Goal: Task Accomplishment & Management: Complete application form

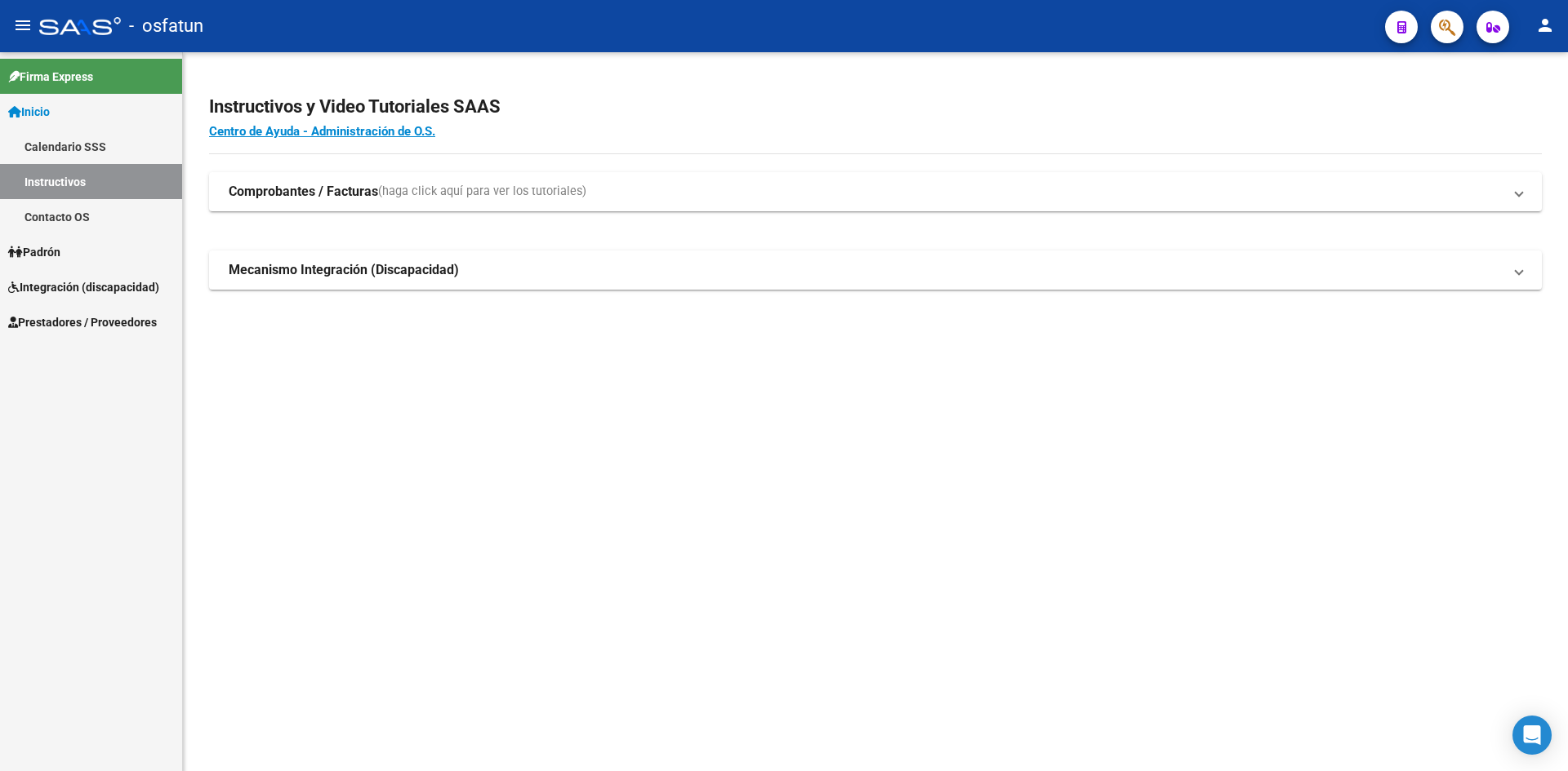
click at [86, 193] on link "Instructivos" at bounding box center [91, 182] width 182 height 35
click at [91, 139] on link "Calendario SSS" at bounding box center [91, 147] width 182 height 35
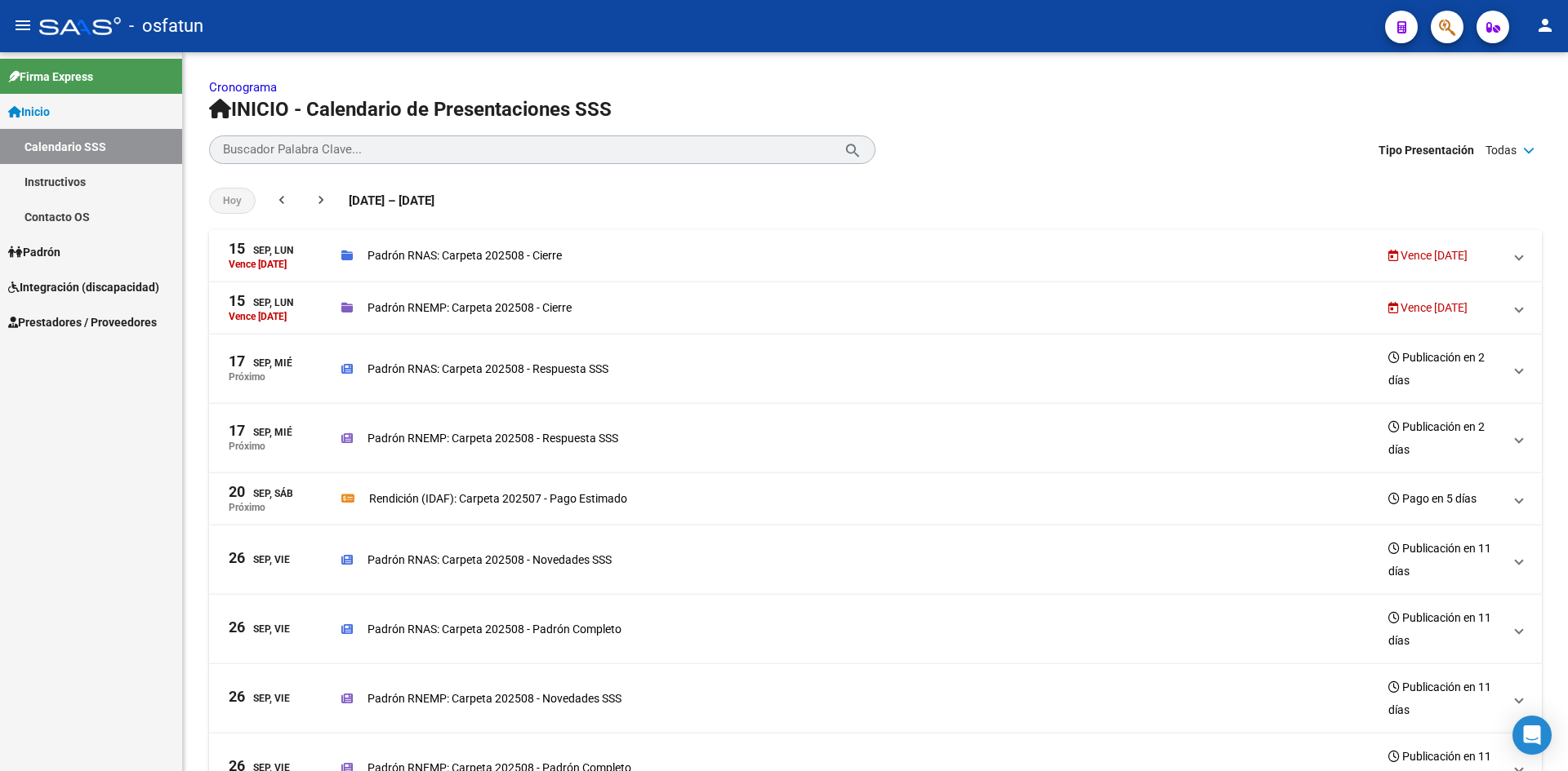
click at [88, 180] on link "Instructivos" at bounding box center [91, 182] width 182 height 35
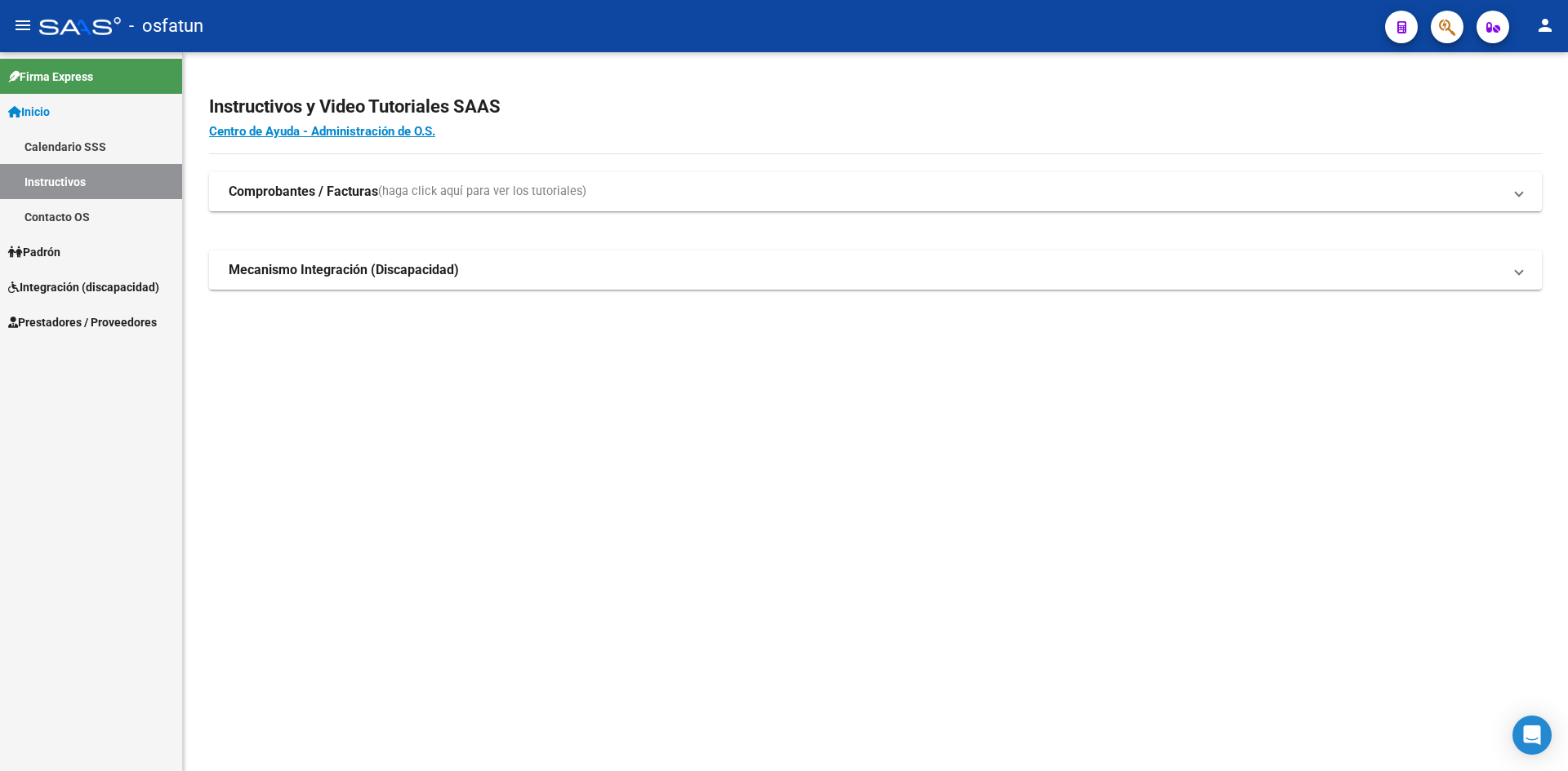
drag, startPoint x: 390, startPoint y: 273, endPoint x: 434, endPoint y: 331, distance: 72.8
click at [391, 273] on strong "Mecanismo Integración (Discapacidad)" at bounding box center [343, 269] width 230 height 18
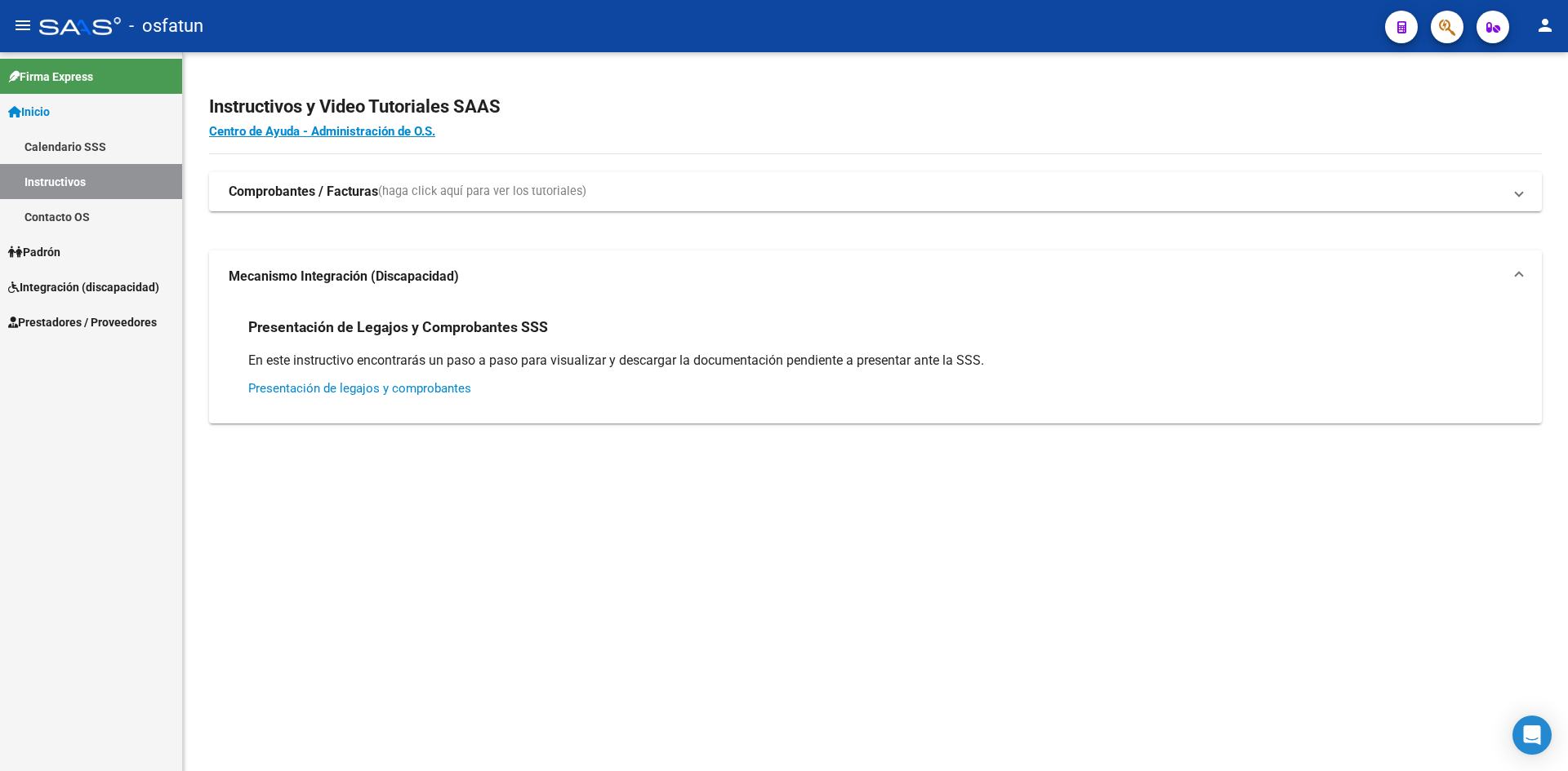
click at [365, 390] on link "Presentación de legajos y comprobantes" at bounding box center [360, 388] width 223 height 15
click at [313, 198] on strong "Comprobantes / Facturas" at bounding box center [303, 191] width 149 height 18
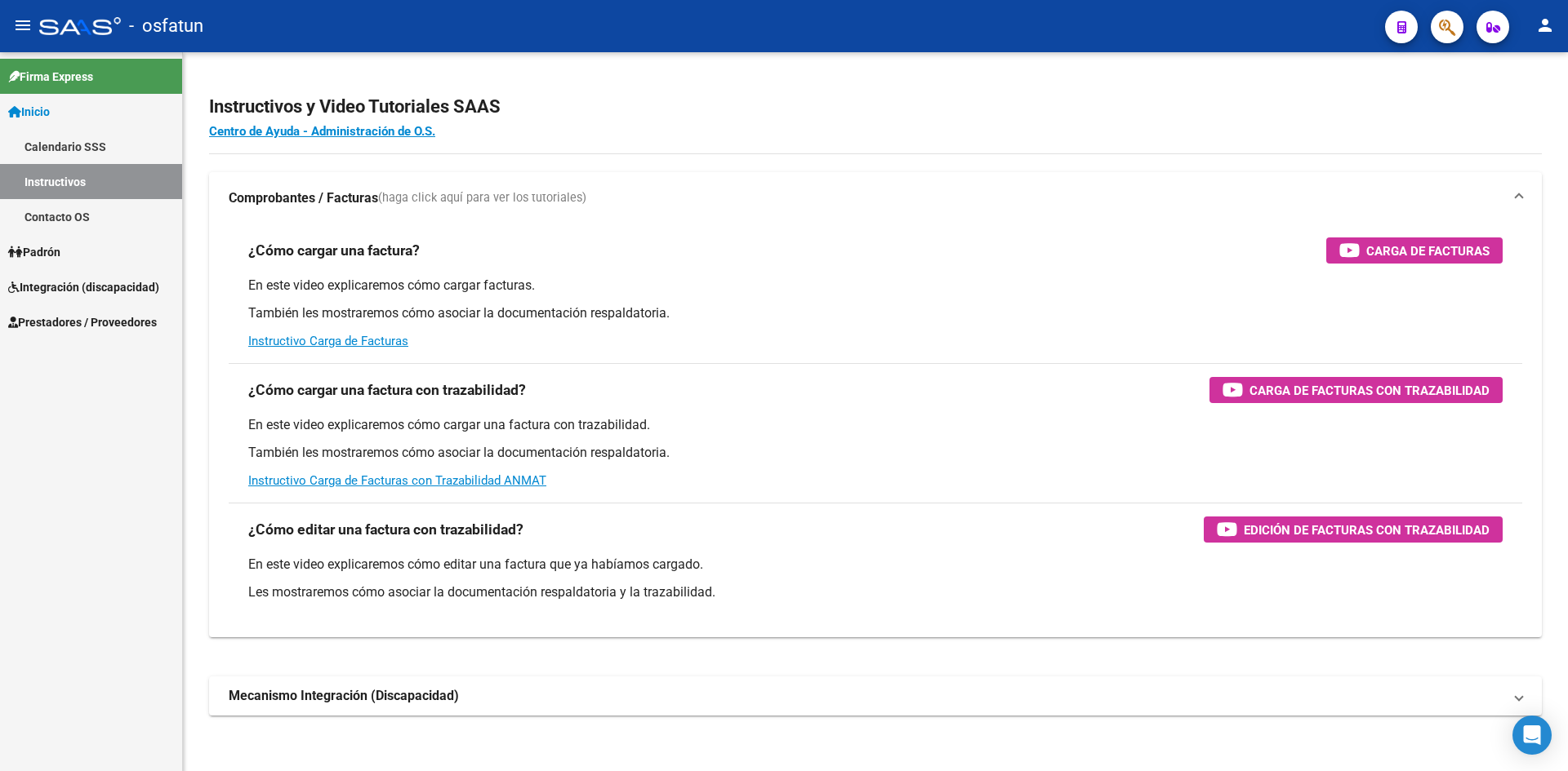
click at [104, 172] on link "Instructivos" at bounding box center [91, 182] width 182 height 35
click at [76, 178] on link "Instructivos" at bounding box center [91, 182] width 182 height 35
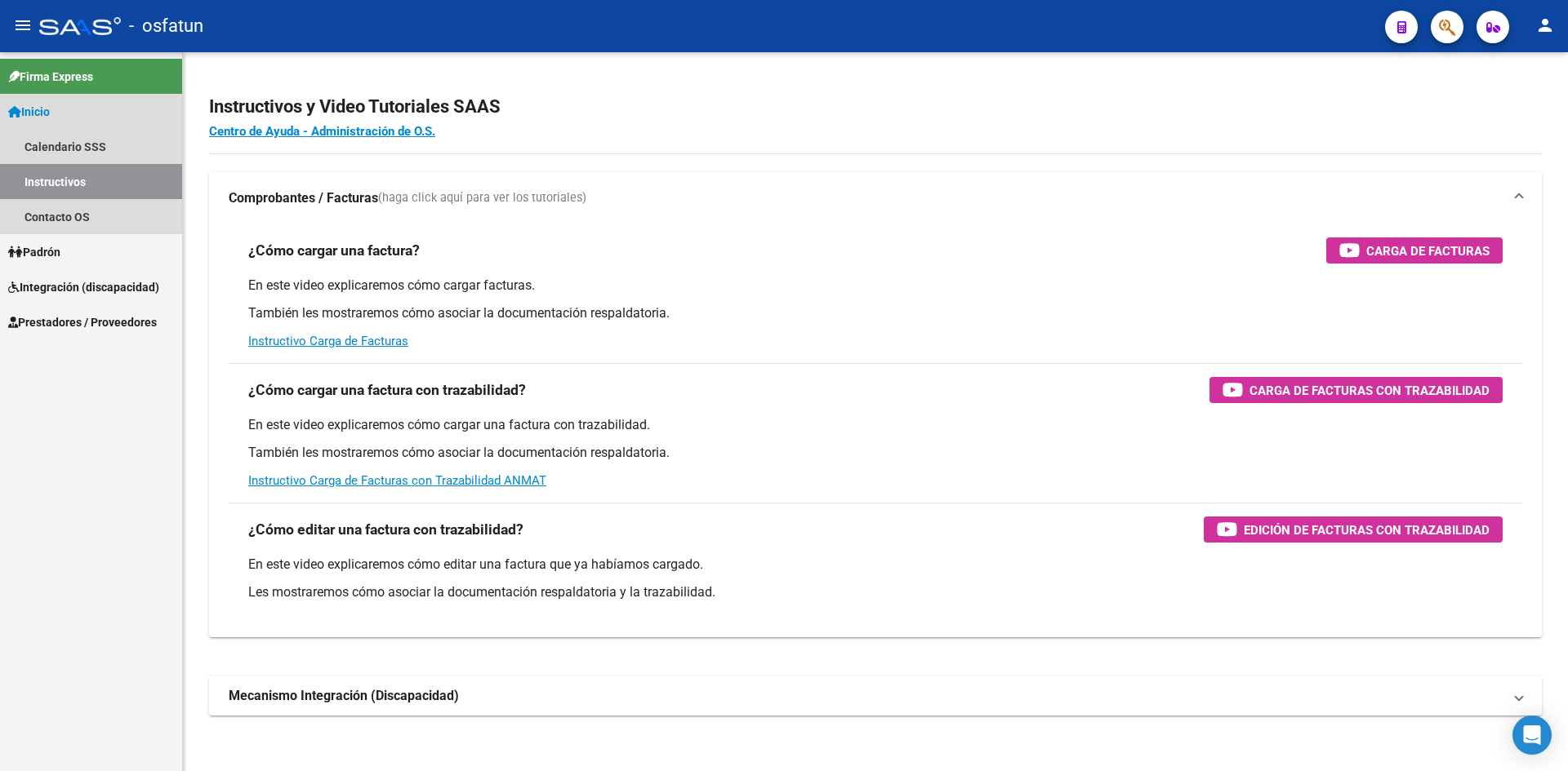
click at [72, 165] on link "Instructivos" at bounding box center [91, 182] width 182 height 35
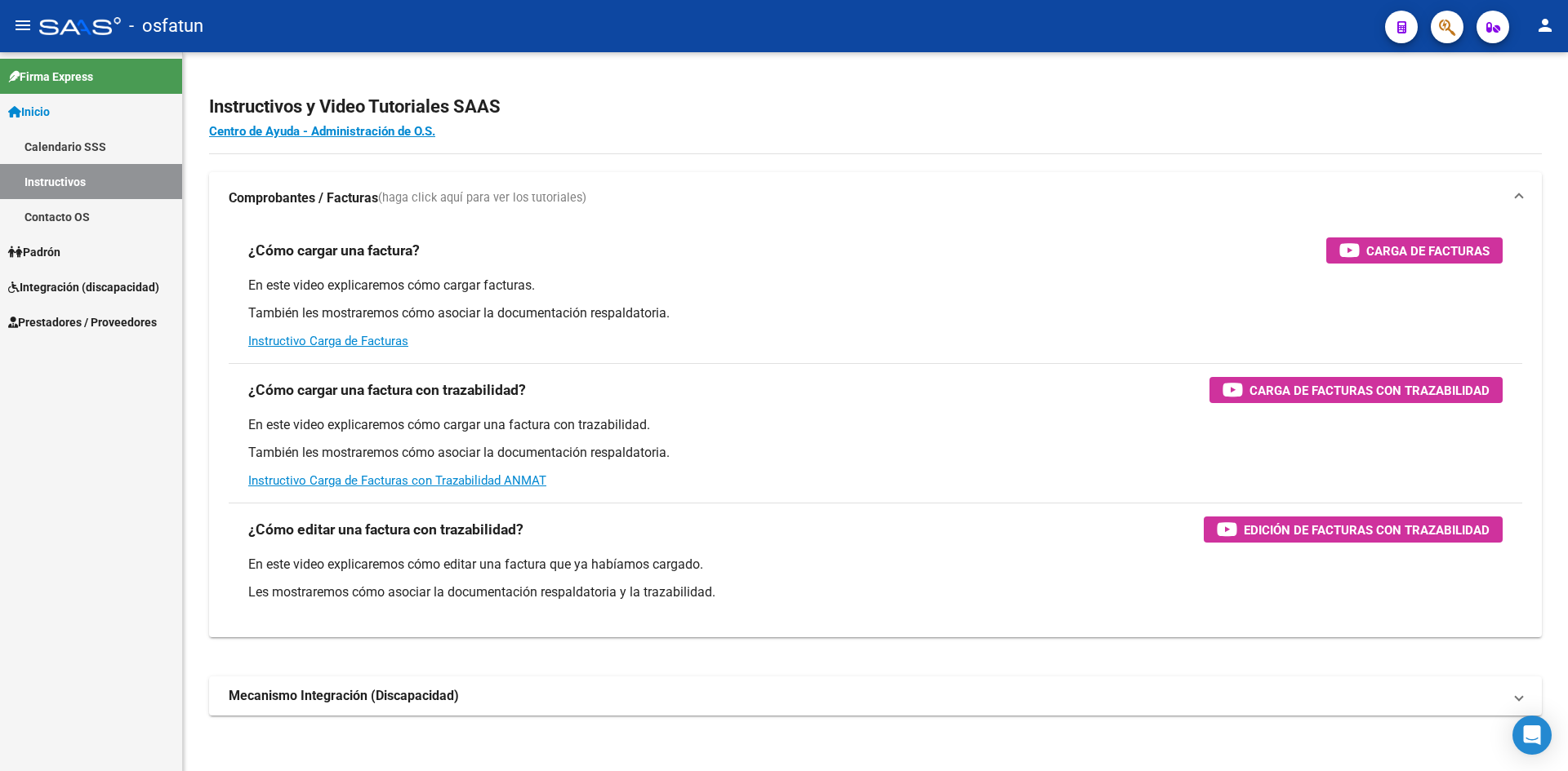
click at [88, 148] on link "Calendario SSS" at bounding box center [91, 147] width 182 height 35
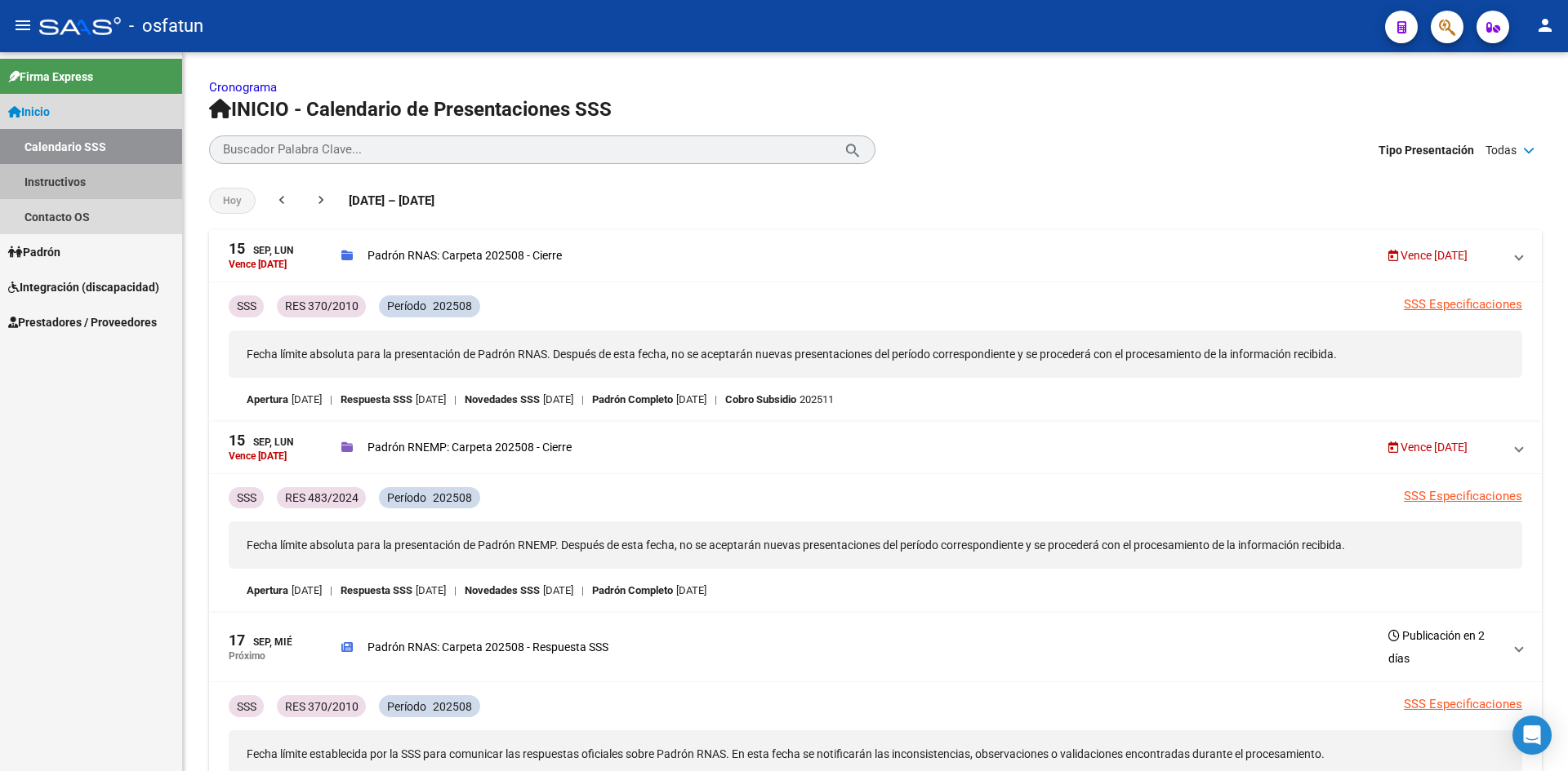
click at [79, 191] on link "Instructivos" at bounding box center [91, 182] width 182 height 35
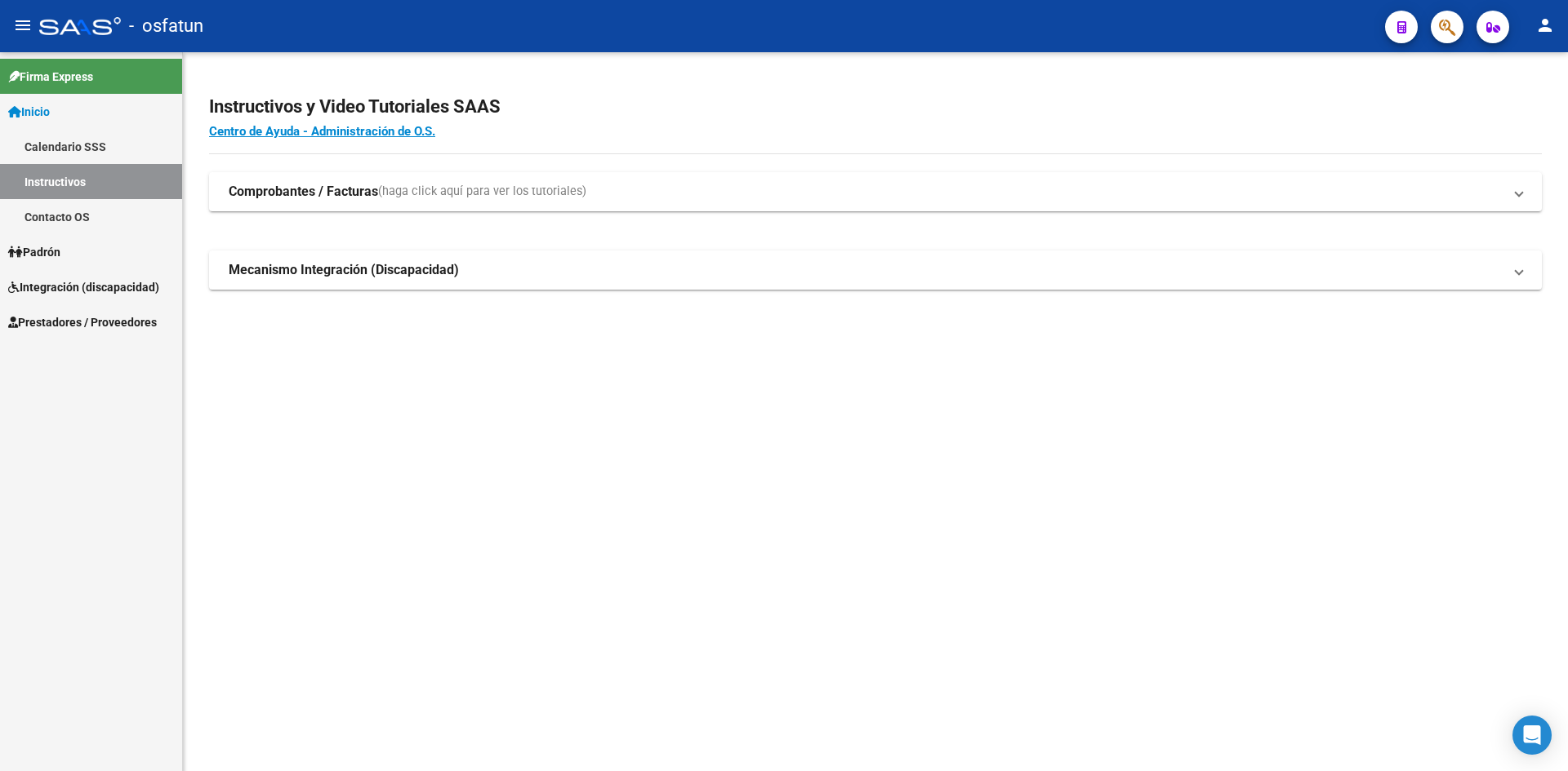
drag, startPoint x: 82, startPoint y: 151, endPoint x: 65, endPoint y: 110, distance: 44.4
click at [82, 148] on link "Calendario SSS" at bounding box center [91, 147] width 182 height 35
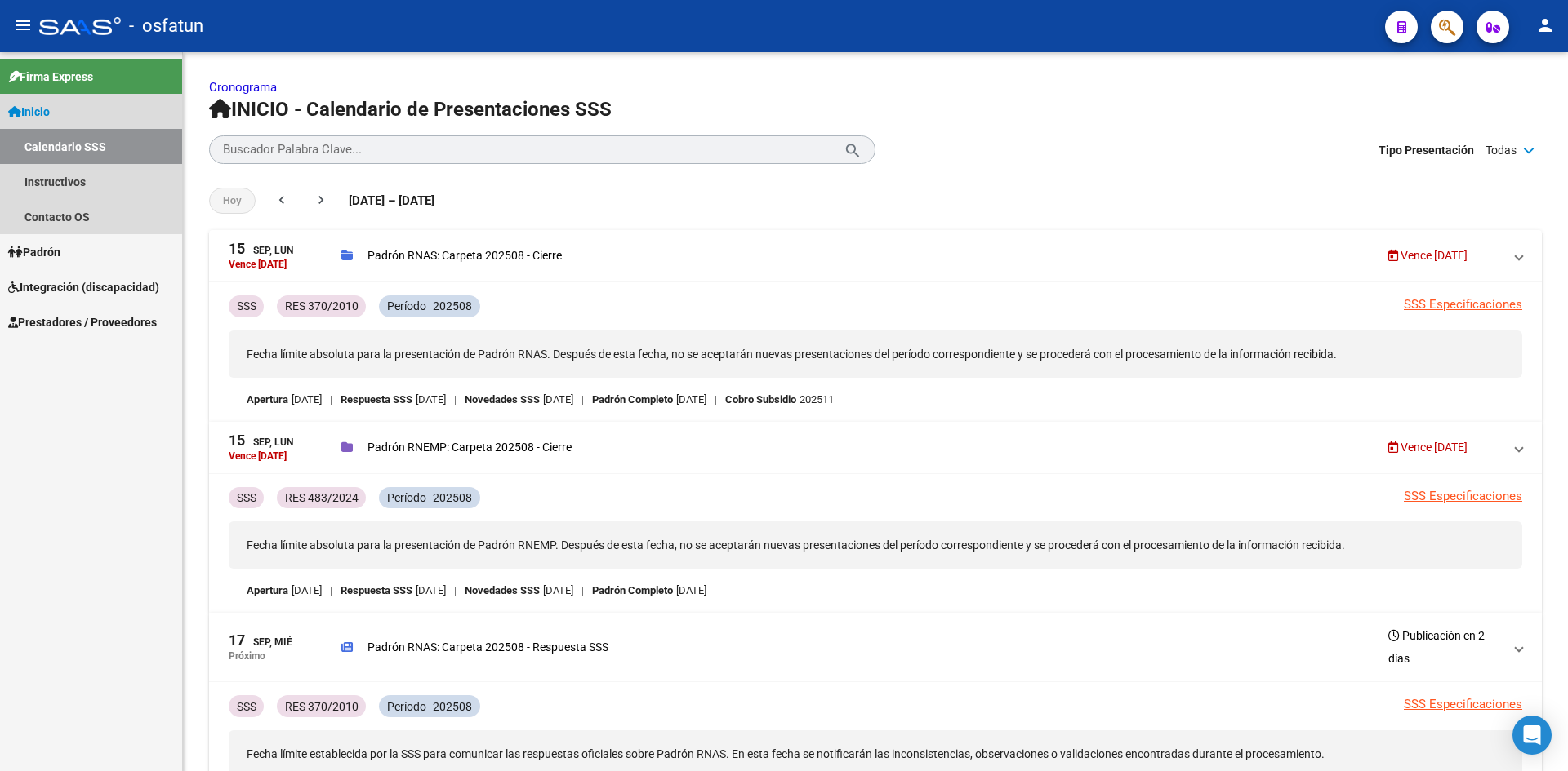
drag, startPoint x: 60, startPoint y: 101, endPoint x: 67, endPoint y: 111, distance: 12.2
click at [60, 102] on link "Inicio" at bounding box center [91, 112] width 182 height 35
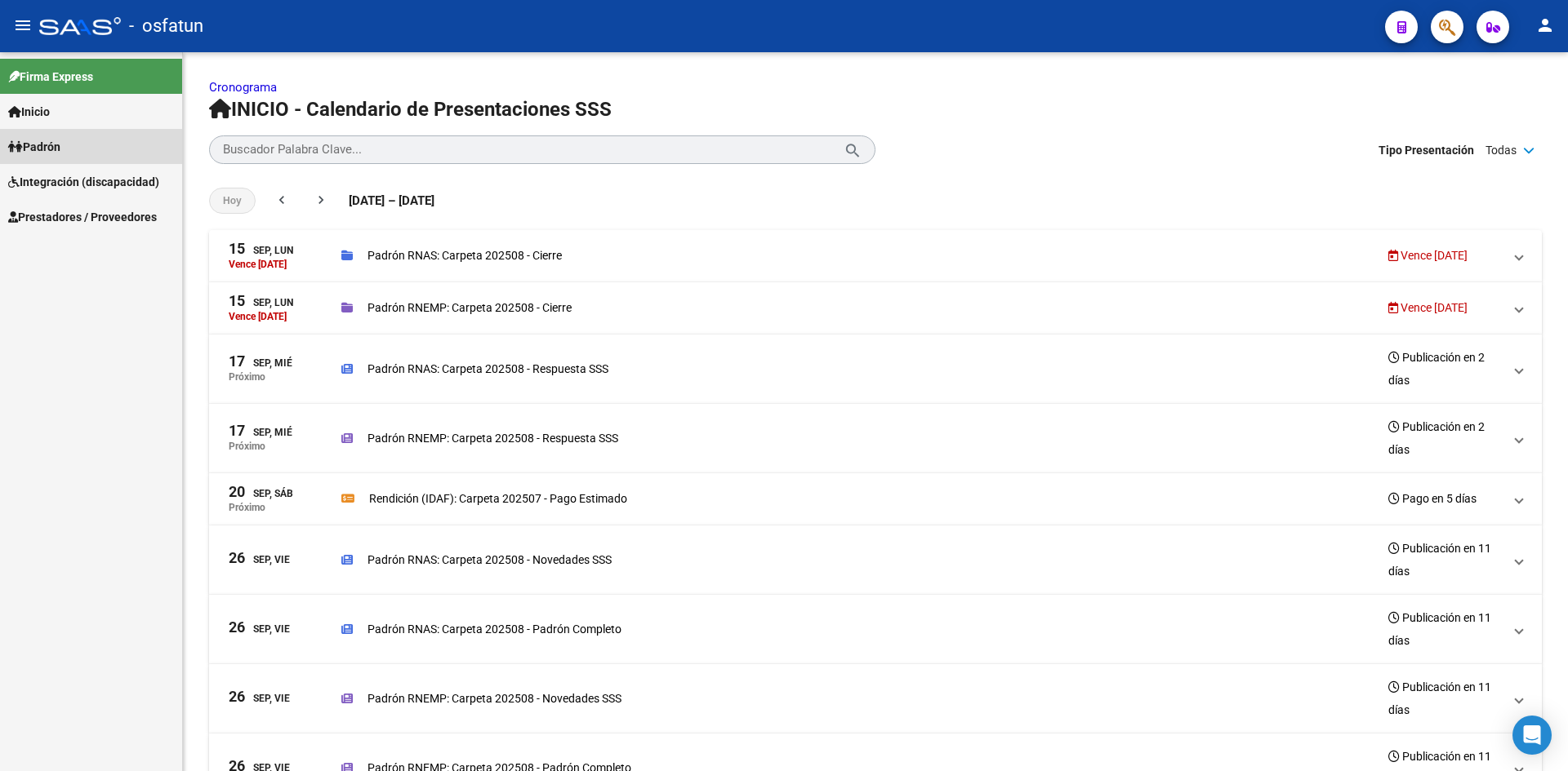
drag, startPoint x: 65, startPoint y: 148, endPoint x: 70, endPoint y: 157, distance: 10.3
click at [60, 148] on span "Padrón" at bounding box center [34, 146] width 52 height 18
click at [104, 219] on span "Integración (discapacidad)" at bounding box center [84, 216] width 151 height 18
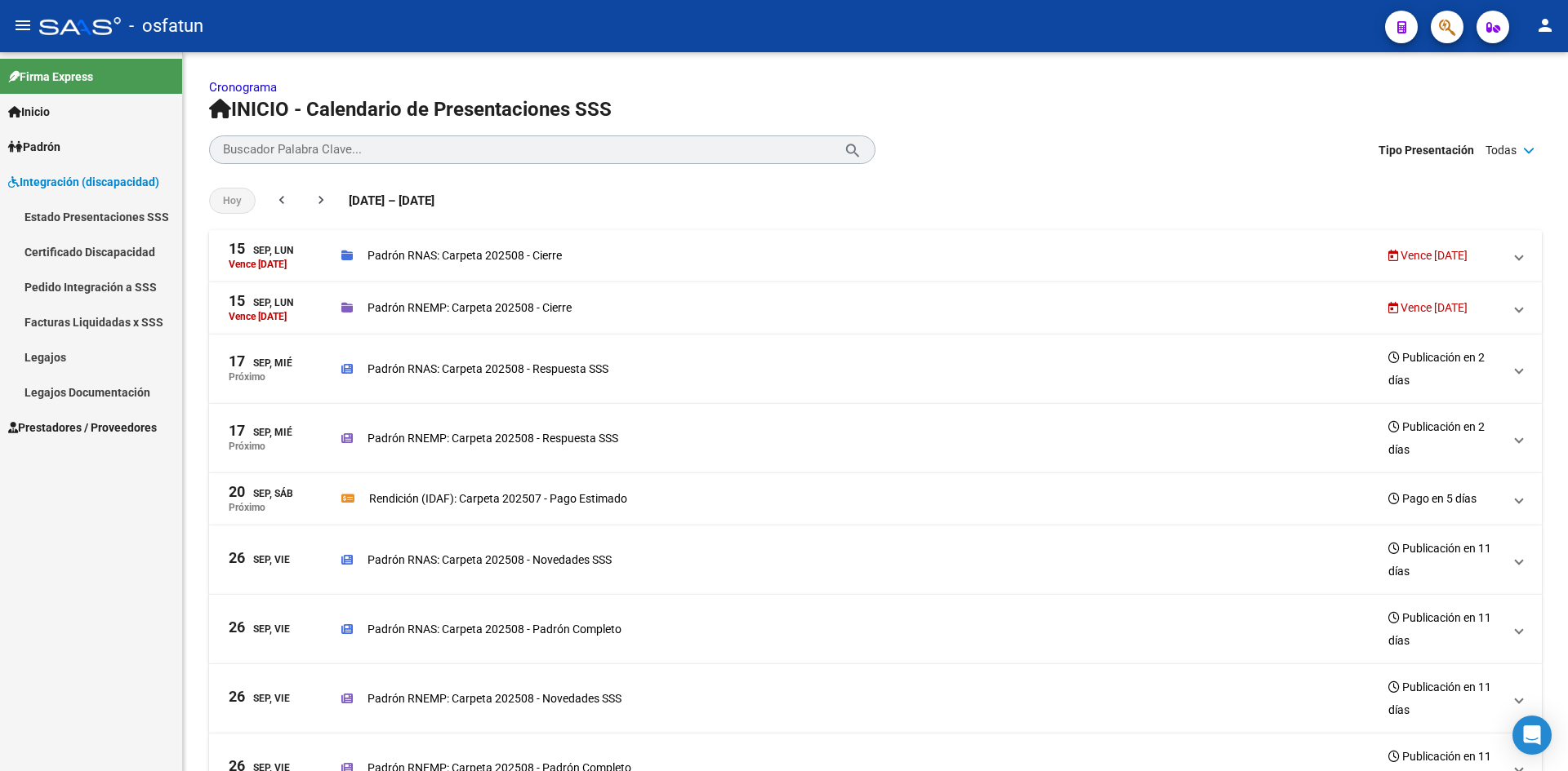
click at [94, 430] on span "Prestadores / Proveedores" at bounding box center [82, 427] width 149 height 18
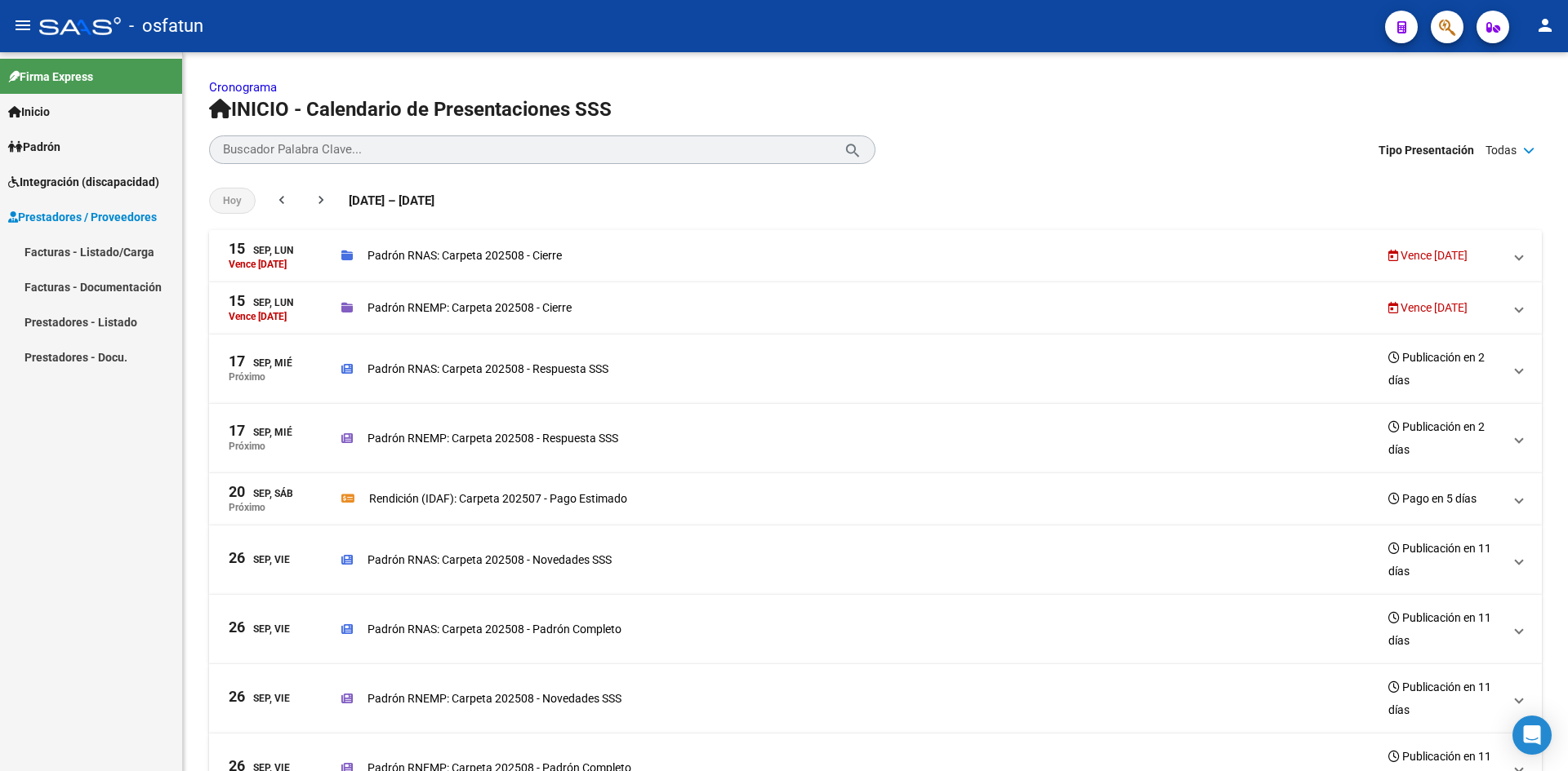
click at [128, 322] on link "Prestadores - Listado" at bounding box center [91, 322] width 182 height 35
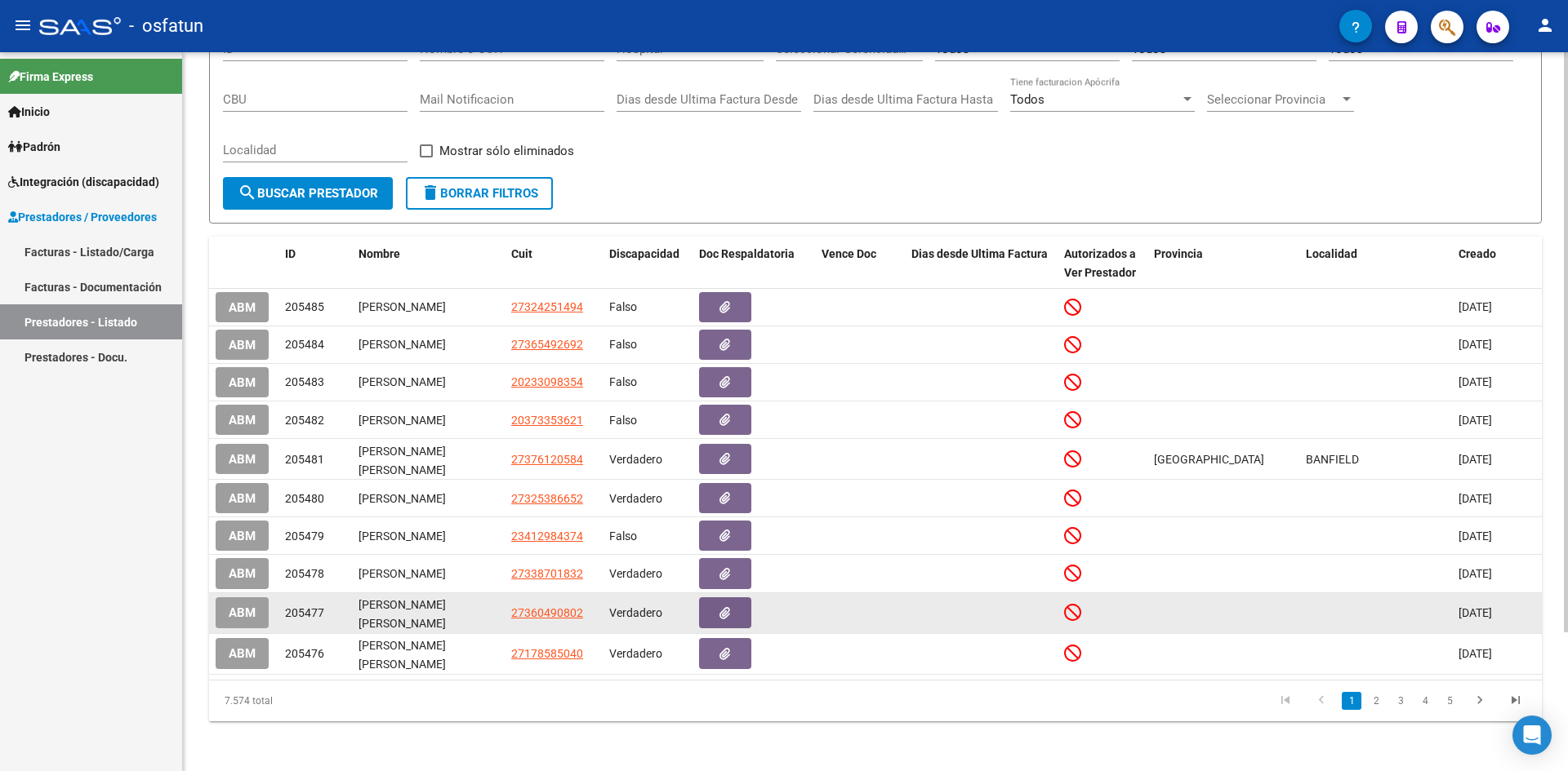
scroll to position [172, 0]
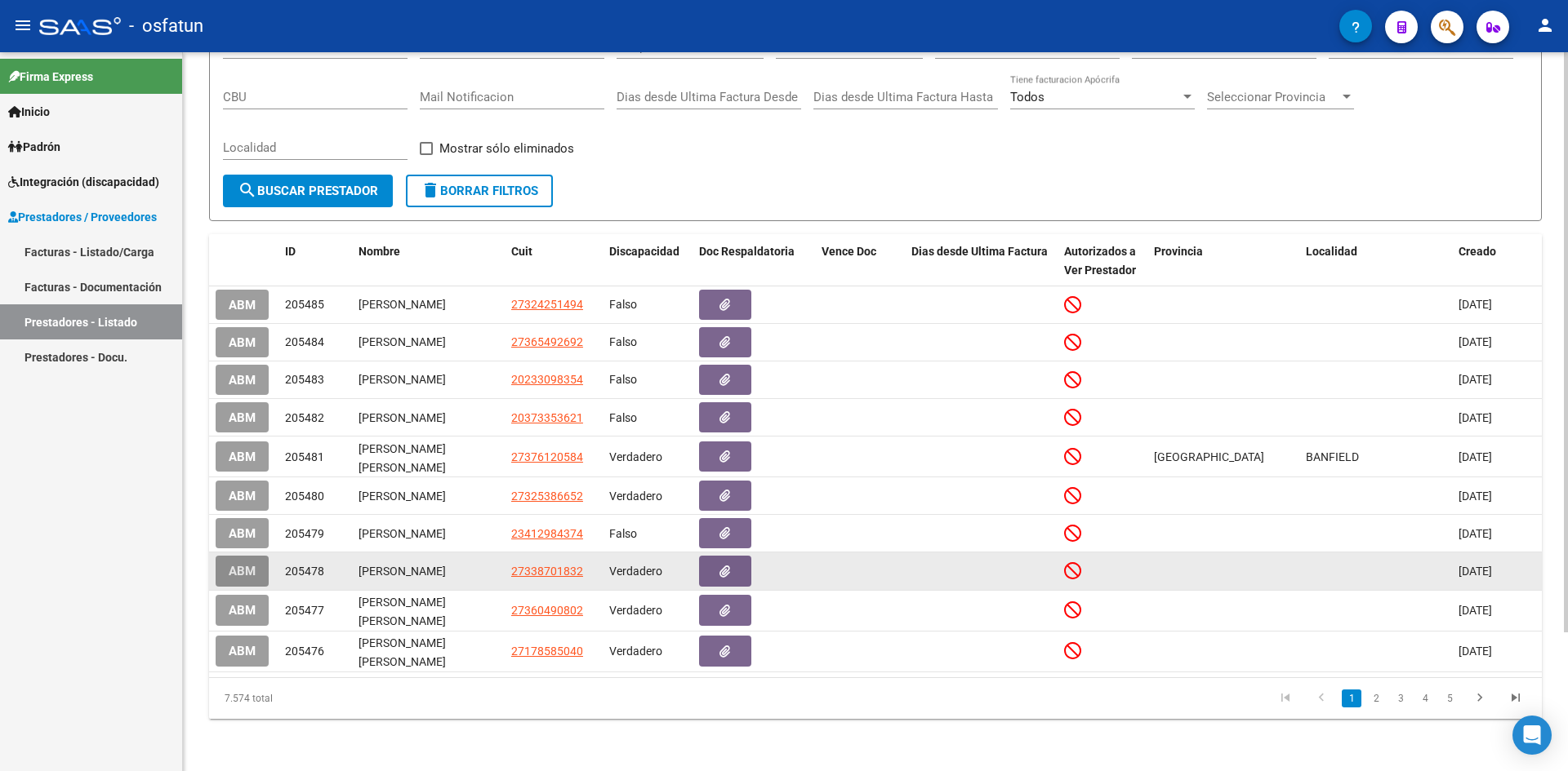
click at [245, 572] on span "ABM" at bounding box center [242, 572] width 27 height 15
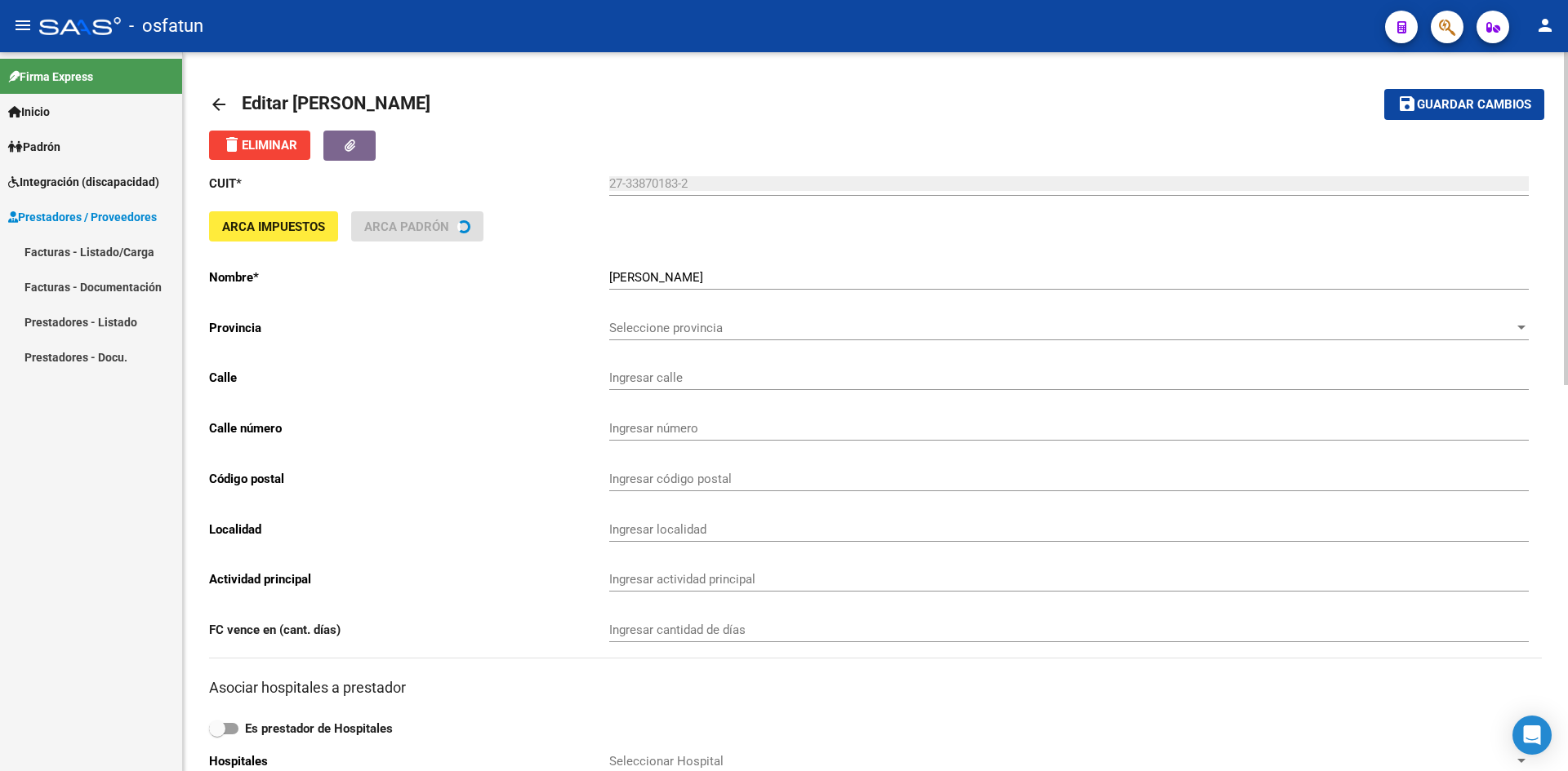
type input "SAN LUIS"
type input "552"
type input "4000"
type input "SAN MIGUEL DE TUCUMAN"
type input "749009"
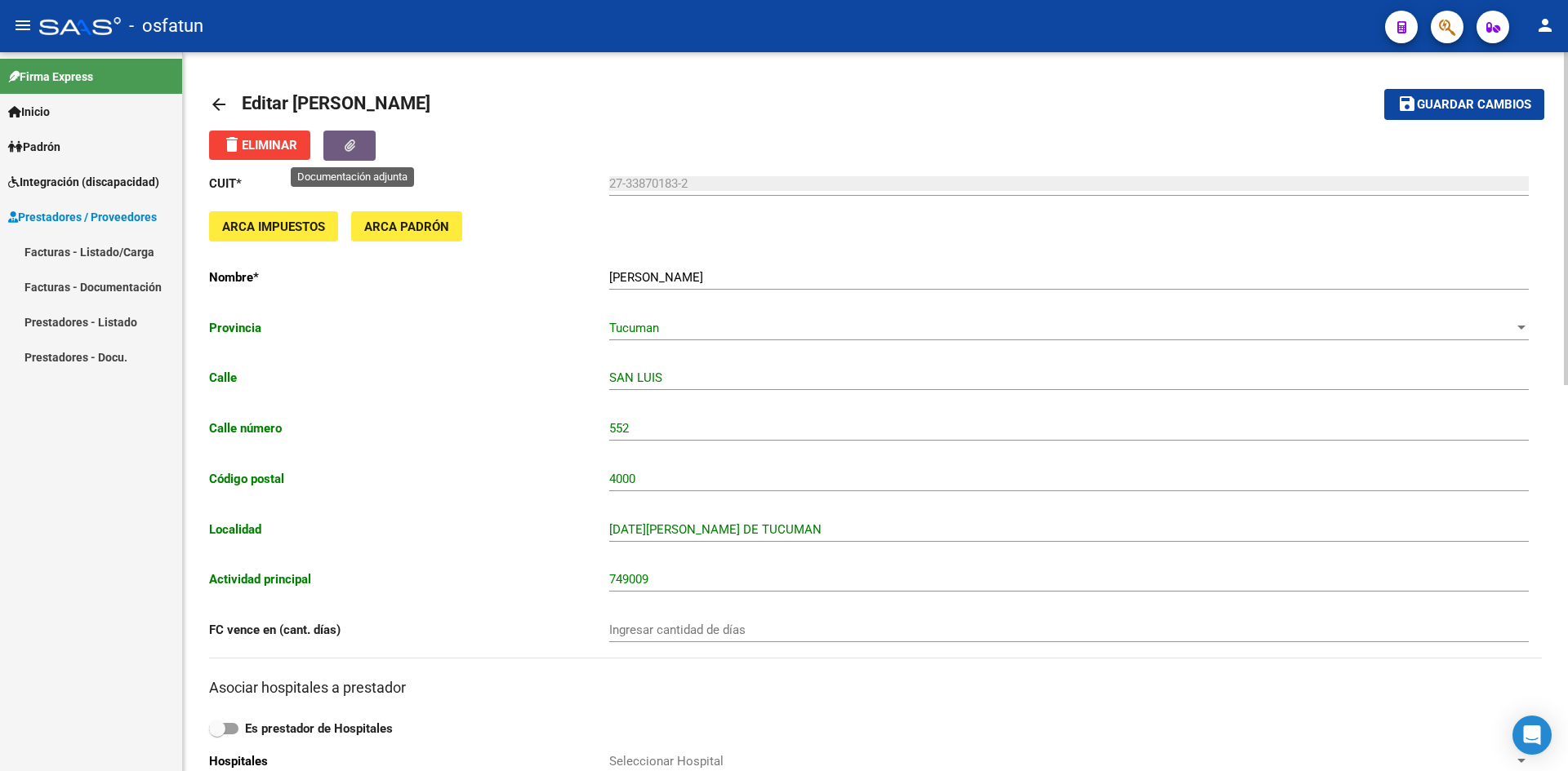
click at [370, 147] on button "button" at bounding box center [349, 146] width 52 height 30
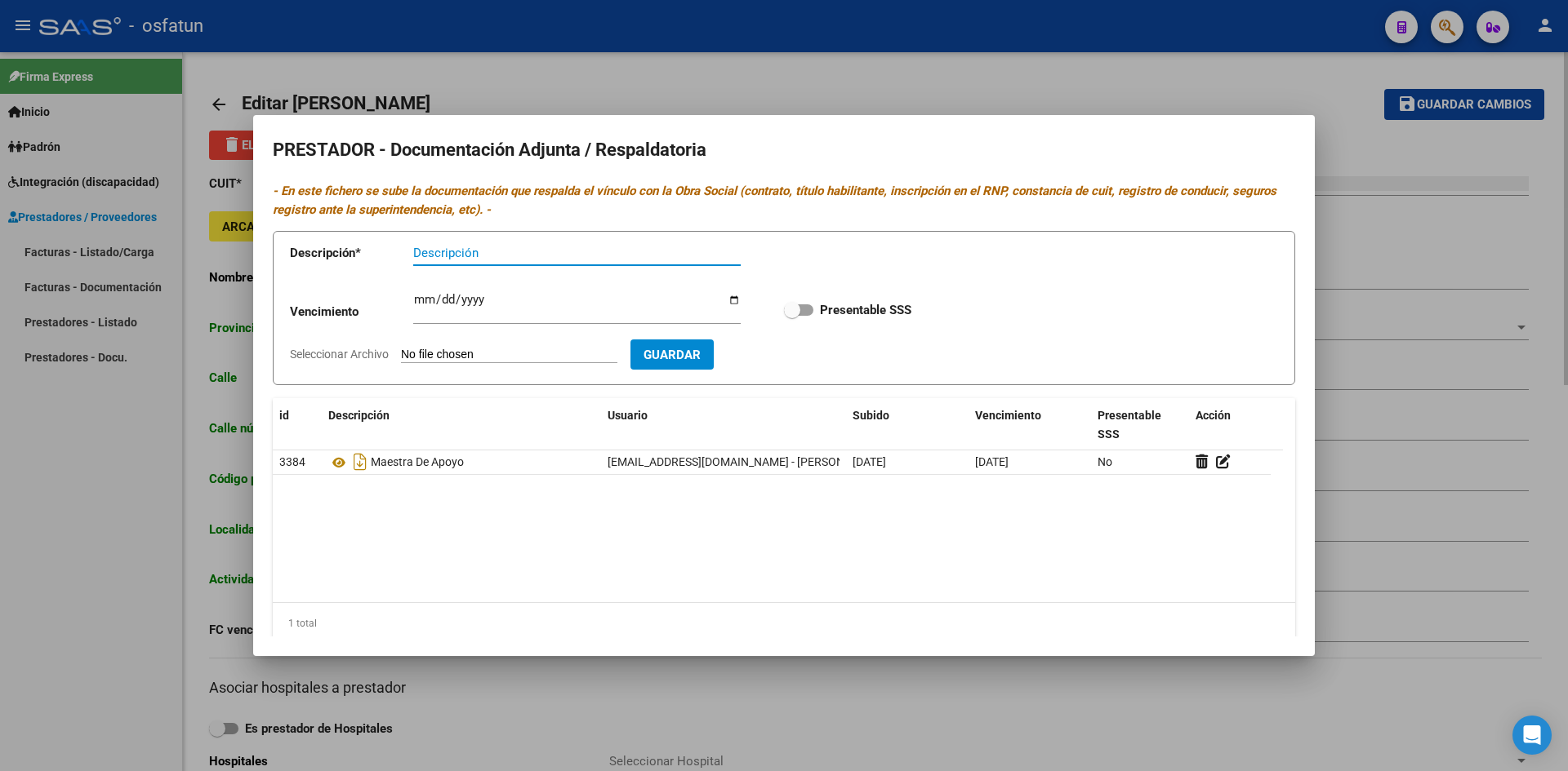
click at [1237, 70] on div at bounding box center [784, 385] width 1568 height 771
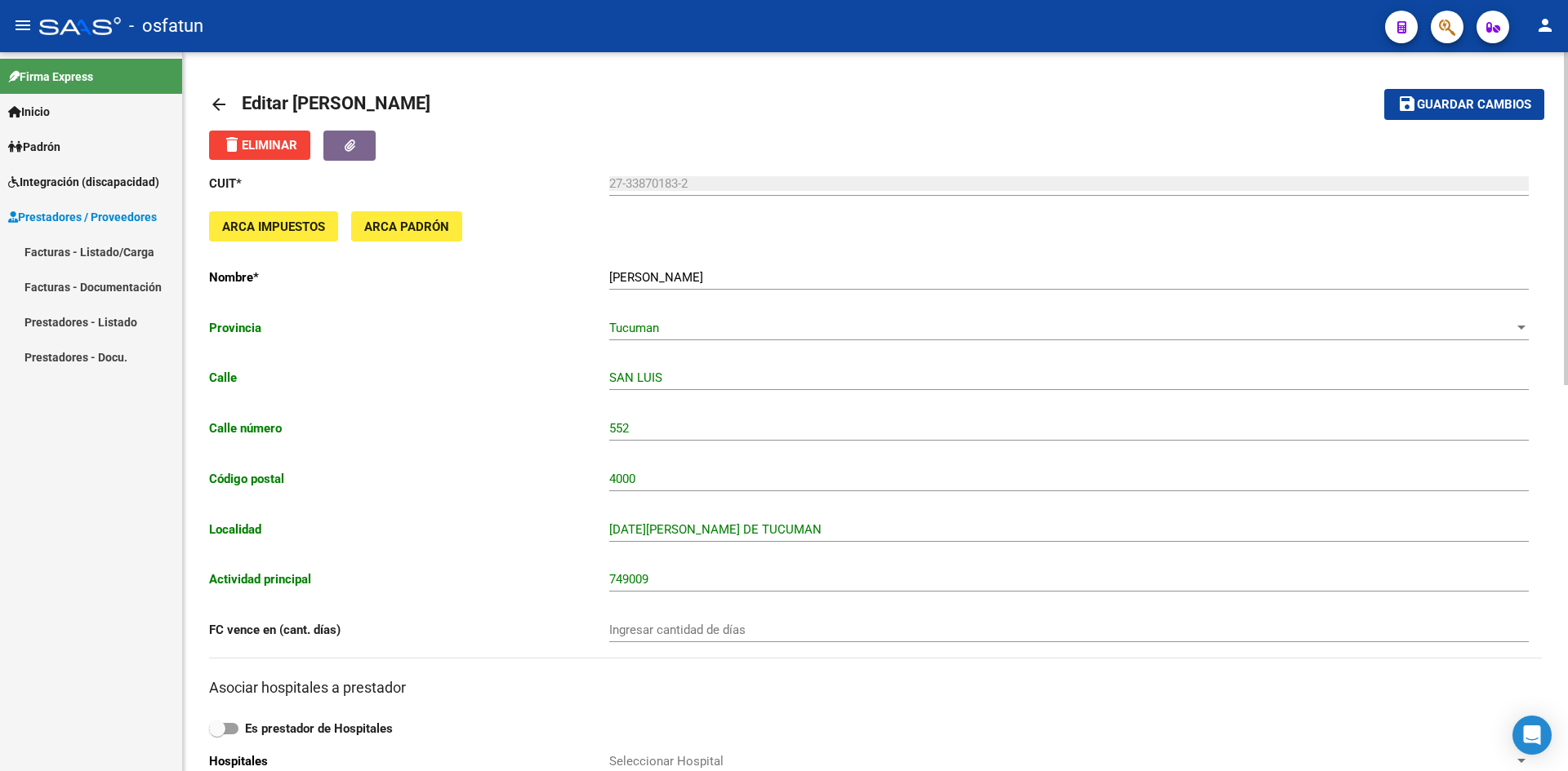
click at [212, 107] on mat-icon "arrow_back" at bounding box center [218, 104] width 19 height 19
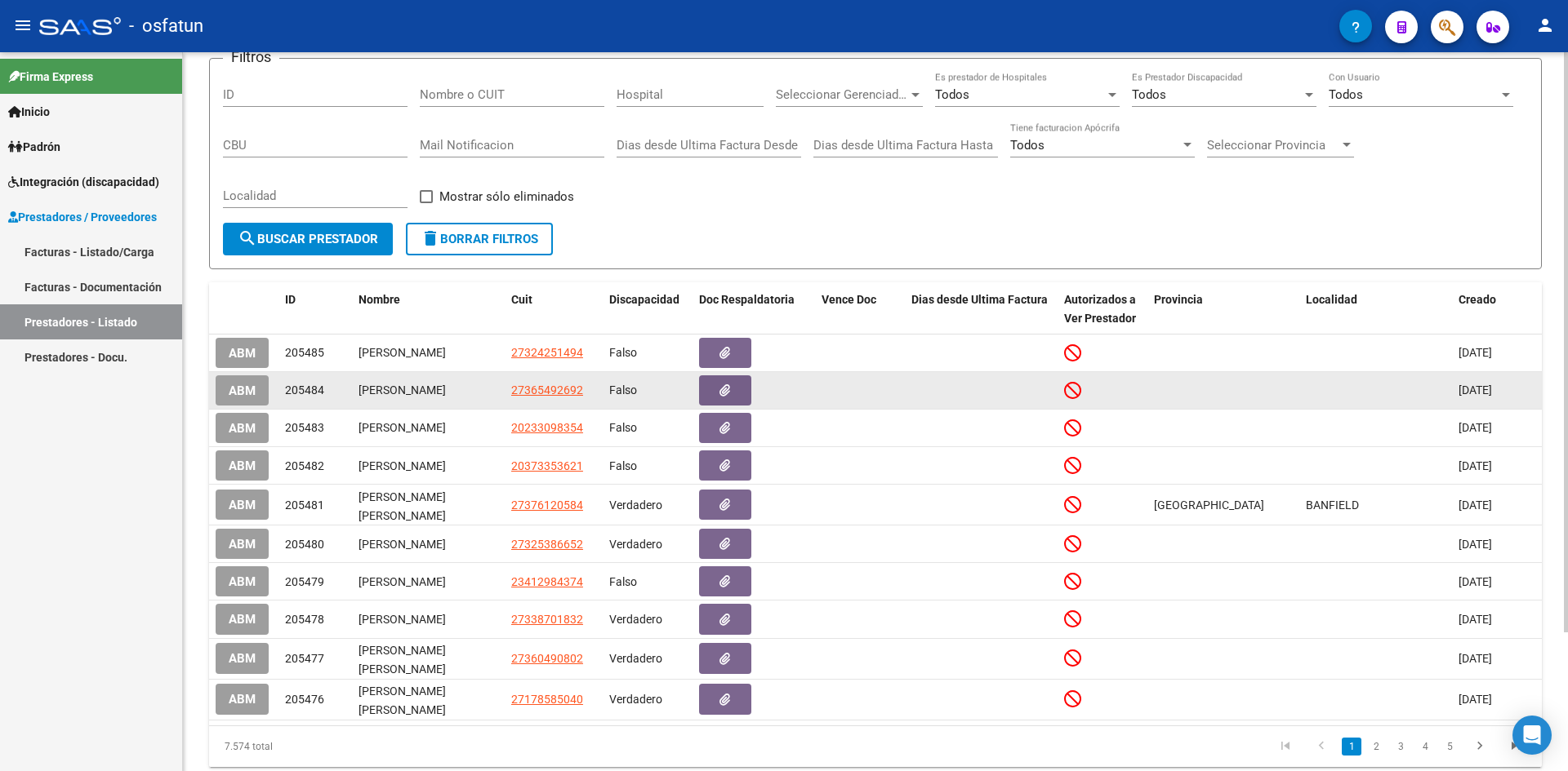
scroll to position [164, 0]
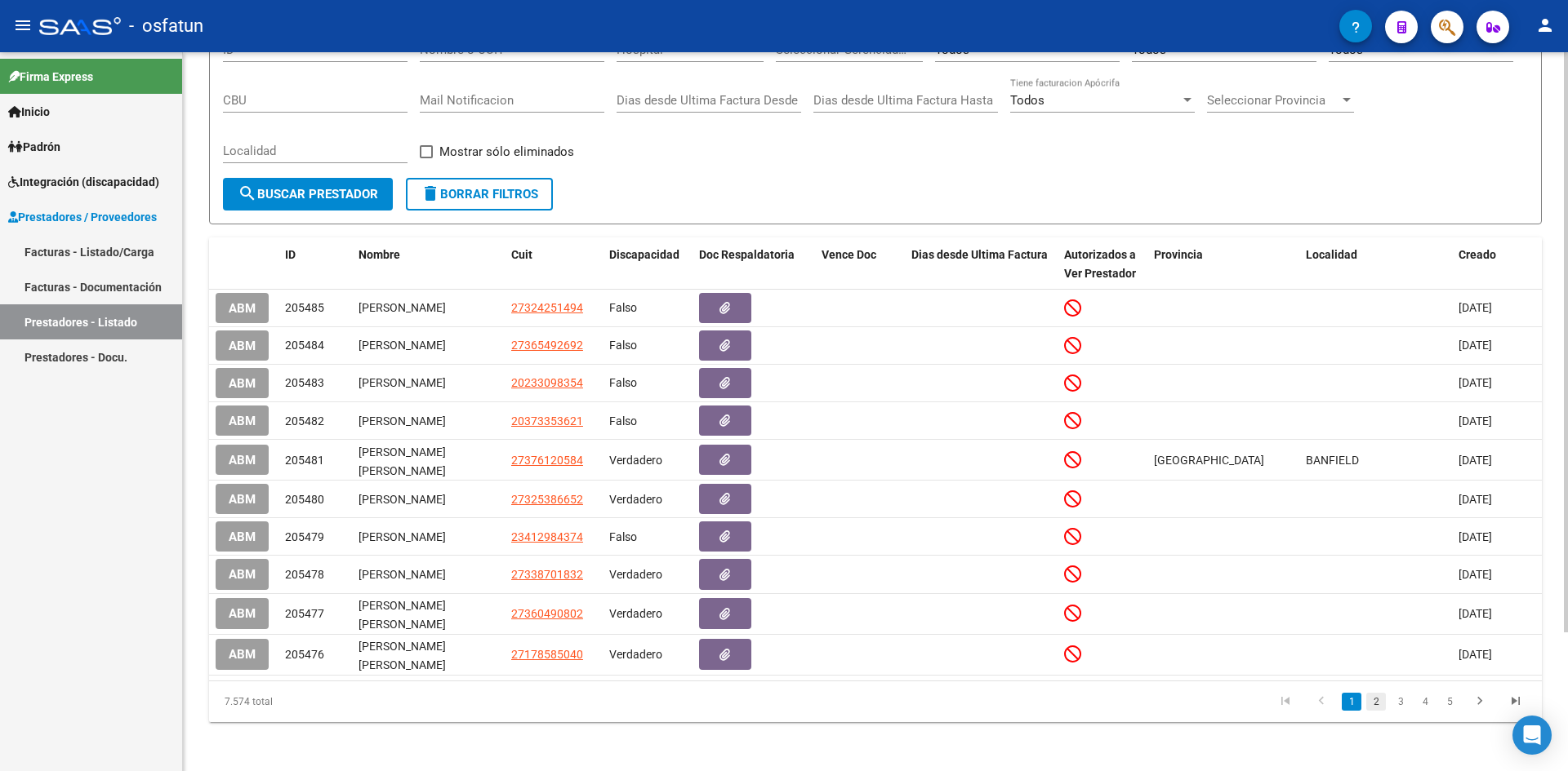
click at [1375, 709] on link "2" at bounding box center [1376, 701] width 19 height 18
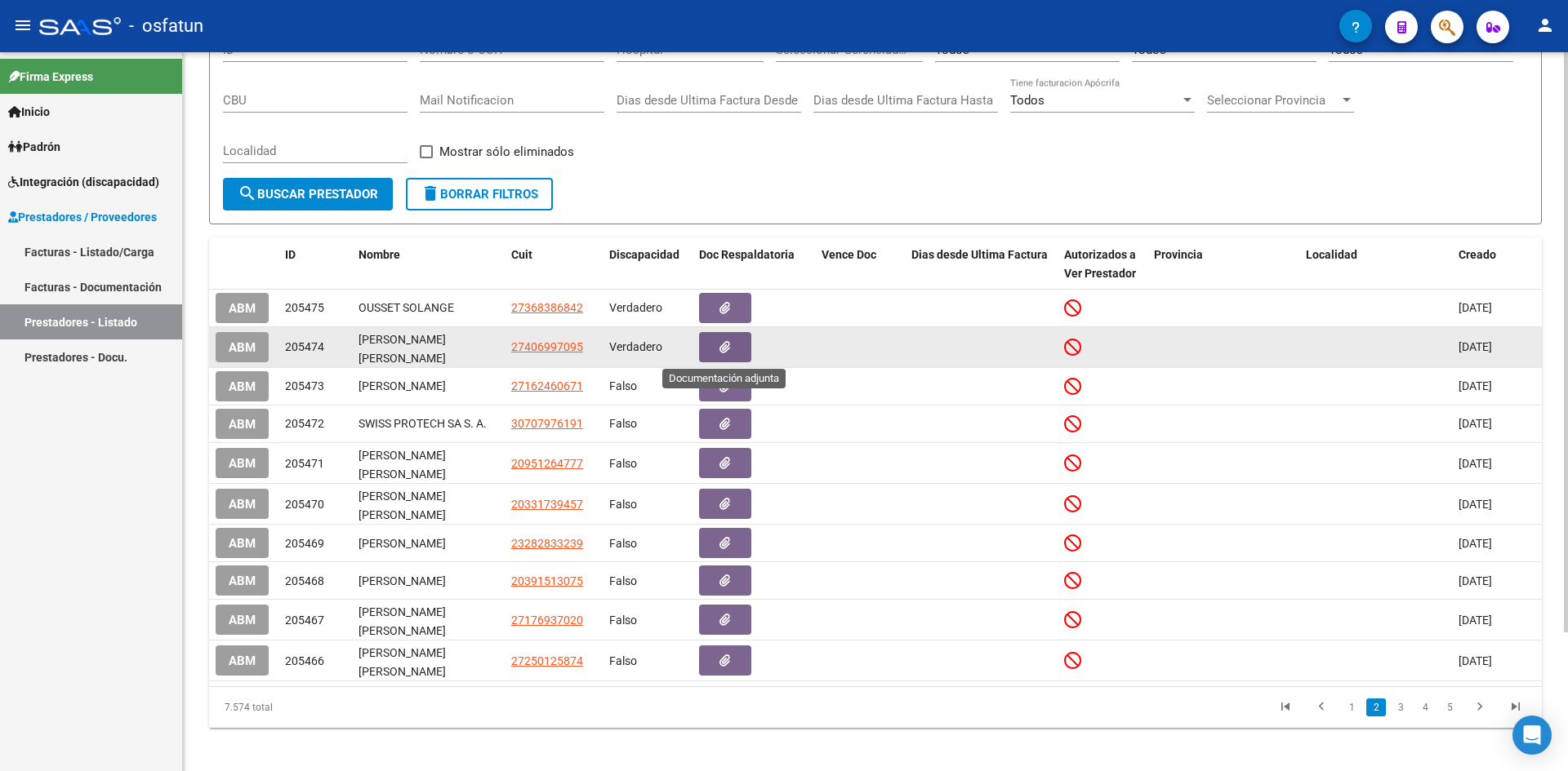
click at [729, 349] on icon "button" at bounding box center [724, 347] width 11 height 13
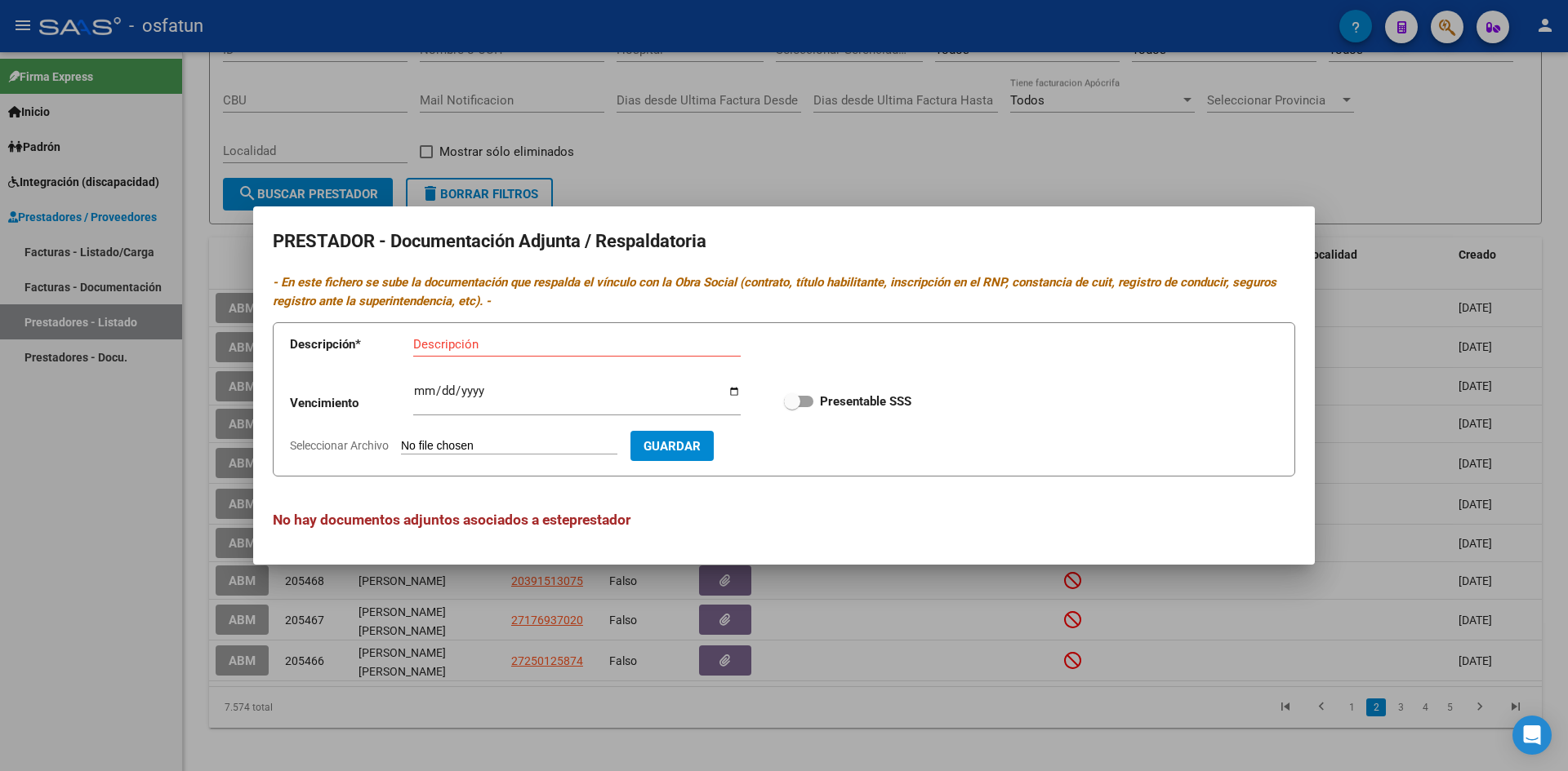
click at [484, 448] on input "Seleccionar Archivo" at bounding box center [510, 446] width 217 height 15
click at [746, 173] on div at bounding box center [784, 385] width 1568 height 771
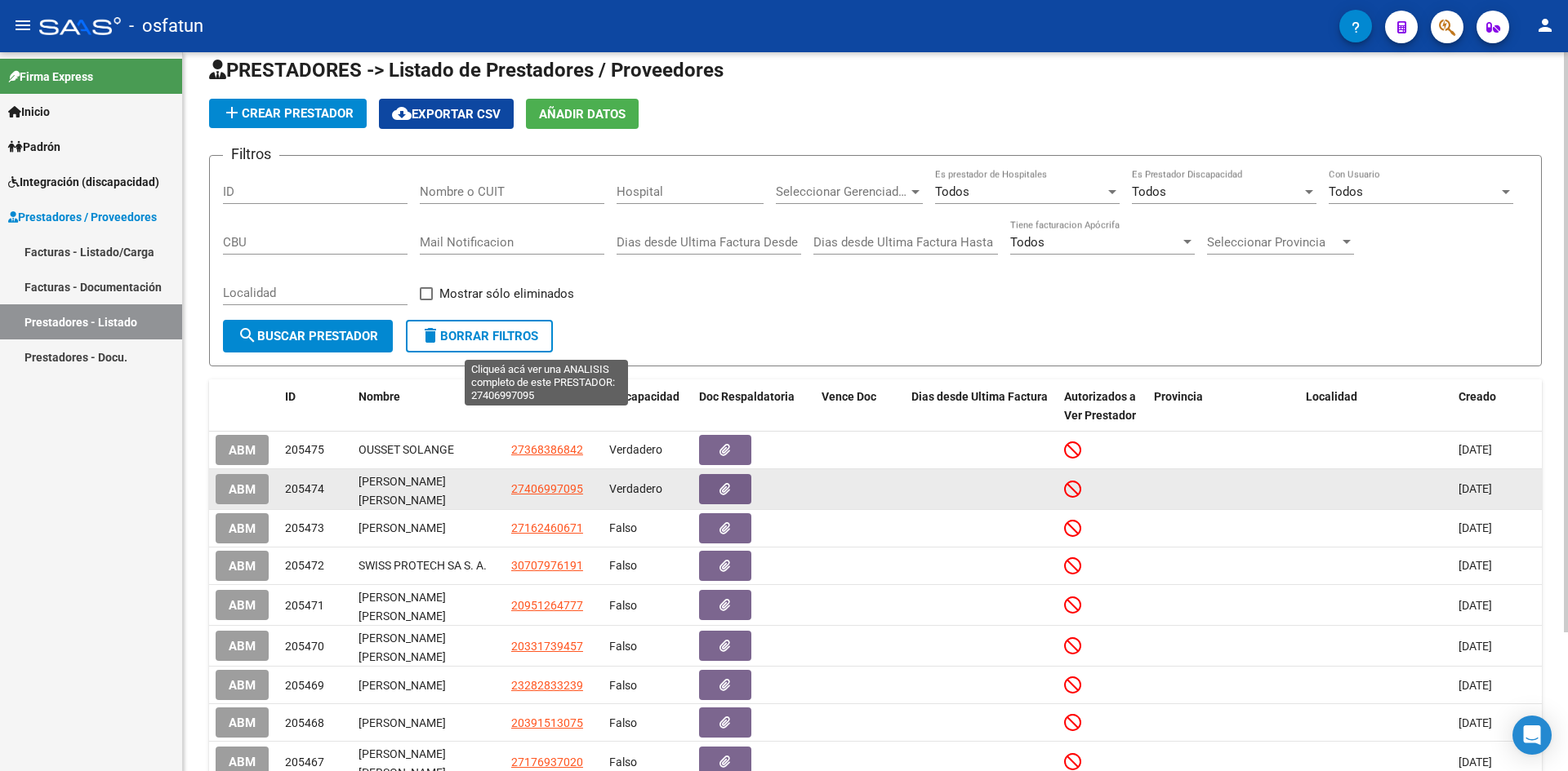
scroll to position [0, 0]
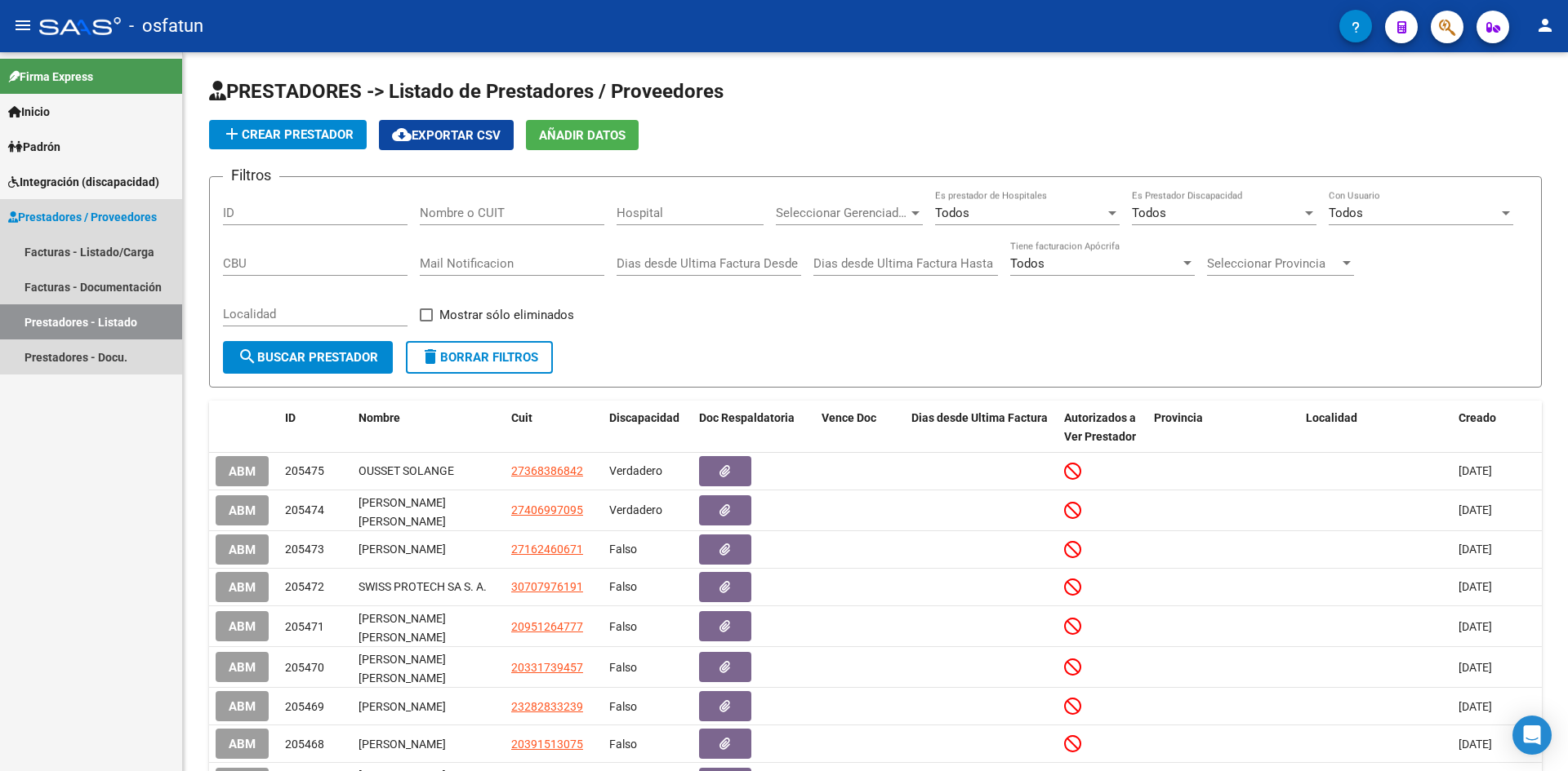
click at [126, 220] on span "Prestadores / Proveedores" at bounding box center [82, 216] width 149 height 18
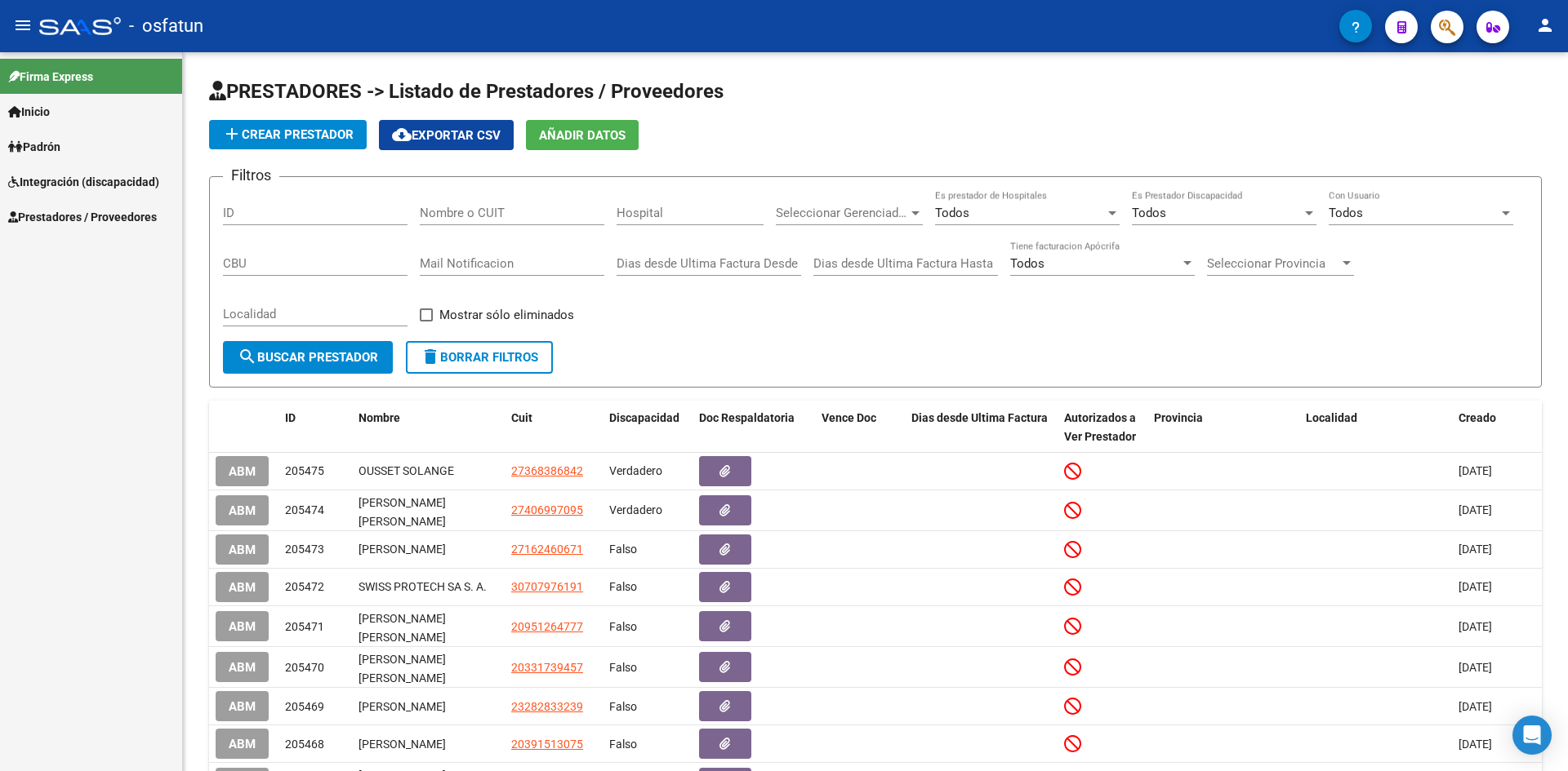
click at [138, 175] on span "Integración (discapacidad)" at bounding box center [84, 181] width 151 height 18
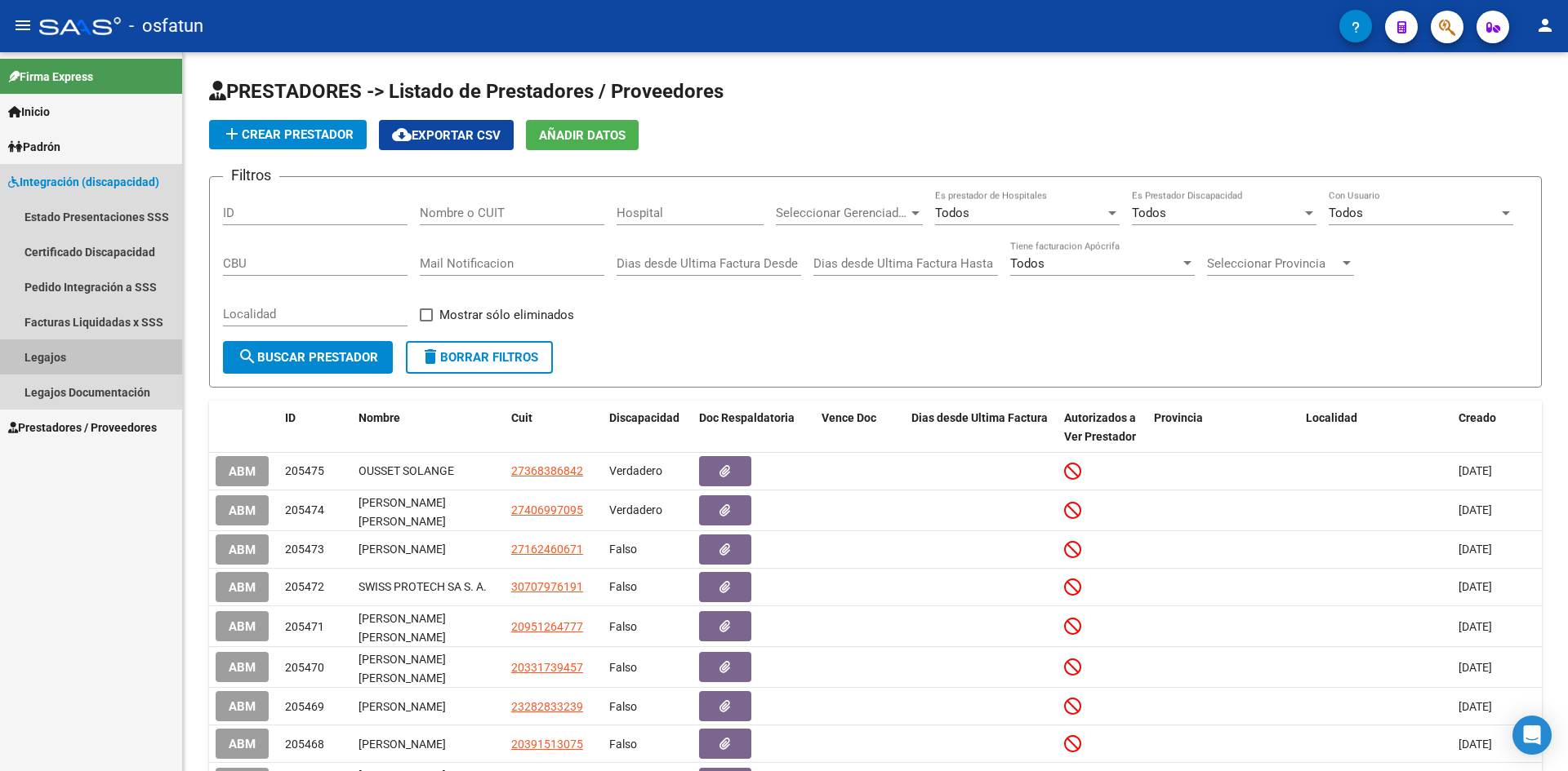
click at [54, 355] on link "Legajos" at bounding box center [91, 357] width 182 height 35
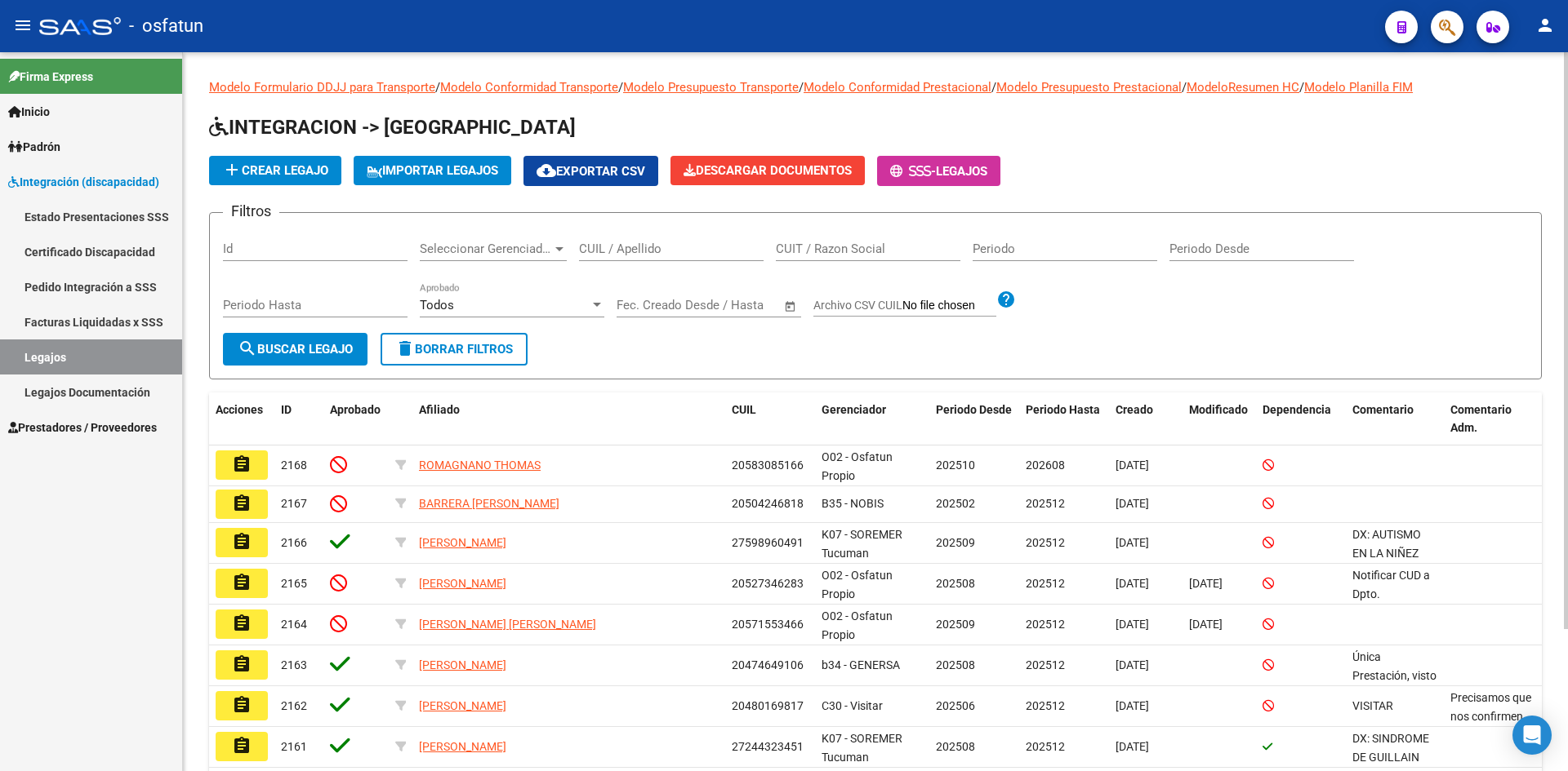
click at [697, 245] on input "CUIL / Apellido" at bounding box center [672, 249] width 185 height 15
paste input "20527346283"
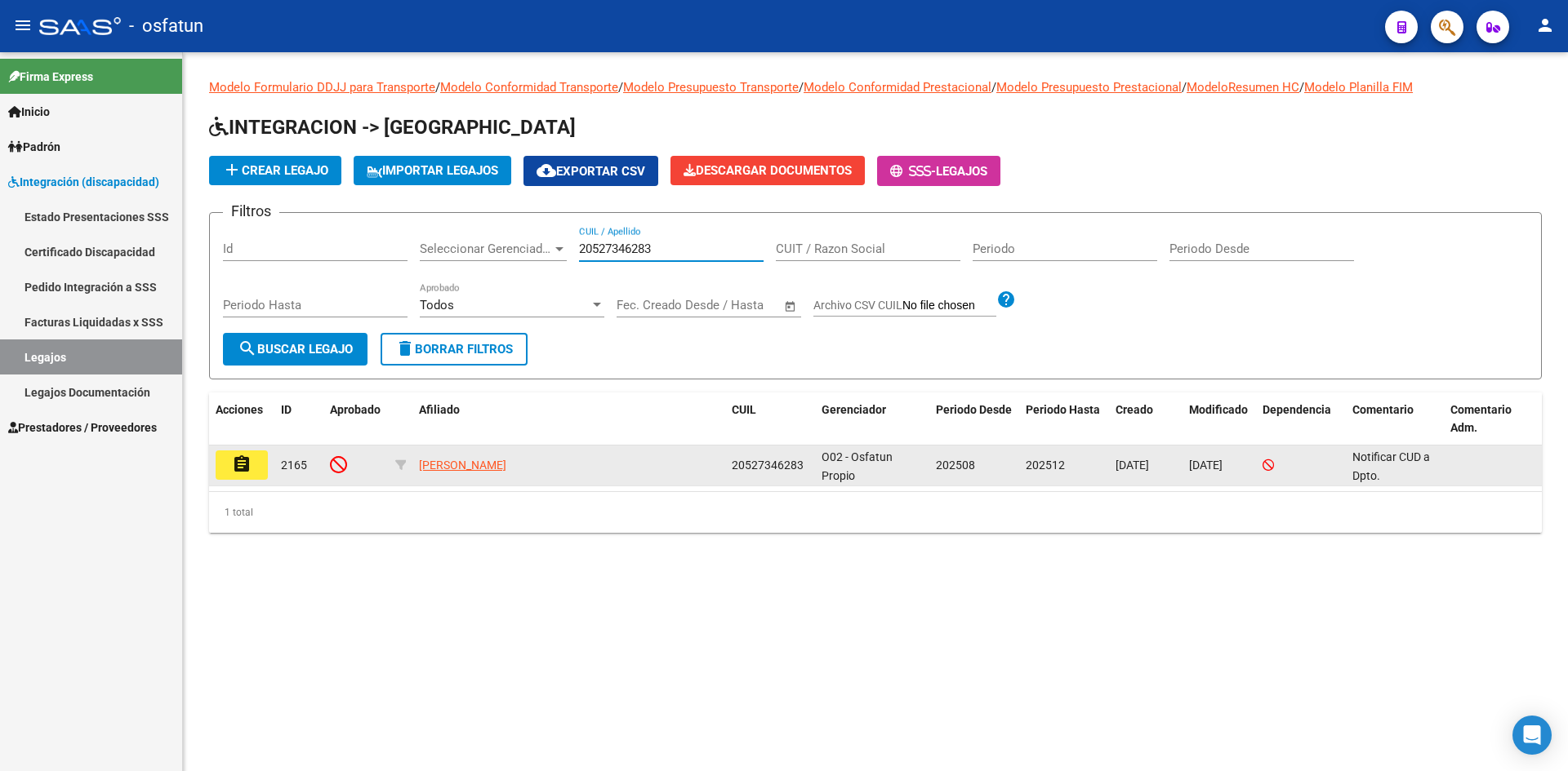
type input "20527346283"
click at [247, 455] on mat-icon "assignment" at bounding box center [241, 464] width 19 height 19
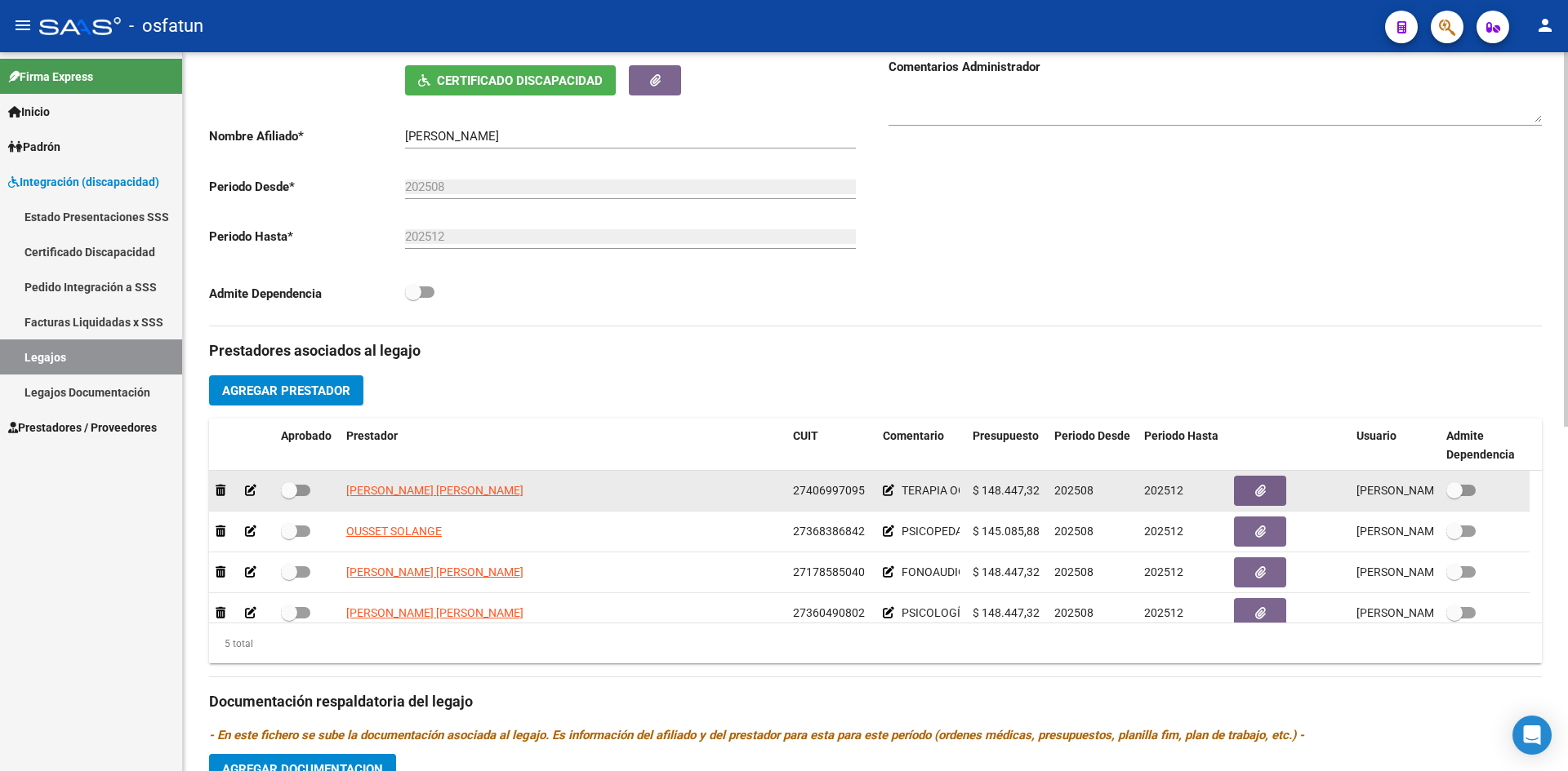
scroll to position [416, 0]
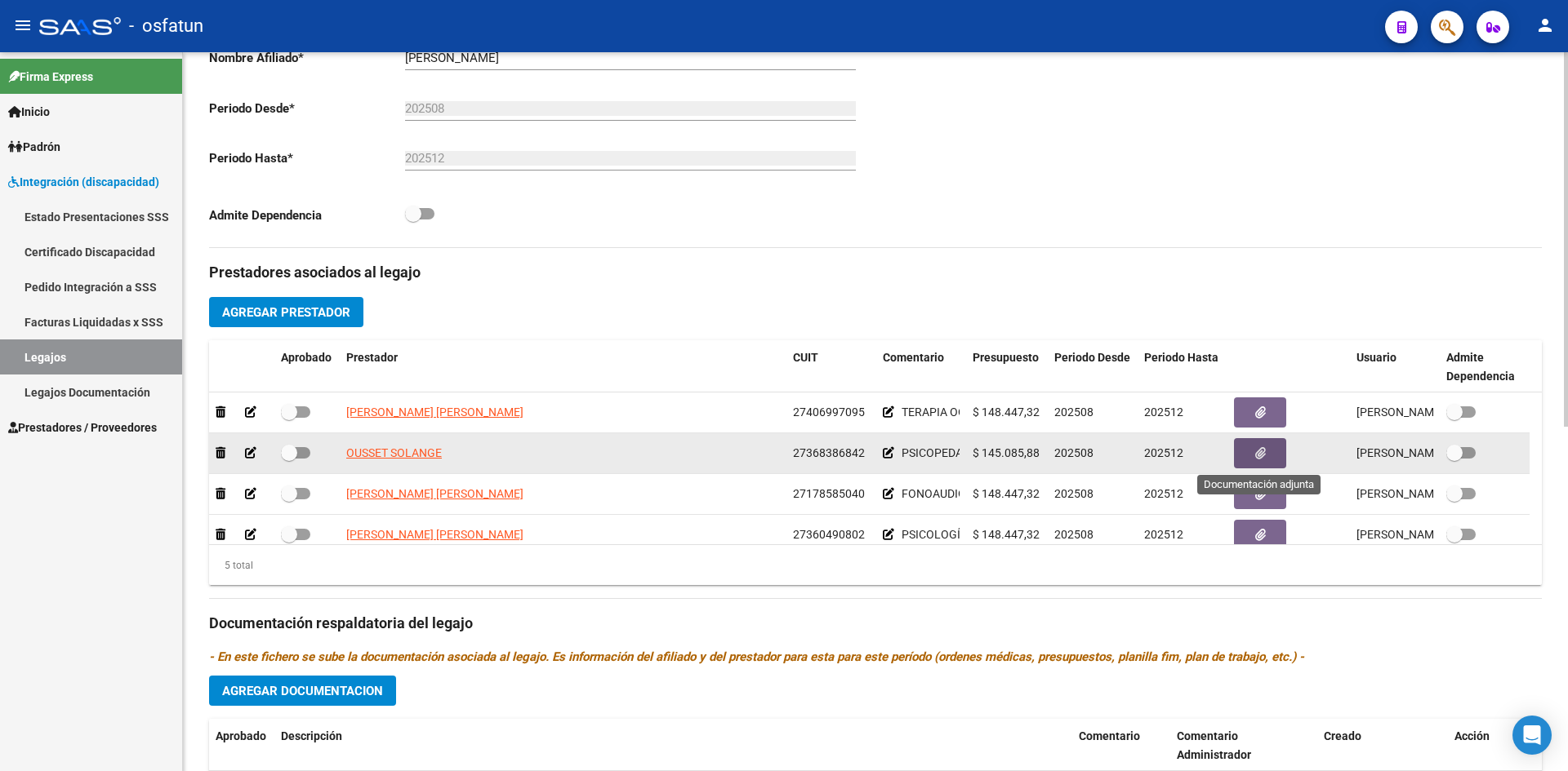
click at [1252, 445] on button "button" at bounding box center [1260, 453] width 52 height 30
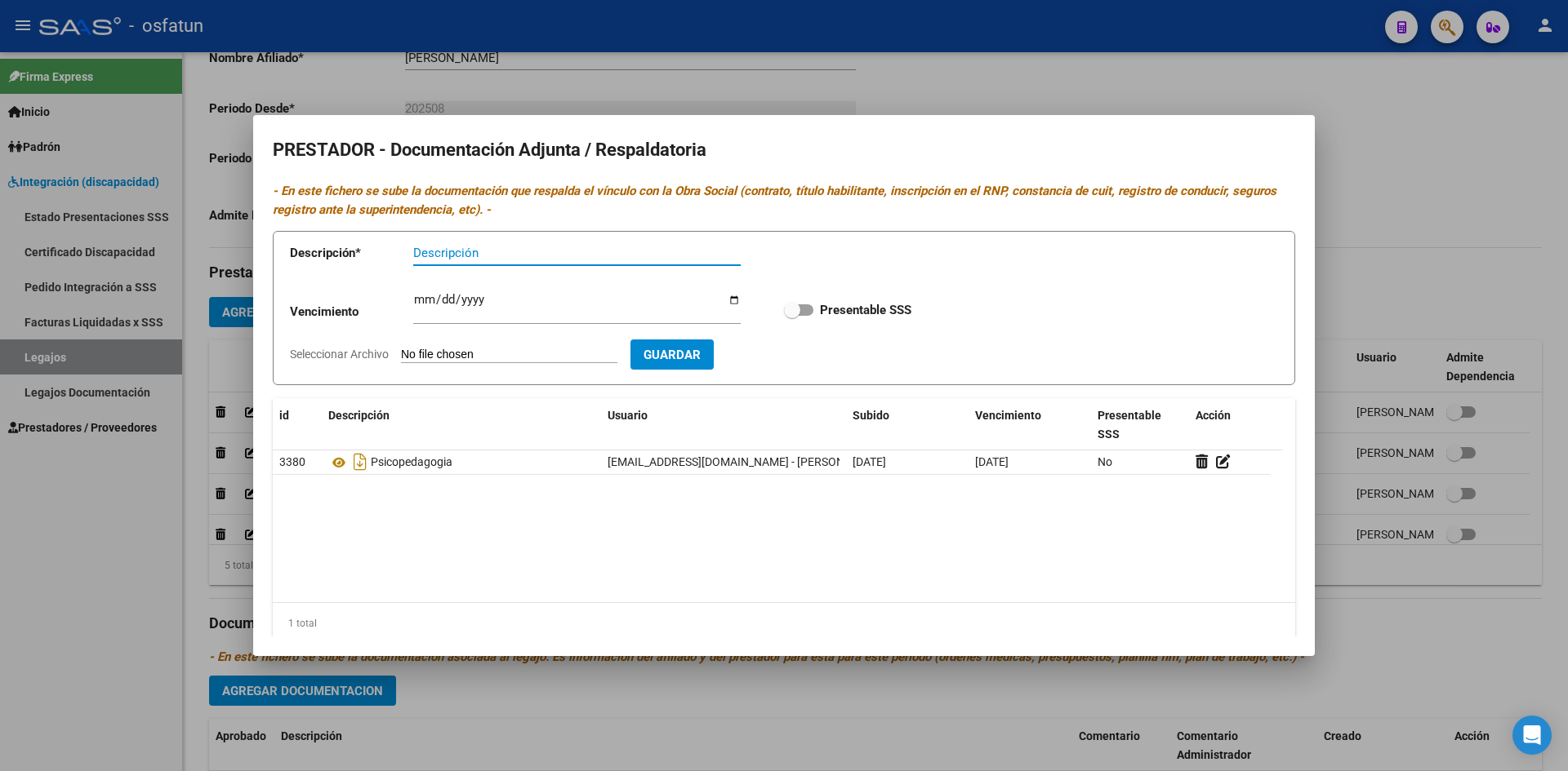
click at [1307, 109] on div at bounding box center [784, 385] width 1568 height 771
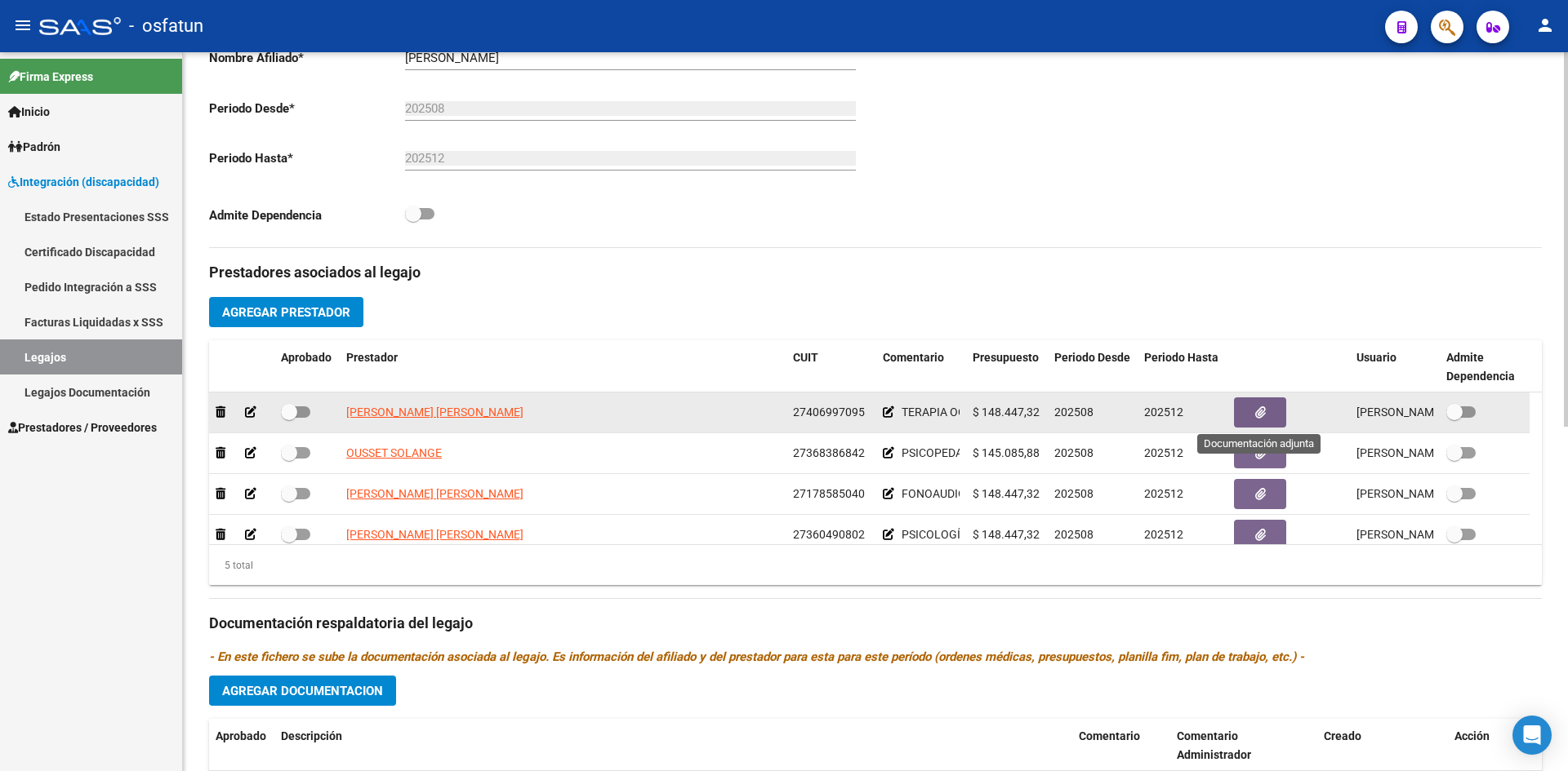
click at [1253, 414] on button "button" at bounding box center [1260, 413] width 52 height 30
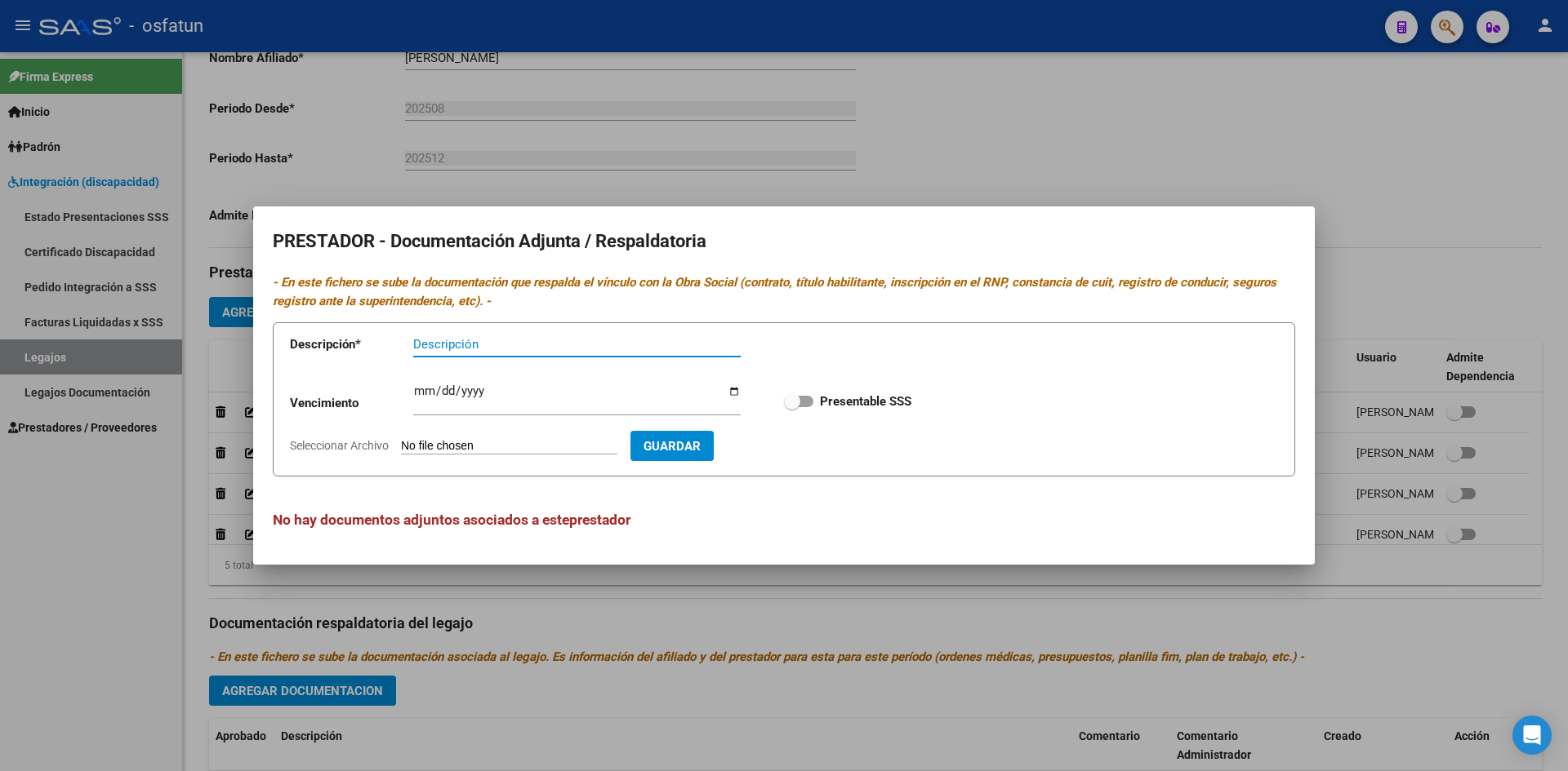
click at [1069, 102] on div at bounding box center [784, 385] width 1568 height 771
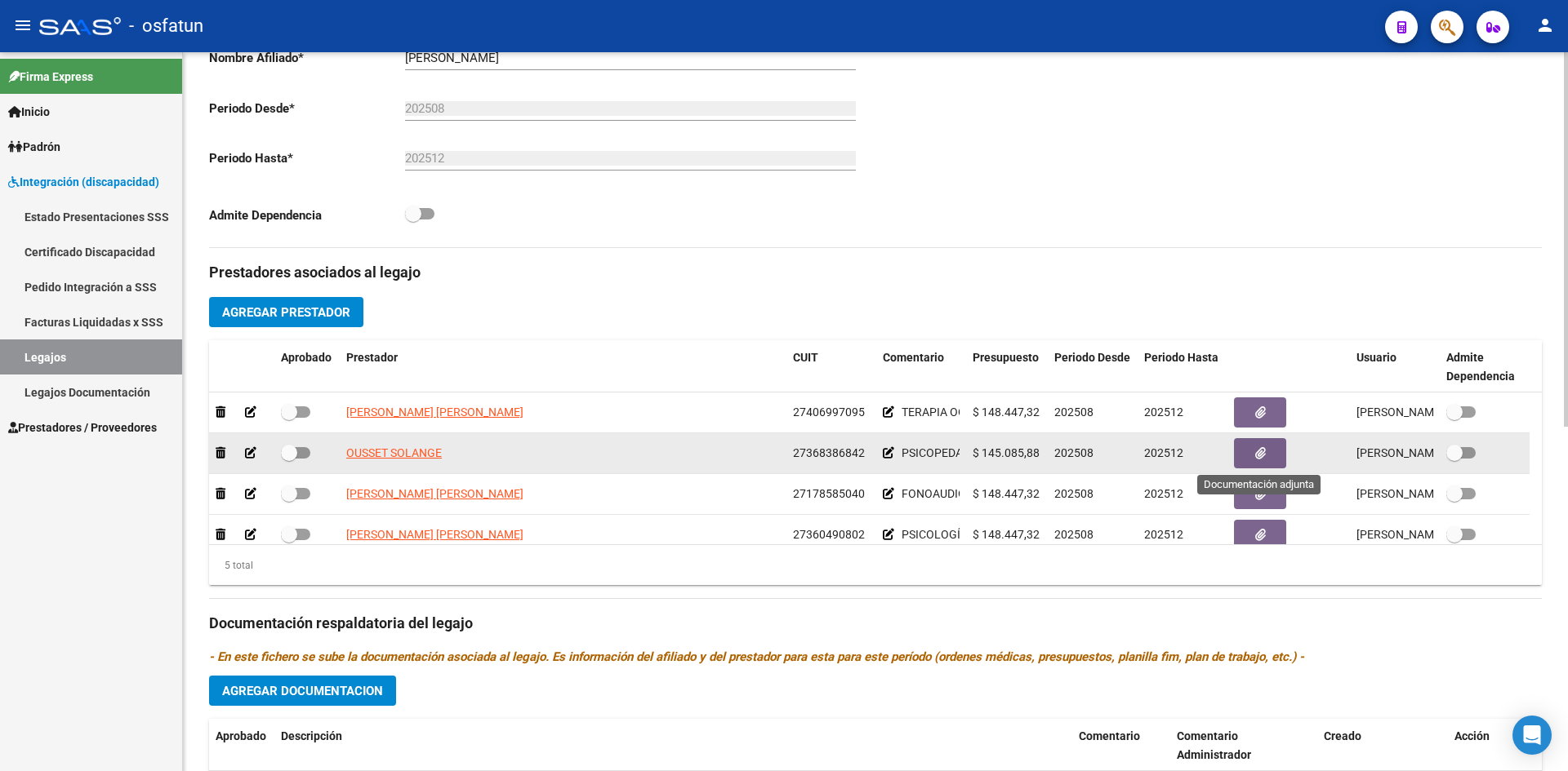
click at [1262, 463] on button "button" at bounding box center [1260, 453] width 52 height 30
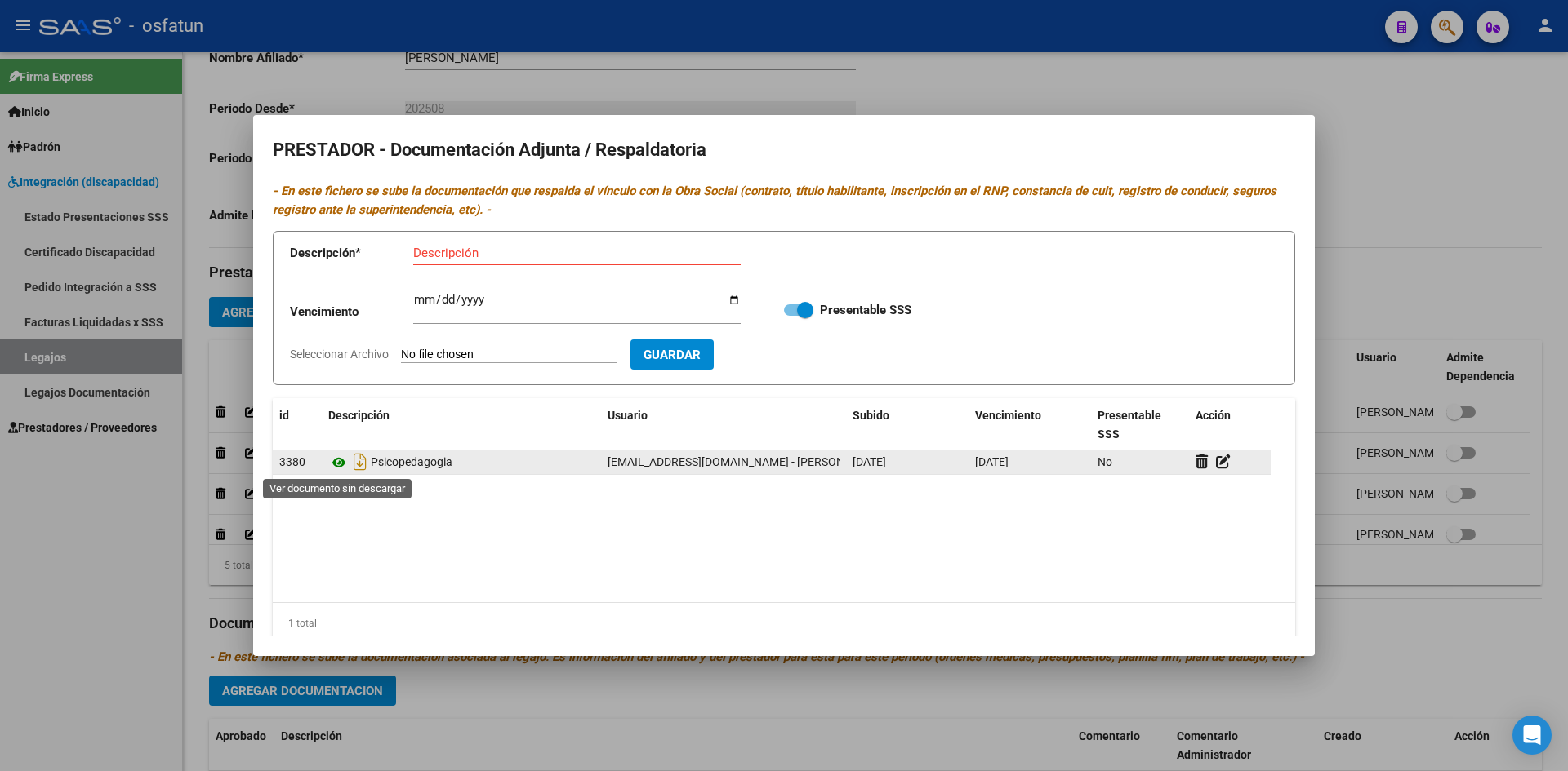
click at [337, 466] on icon at bounding box center [338, 462] width 21 height 19
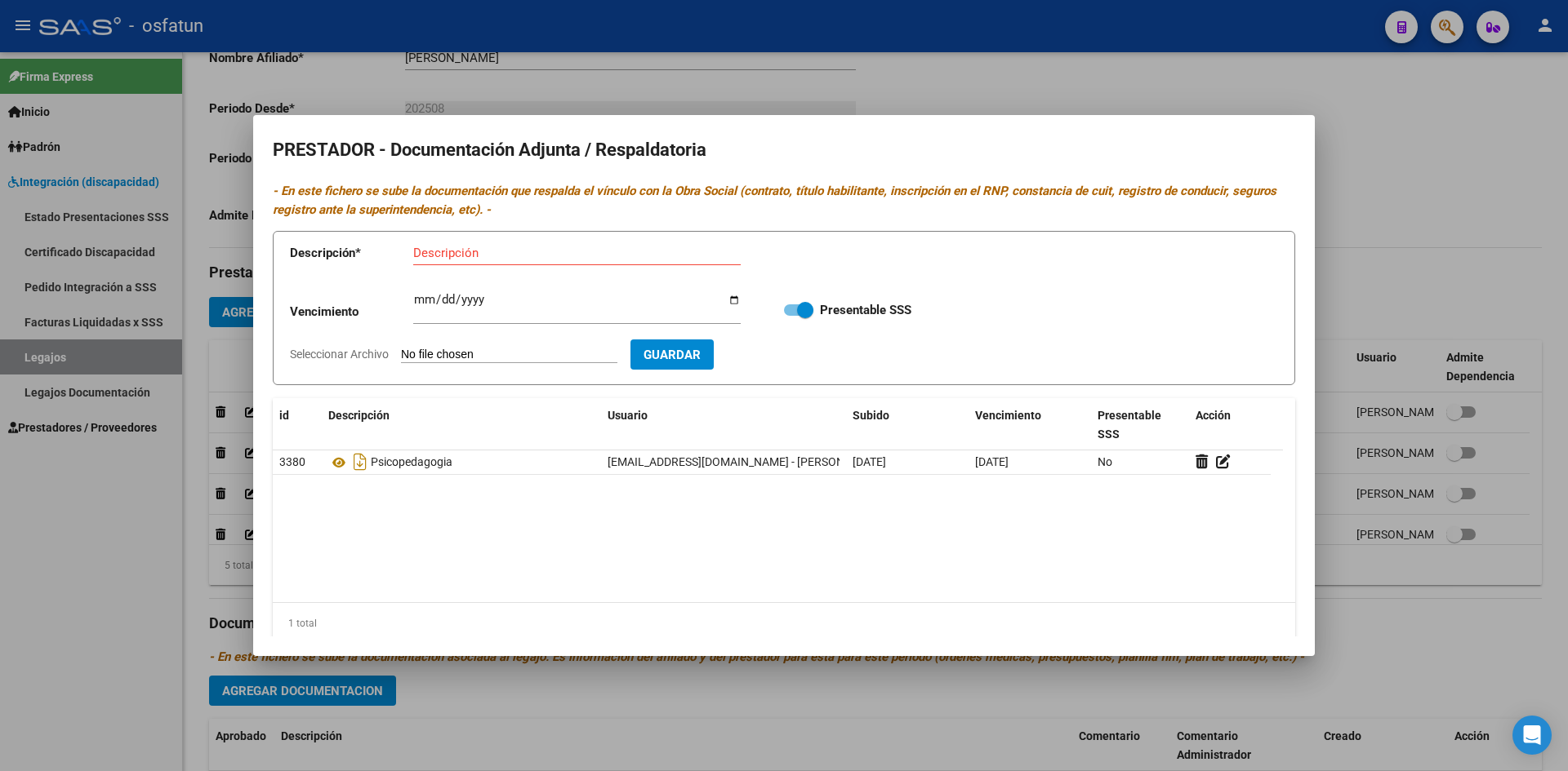
click at [1438, 200] on div at bounding box center [784, 385] width 1568 height 771
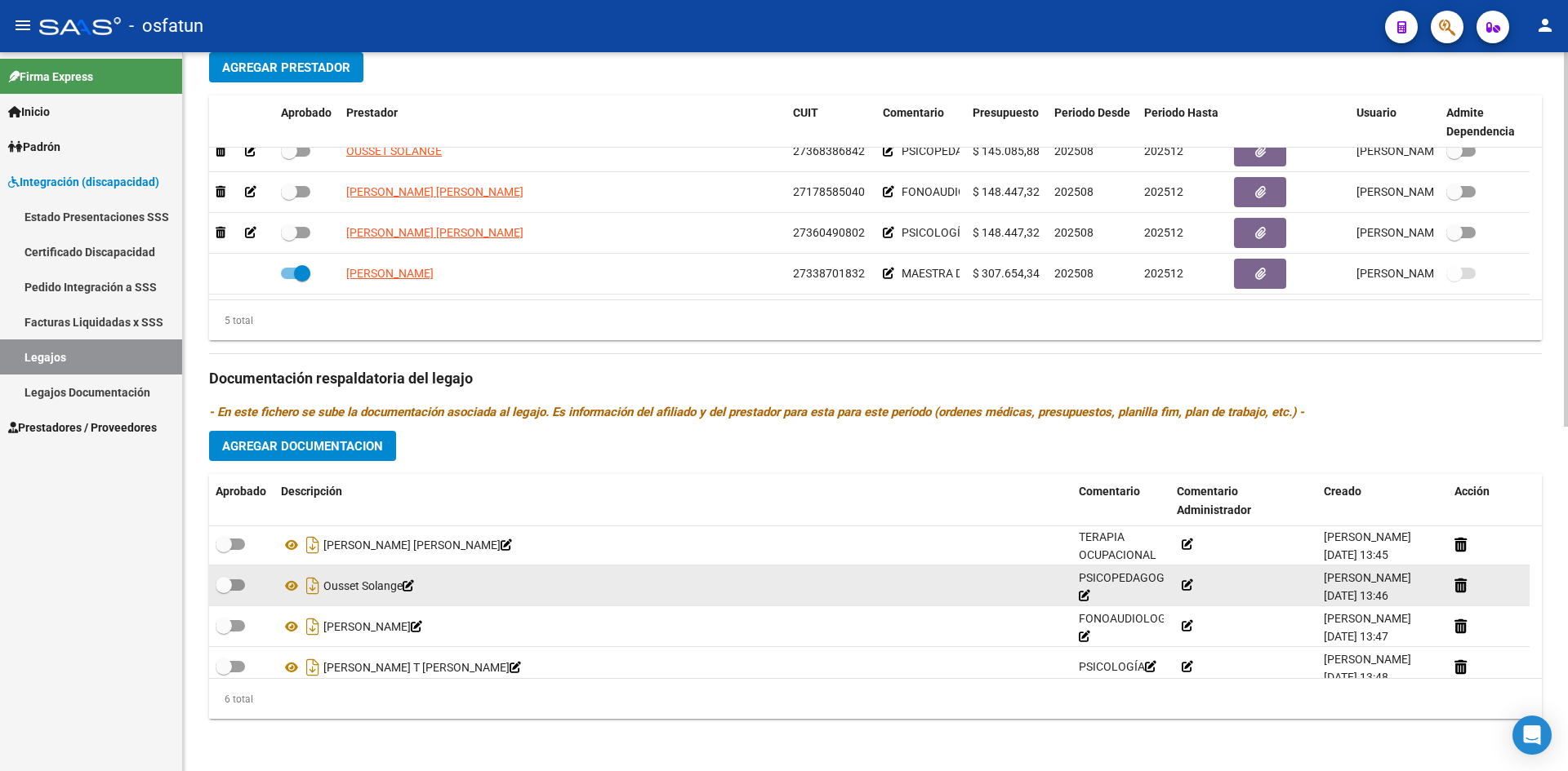
scroll to position [16, 0]
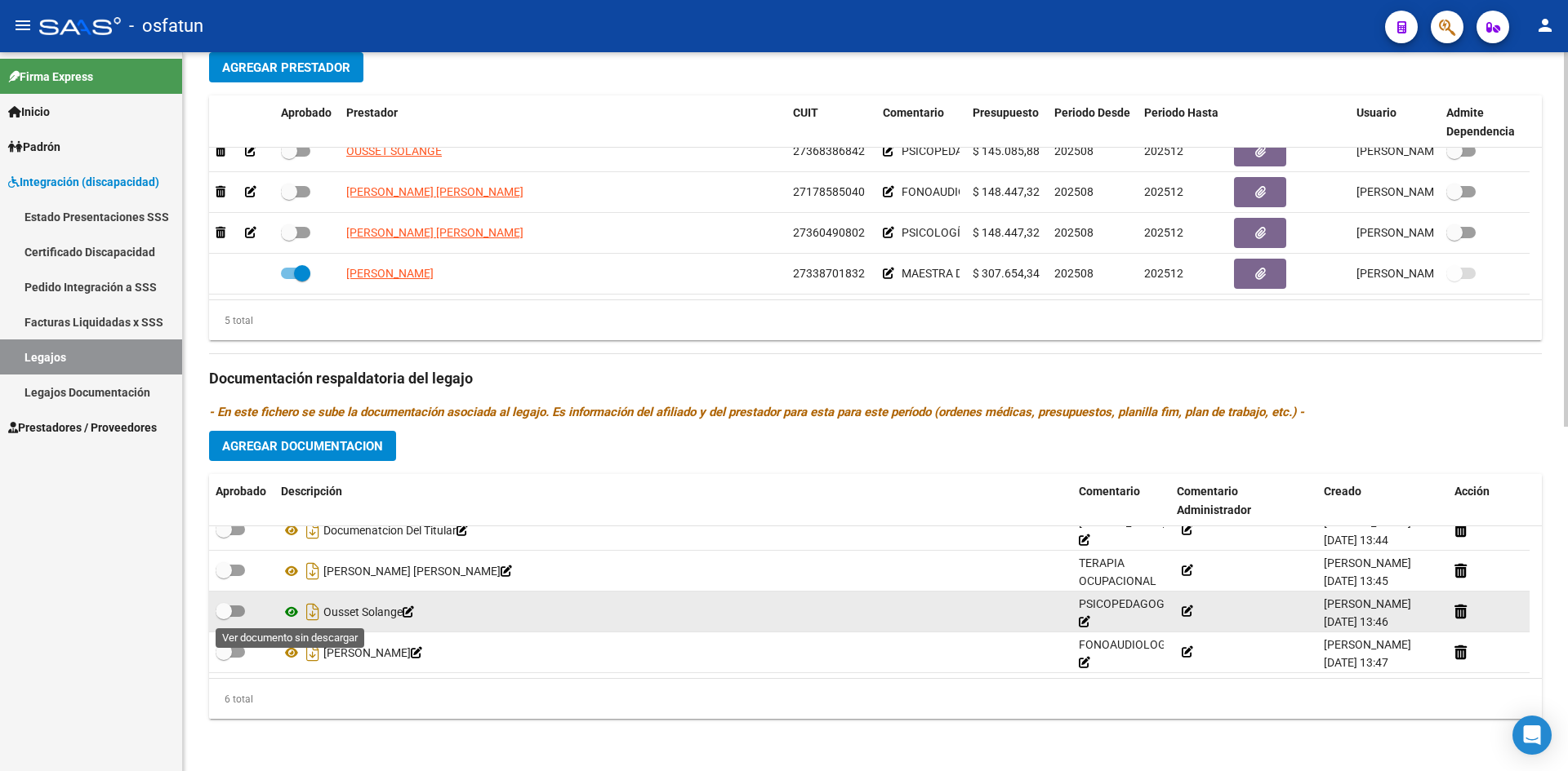
click at [292, 614] on icon at bounding box center [291, 612] width 21 height 19
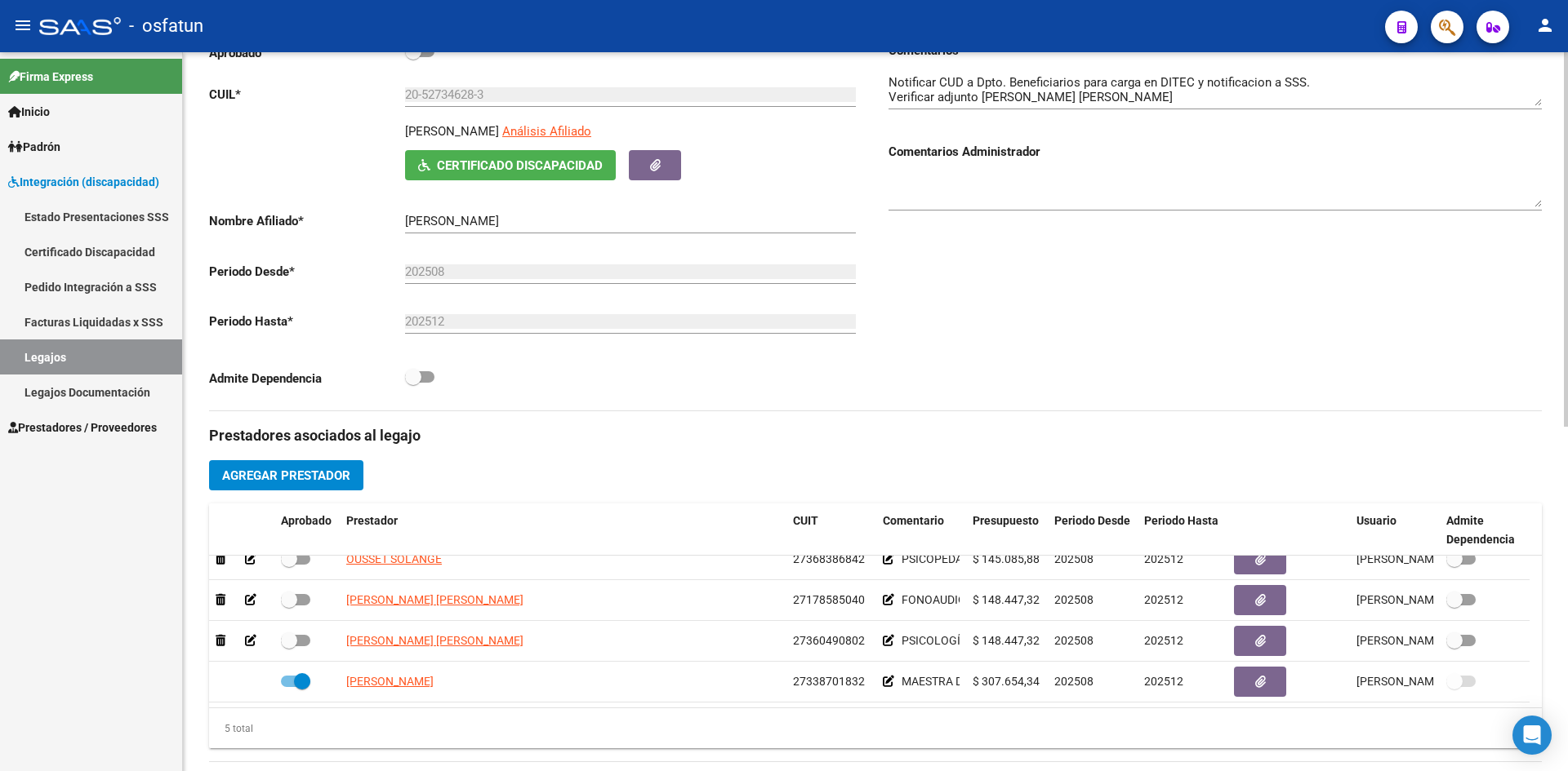
scroll to position [0, 0]
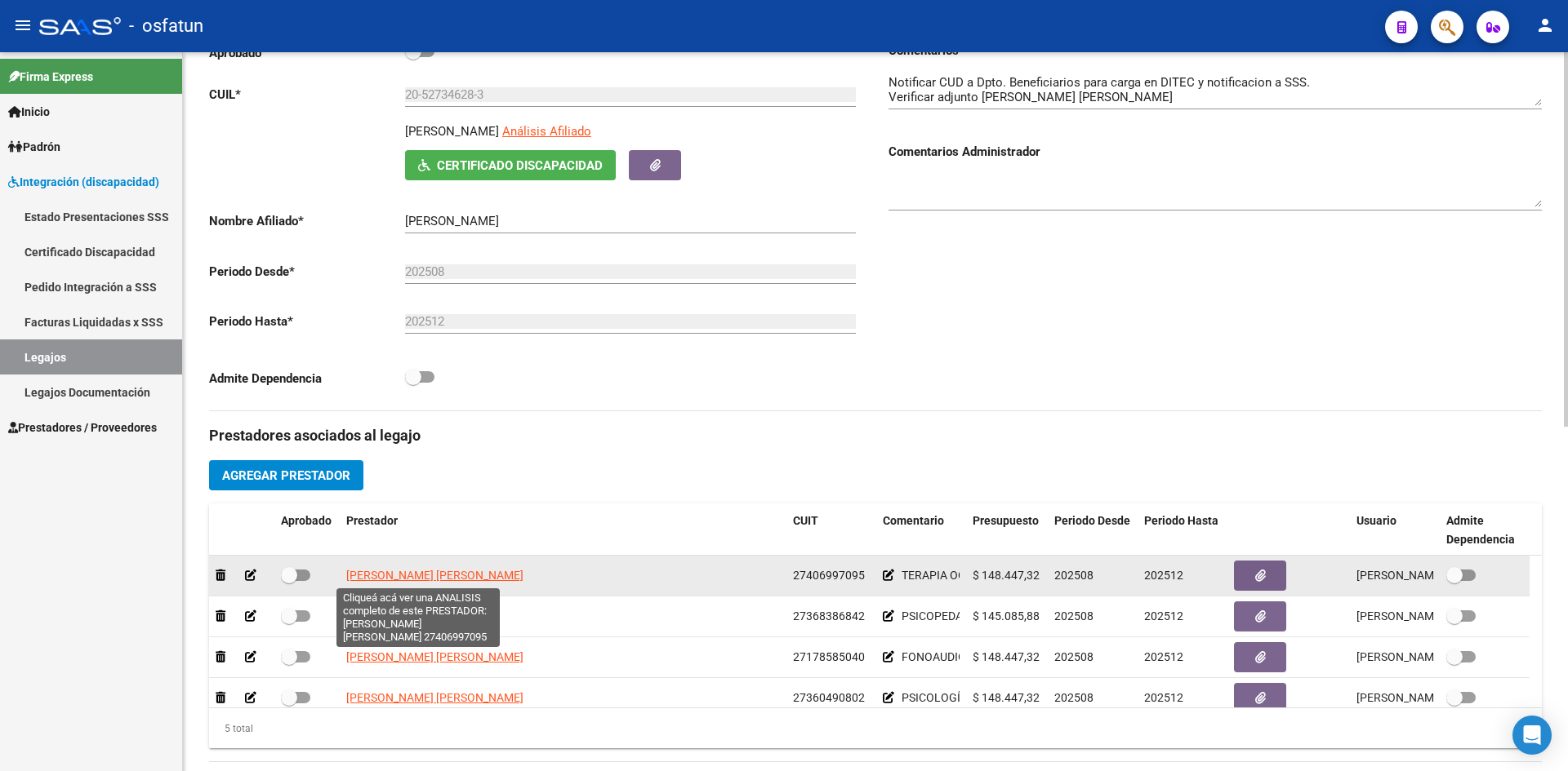
click at [408, 576] on span "CASTILLO MARIA CANDELA" at bounding box center [435, 576] width 177 height 13
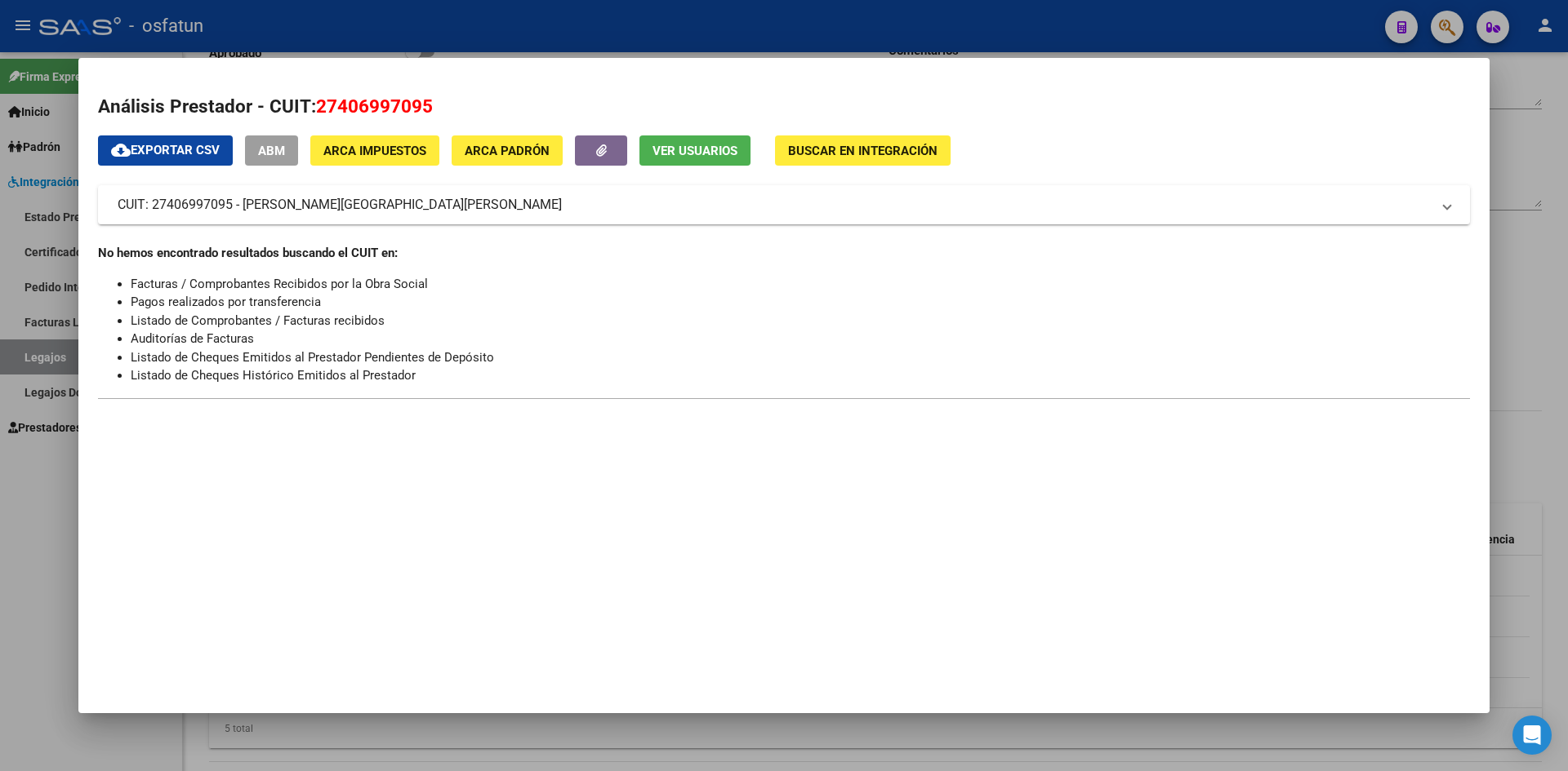
click at [1503, 79] on div at bounding box center [784, 385] width 1568 height 771
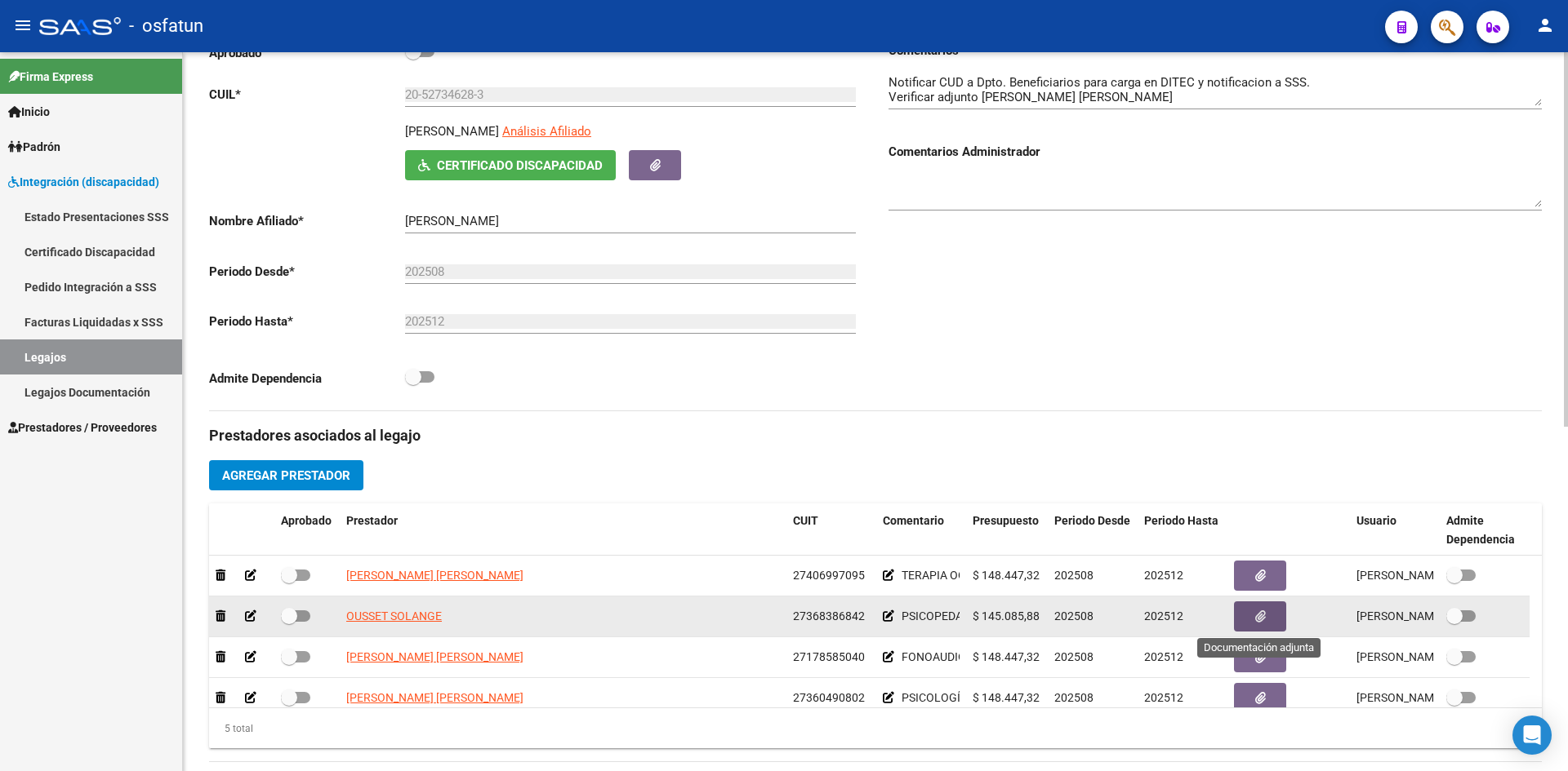
click at [1251, 617] on button "button" at bounding box center [1260, 617] width 52 height 30
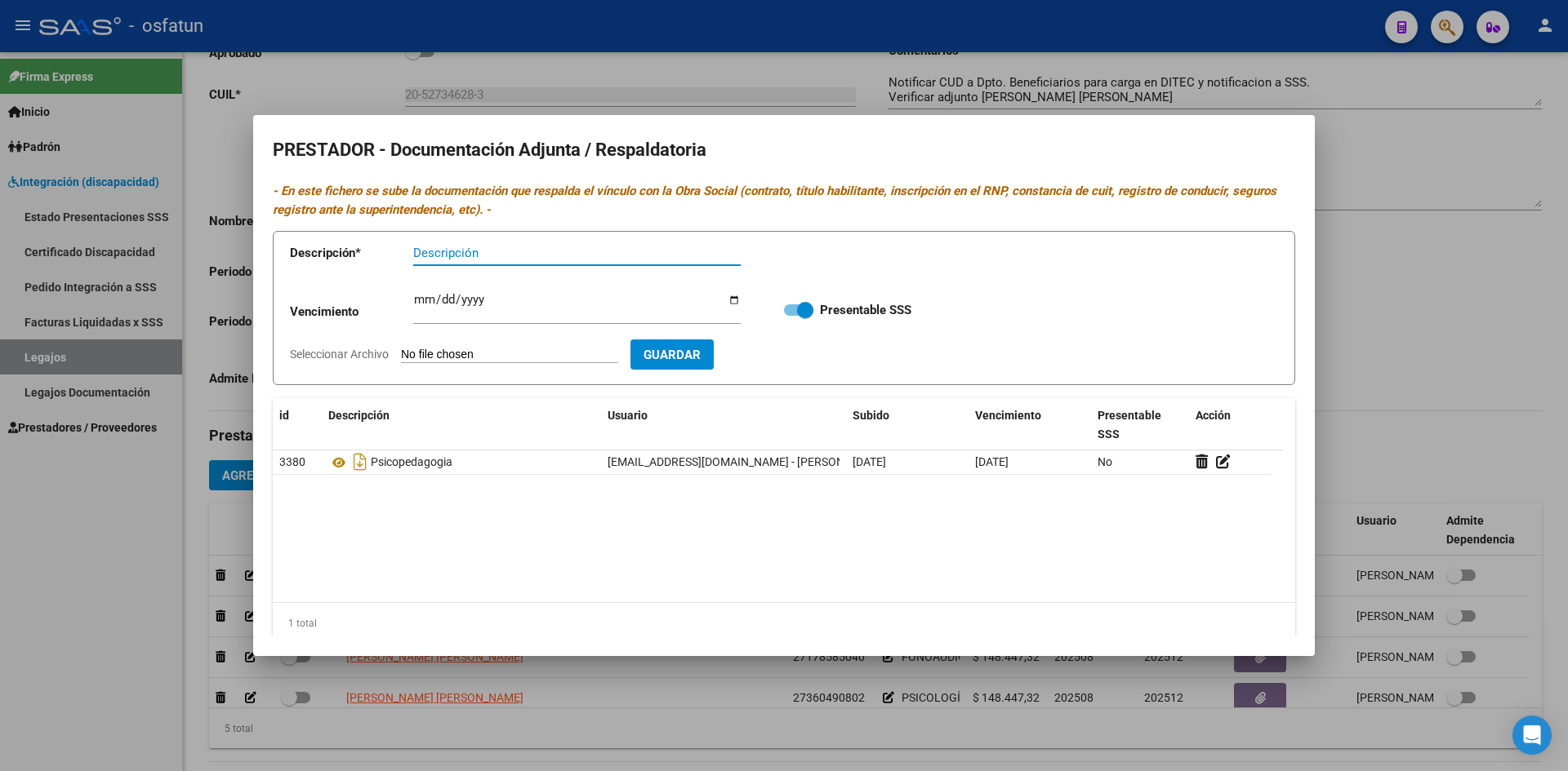
click at [1447, 283] on div at bounding box center [784, 385] width 1568 height 771
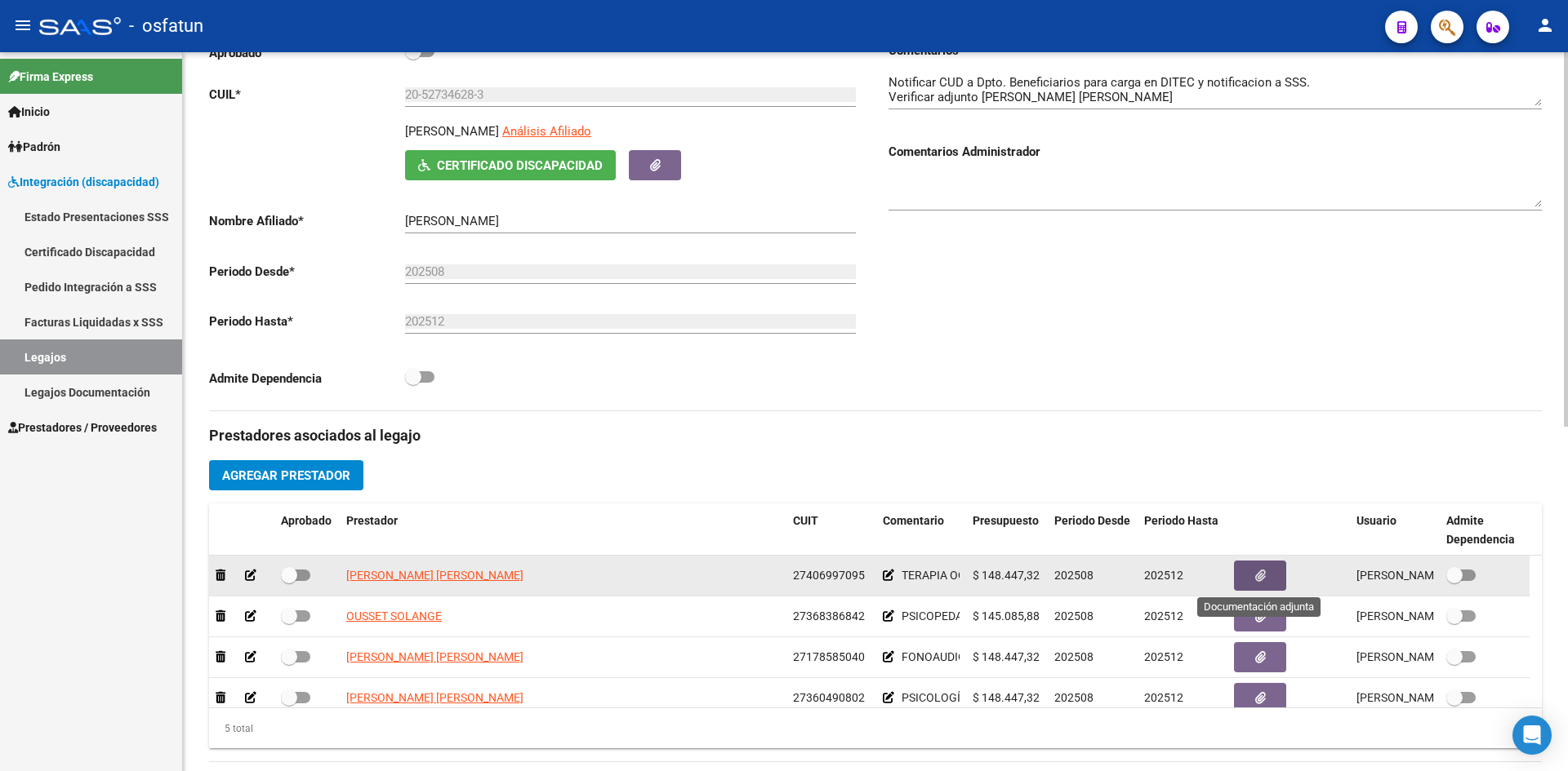
click at [1257, 582] on icon "button" at bounding box center [1260, 576] width 11 height 13
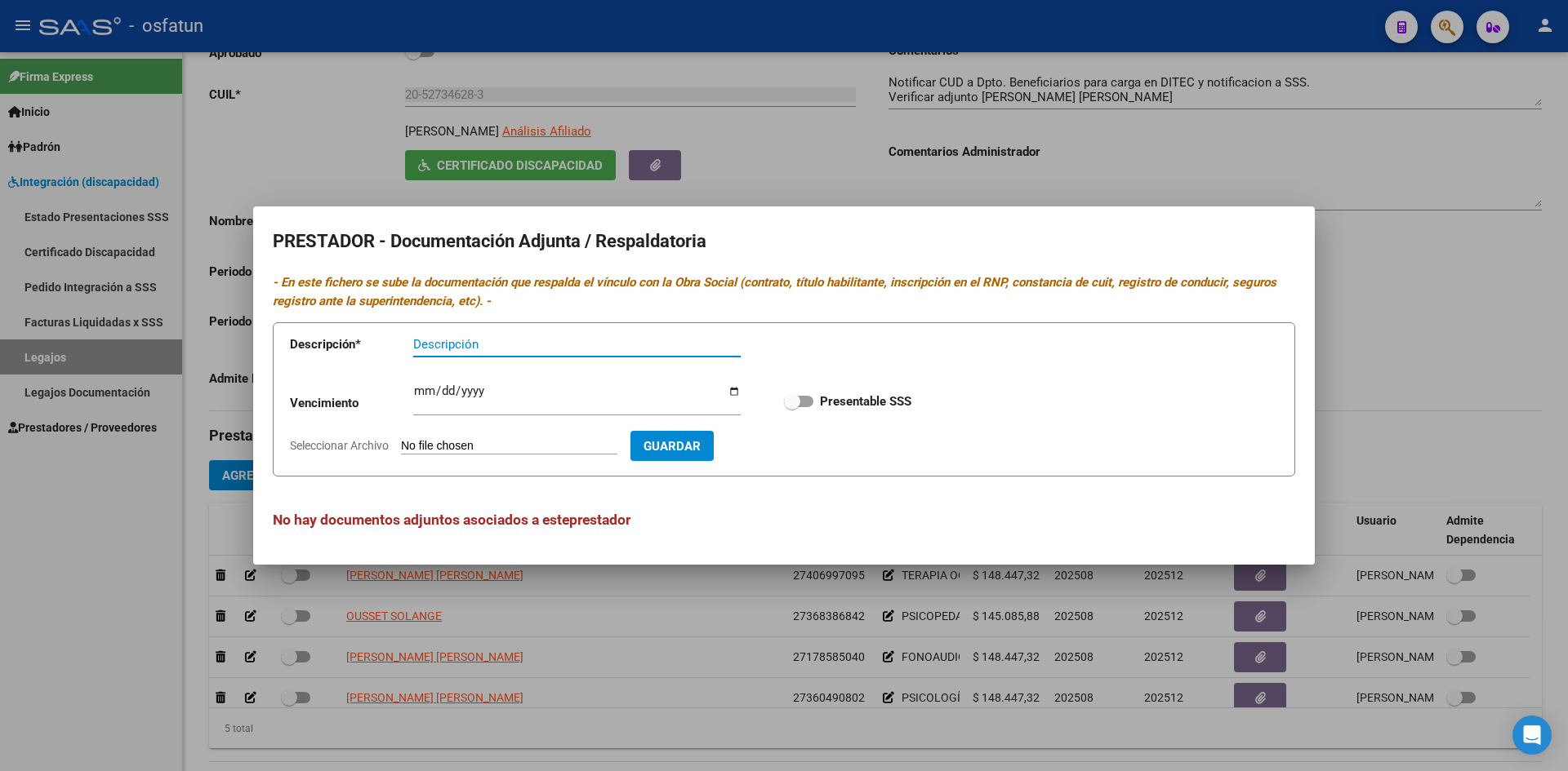
click at [486, 346] on input "Descripción" at bounding box center [577, 345] width 327 height 15
click at [1440, 322] on div at bounding box center [784, 385] width 1568 height 771
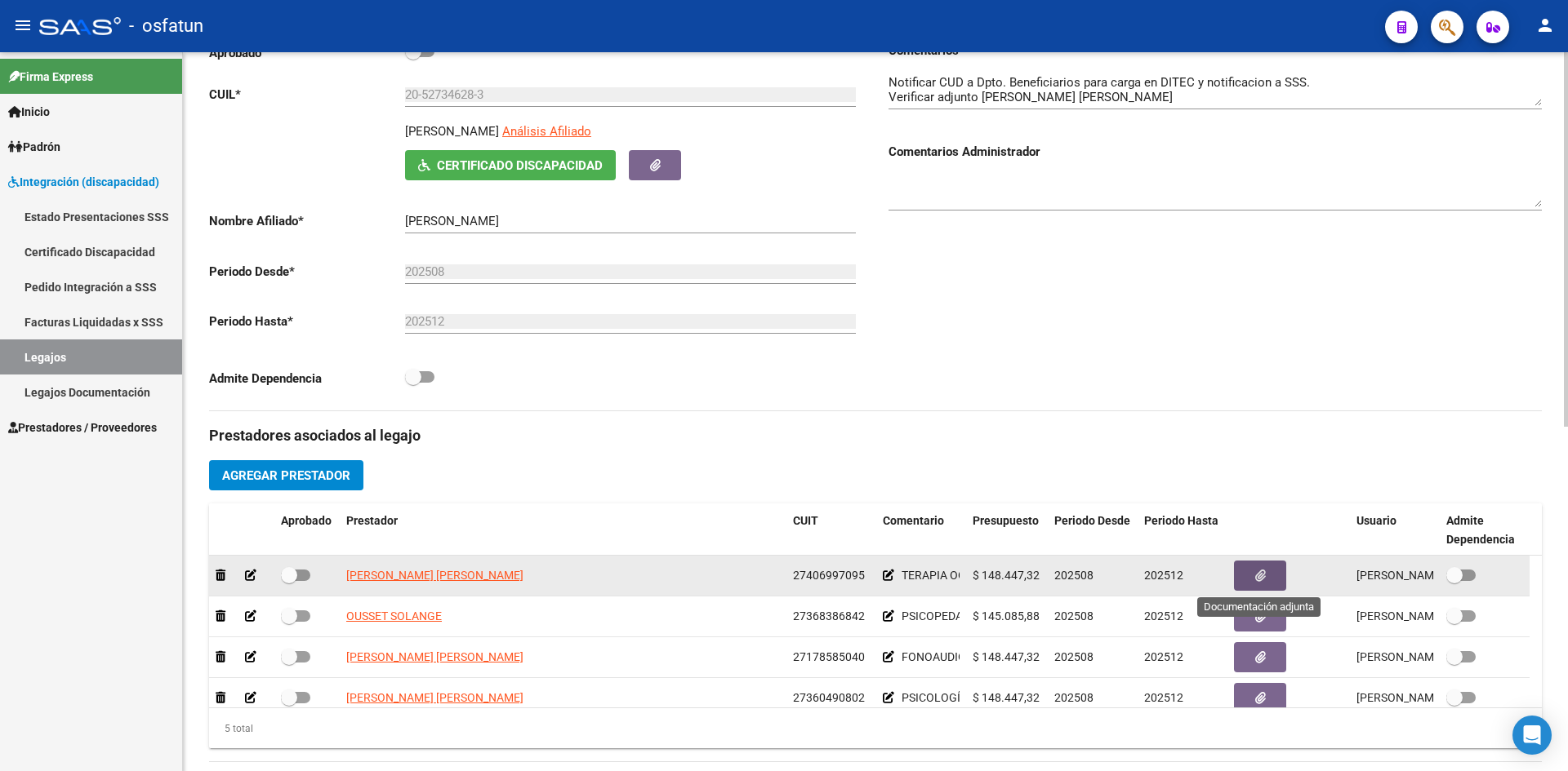
click at [1260, 577] on icon "button" at bounding box center [1260, 576] width 11 height 13
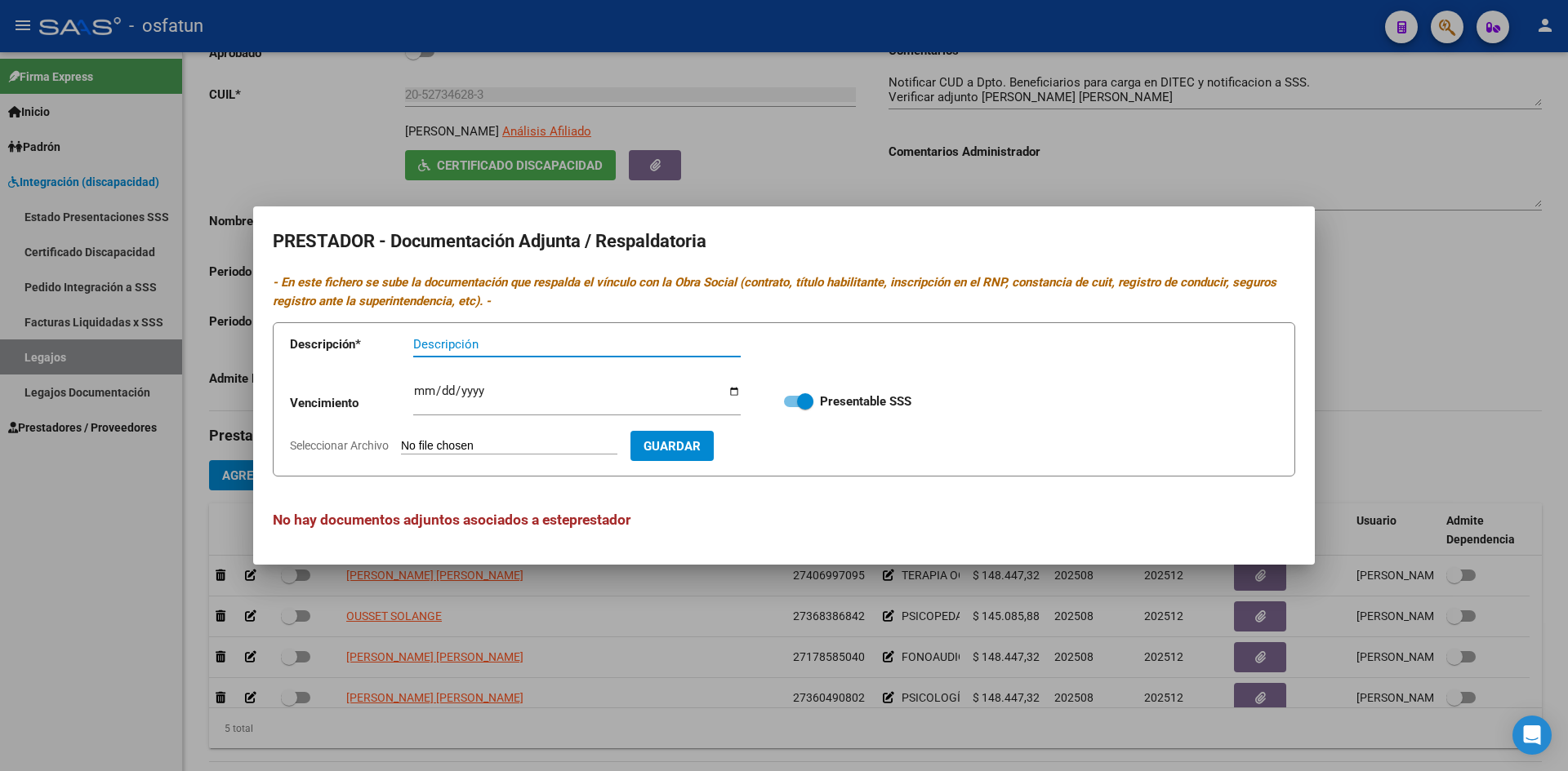
click at [499, 342] on input "Descripción" at bounding box center [577, 345] width 327 height 15
type input "TERAPIA OCUPACIONAL"
click at [428, 396] on input "Ingresar vencimiento" at bounding box center [577, 397] width 327 height 26
type input "2025-12-31"
click at [507, 446] on input "Seleccionar Archivo" at bounding box center [510, 446] width 217 height 15
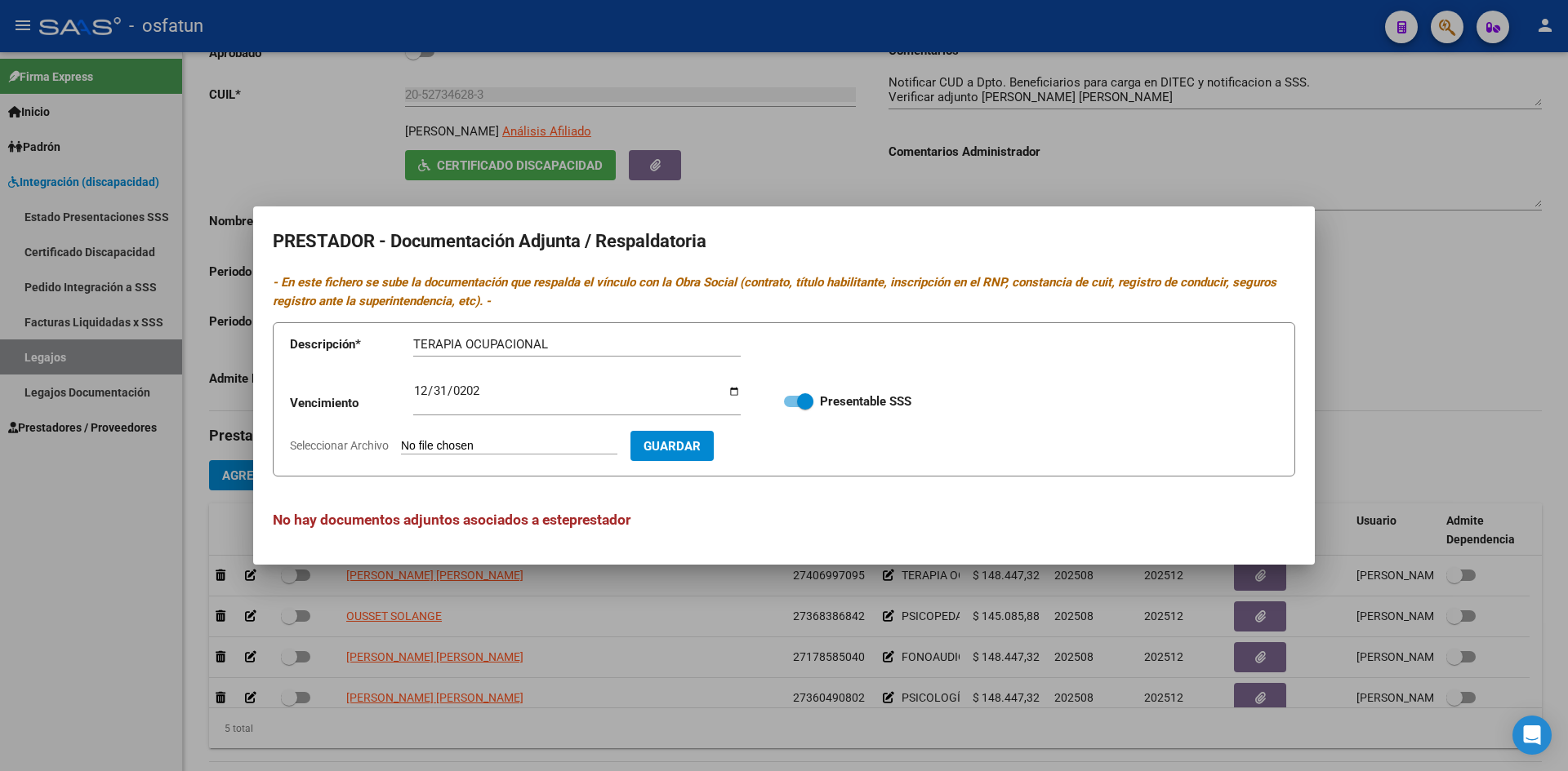
type input "C:\fakepath\TEO - DOCUM.pdf"
click at [789, 404] on span at bounding box center [798, 402] width 29 height 12
click at [792, 408] on input "Presentable SSS" at bounding box center [792, 408] width 1 height 1
checkbox input "false"
click at [785, 441] on span "Guardar" at bounding box center [767, 446] width 57 height 15
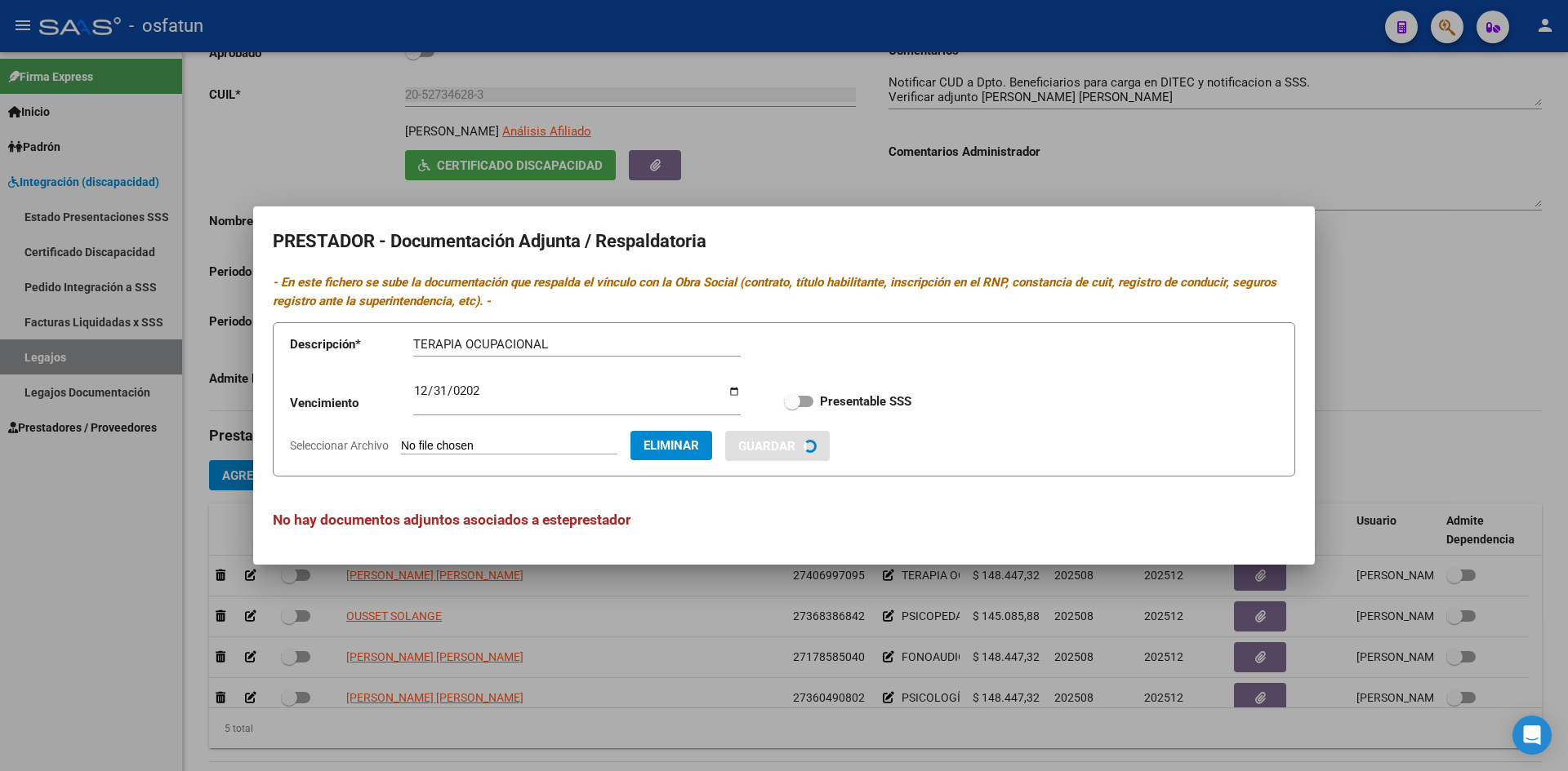
checkbox input "true"
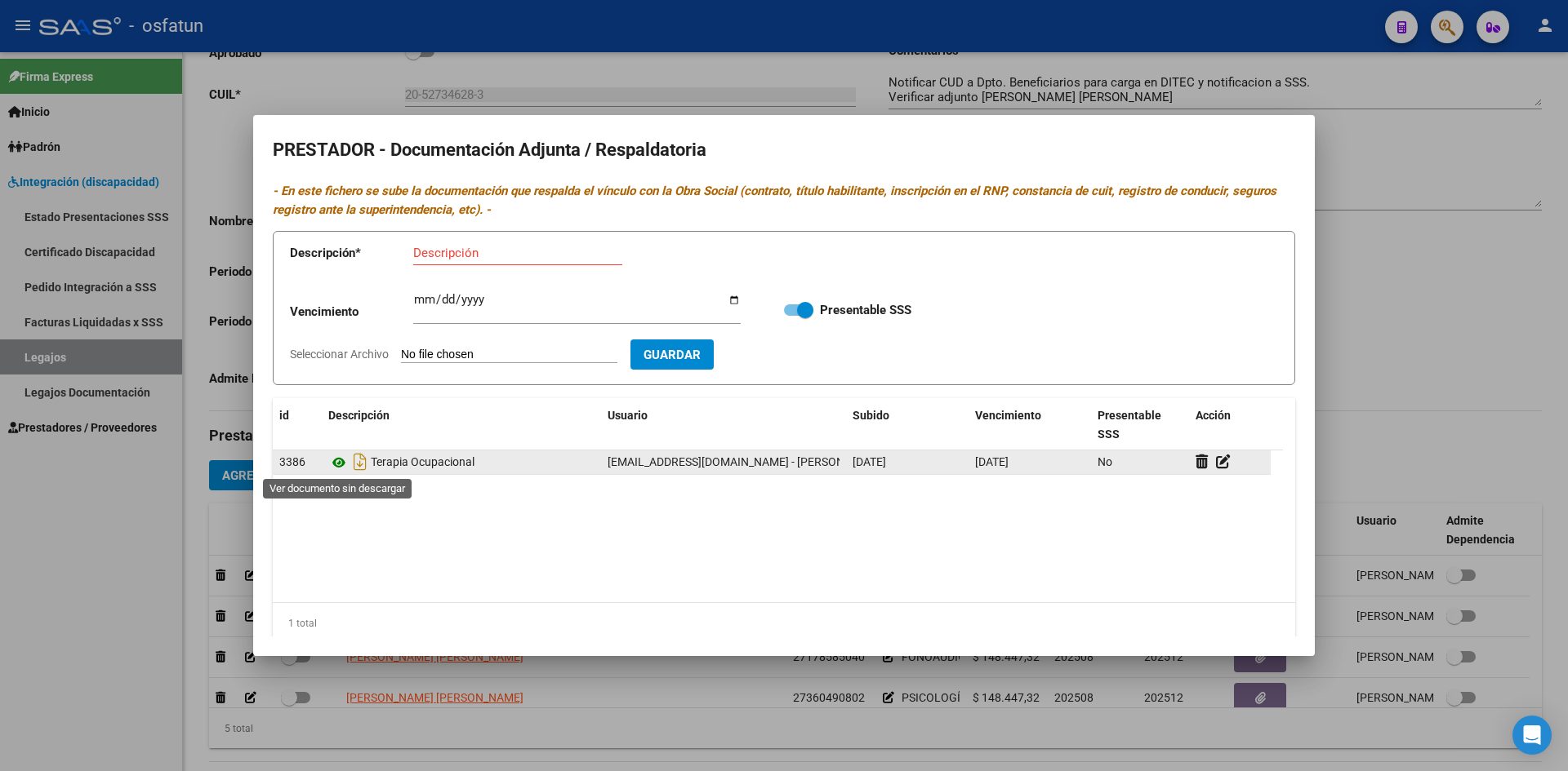
click at [342, 459] on icon at bounding box center [338, 462] width 21 height 19
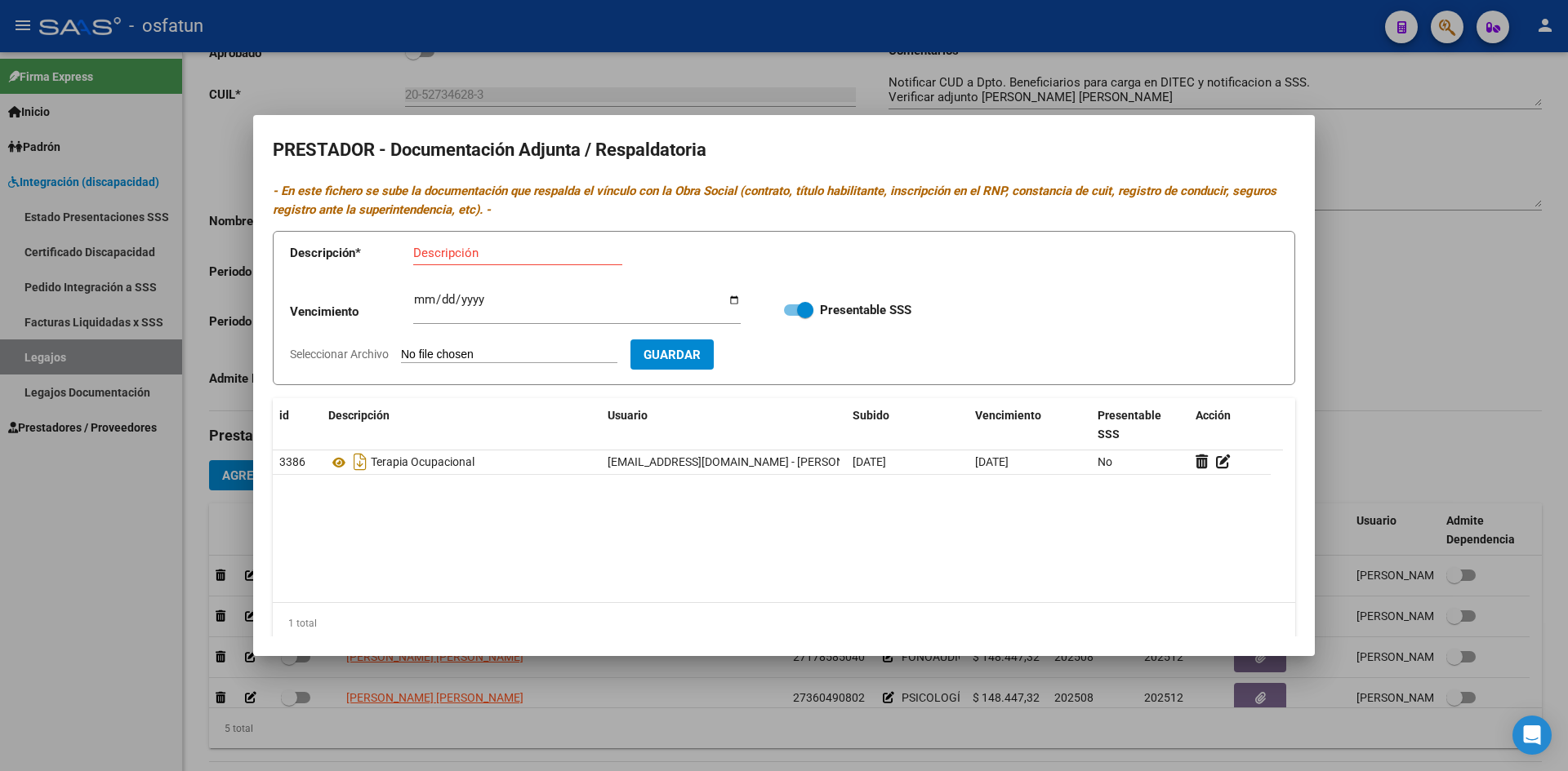
click at [1336, 438] on div at bounding box center [784, 385] width 1568 height 771
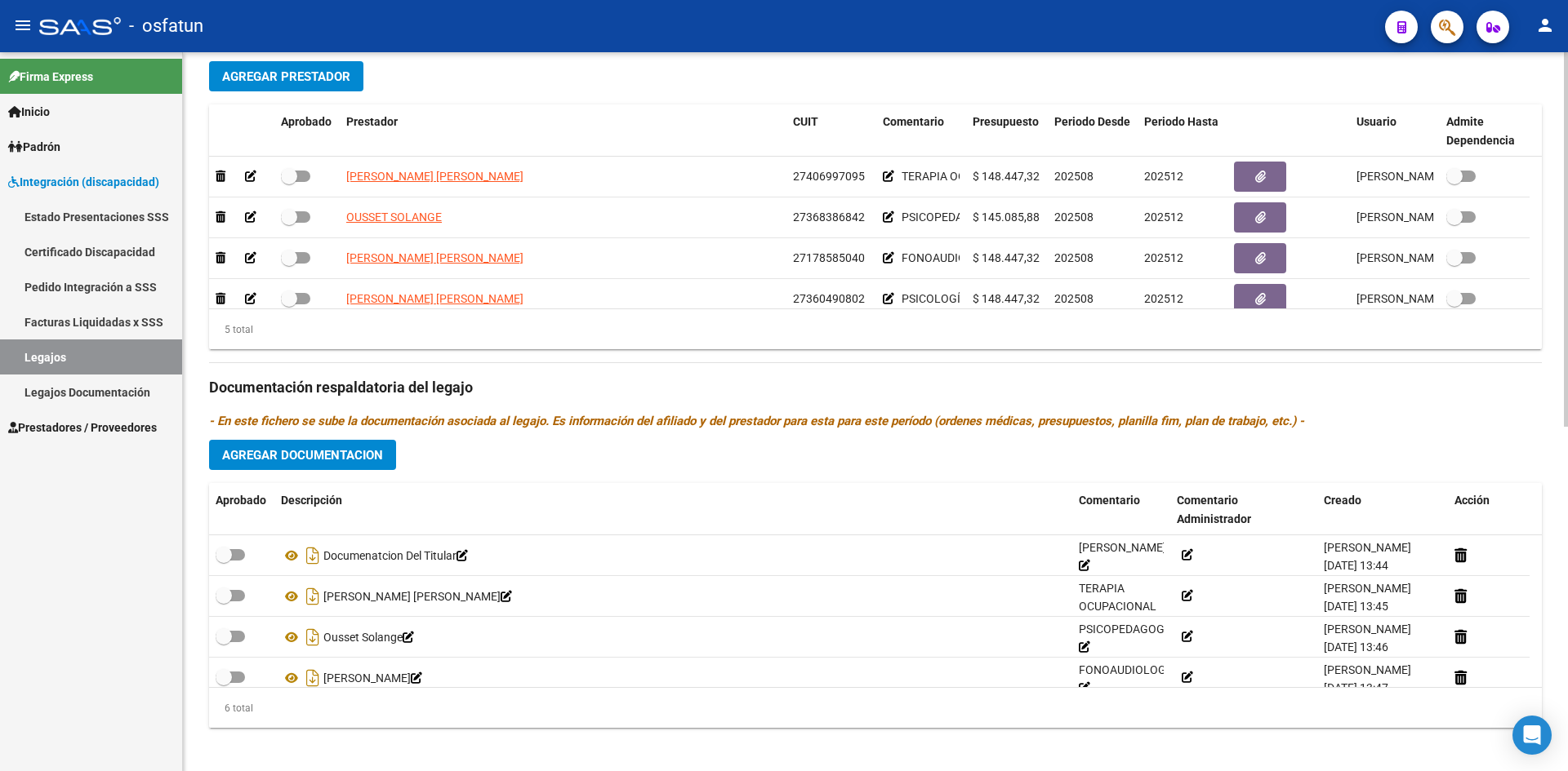
scroll to position [661, 0]
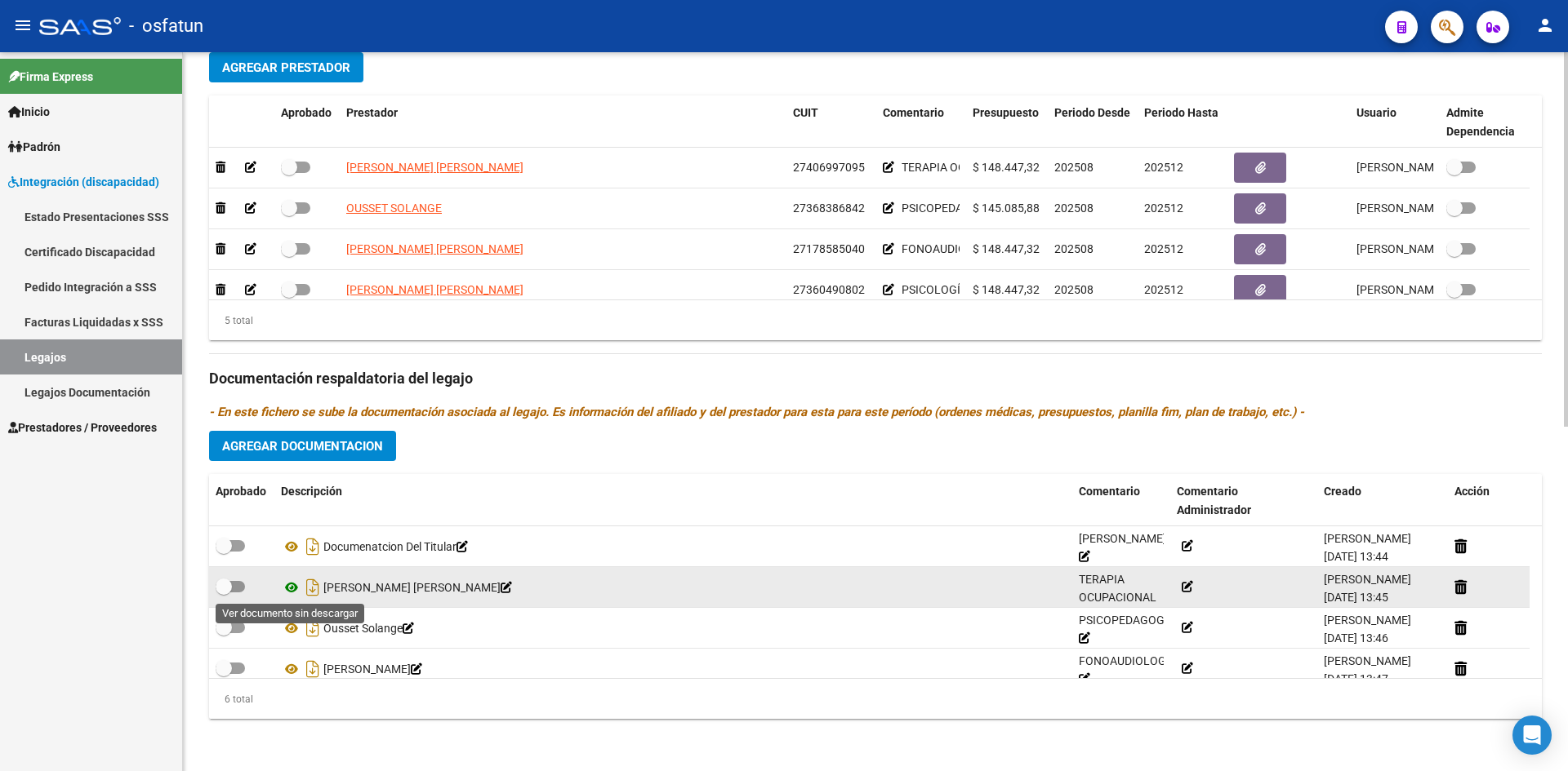
click at [290, 587] on icon at bounding box center [291, 587] width 21 height 19
click at [500, 589] on icon at bounding box center [506, 588] width 12 height 12
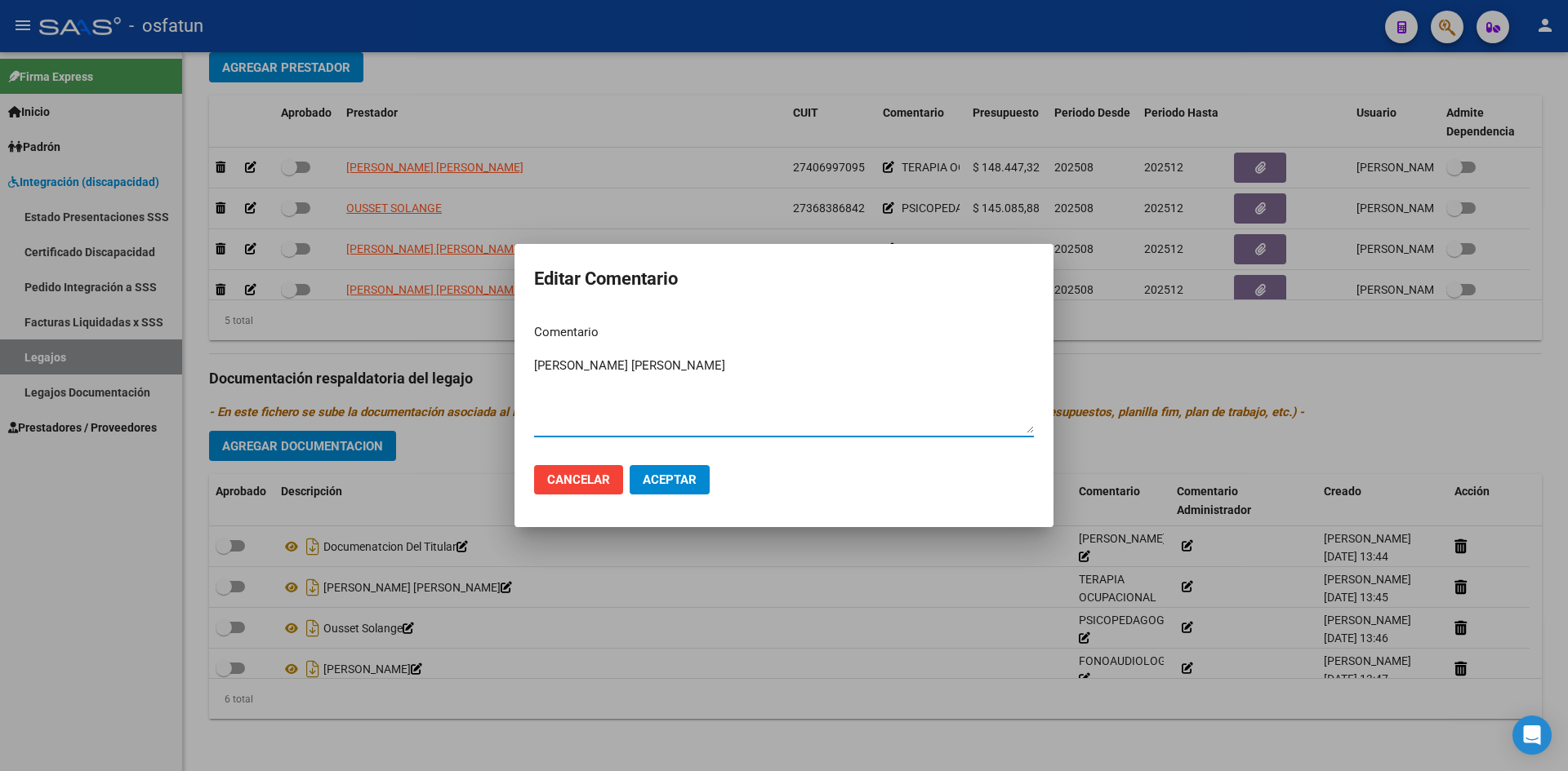
click at [673, 485] on span "Aceptar" at bounding box center [670, 480] width 54 height 15
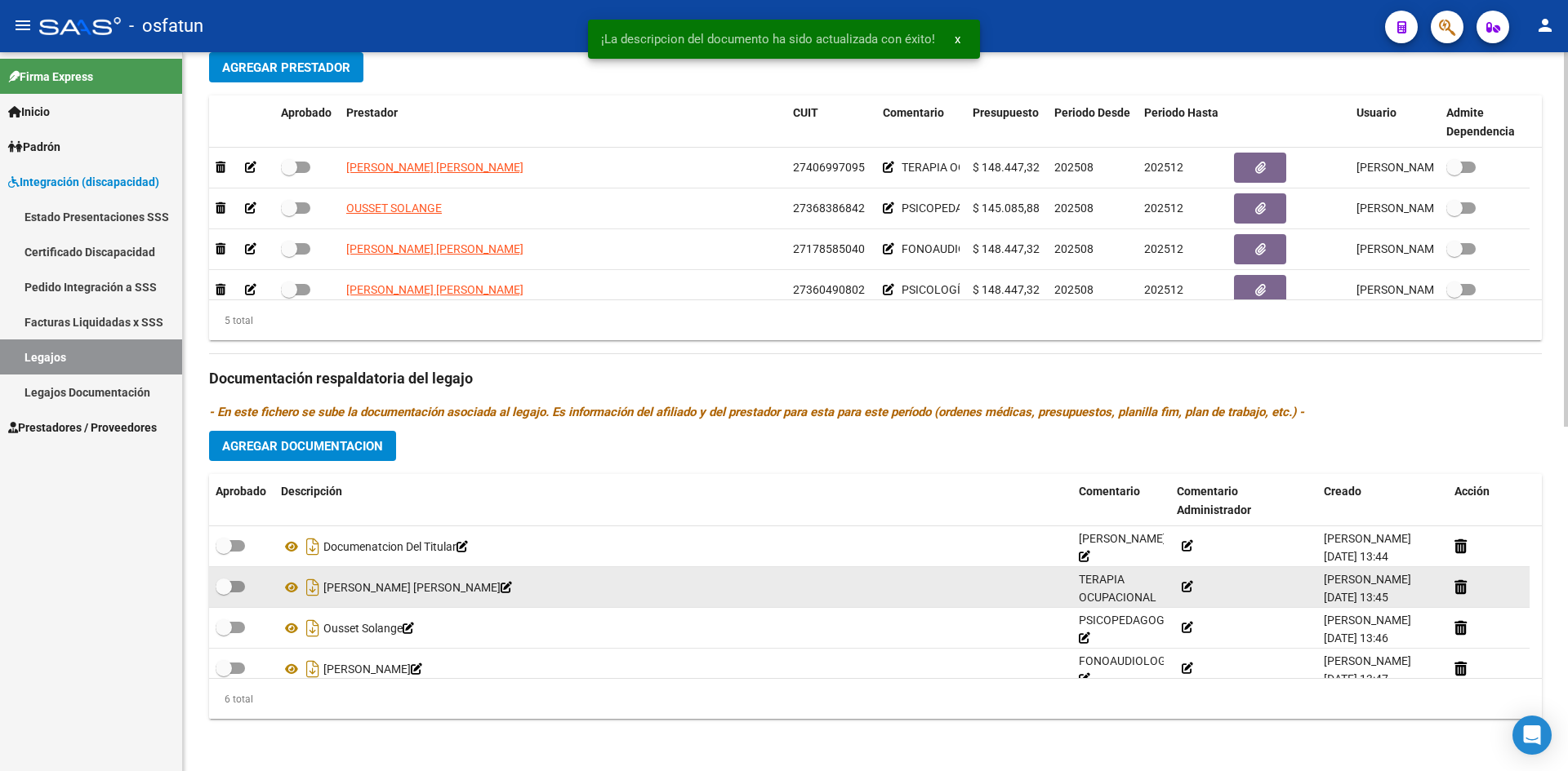
click at [1185, 589] on icon at bounding box center [1188, 587] width 12 height 12
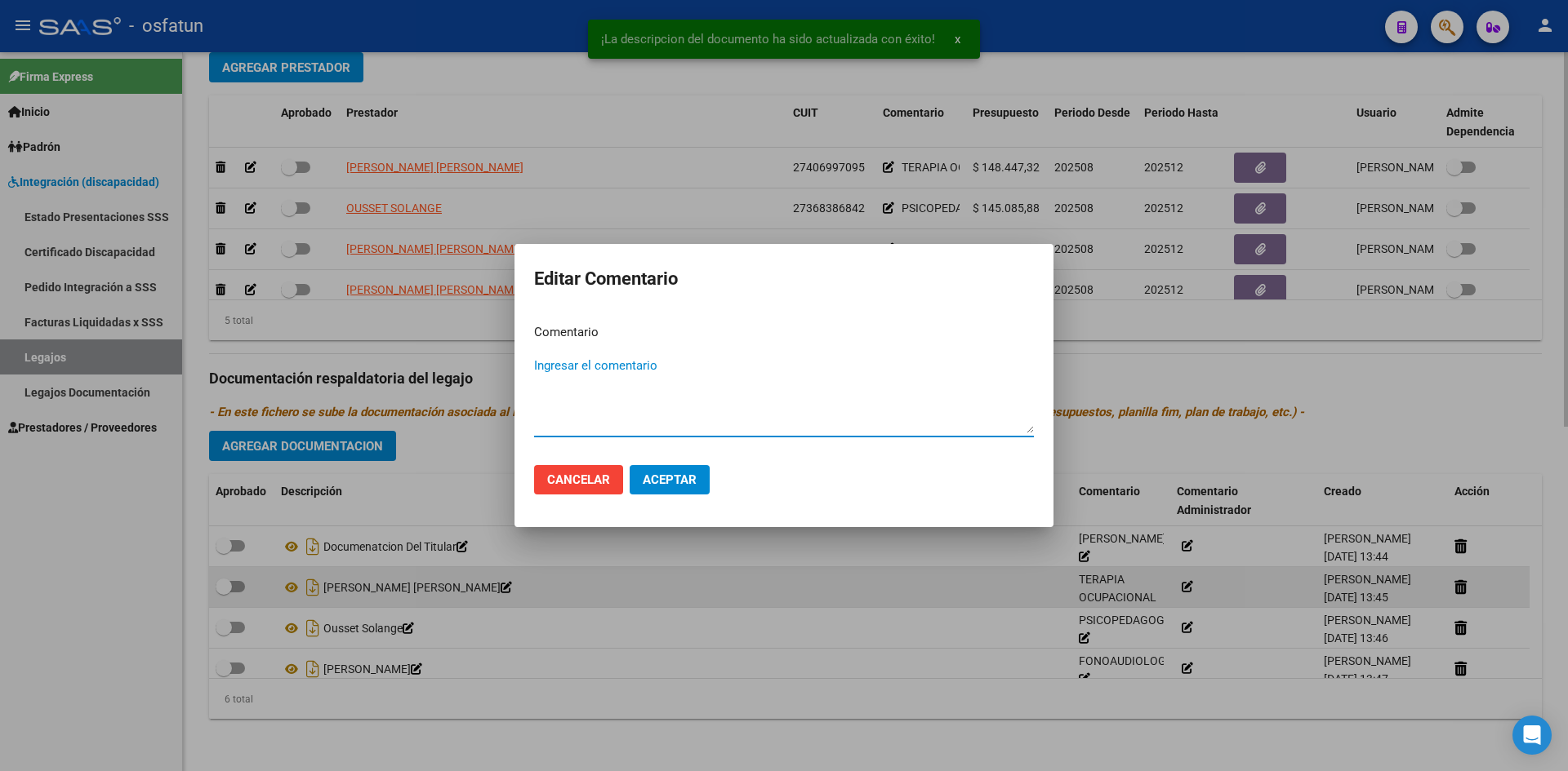
click at [1185, 589] on div at bounding box center [784, 385] width 1568 height 771
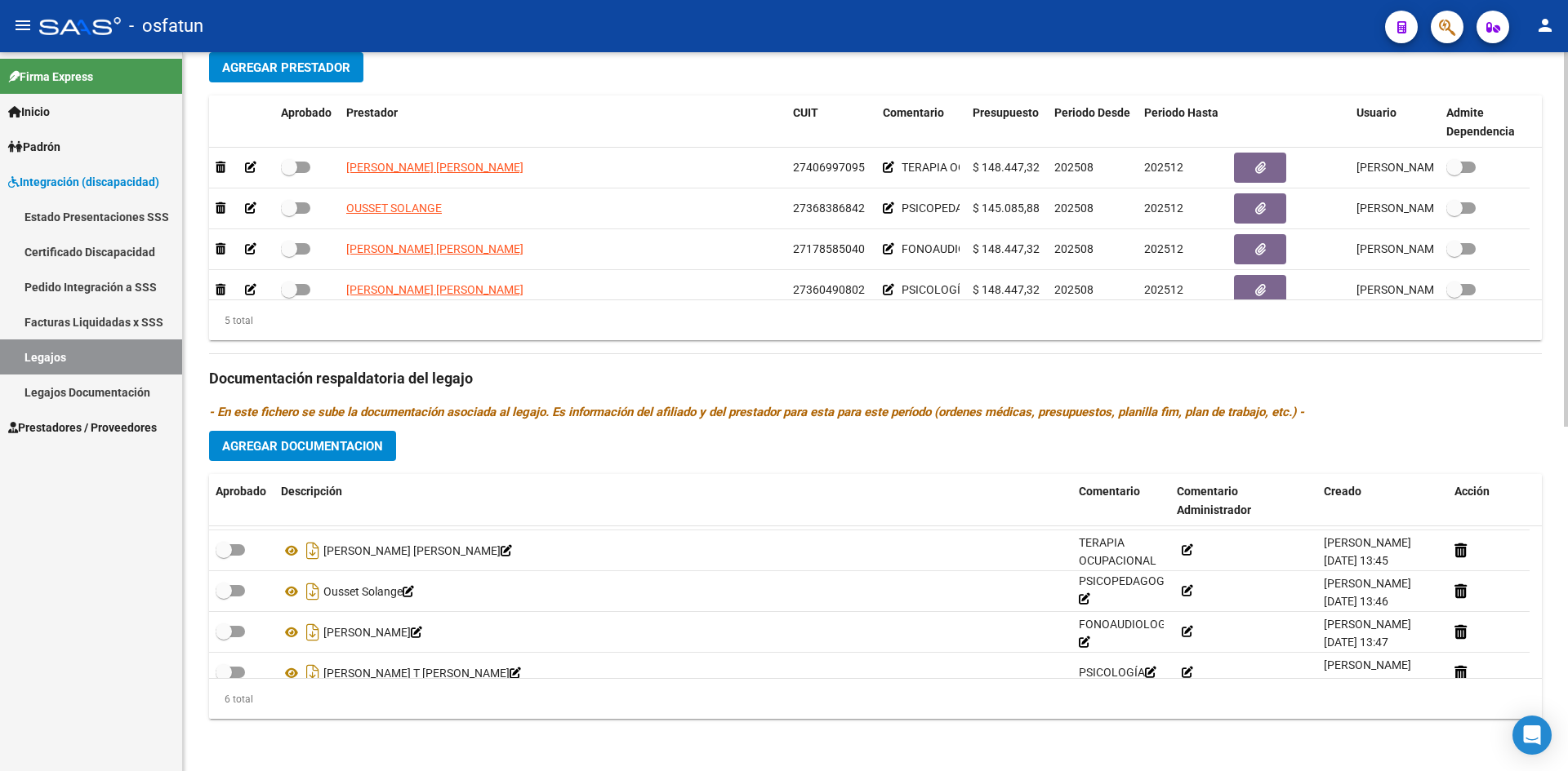
scroll to position [0, 0]
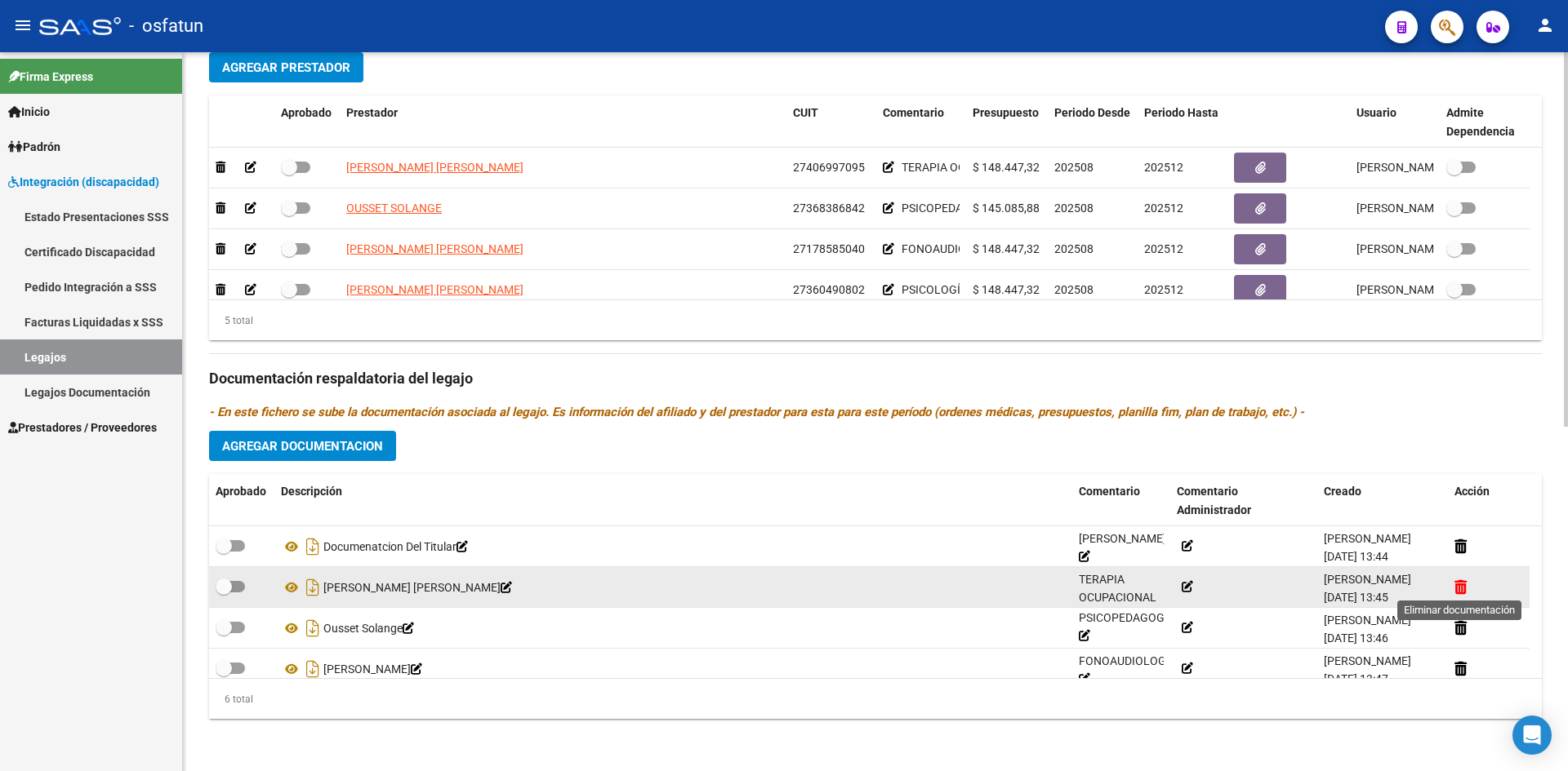
click at [1461, 590] on icon at bounding box center [1461, 587] width 13 height 15
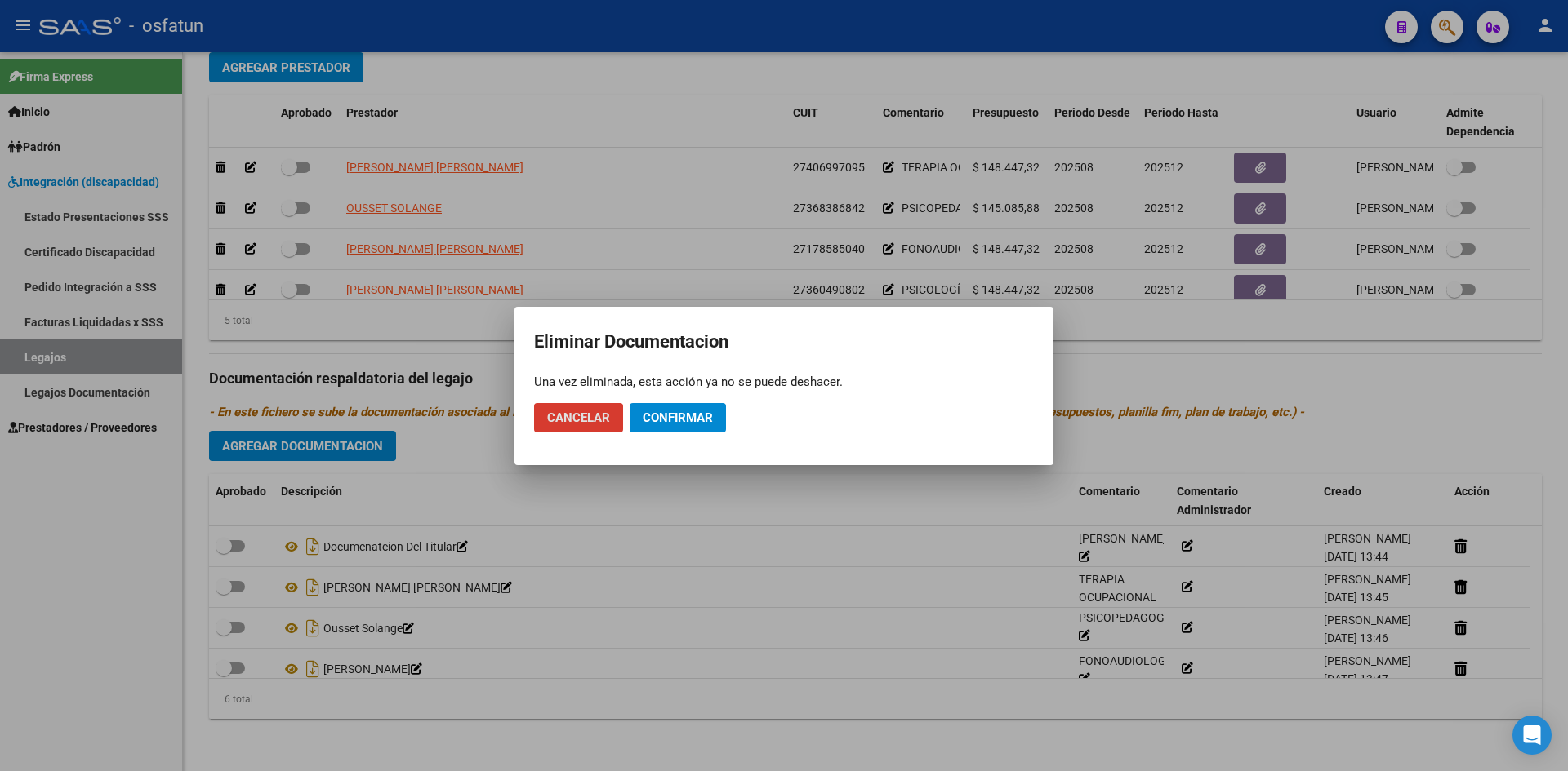
click at [687, 419] on span "Confirmar" at bounding box center [678, 418] width 71 height 15
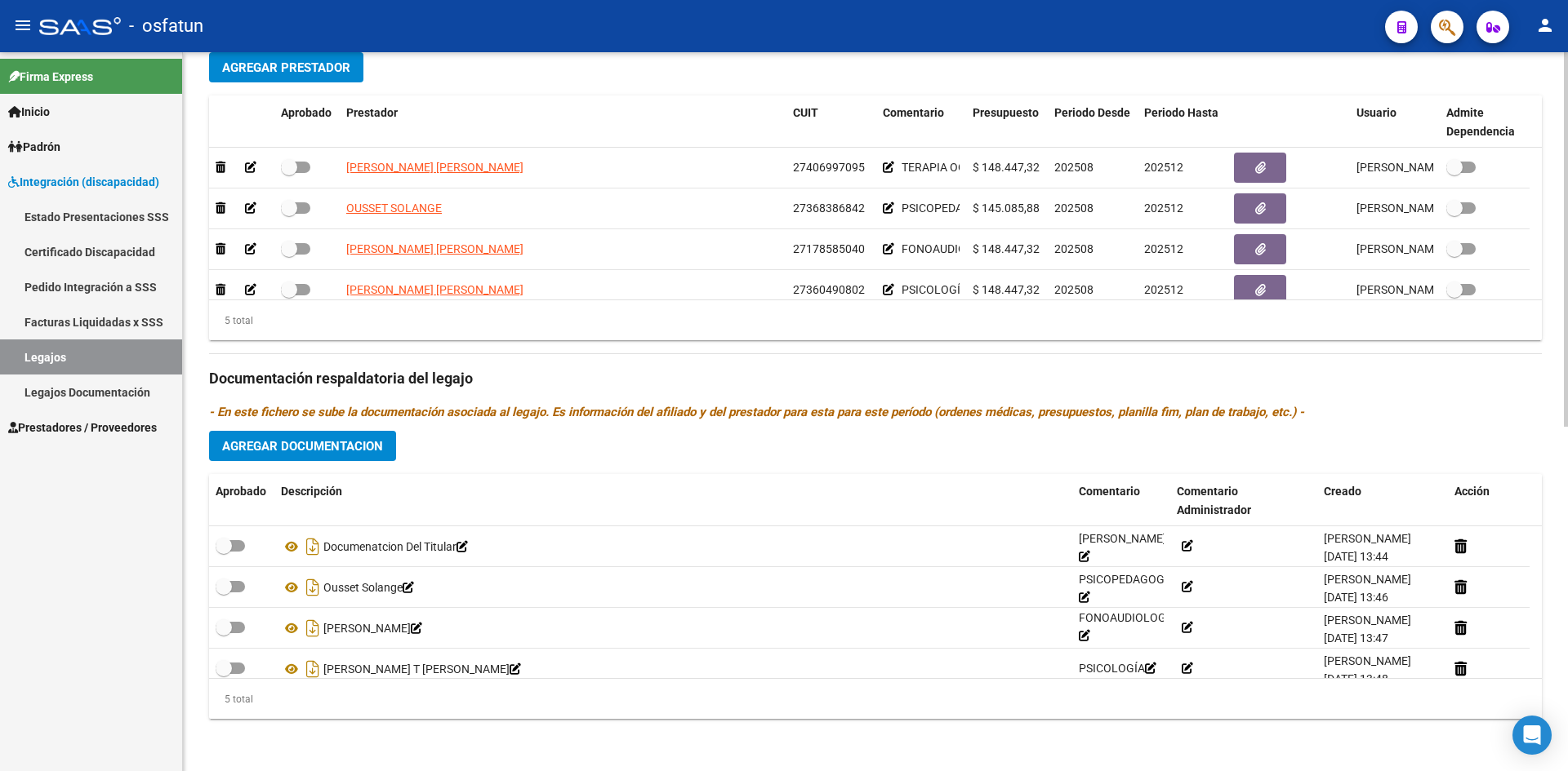
click at [314, 453] on span "Agregar Documentacion" at bounding box center [303, 446] width 161 height 15
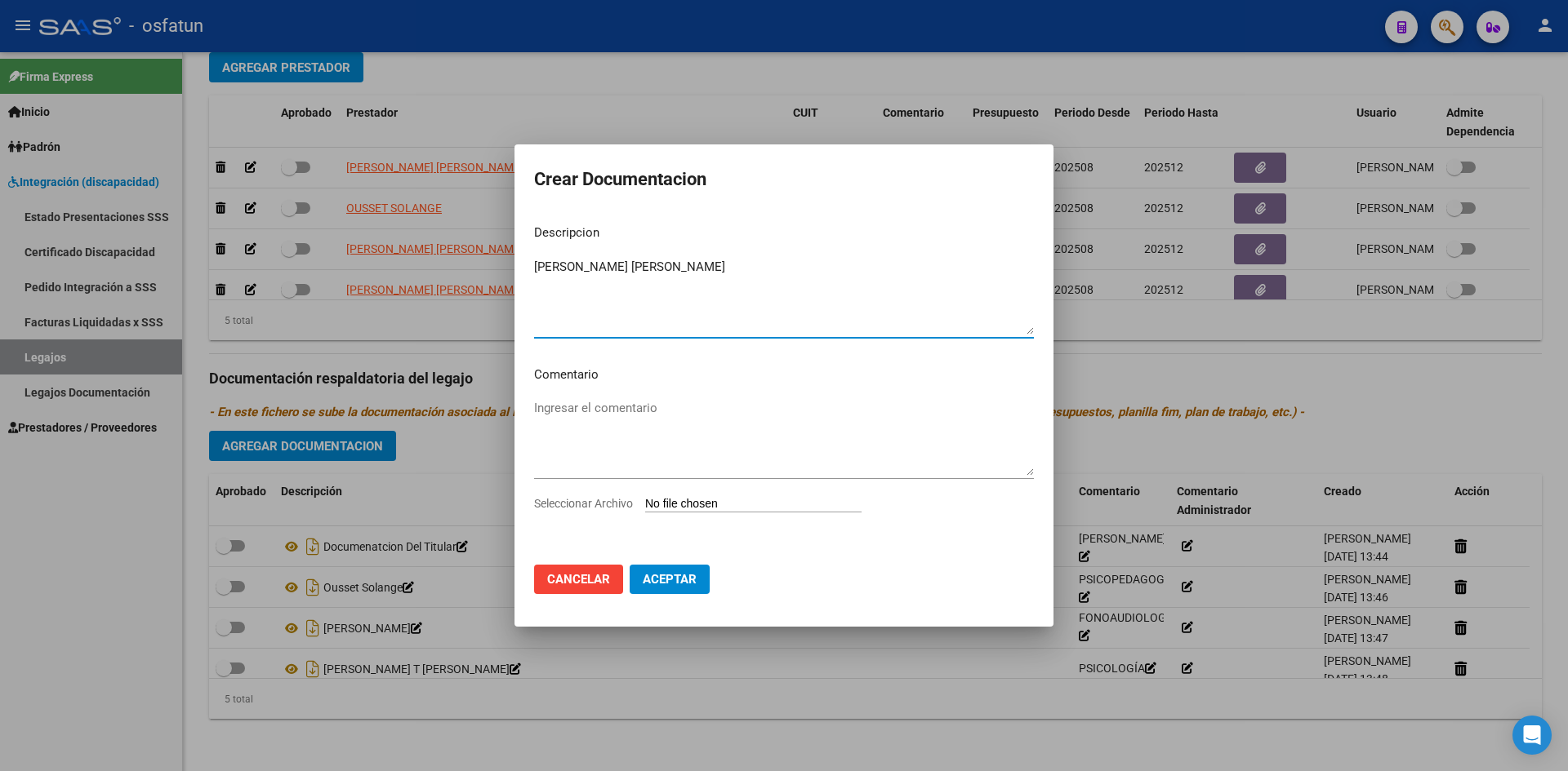
type textarea "CASTILLO MARIA CANDELA"
click at [727, 502] on input "Seleccionar Archivo" at bounding box center [754, 505] width 217 height 15
type input "C:\fakepath\TEO - FORM Y PRESUP.pdf"
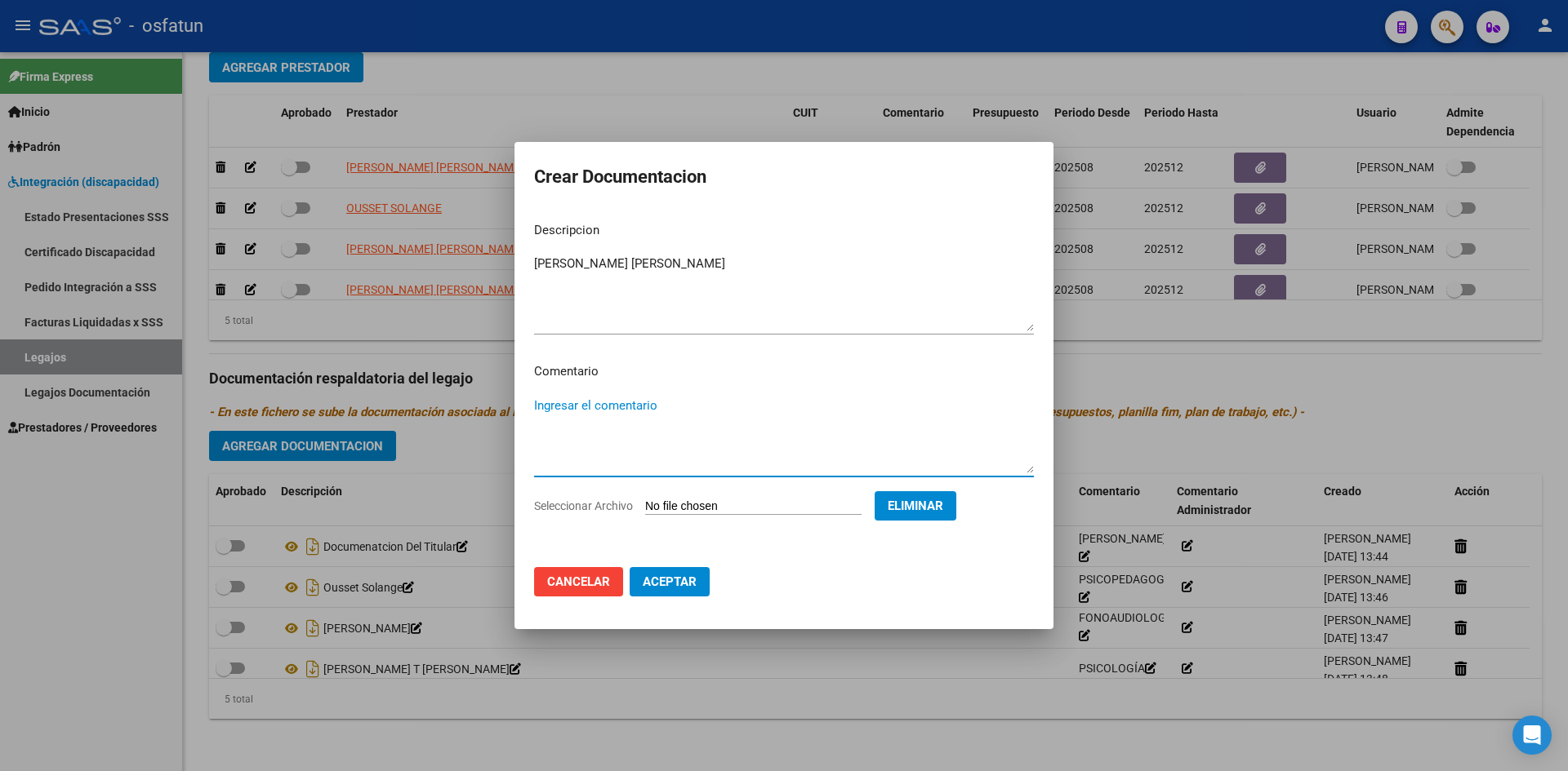
click at [636, 404] on textarea "Ingresar el comentario" at bounding box center [783, 435] width 499 height 76
type textarea "TERAPIA OCUPACIONAL"
click at [930, 503] on span "Eliminar" at bounding box center [916, 506] width 55 height 15
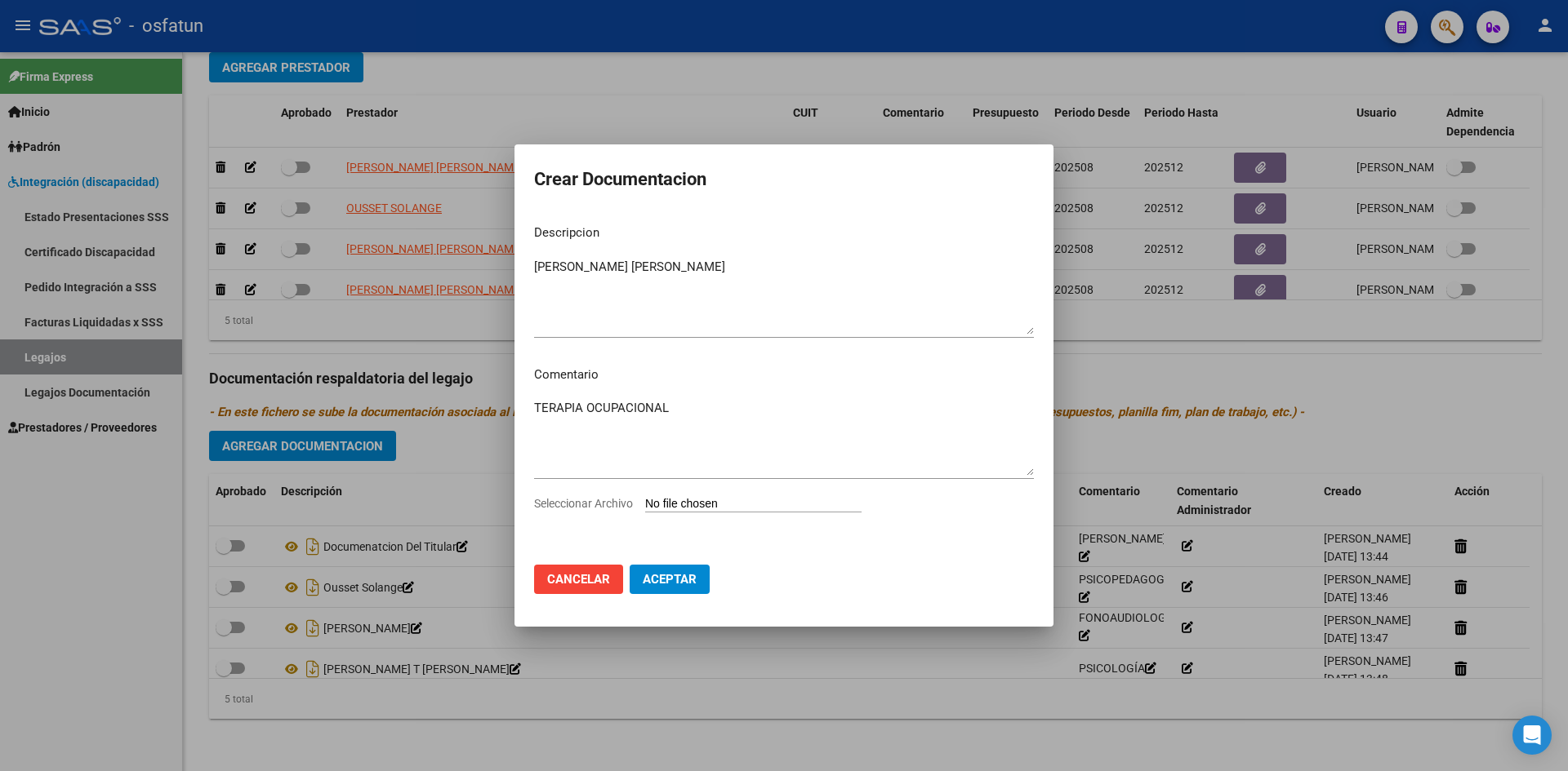
click at [723, 503] on input "Seleccionar Archivo" at bounding box center [754, 505] width 217 height 15
type input "C:\fakepath\TEO - FORM Y PRESUP.pdf"
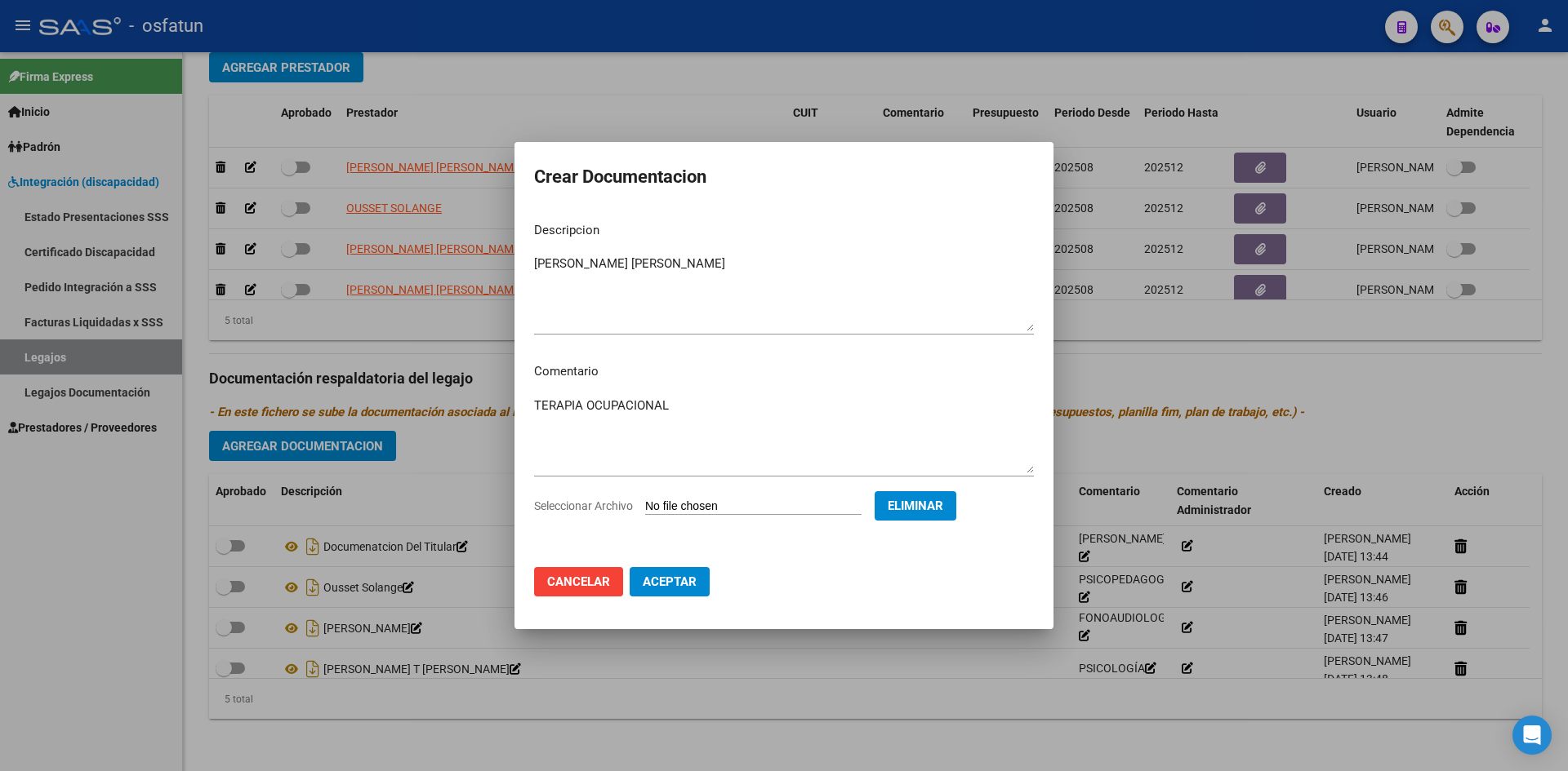
click at [693, 582] on span "Aceptar" at bounding box center [670, 582] width 54 height 15
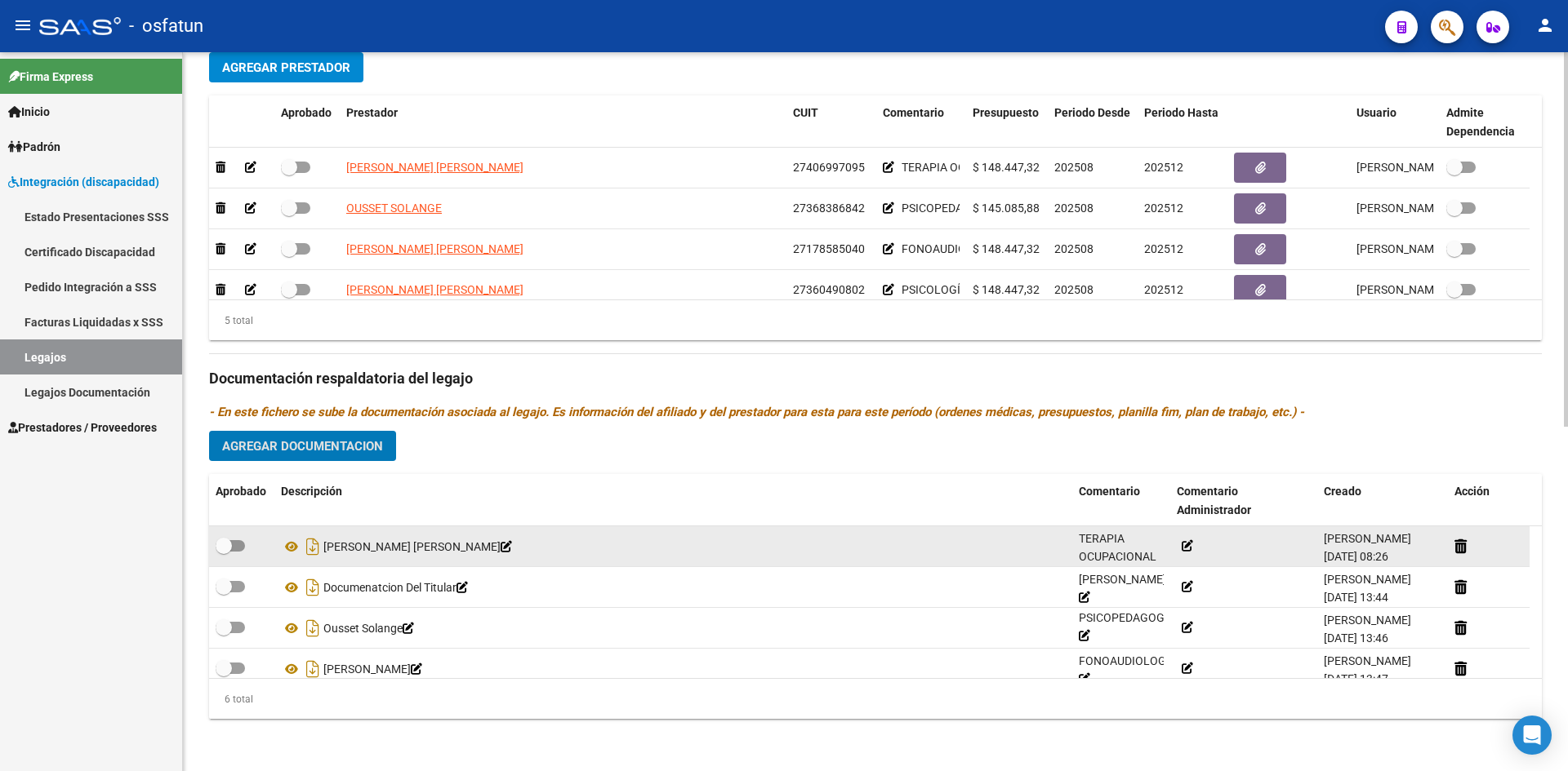
click at [236, 548] on span at bounding box center [230, 546] width 29 height 12
click at [224, 552] on input "checkbox" at bounding box center [223, 552] width 1 height 1
click at [222, 543] on span at bounding box center [230, 546] width 29 height 12
click at [223, 552] on input "checkbox" at bounding box center [223, 552] width 1 height 1
click at [238, 548] on span at bounding box center [230, 546] width 29 height 12
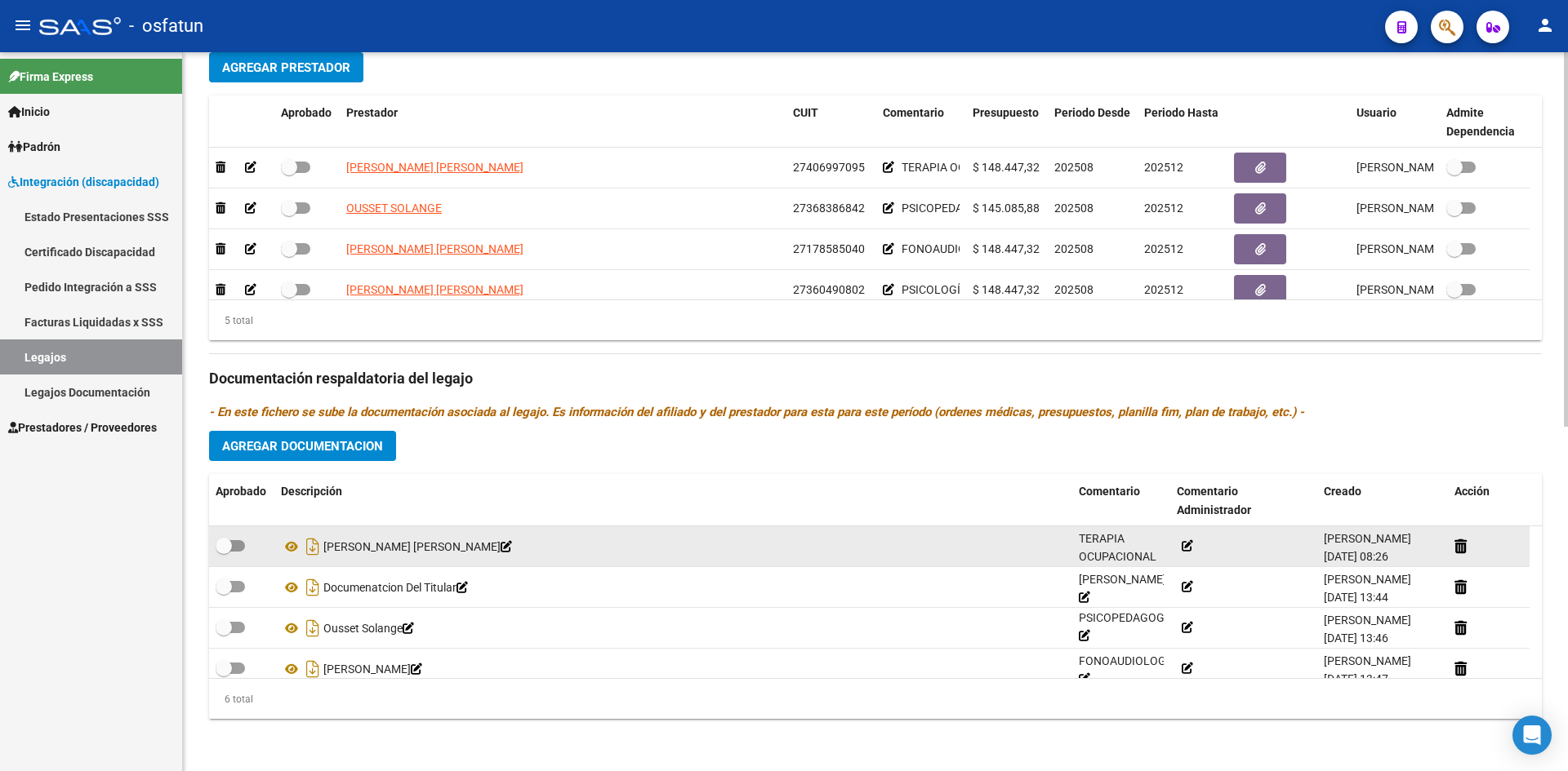
click at [224, 552] on input "checkbox" at bounding box center [223, 552] width 1 height 1
checkbox input "true"
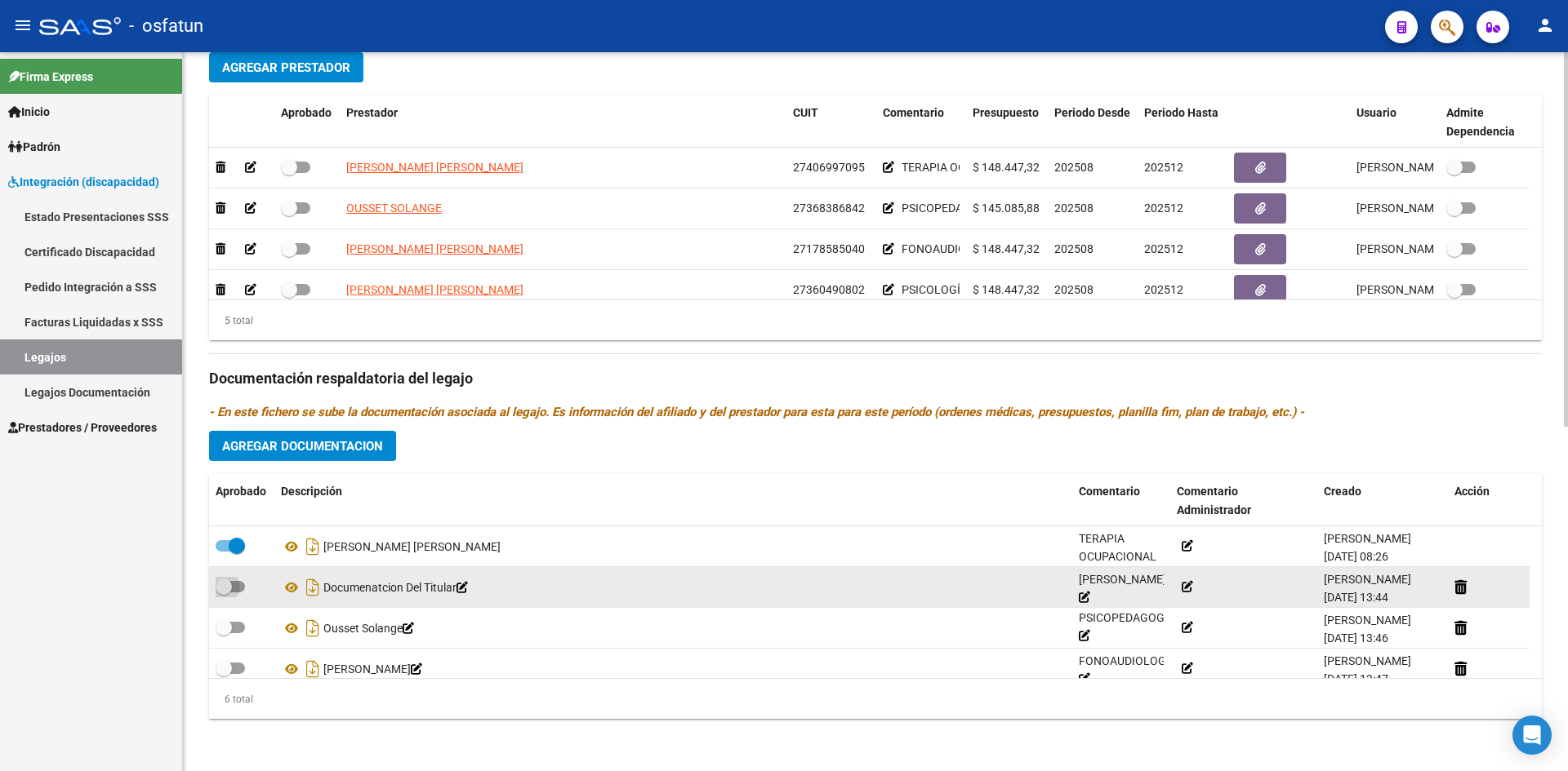
click at [233, 587] on span at bounding box center [230, 587] width 29 height 12
click at [224, 592] on input "checkbox" at bounding box center [223, 592] width 1 height 1
checkbox input "true"
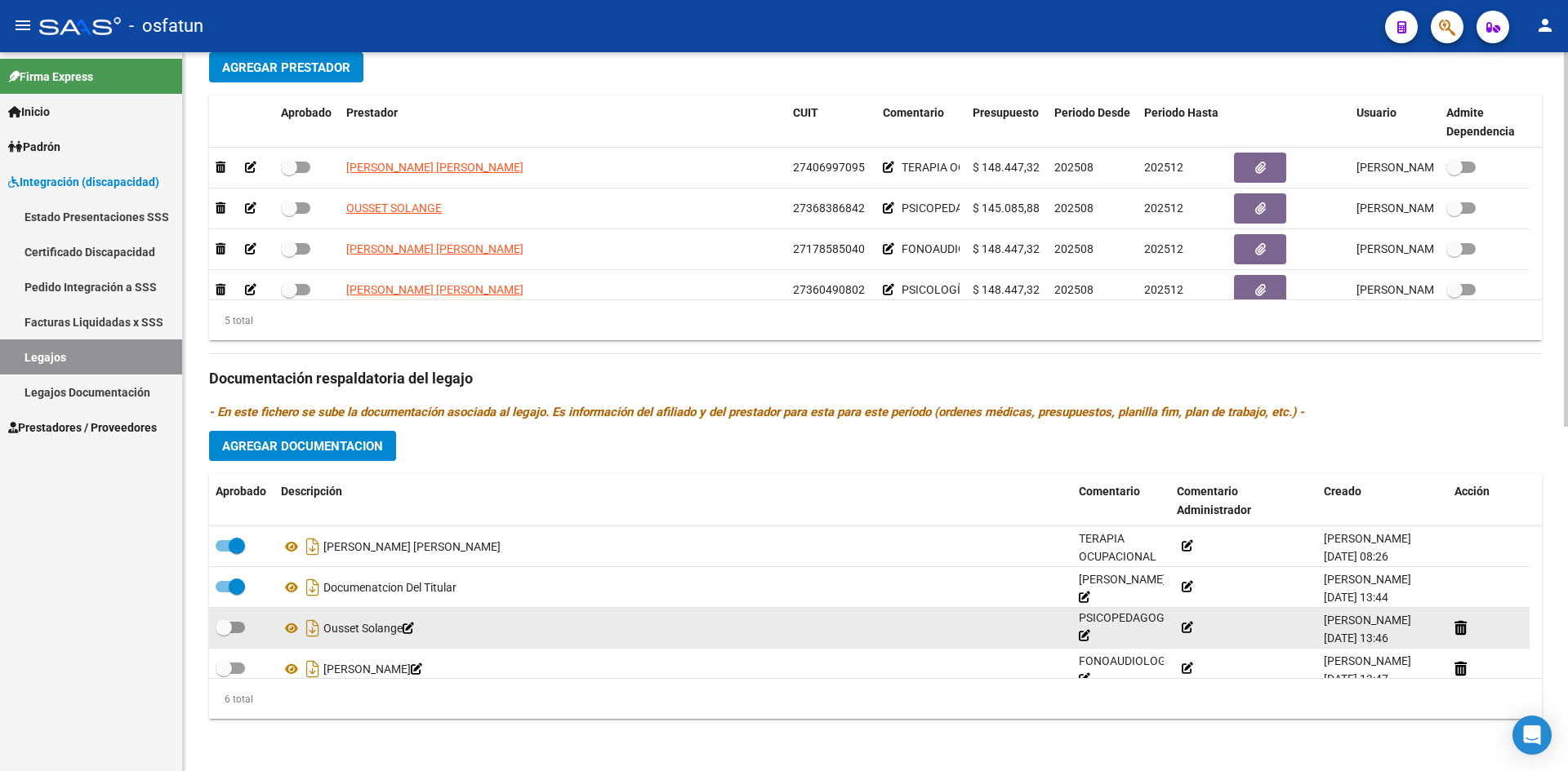
click at [239, 625] on span at bounding box center [230, 628] width 29 height 12
click at [224, 633] on input "checkbox" at bounding box center [223, 633] width 1 height 1
checkbox input "true"
drag, startPoint x: 233, startPoint y: 665, endPoint x: 340, endPoint y: 640, distance: 109.9
click at [235, 664] on span at bounding box center [230, 669] width 29 height 12
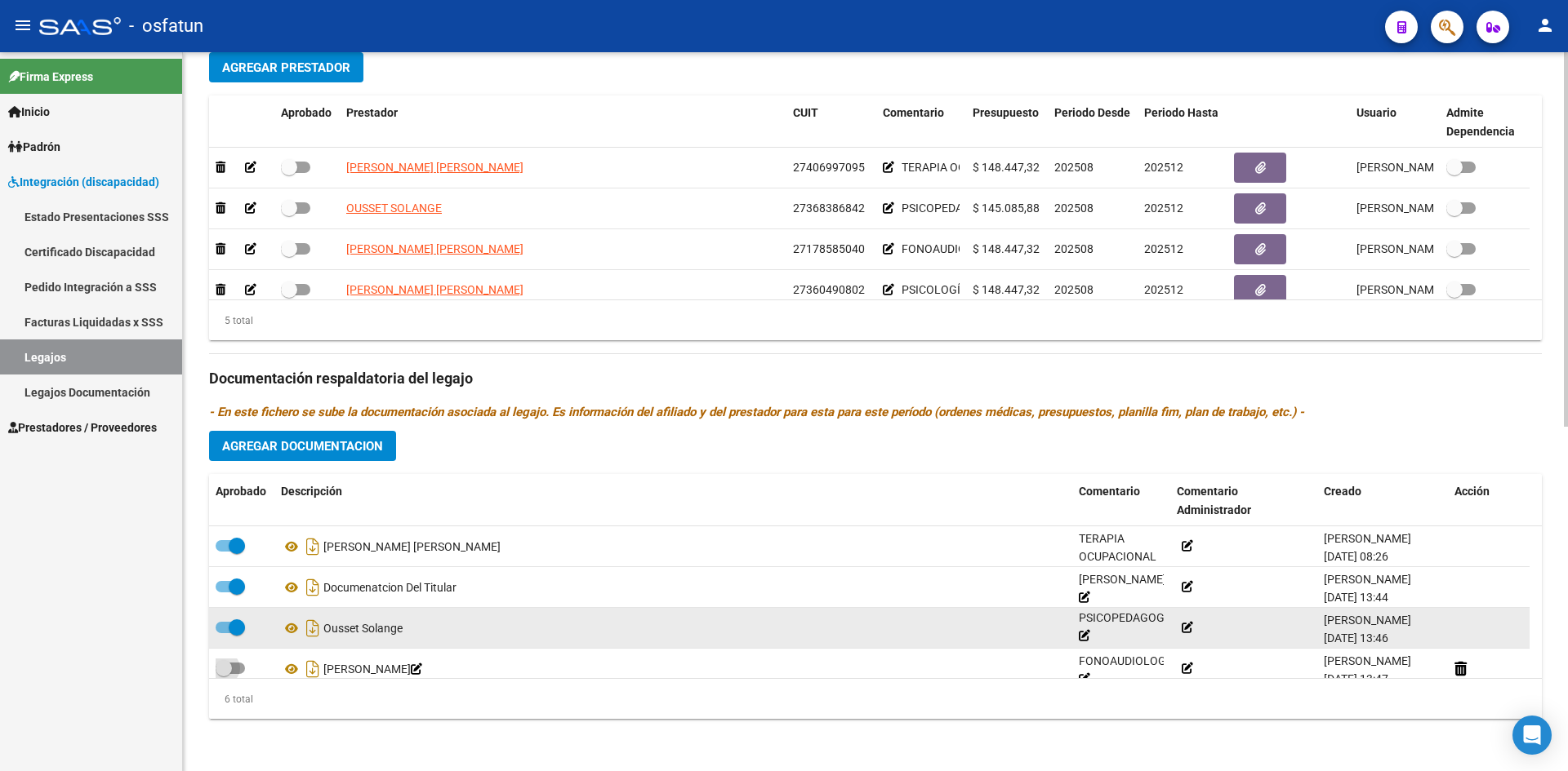
click at [224, 675] on input "checkbox" at bounding box center [223, 675] width 1 height 1
checkbox input "true"
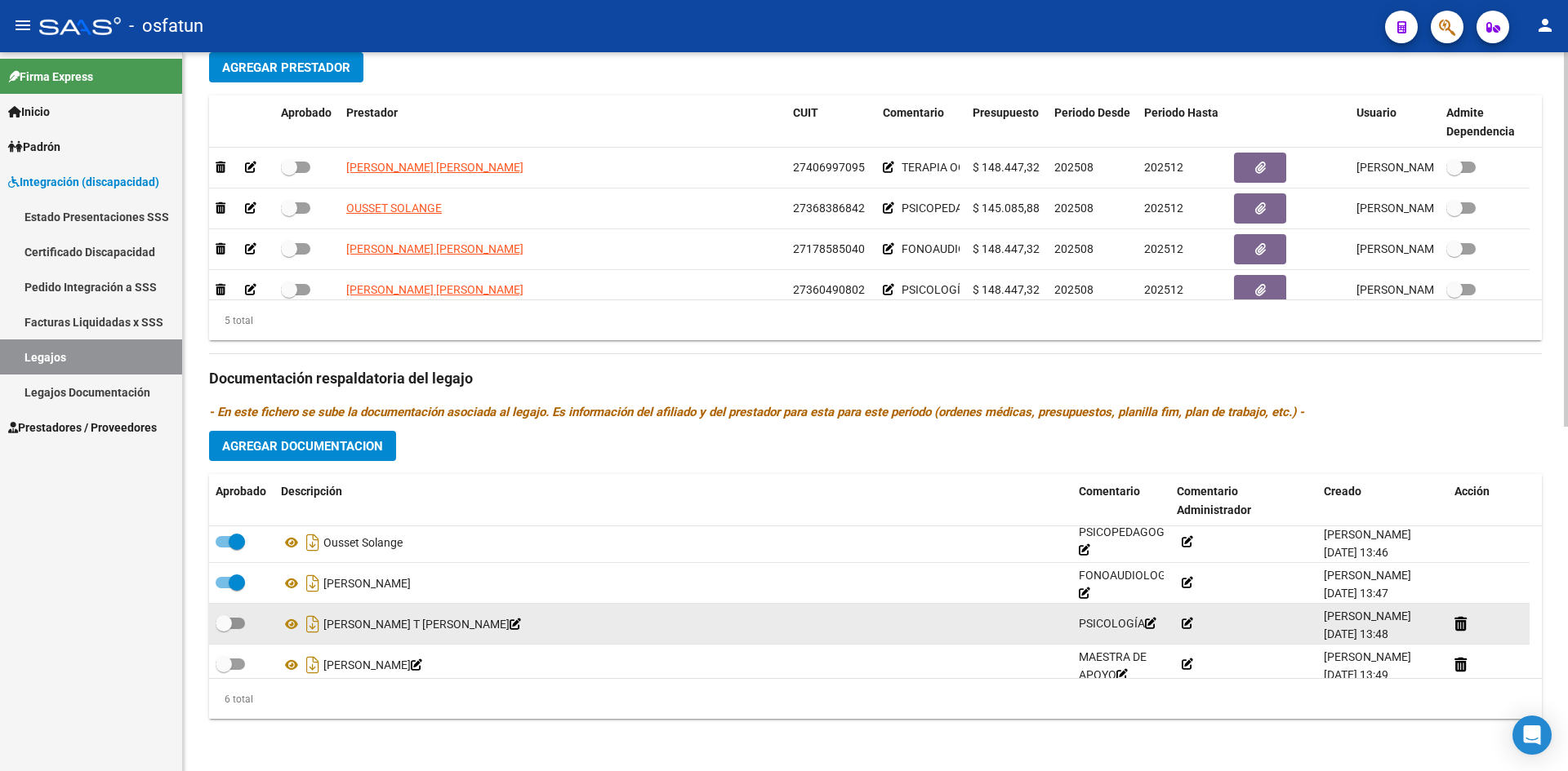
scroll to position [98, 0]
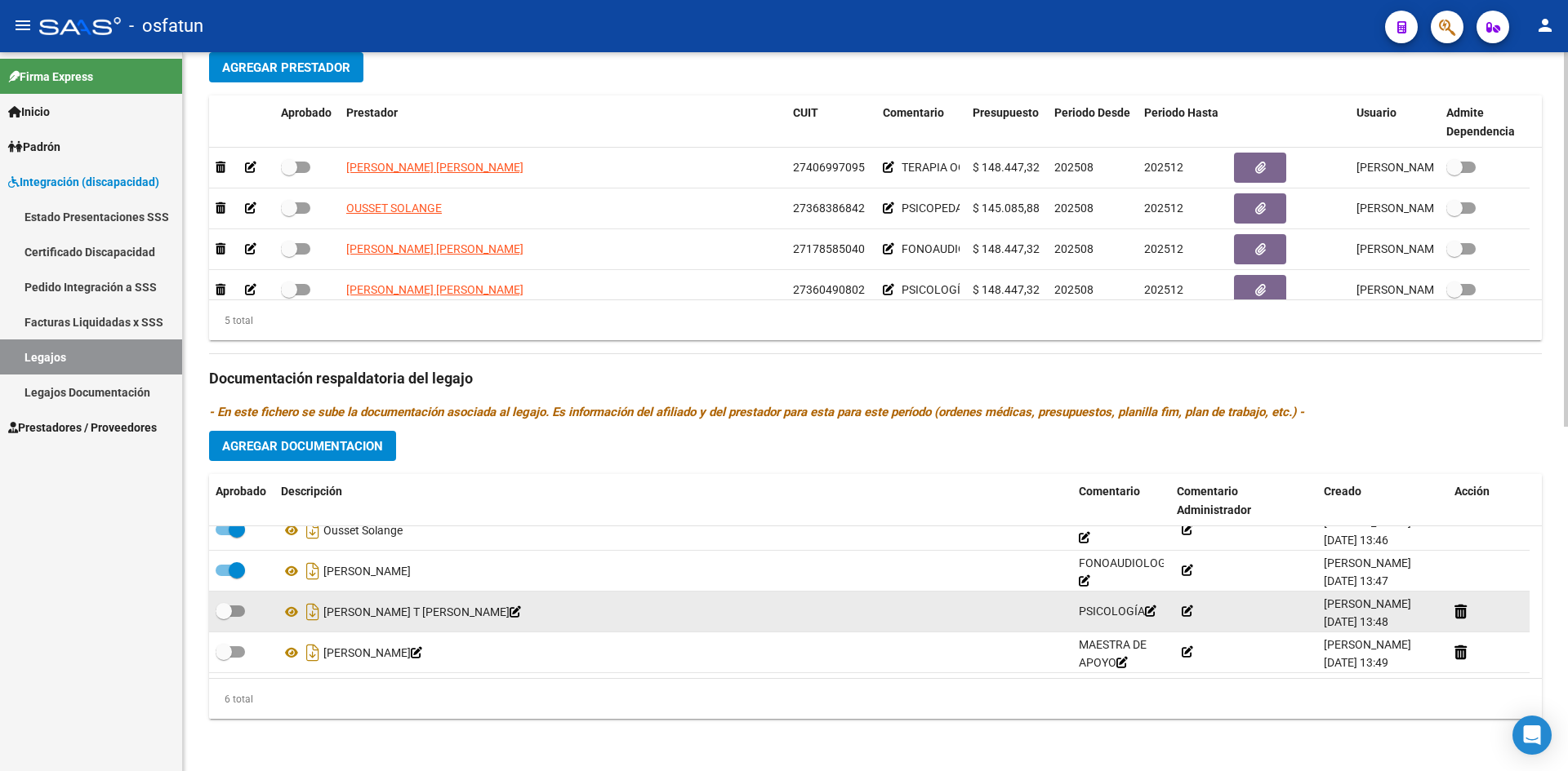
click at [248, 610] on div at bounding box center [242, 612] width 52 height 21
click at [239, 611] on span at bounding box center [230, 612] width 29 height 12
click at [224, 617] on input "checkbox" at bounding box center [223, 617] width 1 height 1
checkbox input "true"
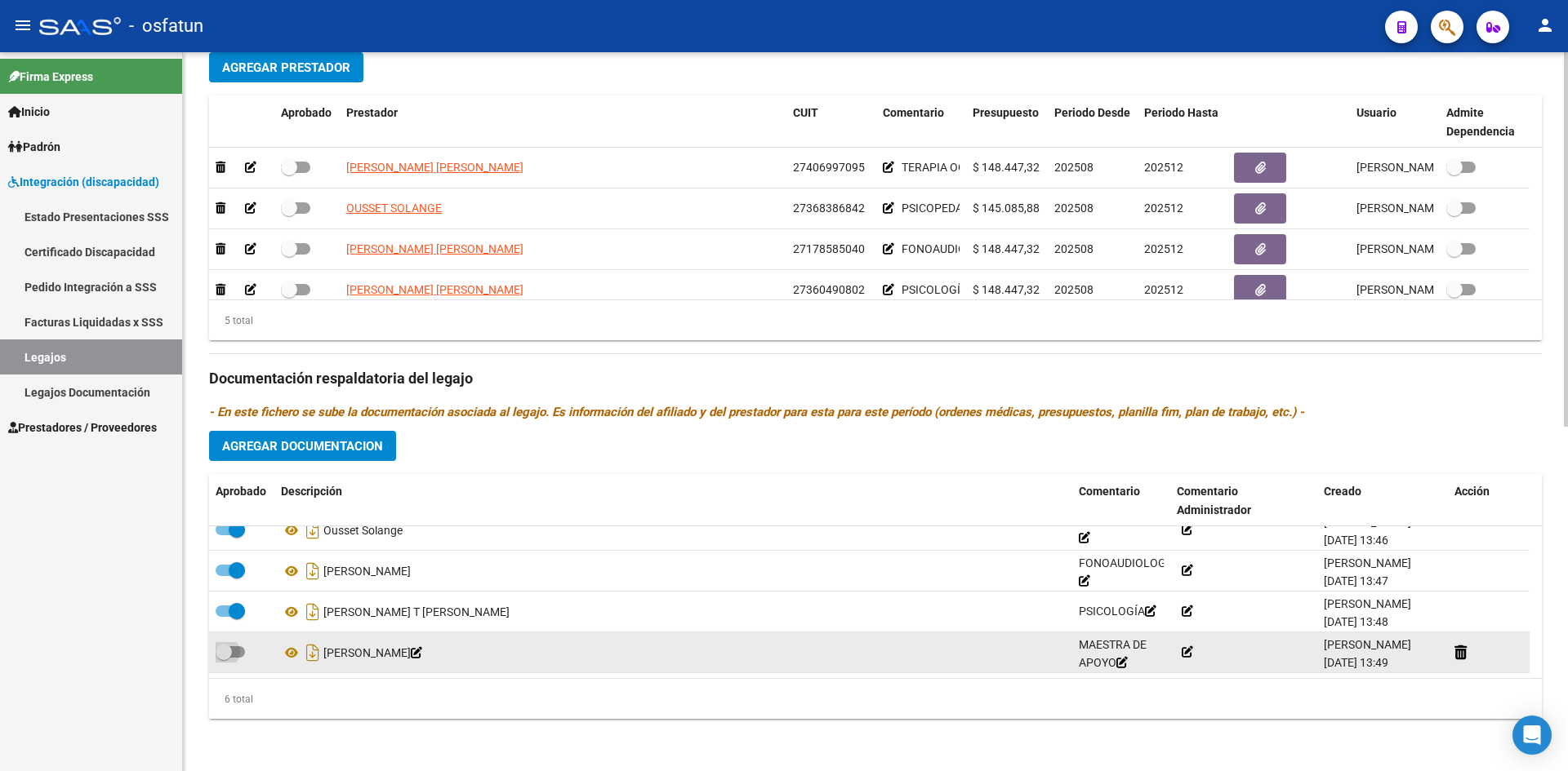
click at [235, 651] on span at bounding box center [230, 653] width 29 height 12
click at [224, 658] on input "checkbox" at bounding box center [223, 658] width 1 height 1
checkbox input "true"
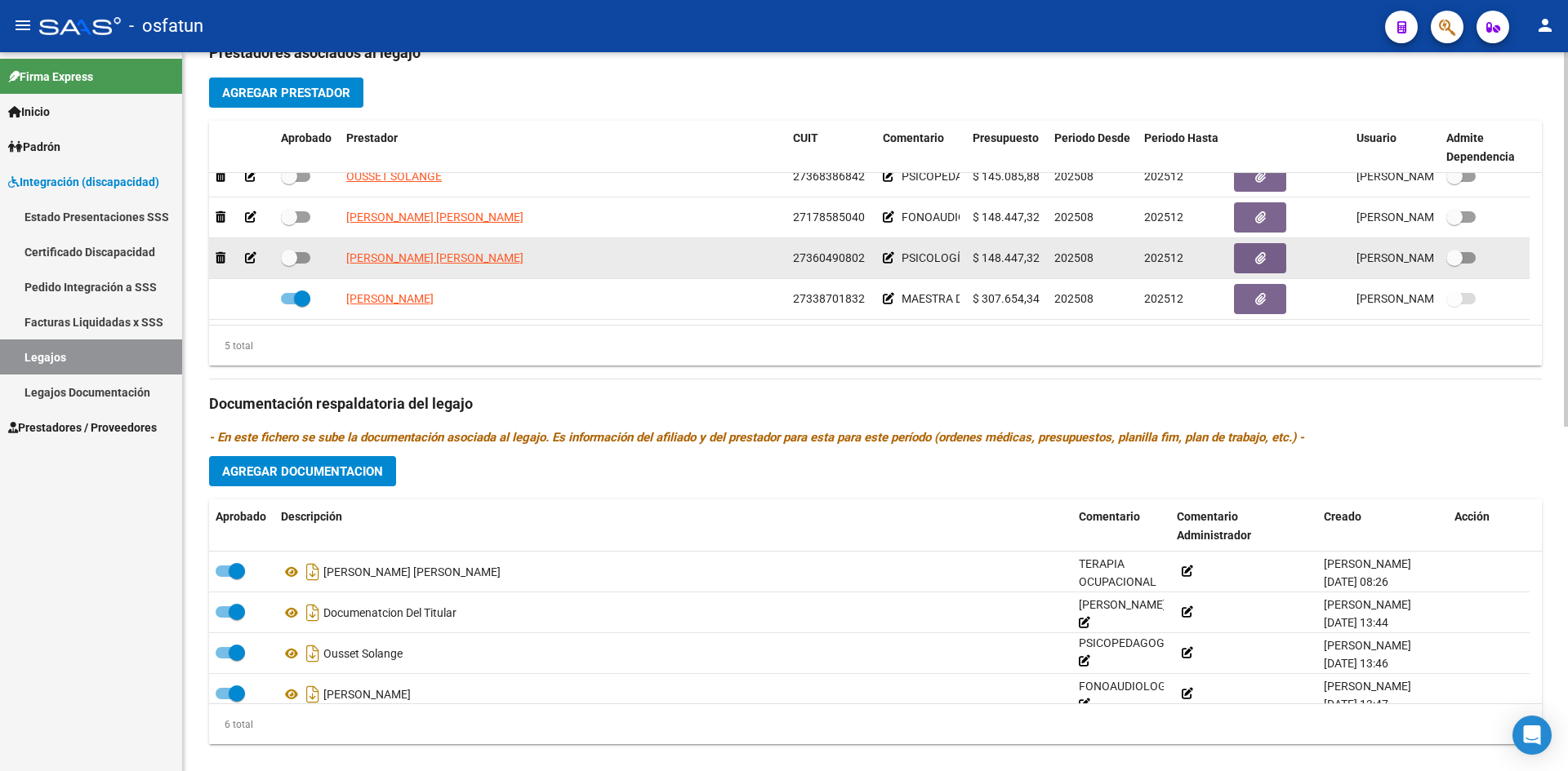
scroll to position [661, 0]
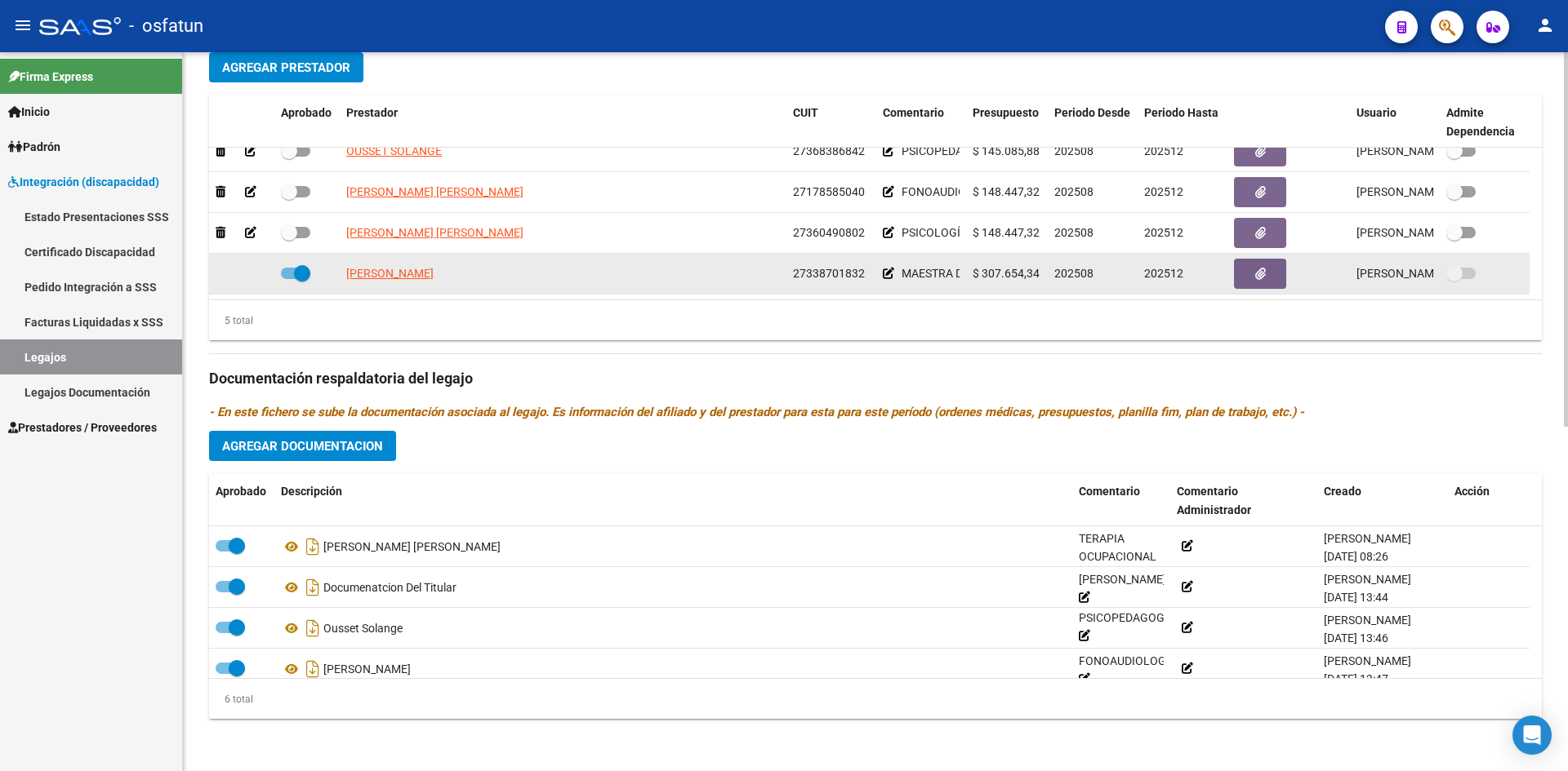
click at [285, 277] on span at bounding box center [295, 273] width 29 height 12
click at [288, 279] on input "checkbox" at bounding box center [288, 279] width 1 height 1
checkbox input "false"
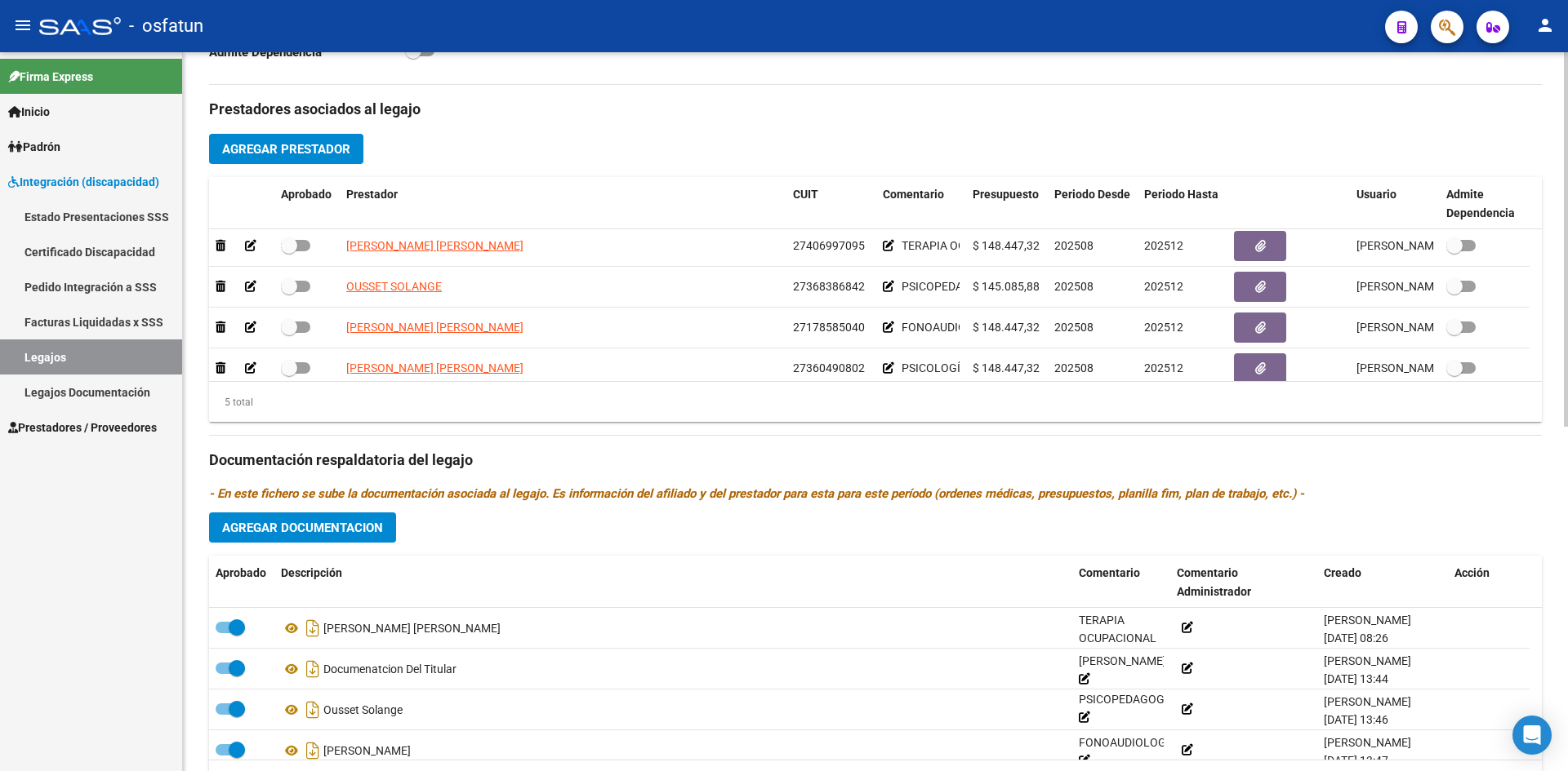
scroll to position [0, 0]
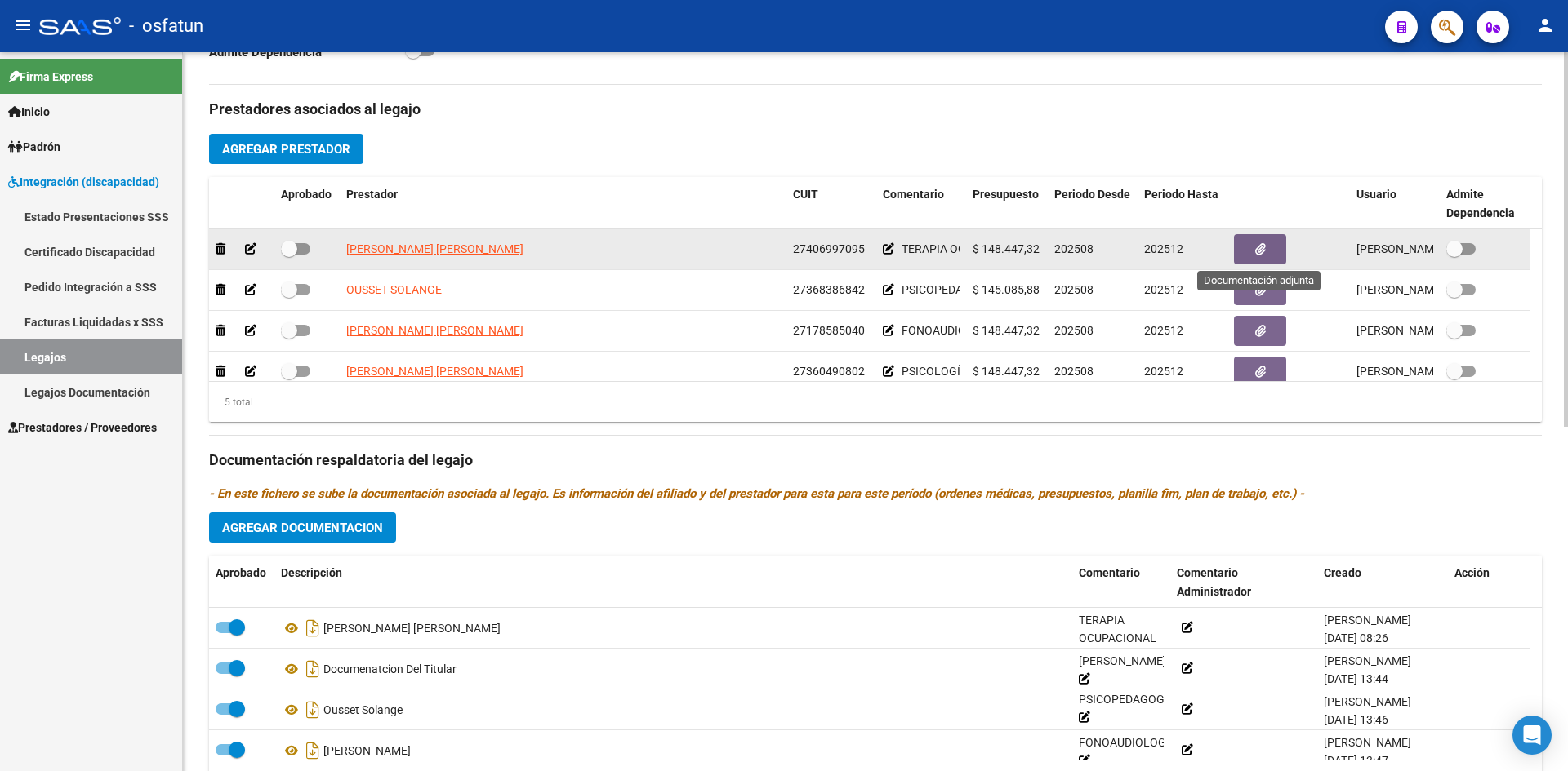
click at [1261, 246] on icon "button" at bounding box center [1260, 249] width 11 height 13
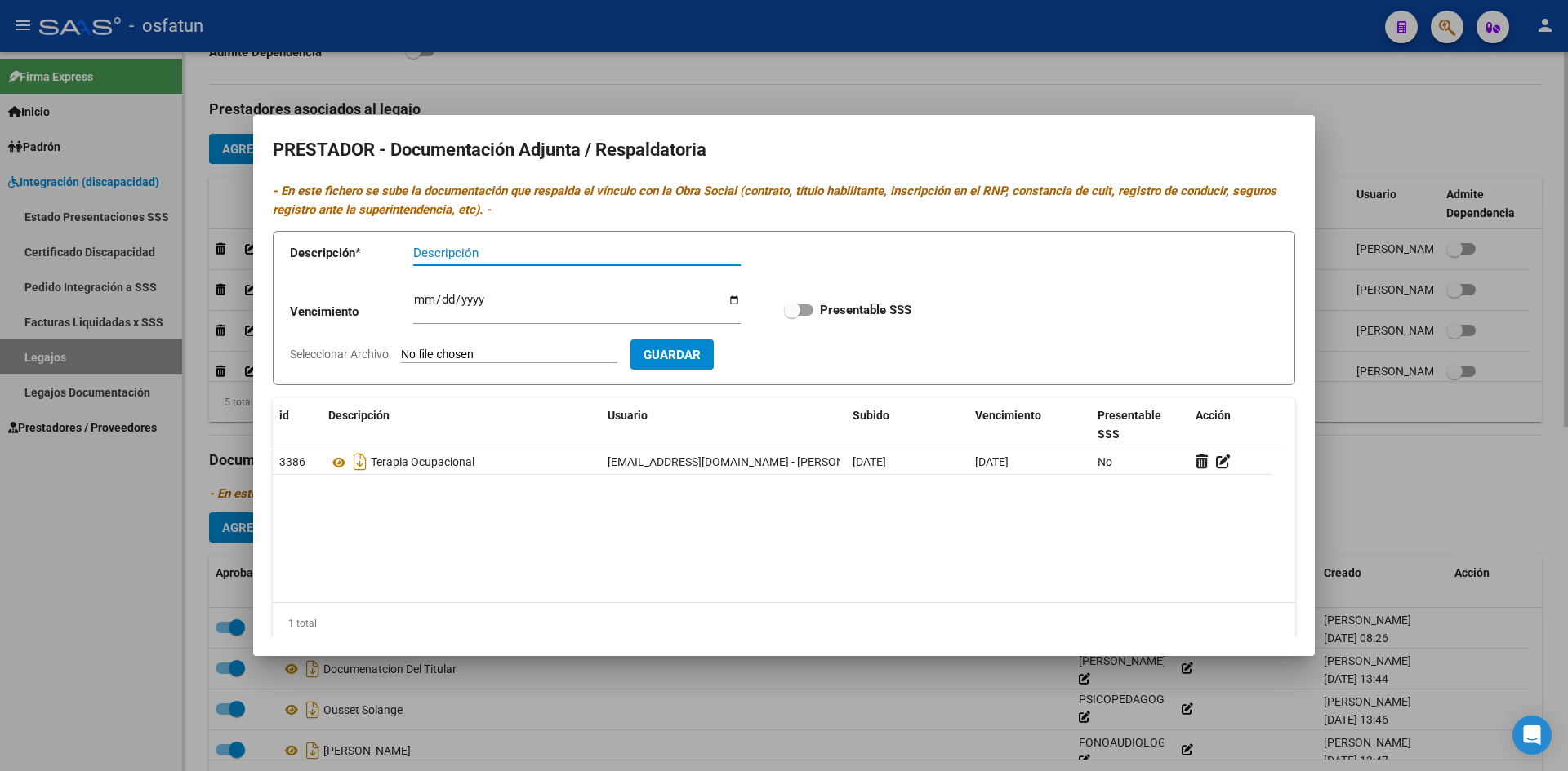
click at [1129, 80] on div at bounding box center [784, 385] width 1568 height 771
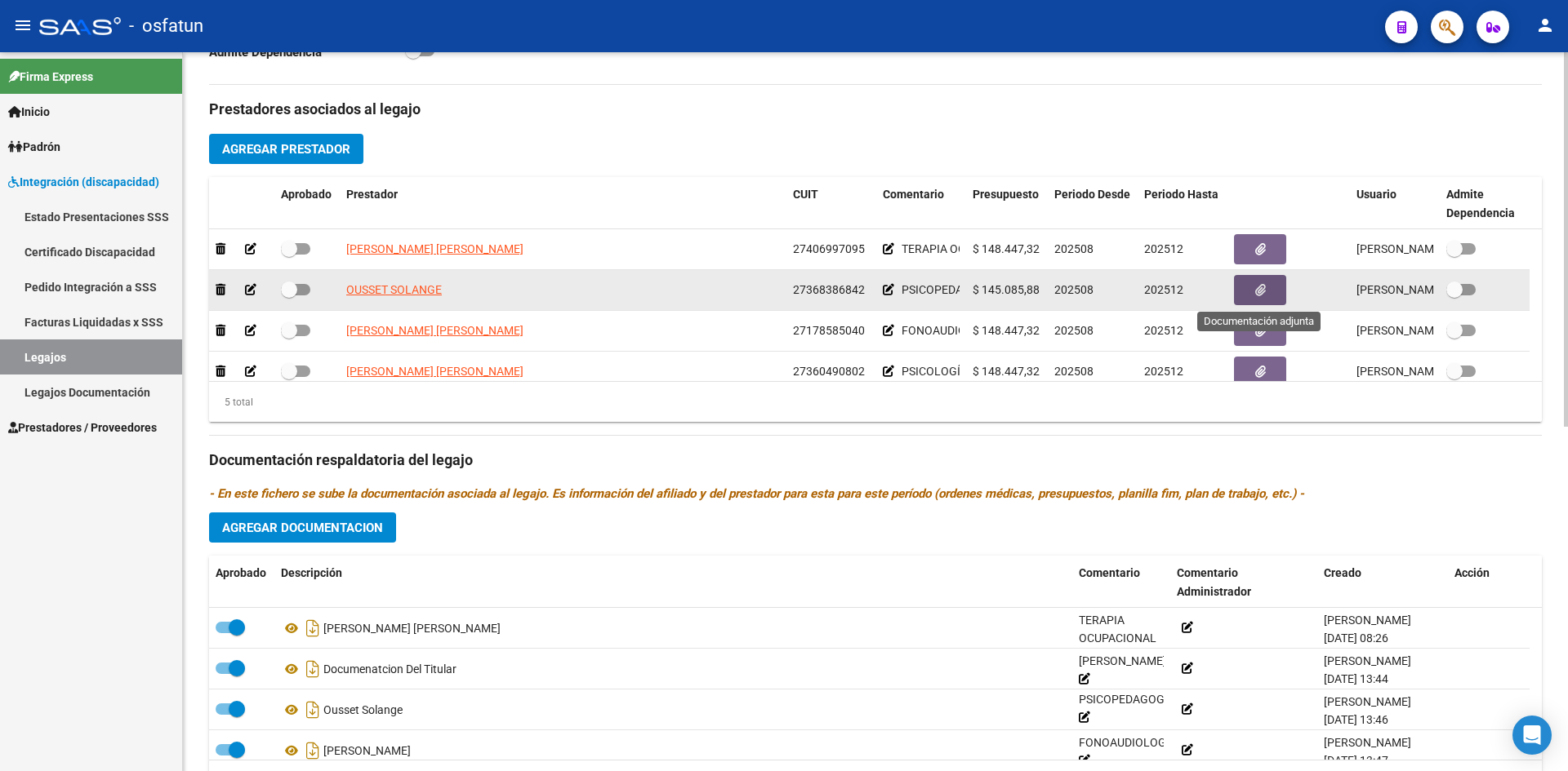
click at [1262, 283] on span "button" at bounding box center [1260, 290] width 11 height 15
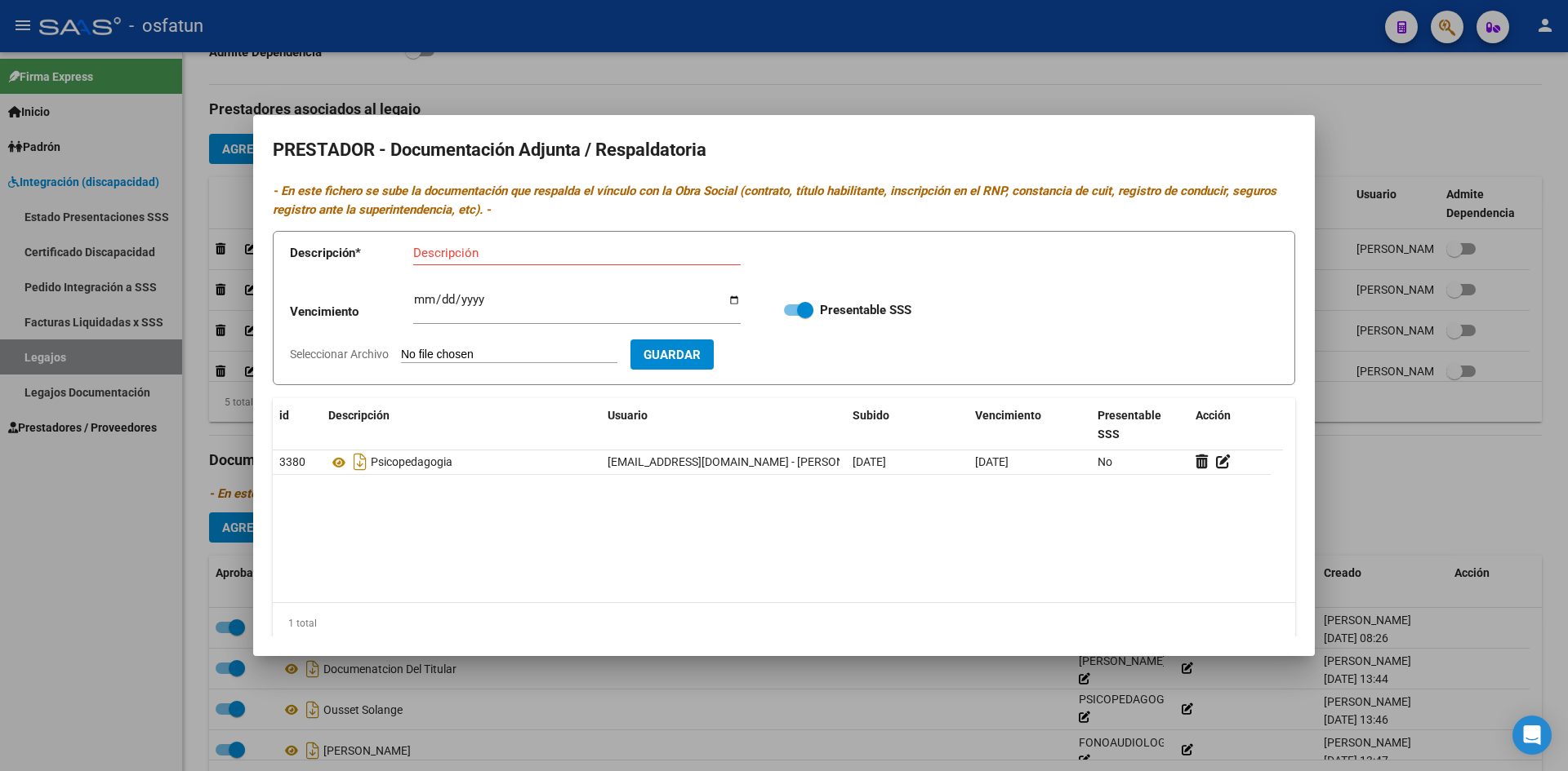
click at [1189, 102] on div at bounding box center [784, 385] width 1568 height 771
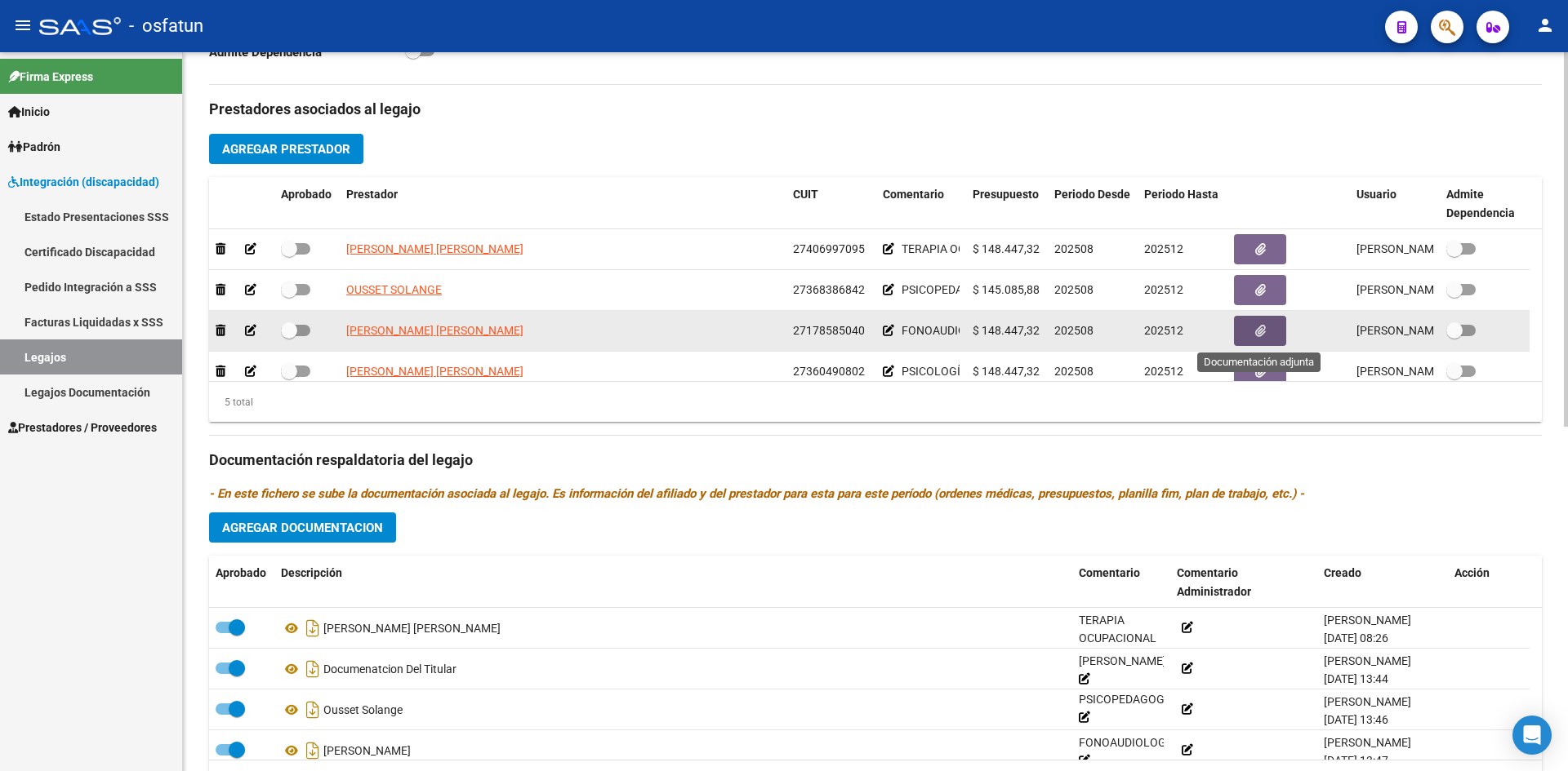
click at [1259, 335] on icon "button" at bounding box center [1260, 331] width 11 height 13
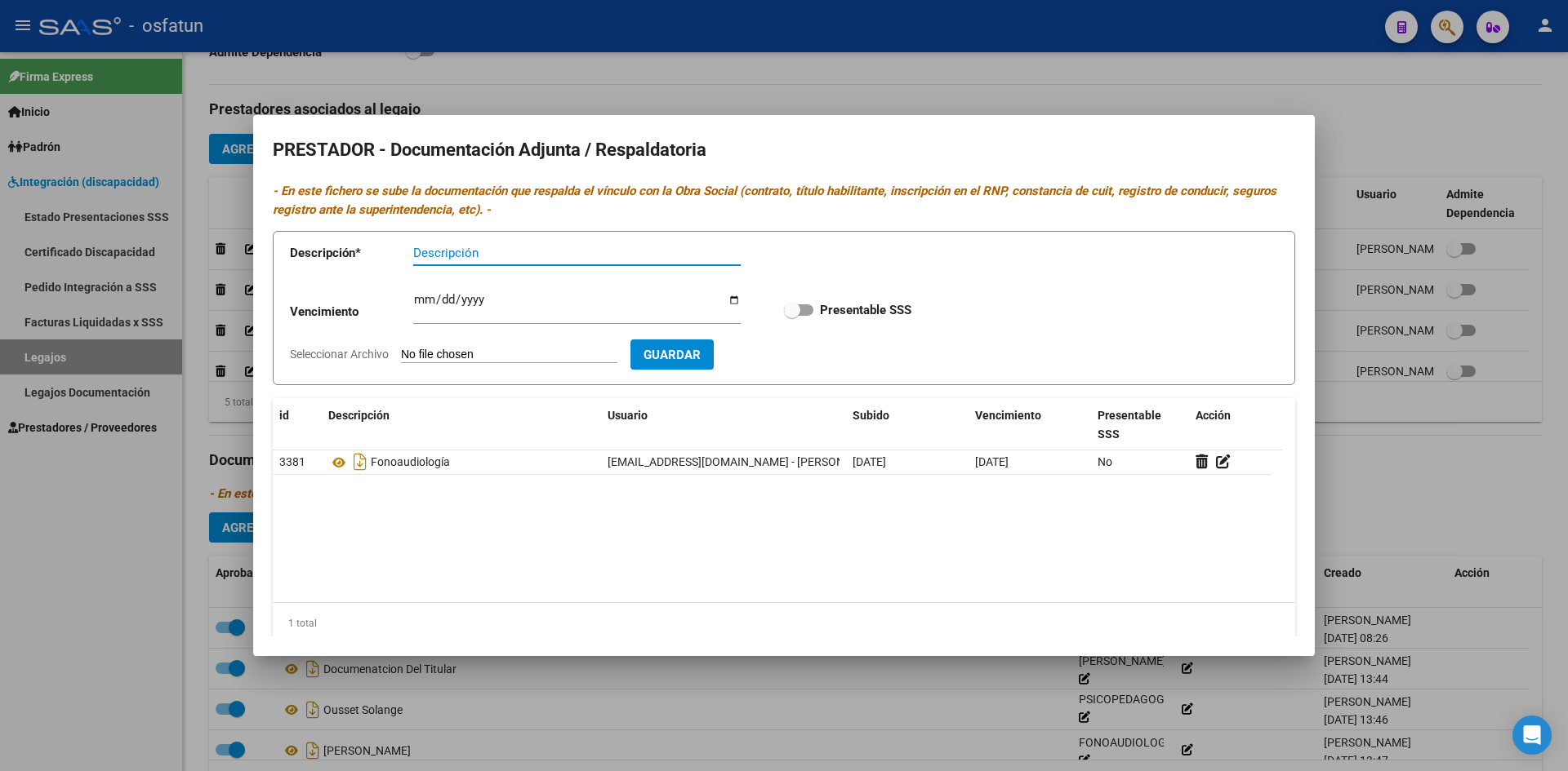
click at [1232, 90] on div at bounding box center [784, 385] width 1568 height 771
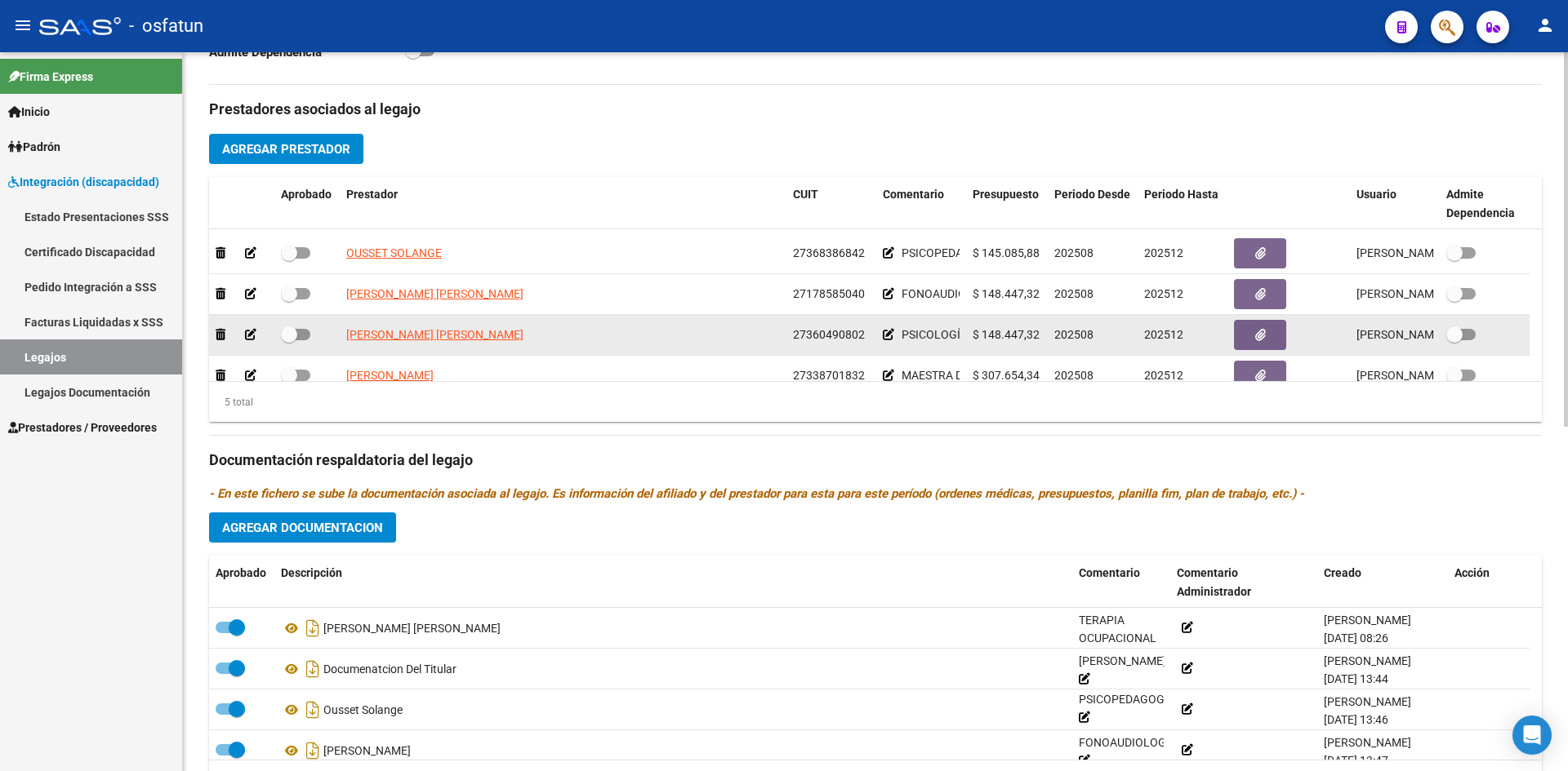
scroll to position [57, 0]
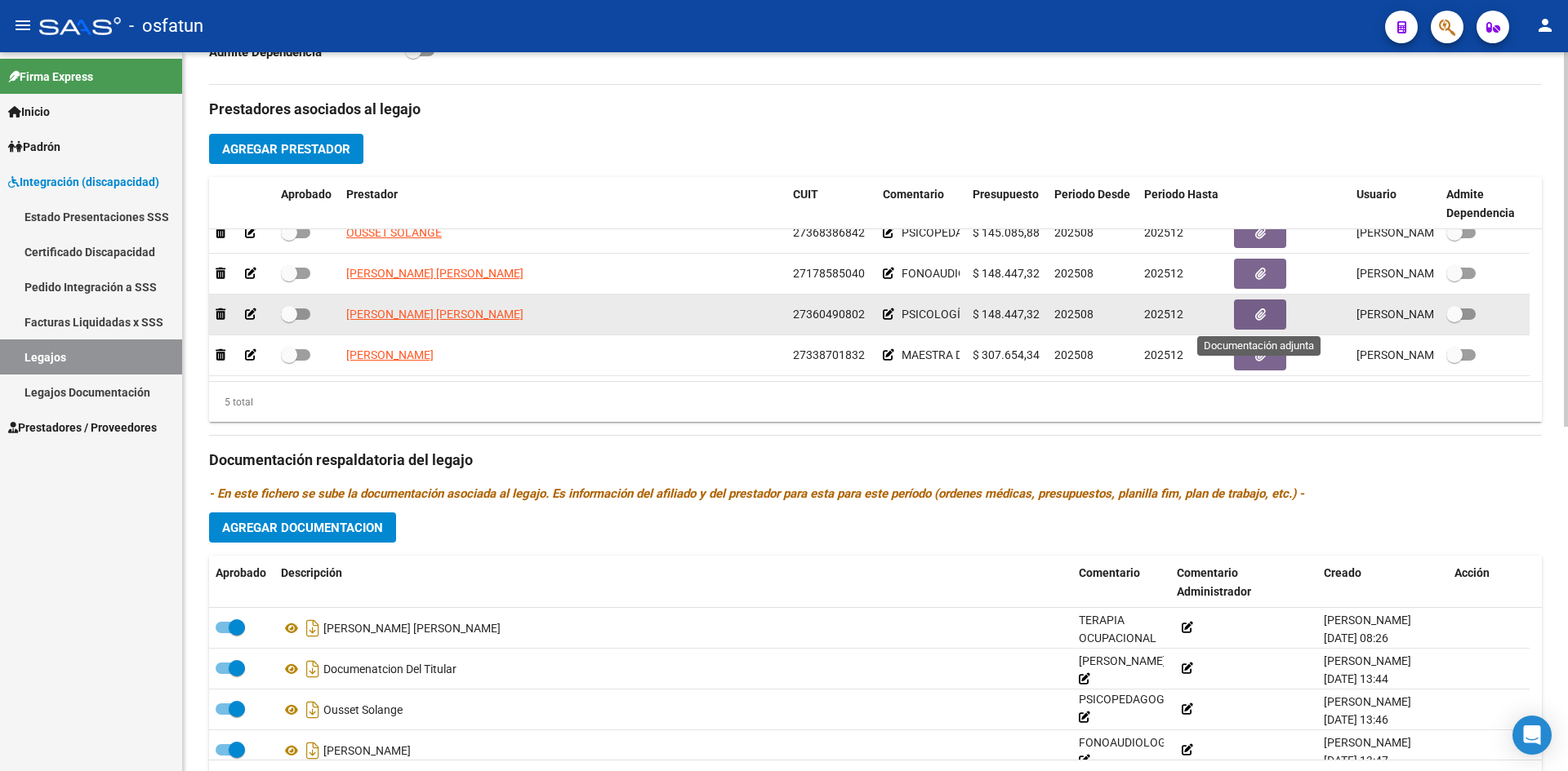
click at [1266, 315] on button "button" at bounding box center [1260, 315] width 52 height 30
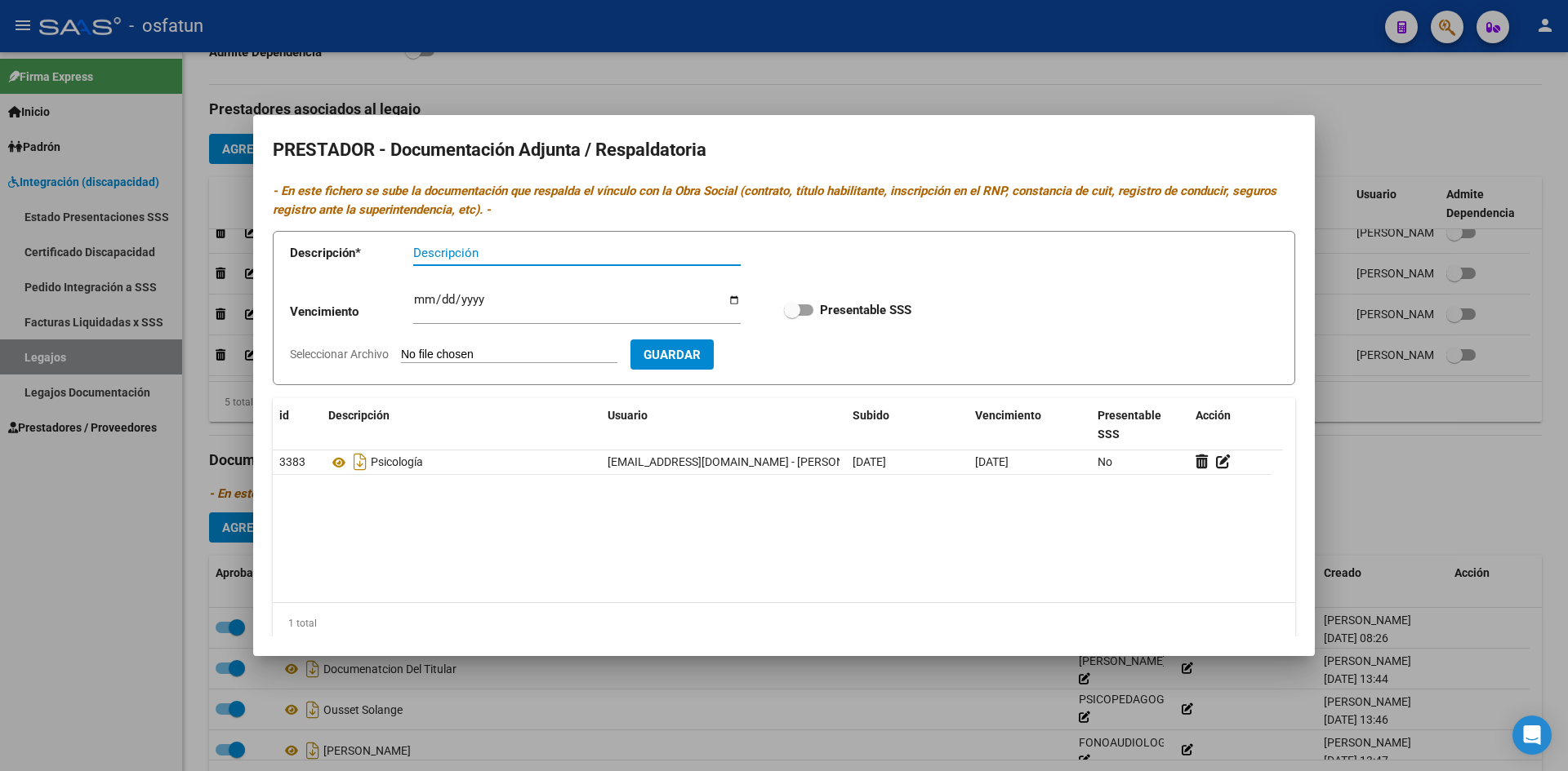
click at [1208, 90] on div at bounding box center [784, 385] width 1568 height 771
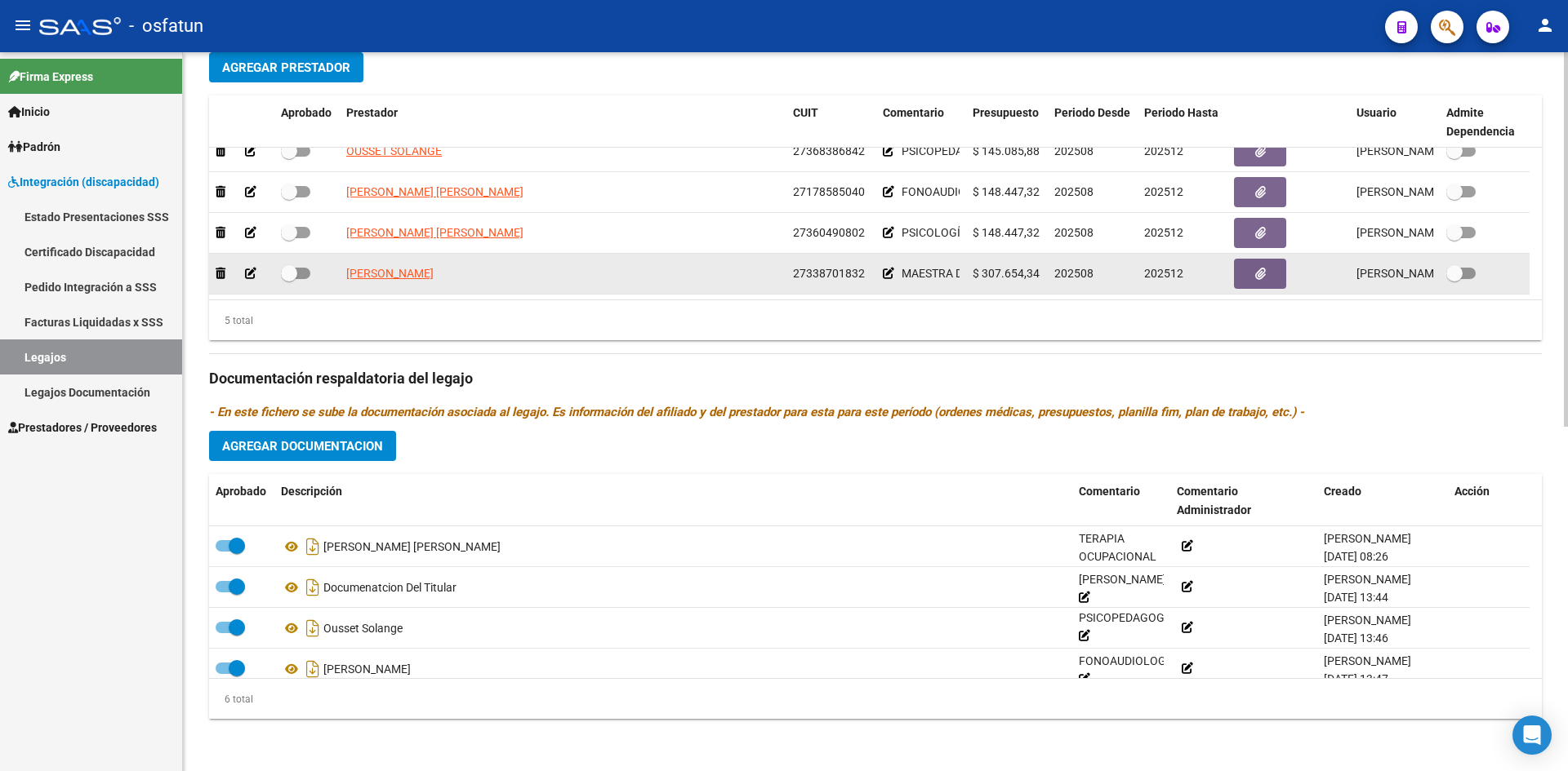
scroll to position [4, 0]
click at [1262, 277] on icon "button" at bounding box center [1260, 273] width 11 height 13
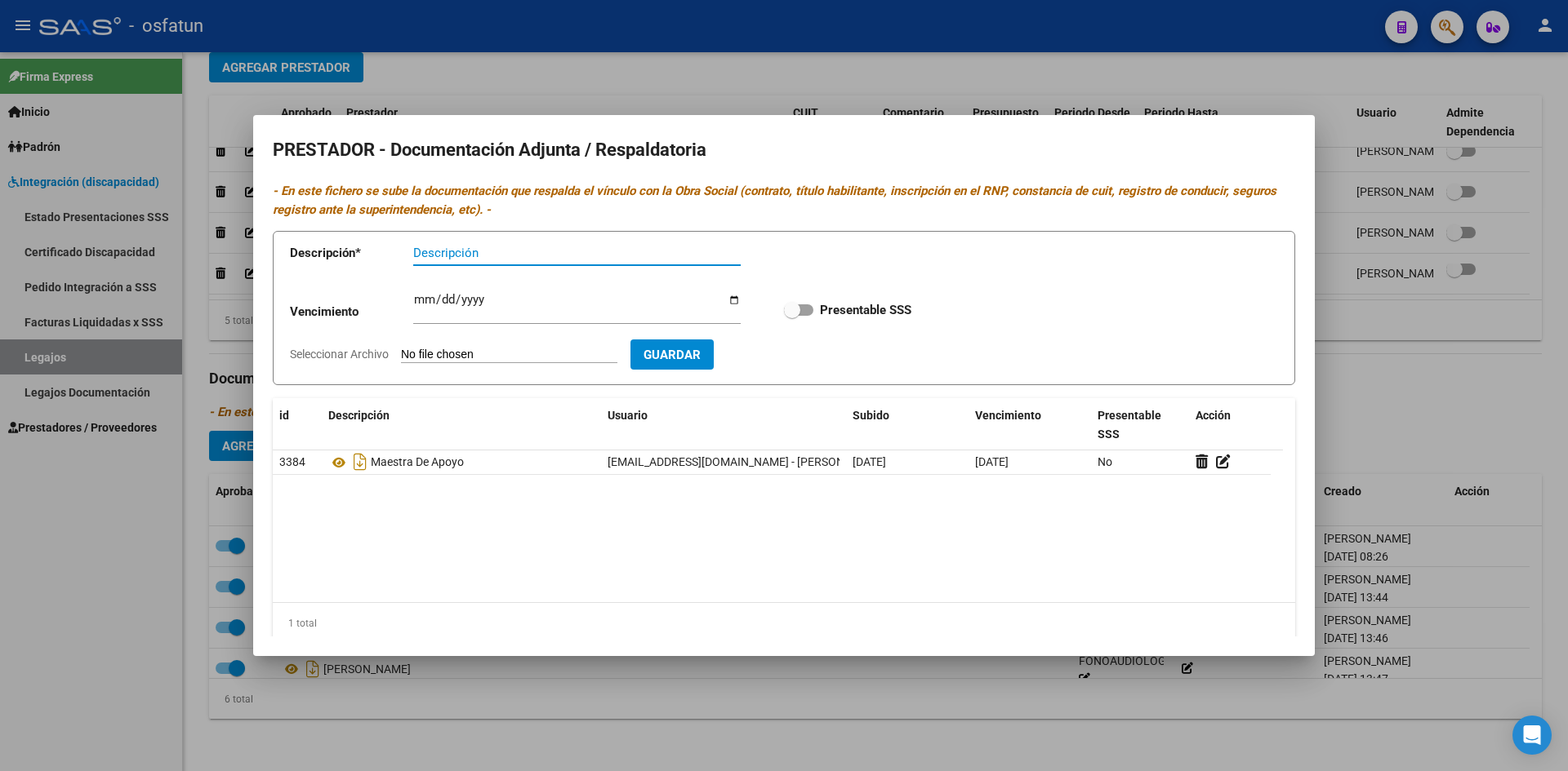
click at [1208, 90] on div at bounding box center [784, 385] width 1568 height 771
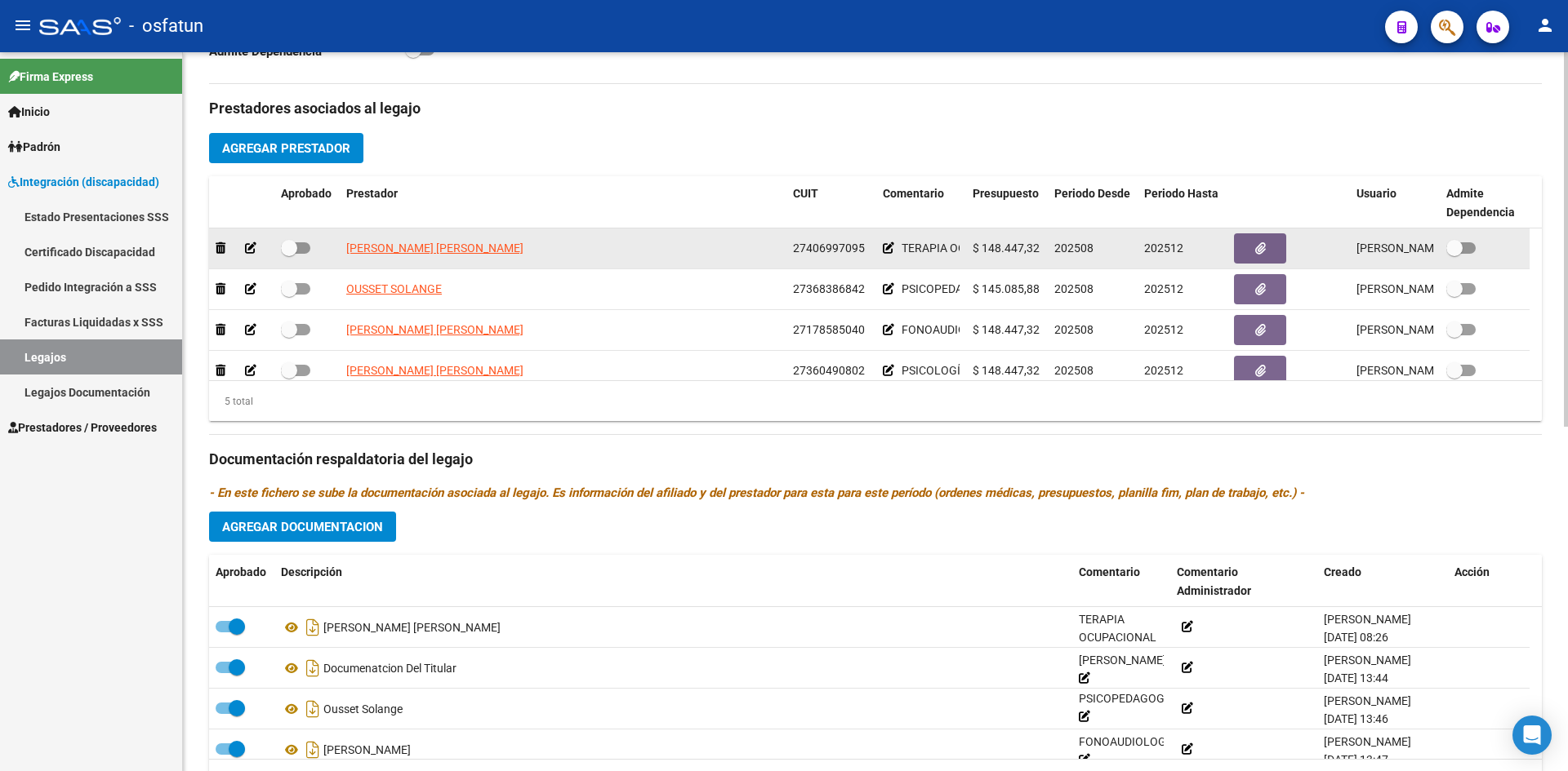
scroll to position [580, 0]
click at [306, 249] on span at bounding box center [295, 249] width 29 height 12
click at [289, 255] on input "checkbox" at bounding box center [288, 255] width 1 height 1
checkbox input "true"
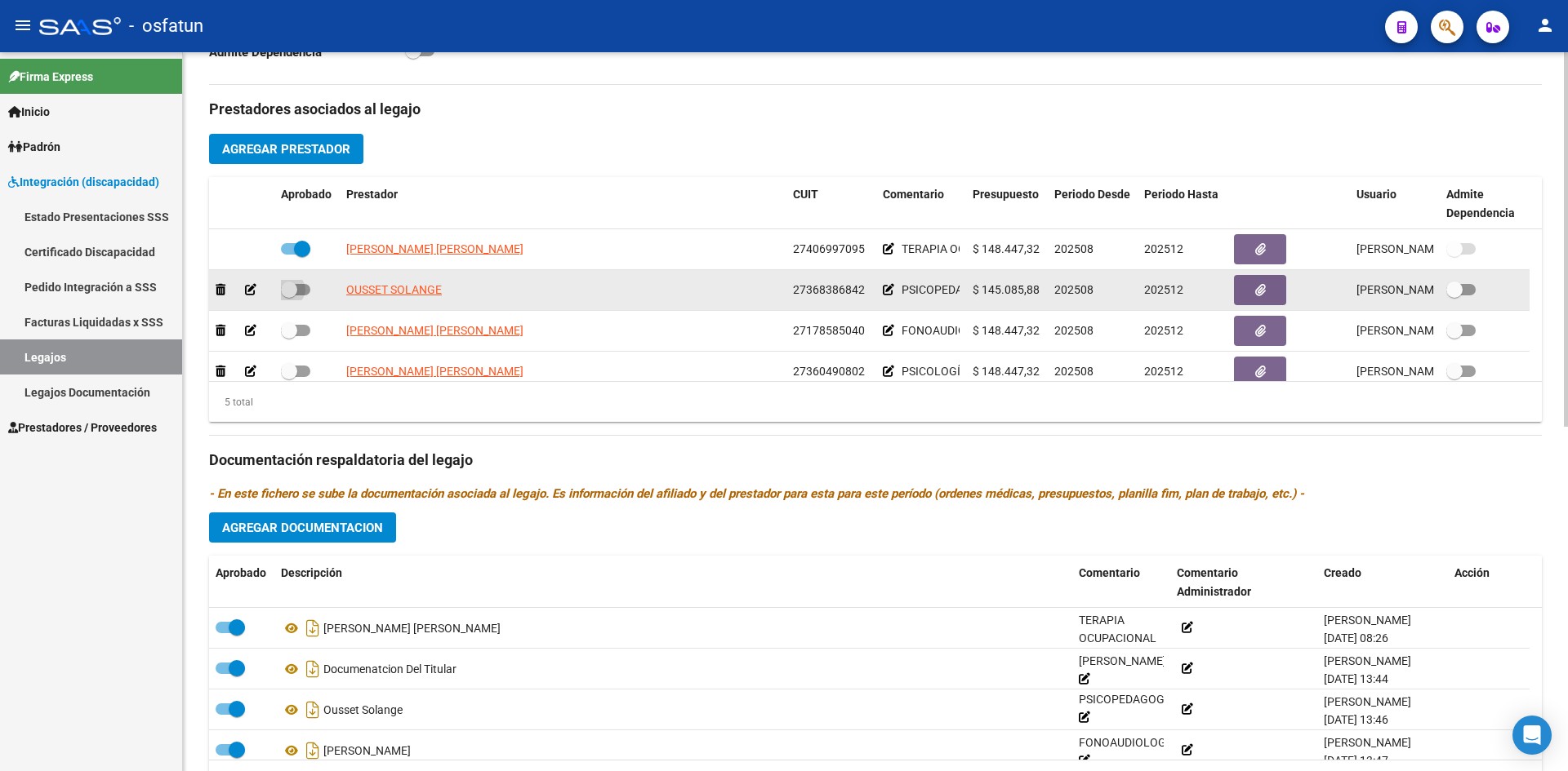
click at [306, 288] on span at bounding box center [295, 290] width 29 height 12
click at [289, 295] on input "checkbox" at bounding box center [288, 295] width 1 height 1
checkbox input "true"
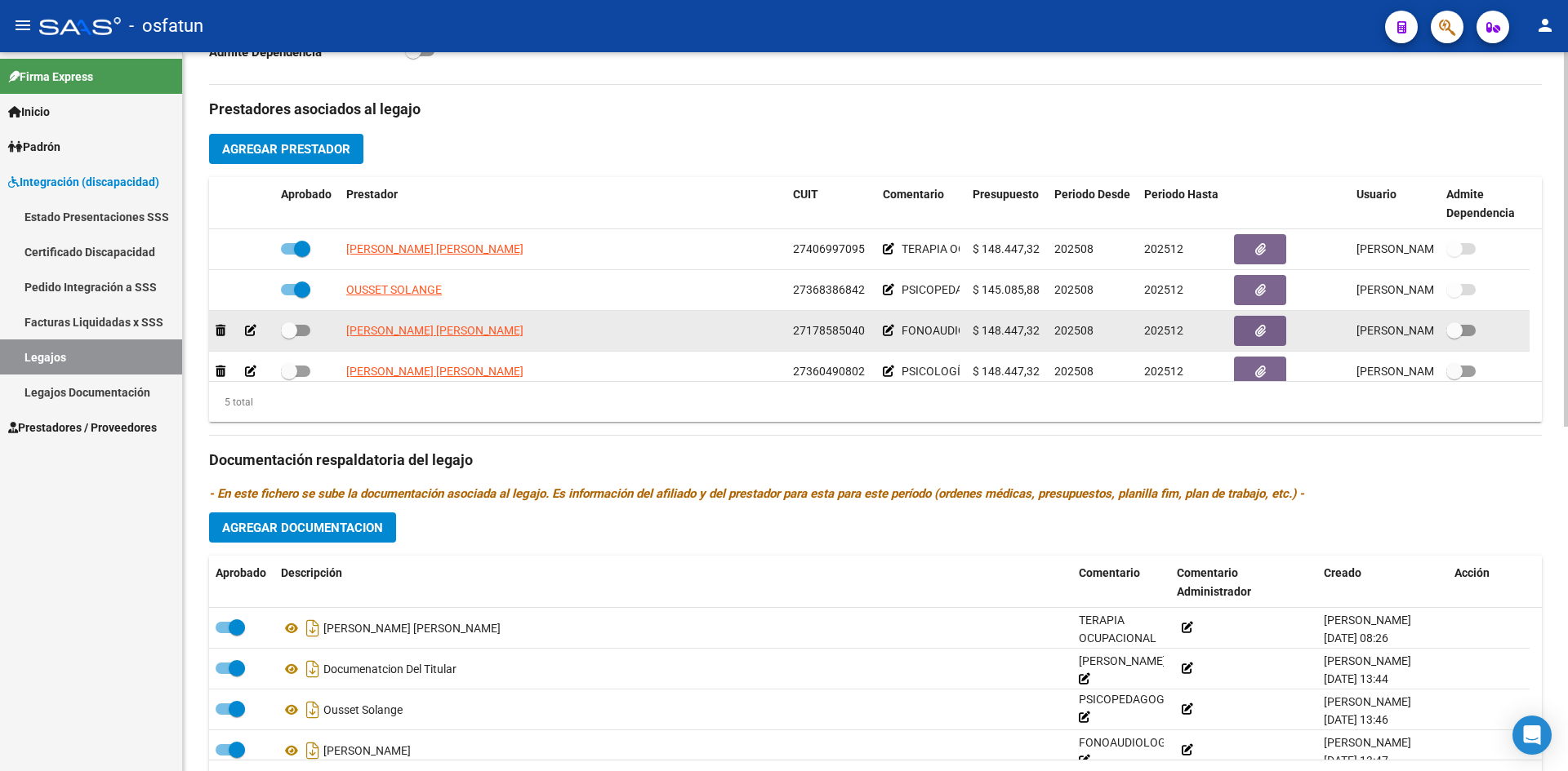
click at [303, 333] on span at bounding box center [295, 331] width 29 height 12
click at [289, 336] on input "checkbox" at bounding box center [288, 336] width 1 height 1
checkbox input "true"
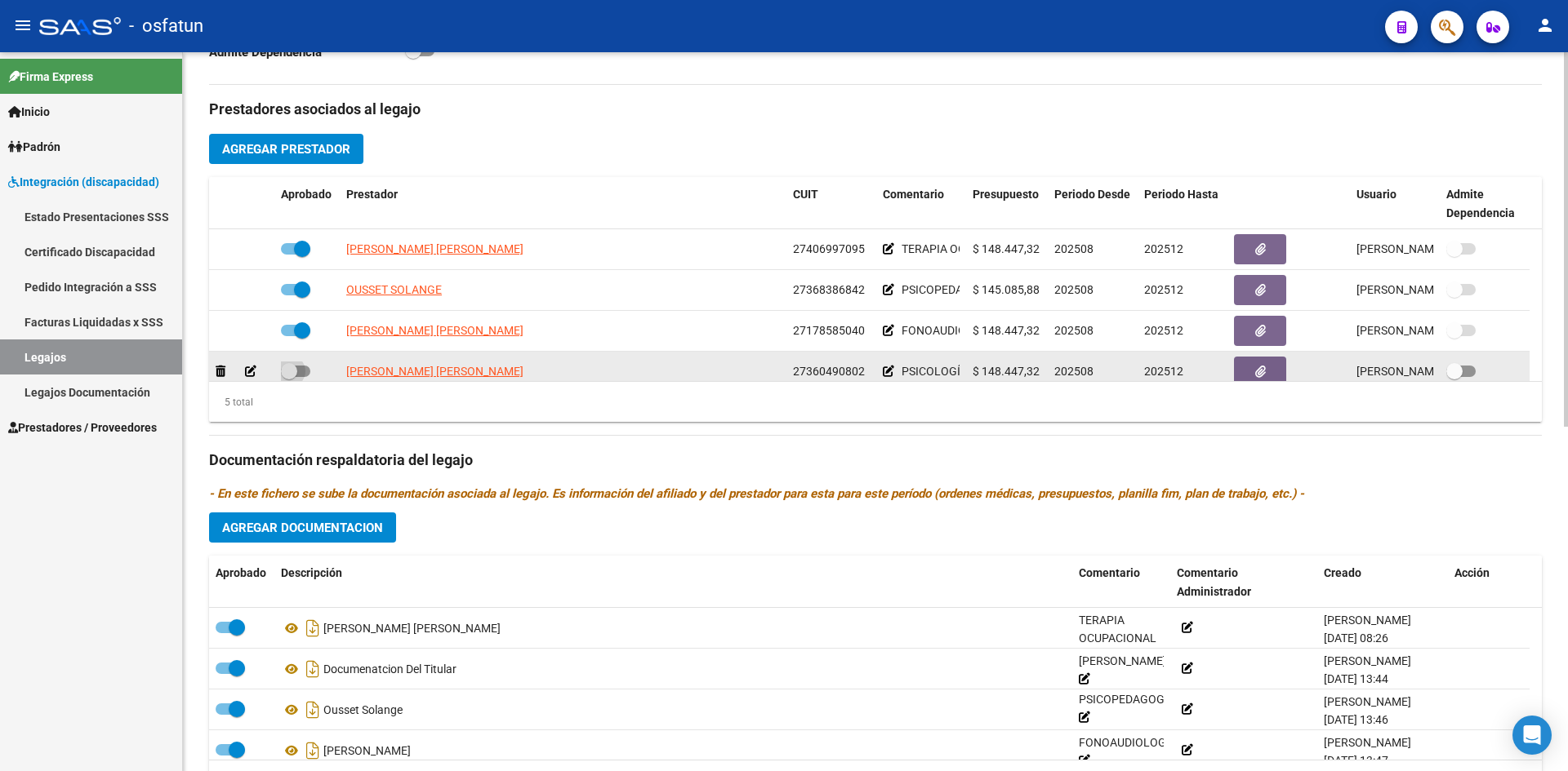
click at [306, 369] on span at bounding box center [295, 372] width 29 height 12
click at [289, 378] on input "checkbox" at bounding box center [288, 378] width 1 height 1
checkbox input "true"
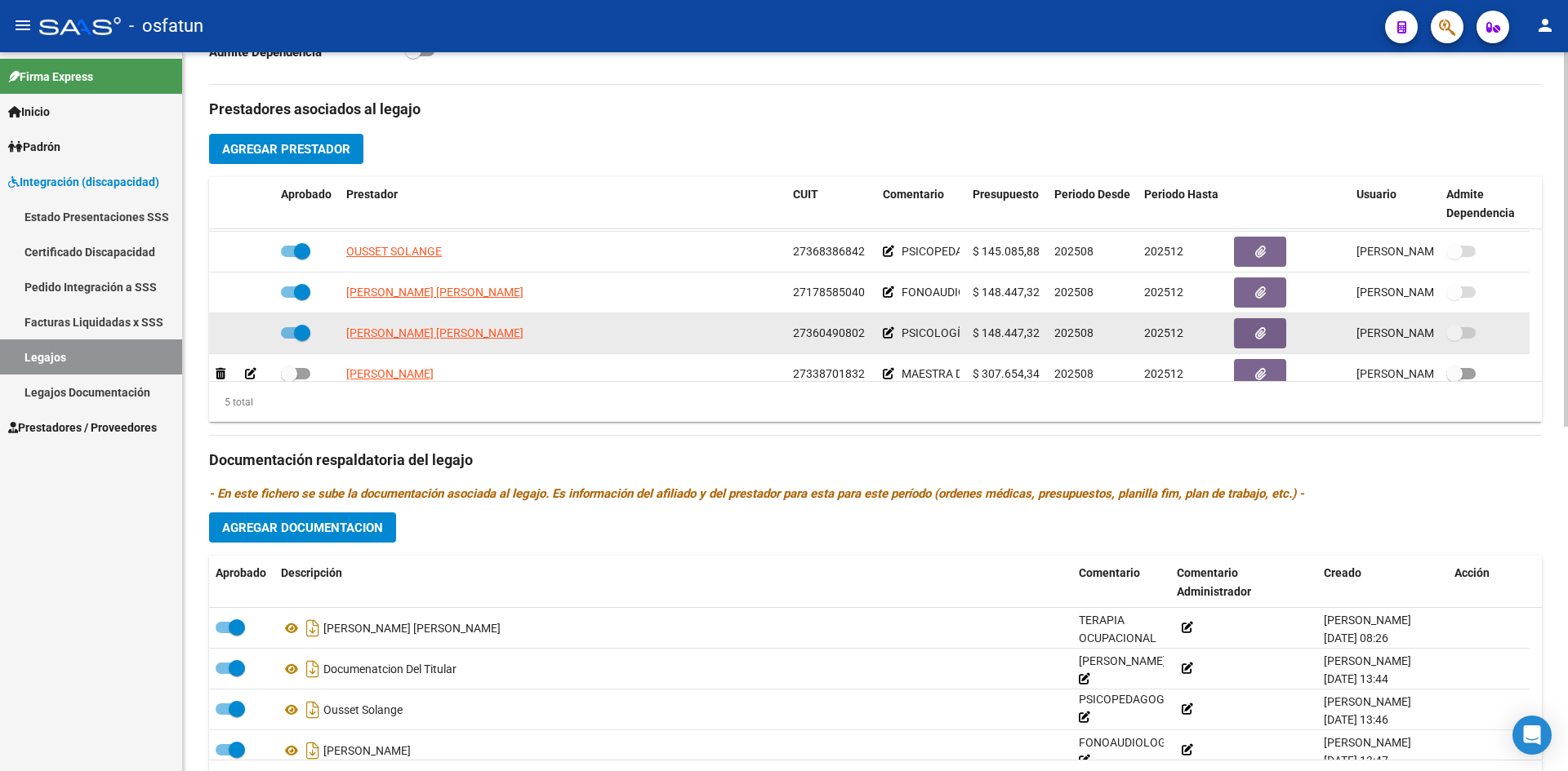
scroll to position [57, 0]
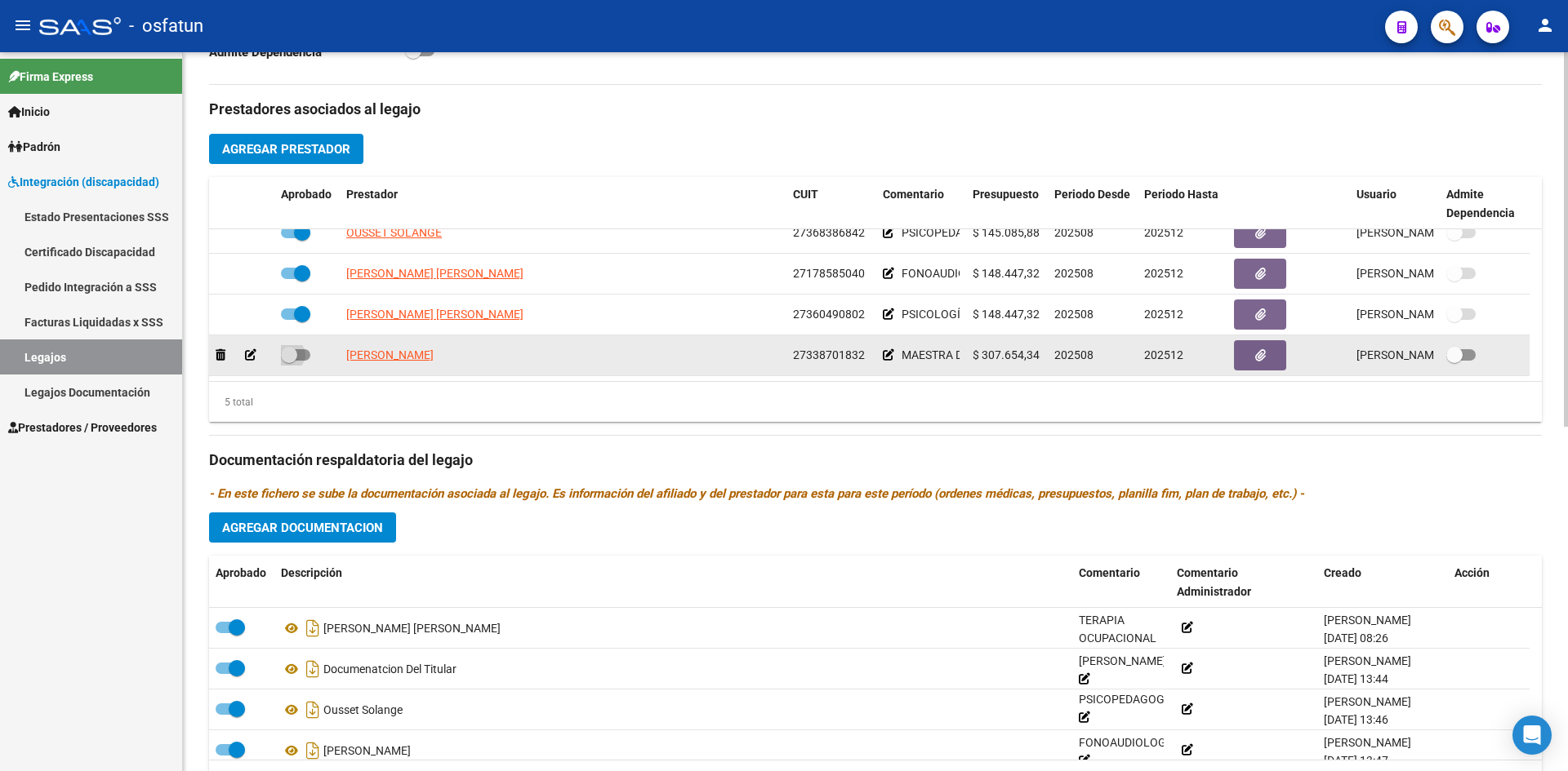
click at [309, 354] on span at bounding box center [295, 355] width 29 height 12
click at [289, 361] on input "checkbox" at bounding box center [288, 361] width 1 height 1
checkbox input "true"
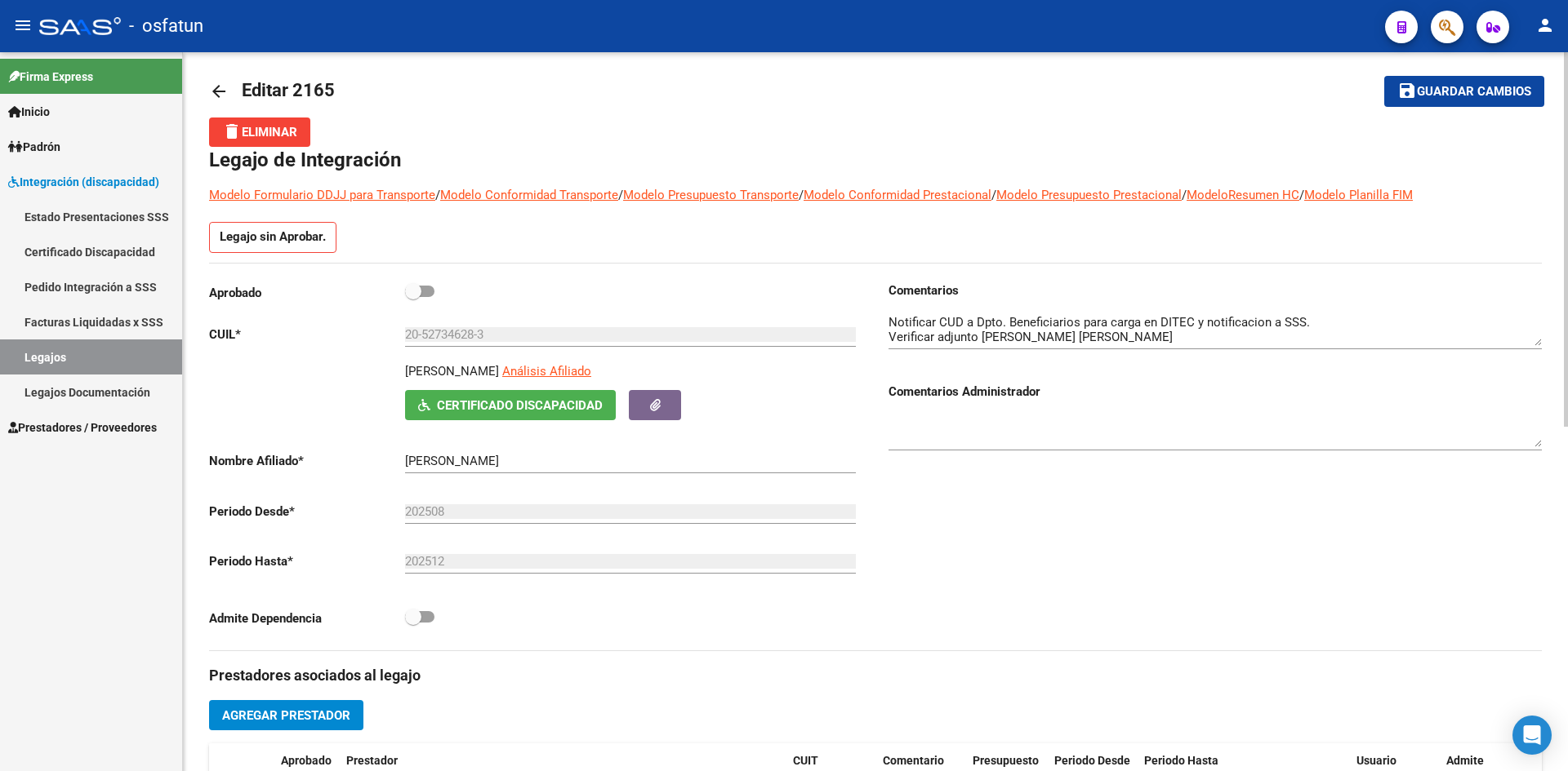
scroll to position [8, 0]
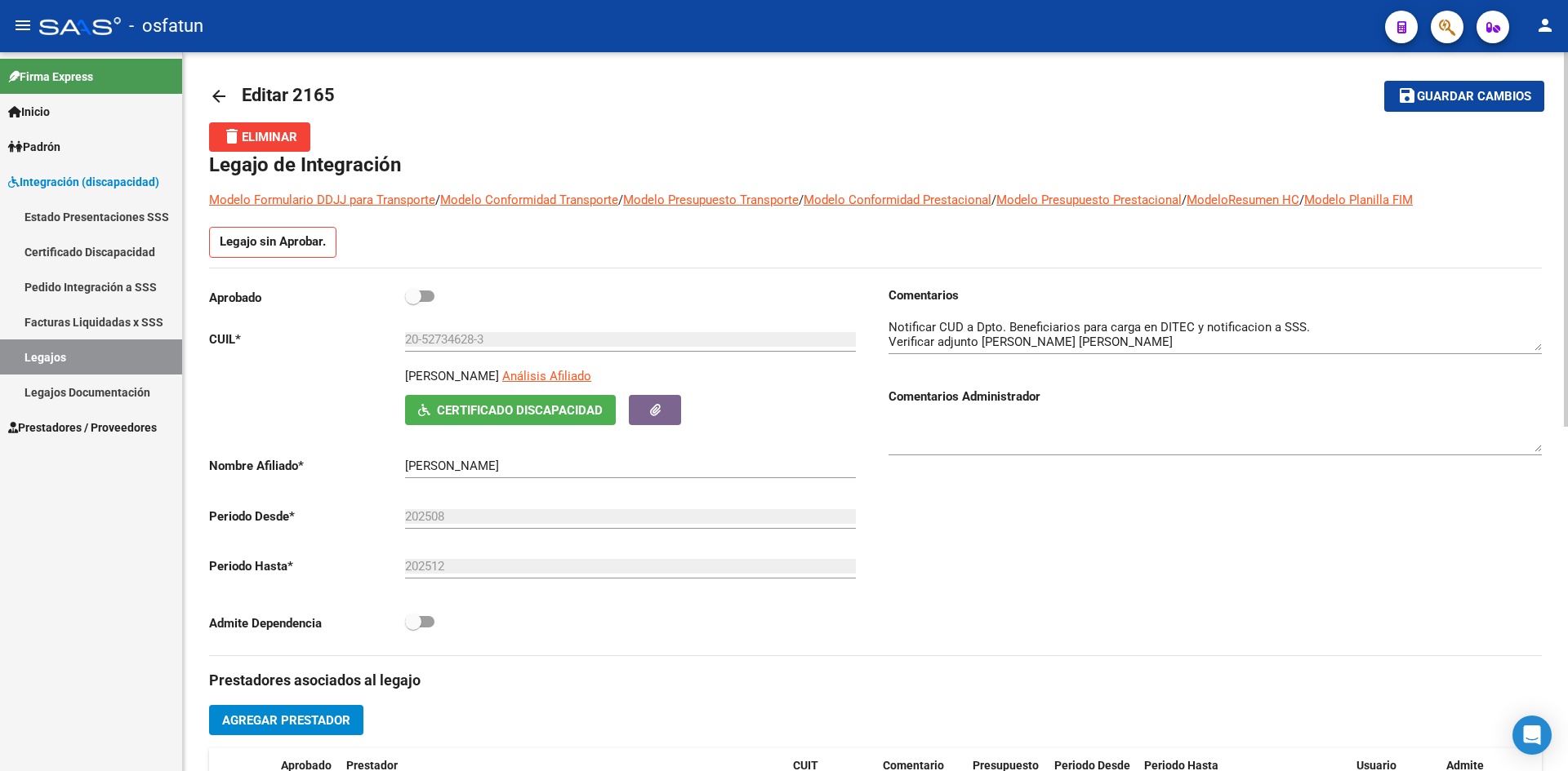
click at [1467, 94] on span "Guardar cambios" at bounding box center [1474, 97] width 114 height 15
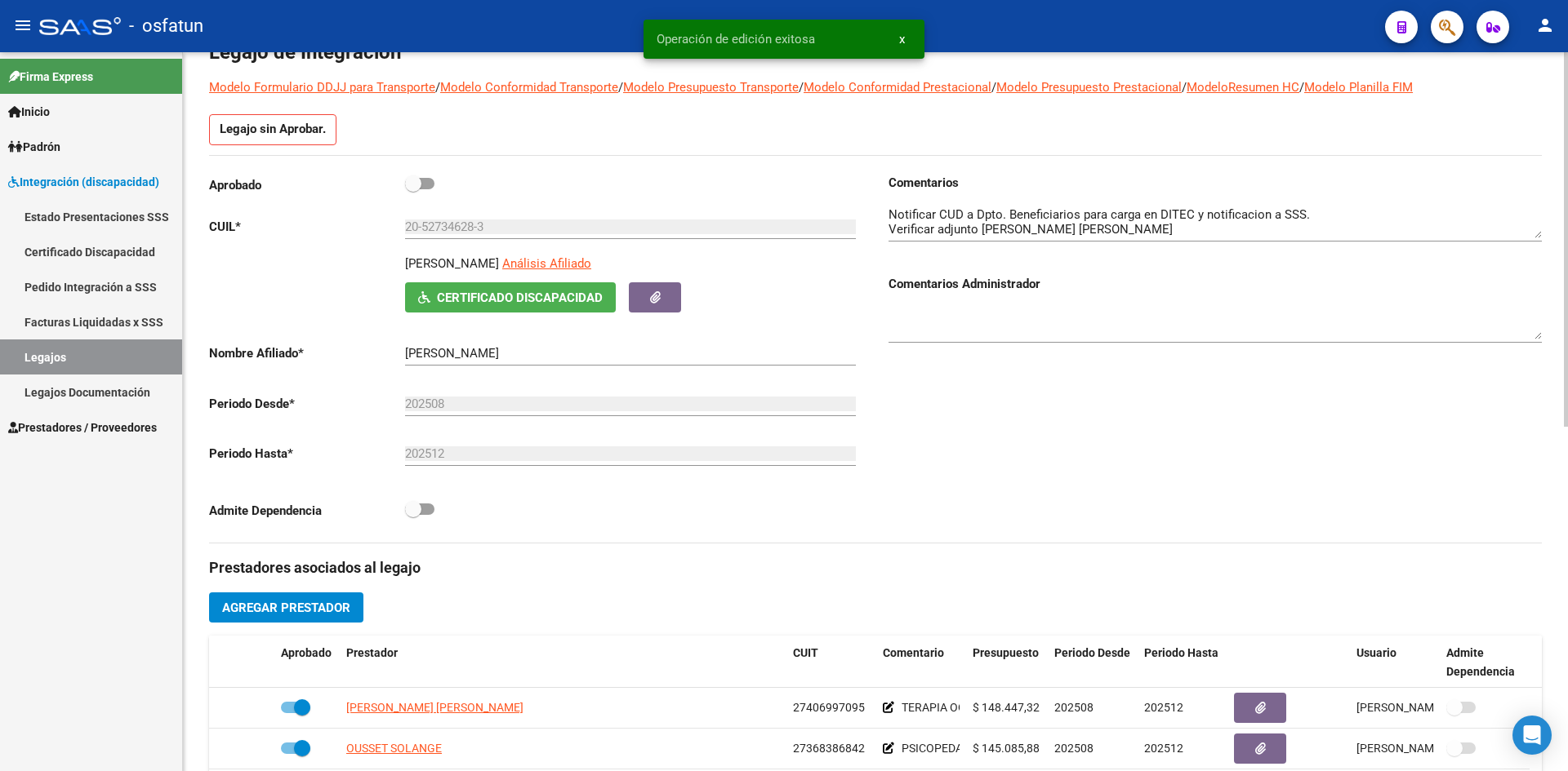
scroll to position [416, 0]
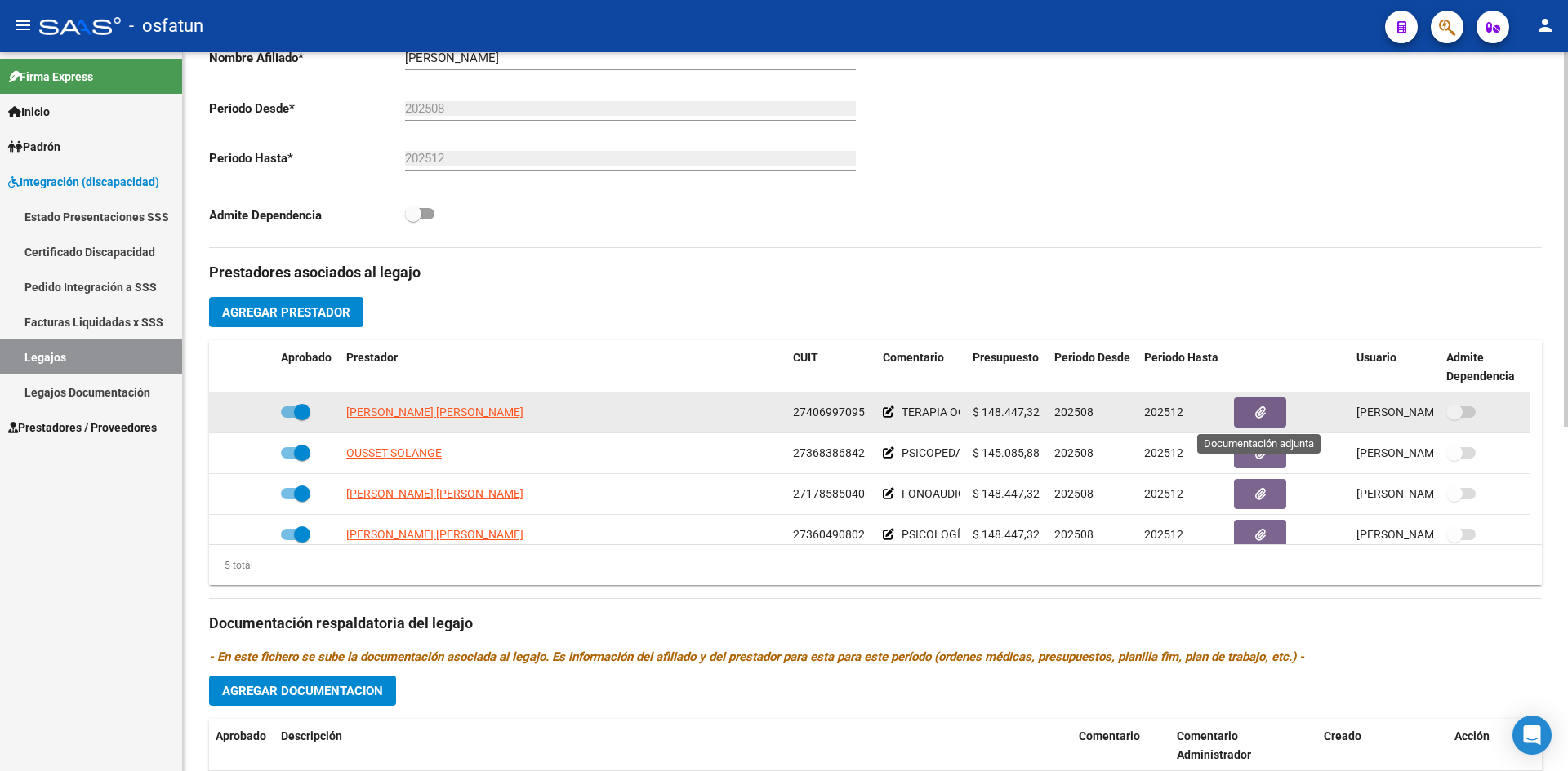
click at [1255, 414] on icon "button" at bounding box center [1260, 413] width 11 height 13
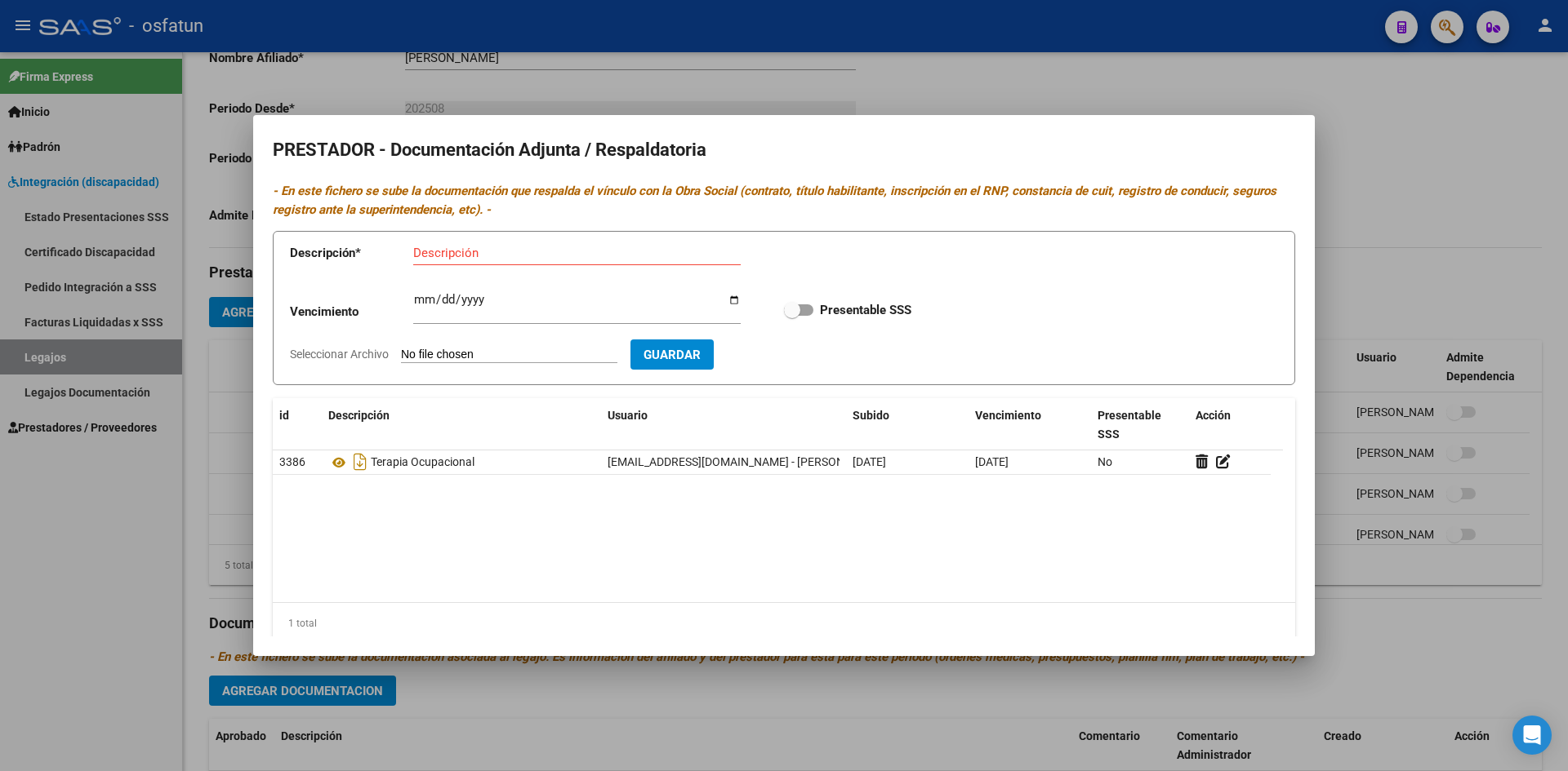
click at [1413, 256] on div at bounding box center [784, 385] width 1568 height 771
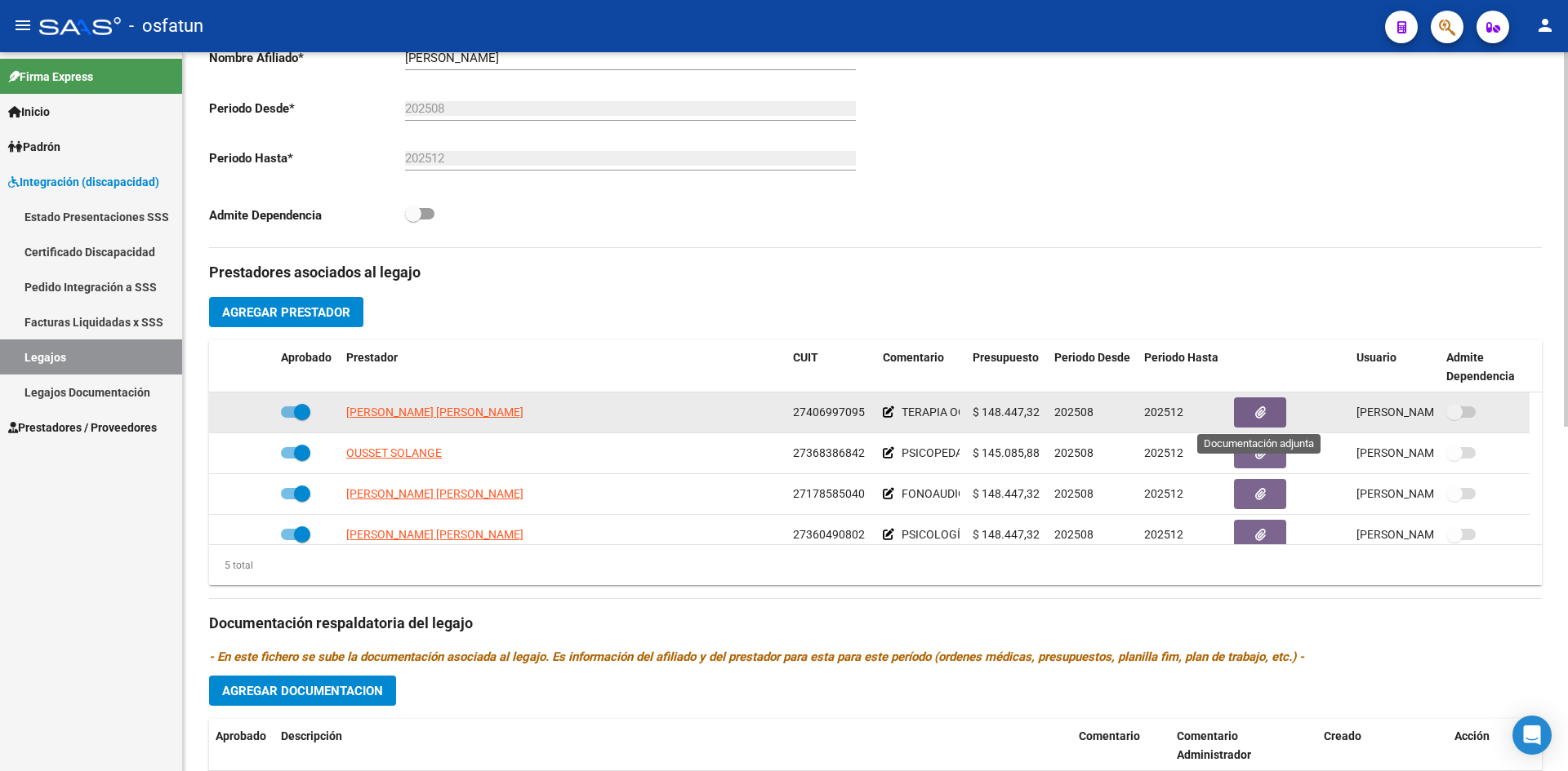
click at [1276, 418] on button "button" at bounding box center [1260, 413] width 52 height 30
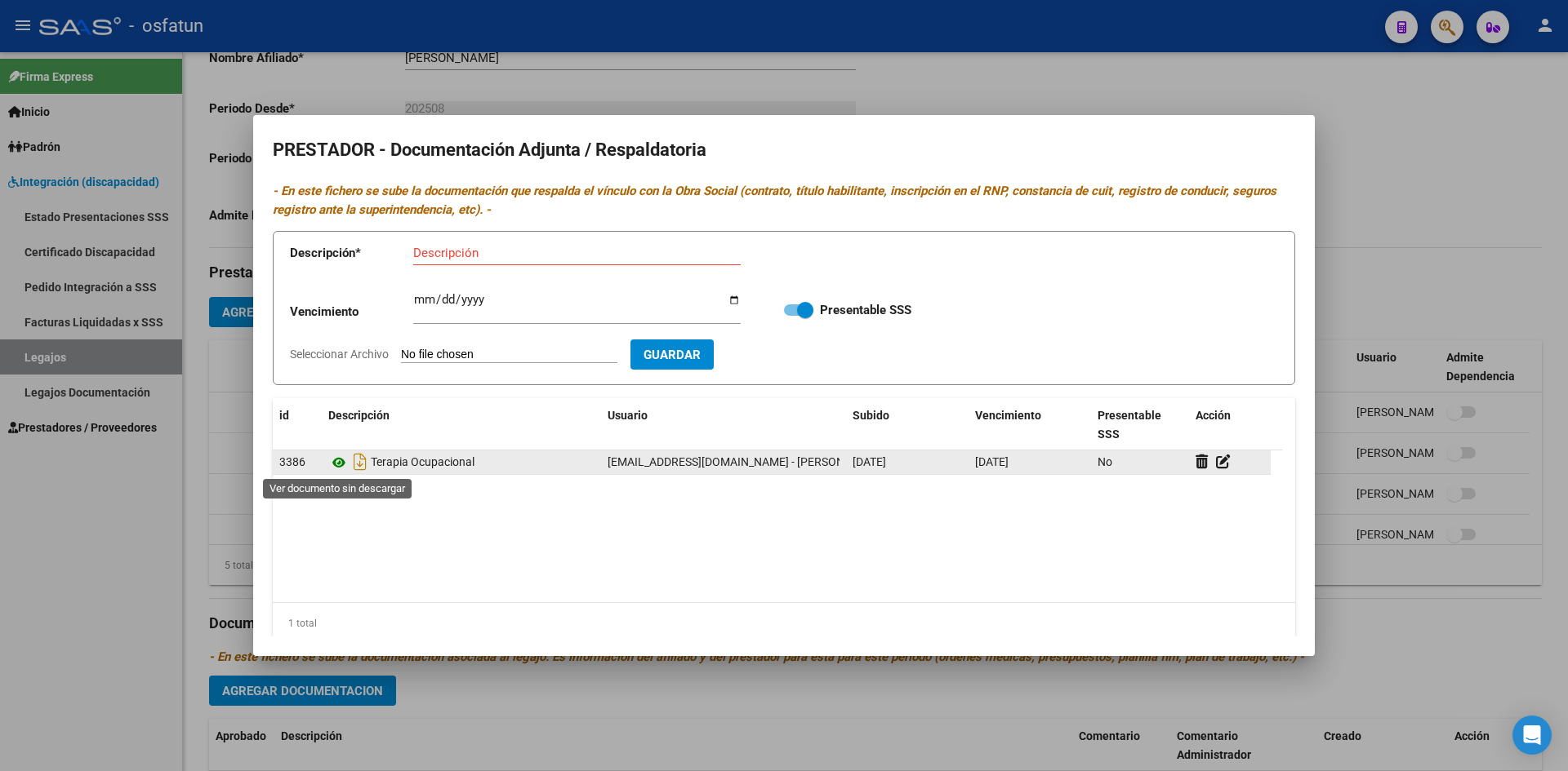
click at [341, 461] on icon at bounding box center [338, 462] width 21 height 19
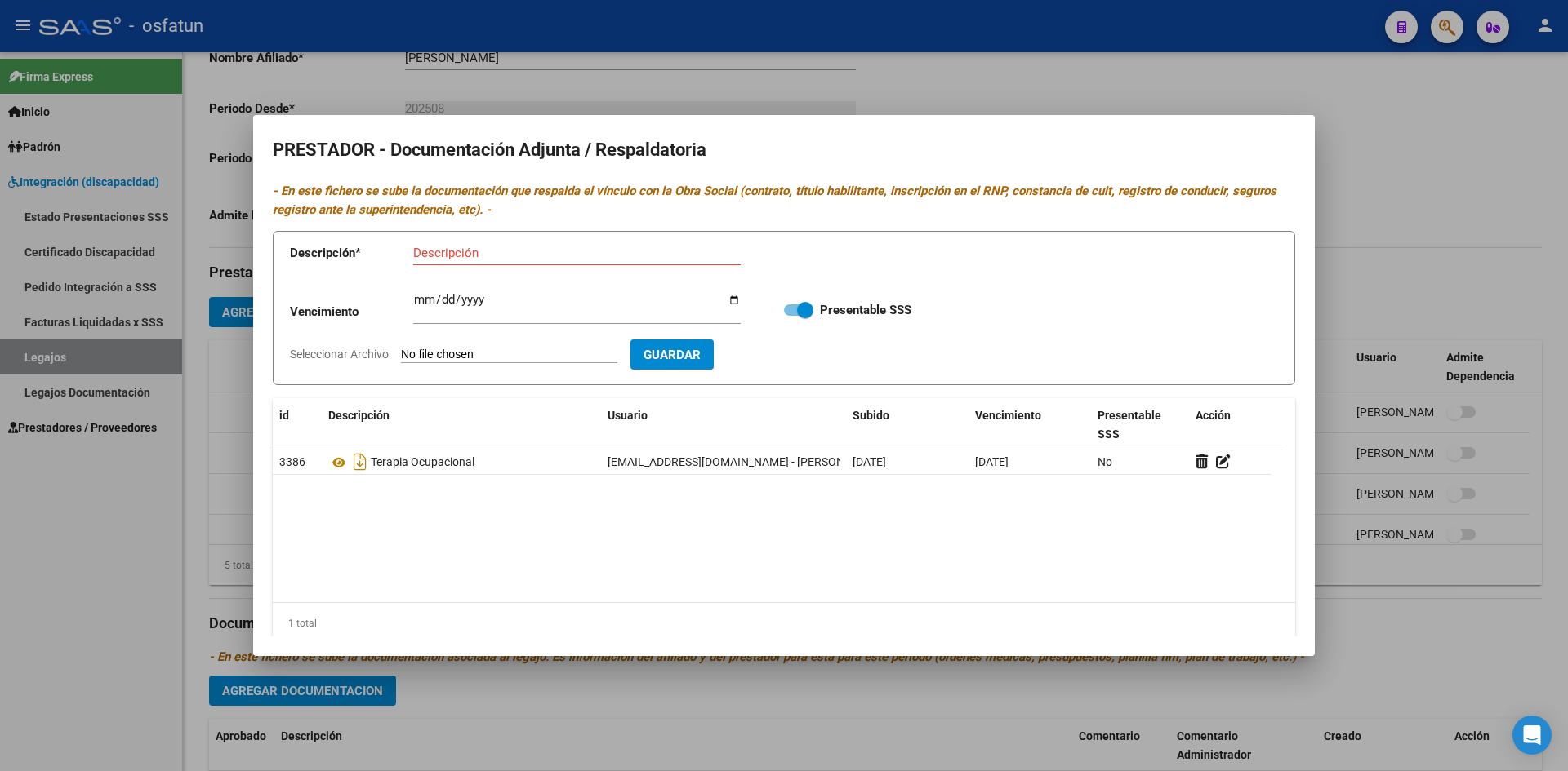
click at [1370, 208] on div at bounding box center [784, 385] width 1568 height 771
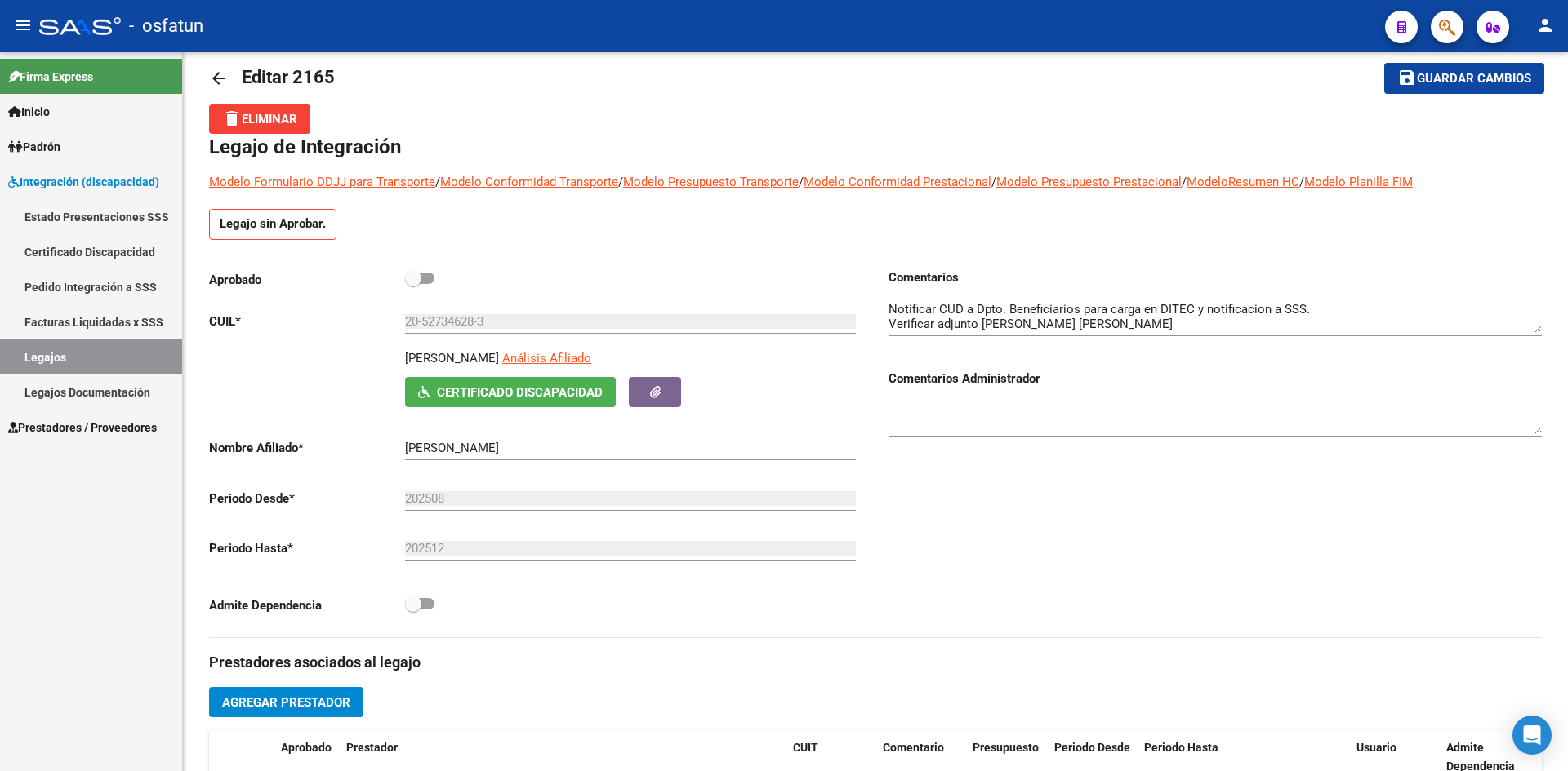
scroll to position [0, 0]
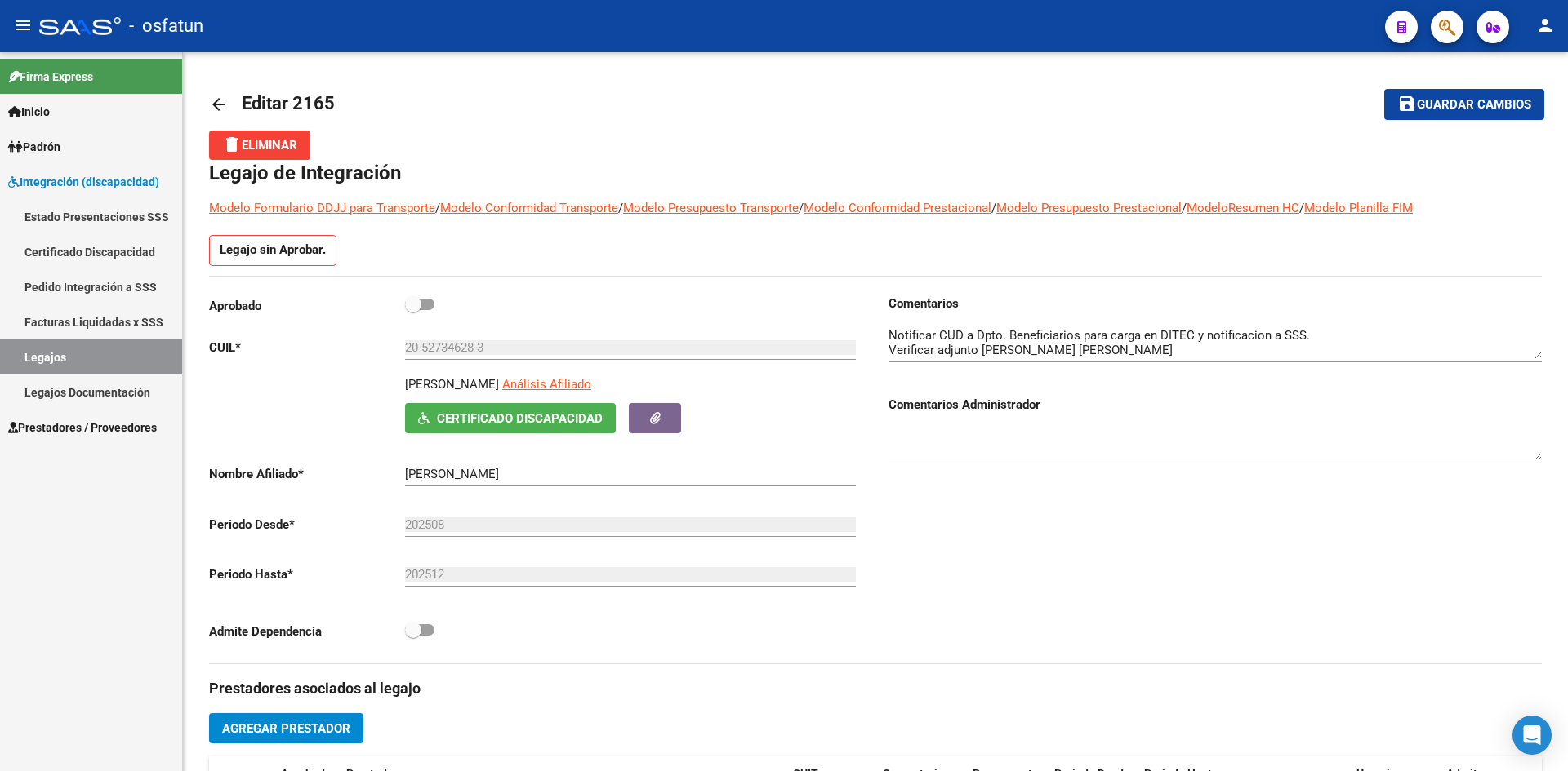
drag, startPoint x: 1475, startPoint y: 102, endPoint x: 1453, endPoint y: 120, distance: 28.4
click at [1475, 102] on span "Guardar cambios" at bounding box center [1474, 106] width 114 height 15
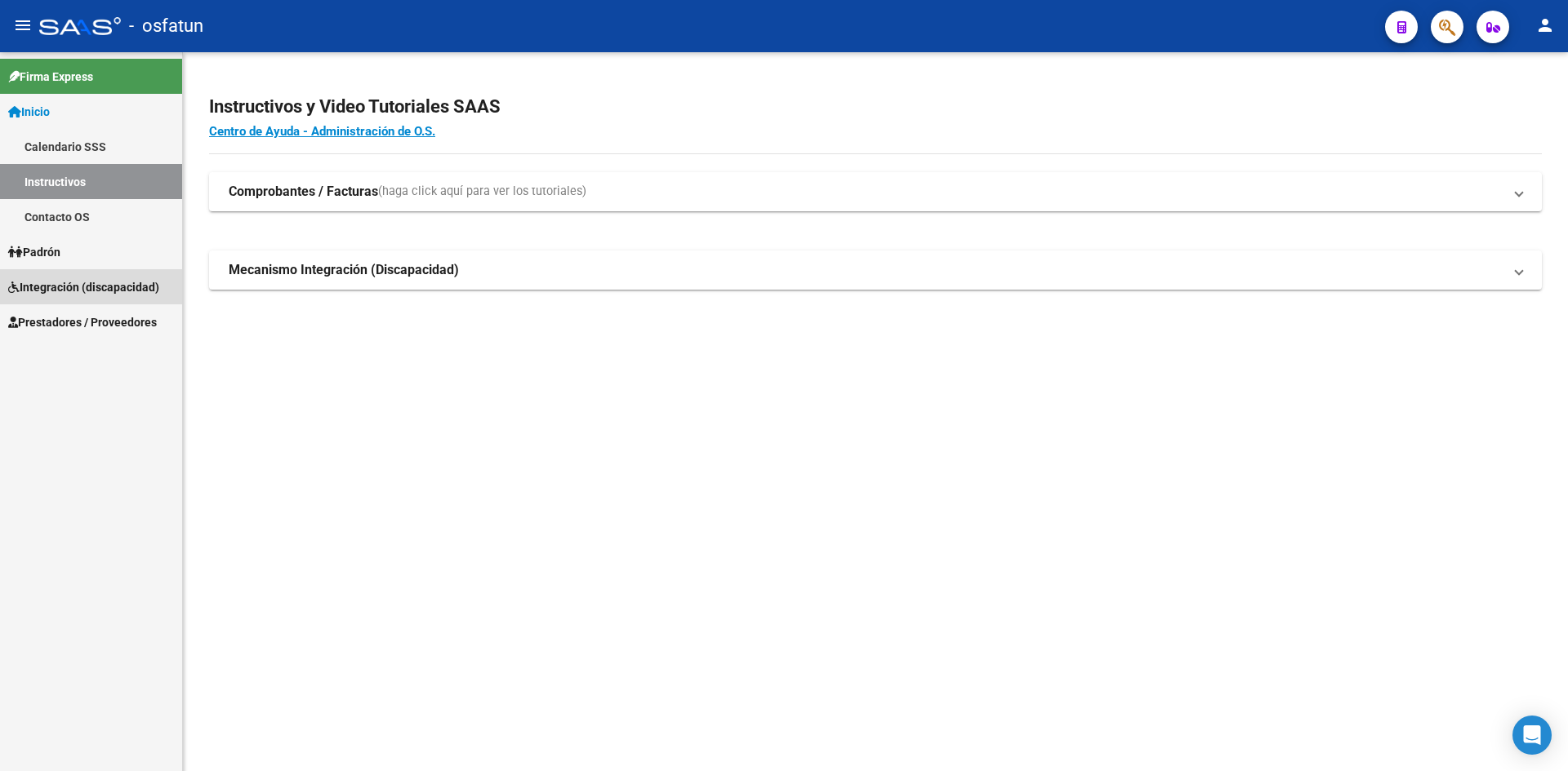
click at [70, 282] on span "Integración (discapacidad)" at bounding box center [84, 287] width 151 height 18
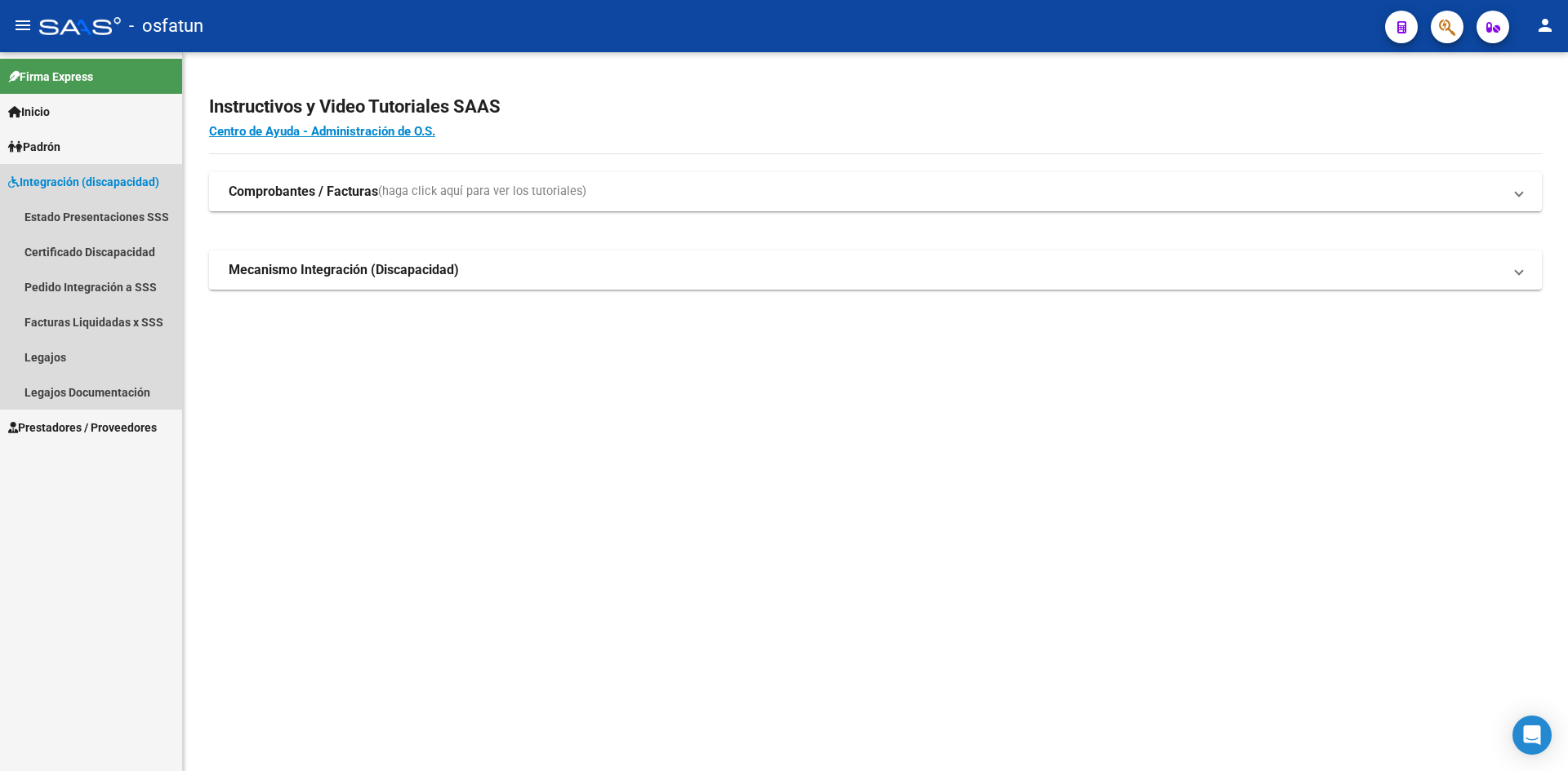
click at [84, 185] on span "Integración (discapacidad)" at bounding box center [84, 181] width 151 height 18
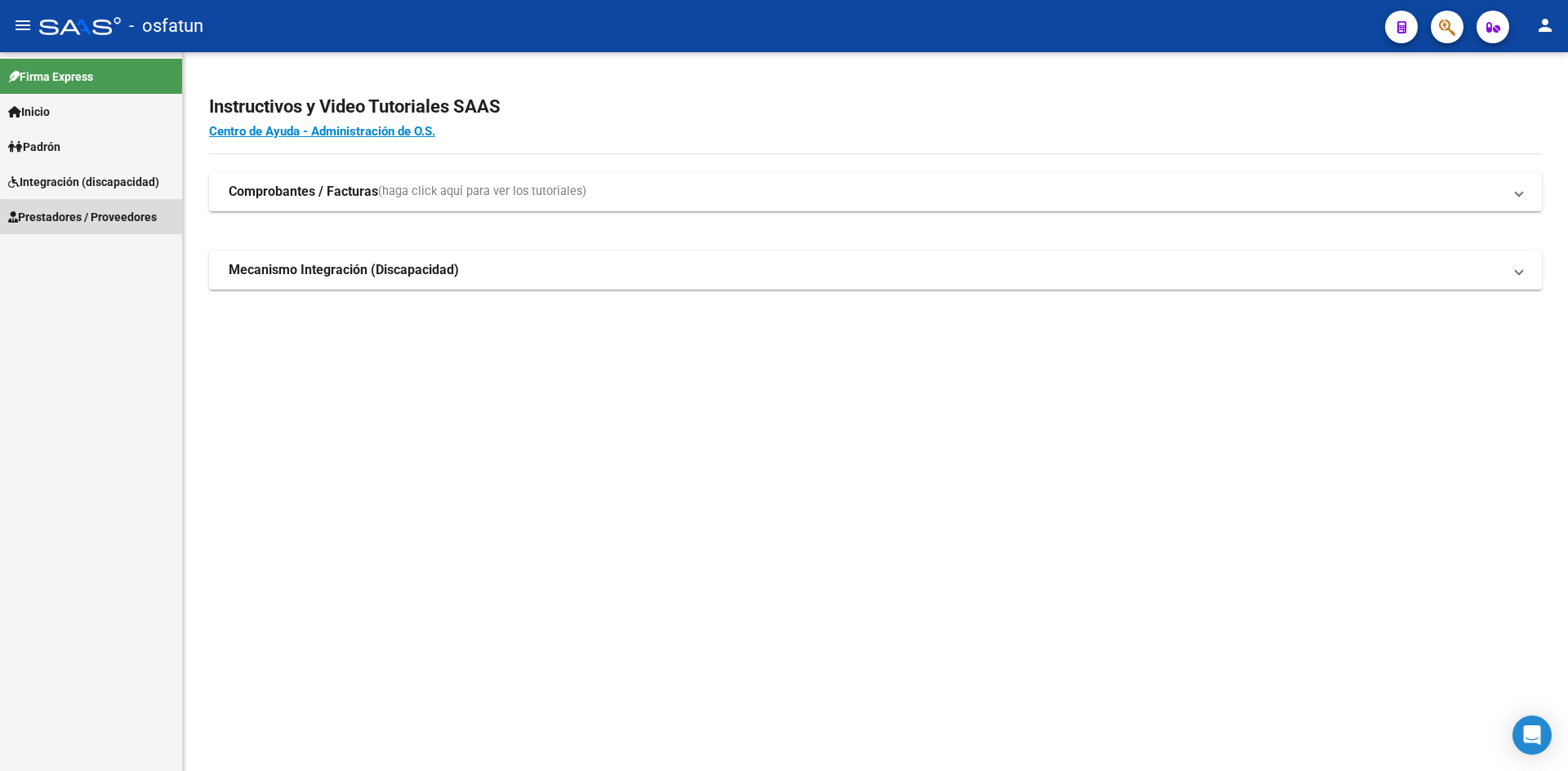
click at [112, 227] on link "Prestadores / Proveedores" at bounding box center [91, 216] width 182 height 35
click at [136, 263] on link "Facturas - Listado/Carga" at bounding box center [91, 252] width 182 height 35
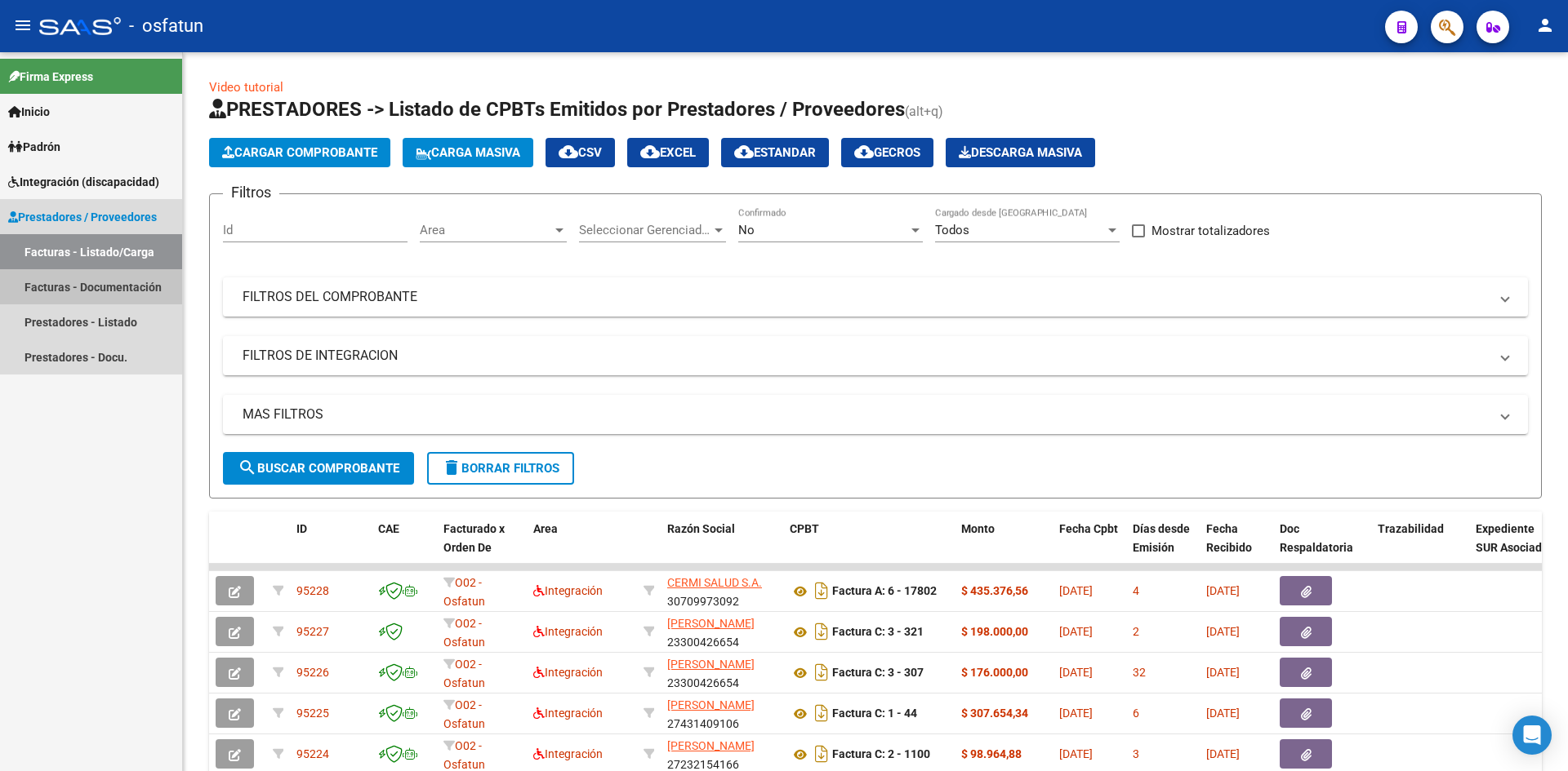
click at [116, 286] on link "Facturas - Documentación" at bounding box center [91, 287] width 182 height 35
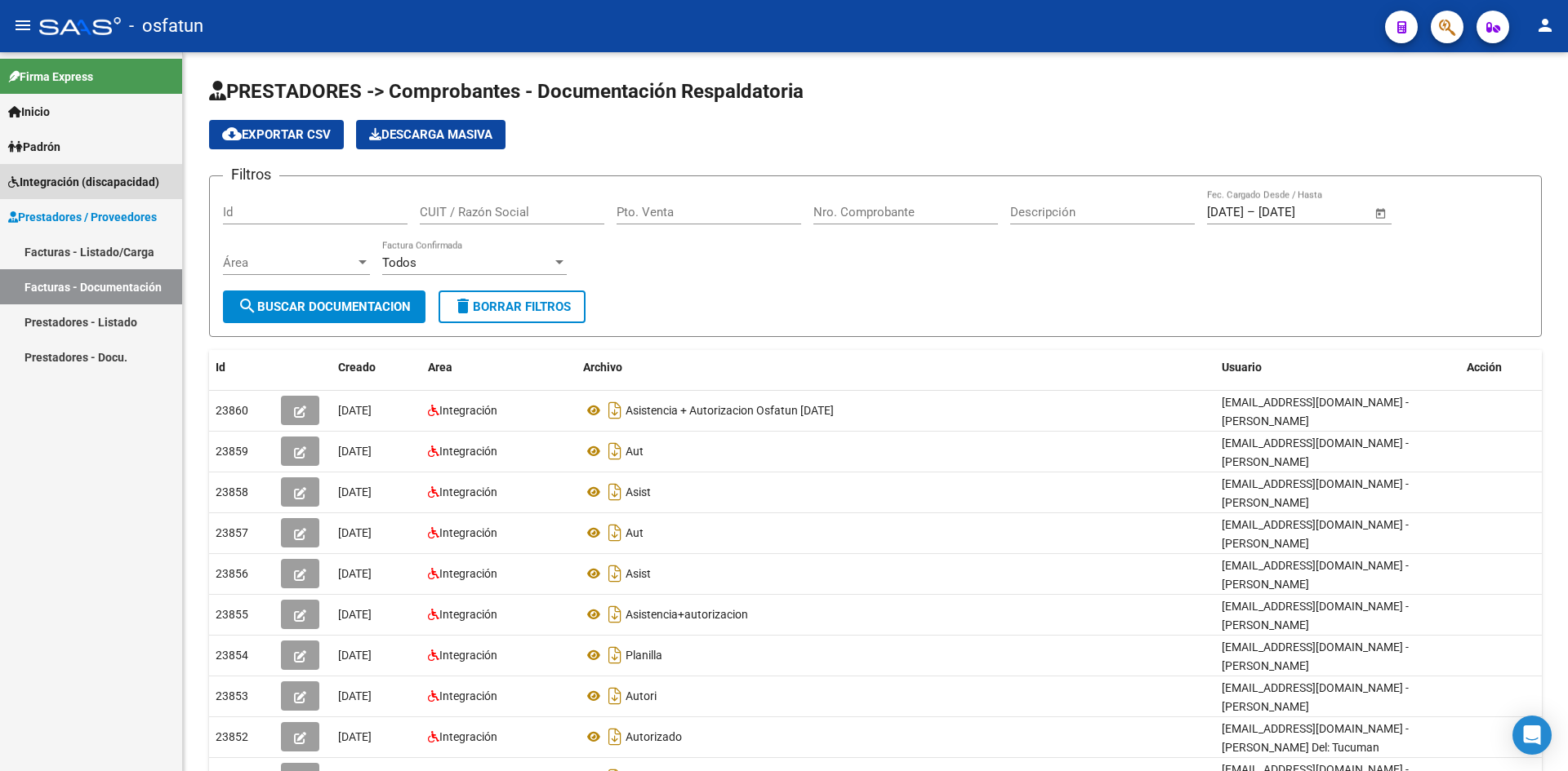
click at [90, 180] on span "Integración (discapacidad)" at bounding box center [84, 181] width 151 height 18
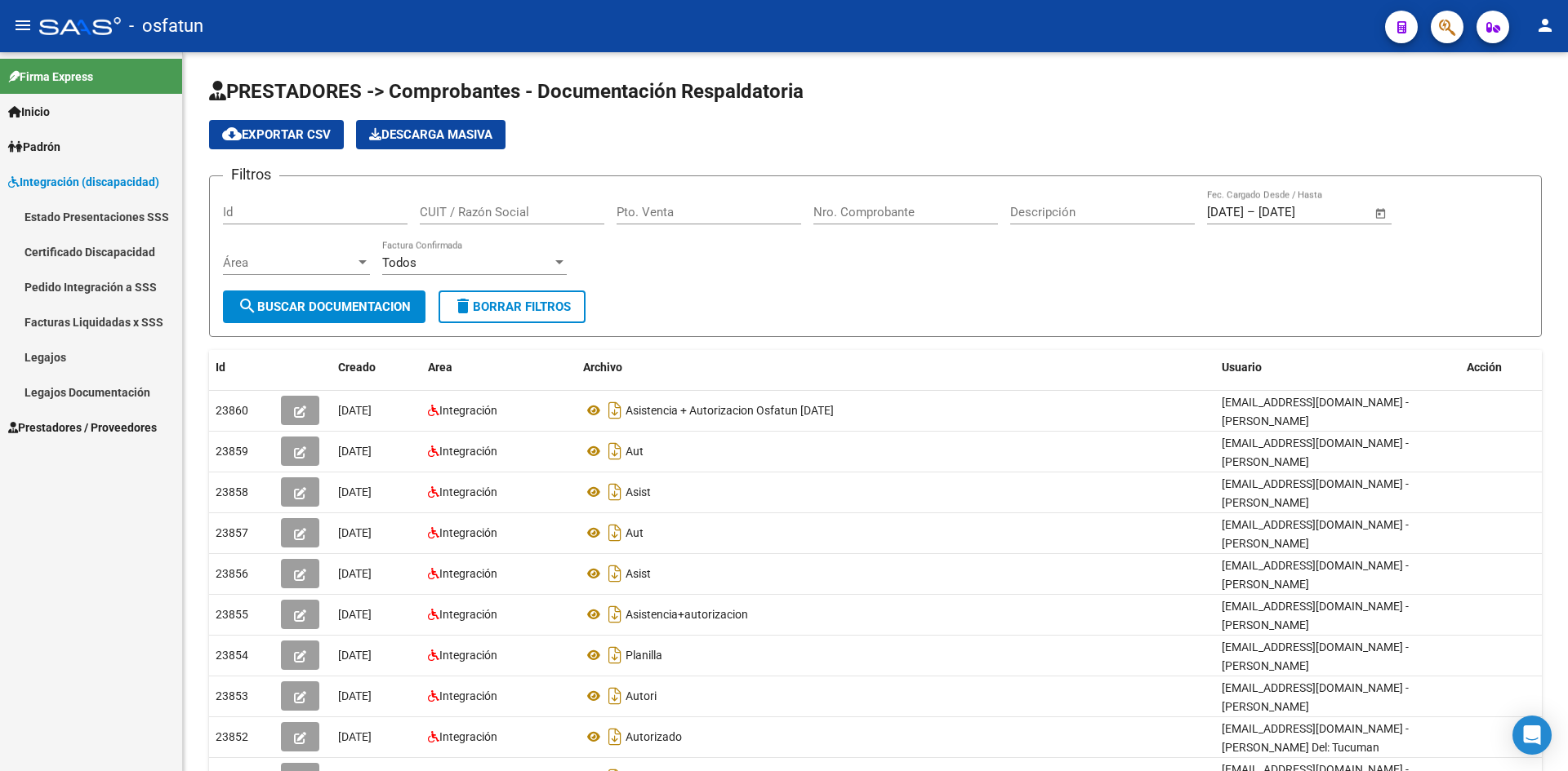
click at [52, 357] on link "Legajos" at bounding box center [91, 357] width 182 height 35
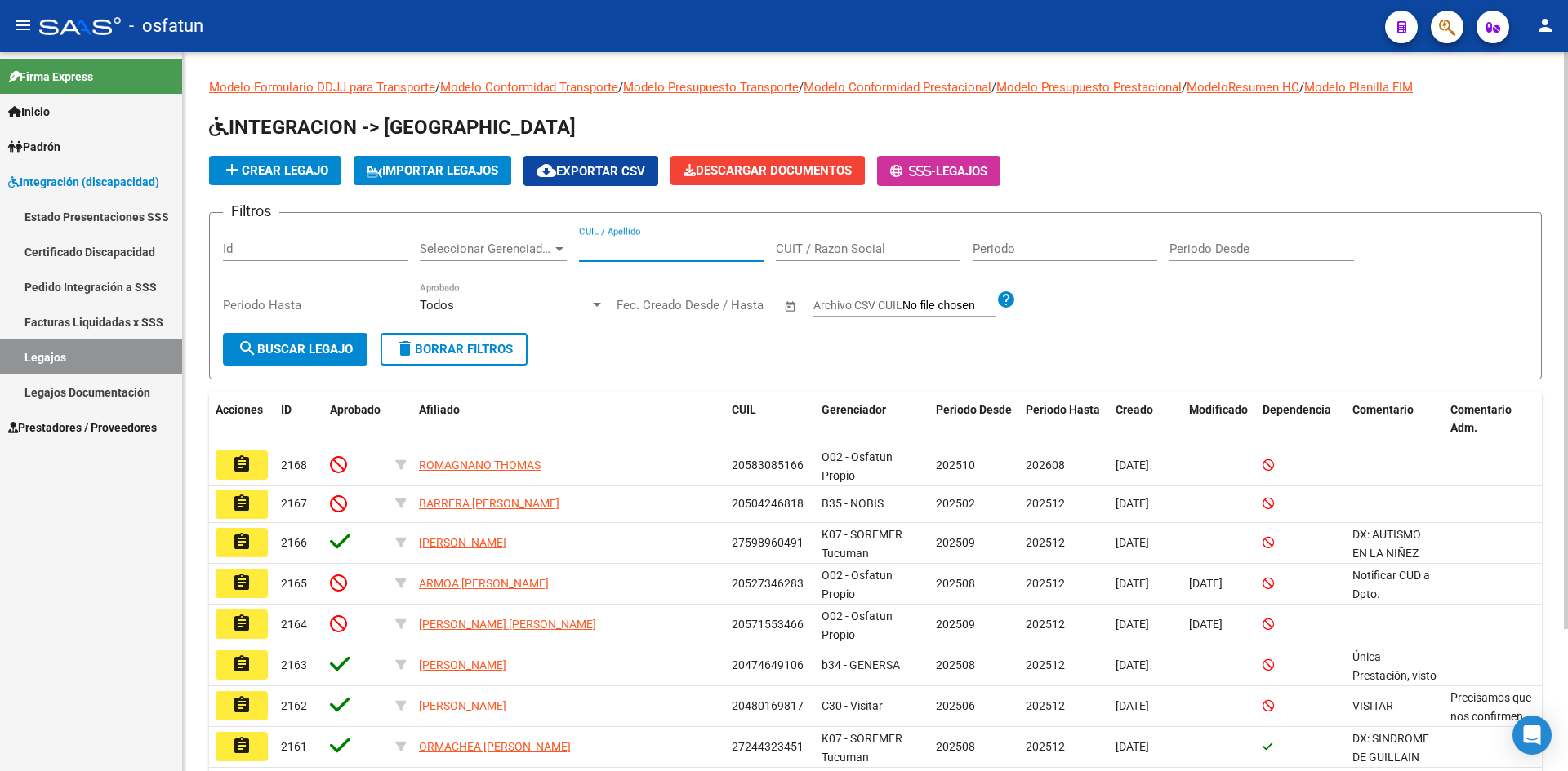
click at [672, 253] on input "CUIL / Apellido" at bounding box center [672, 249] width 185 height 15
paste input "20561036374"
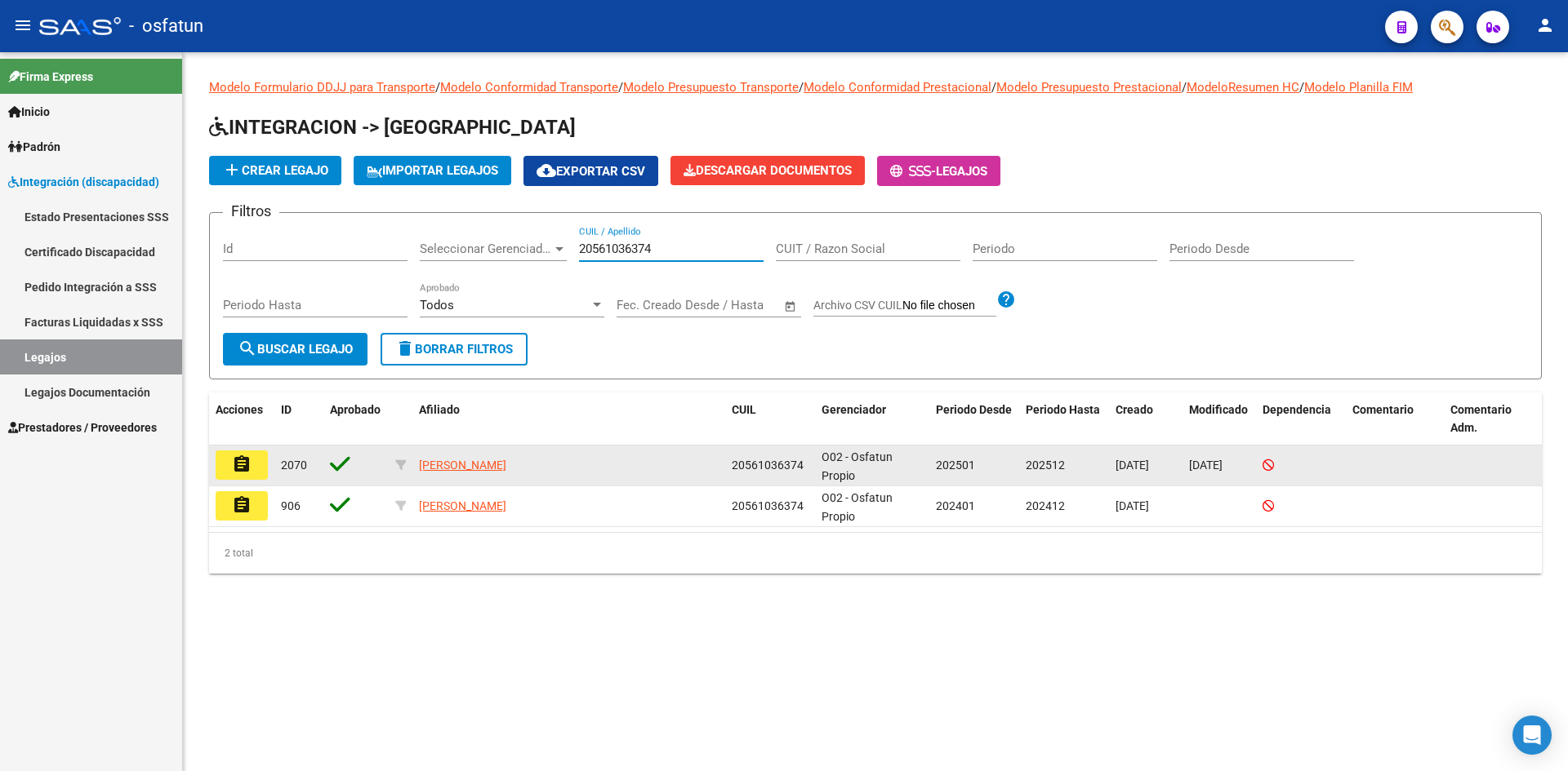
type input "20561036374"
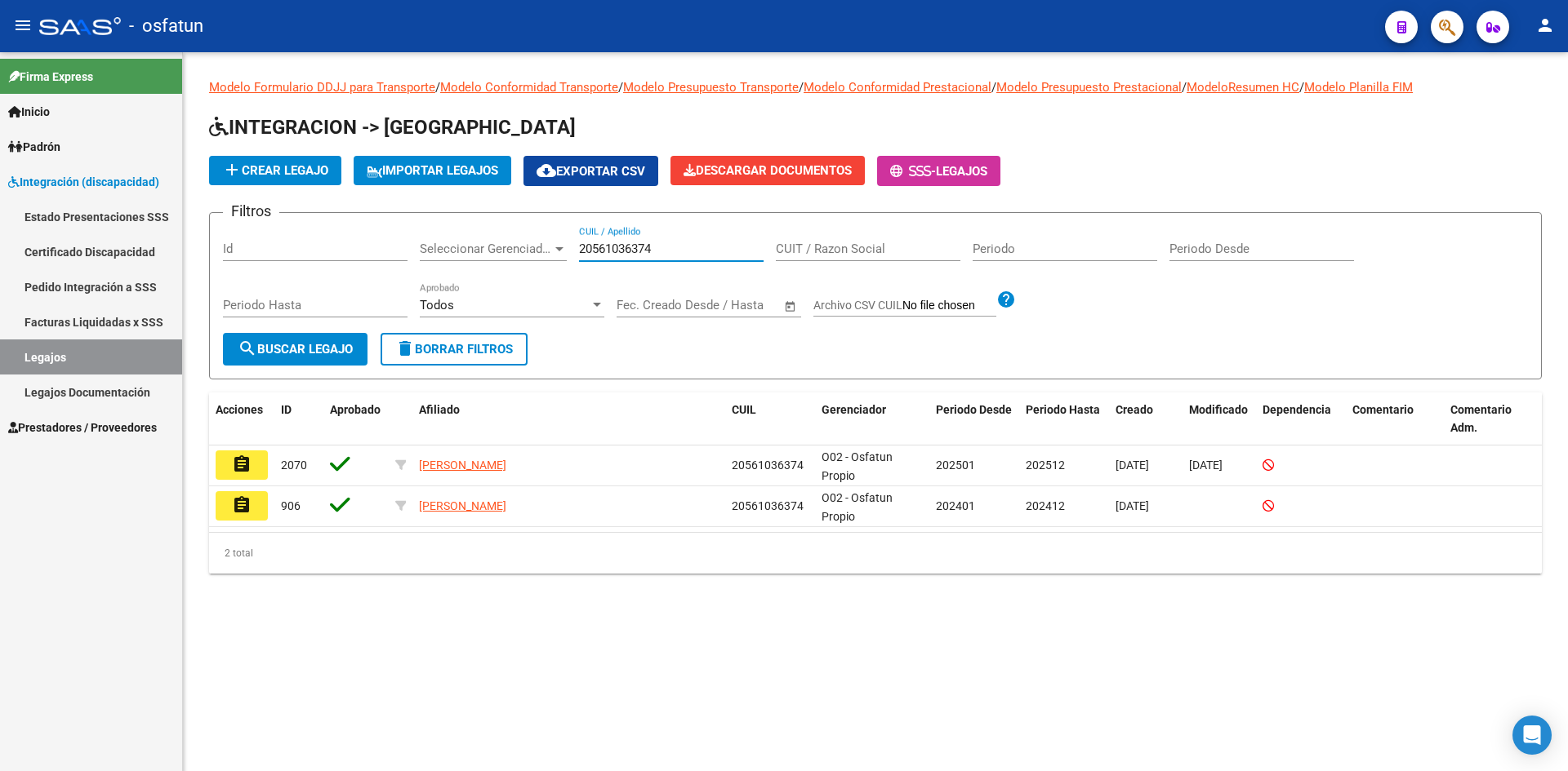
drag, startPoint x: 256, startPoint y: 464, endPoint x: 260, endPoint y: 474, distance: 10.8
click at [257, 464] on button "assignment" at bounding box center [242, 465] width 52 height 29
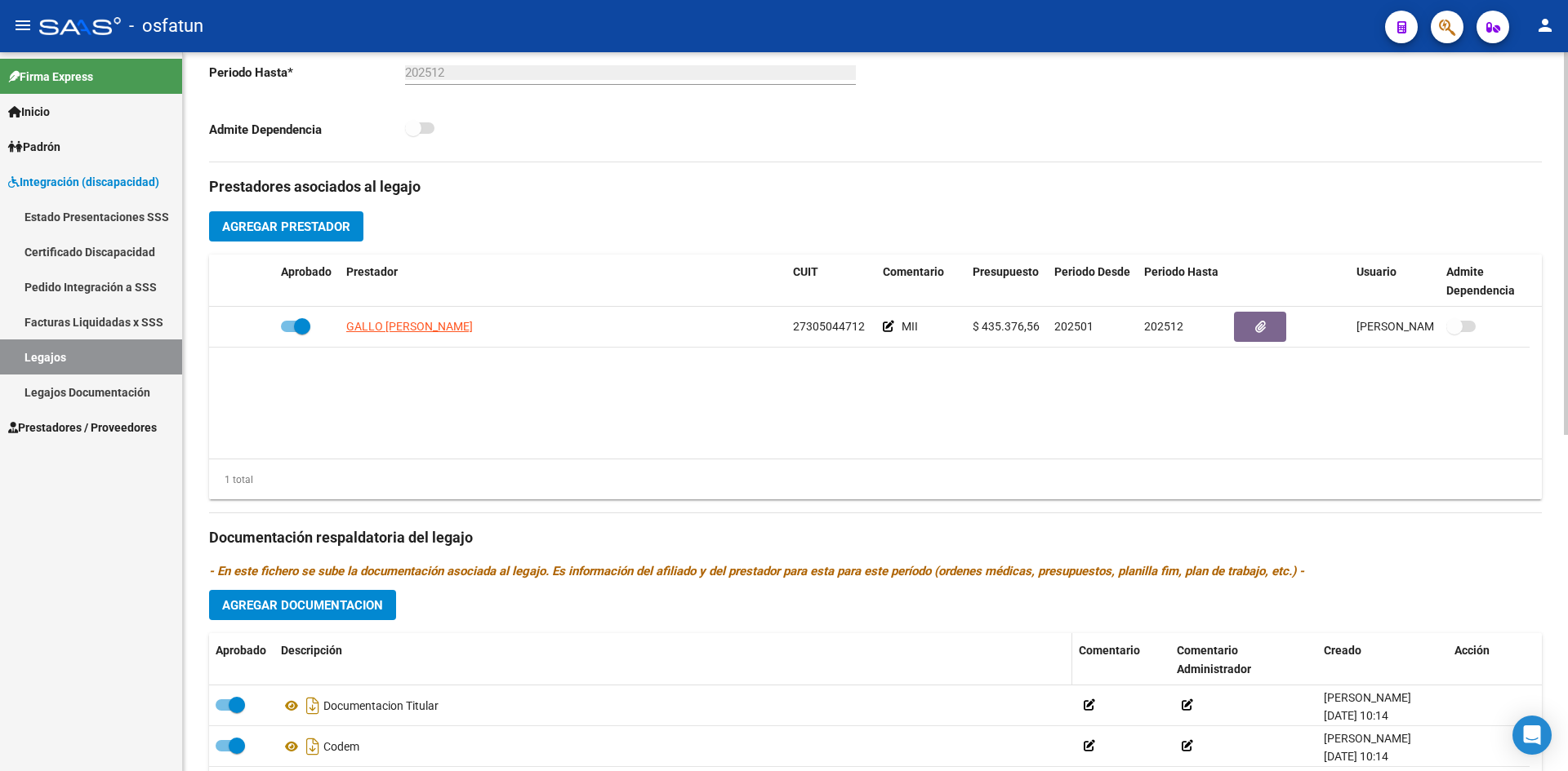
scroll to position [387, 0]
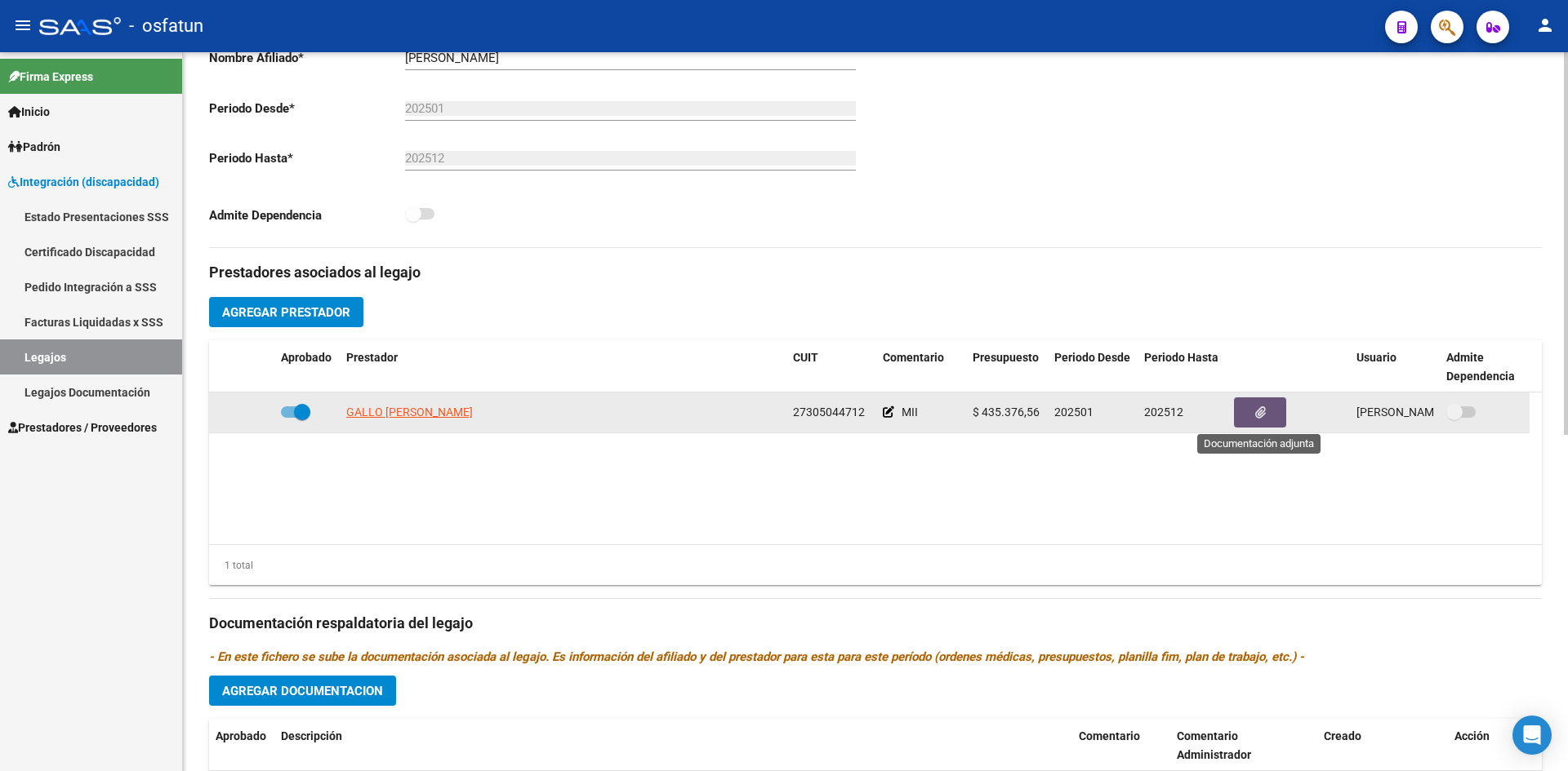
click at [1263, 421] on button "button" at bounding box center [1260, 413] width 52 height 30
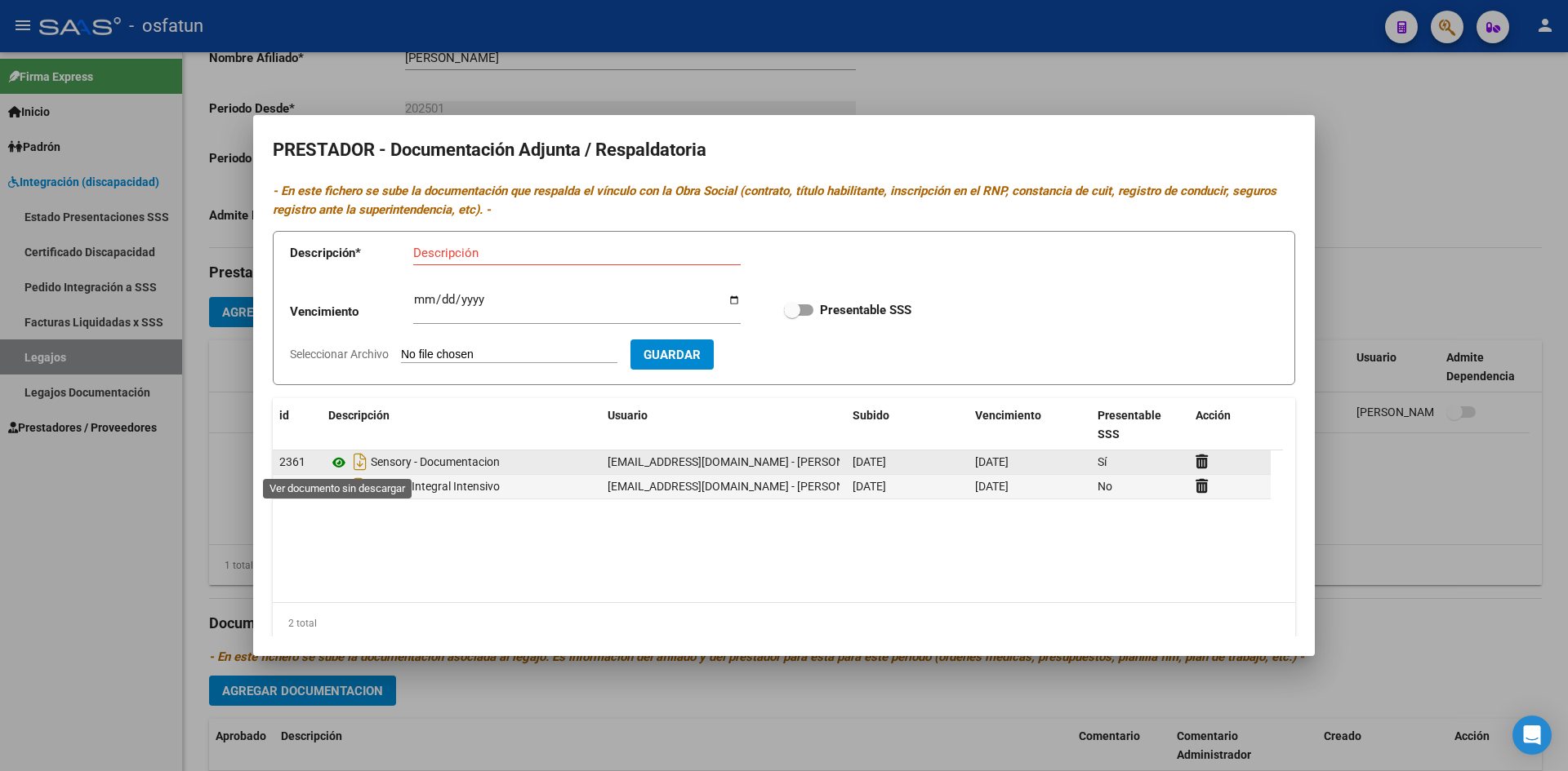
click at [341, 463] on icon at bounding box center [338, 462] width 21 height 19
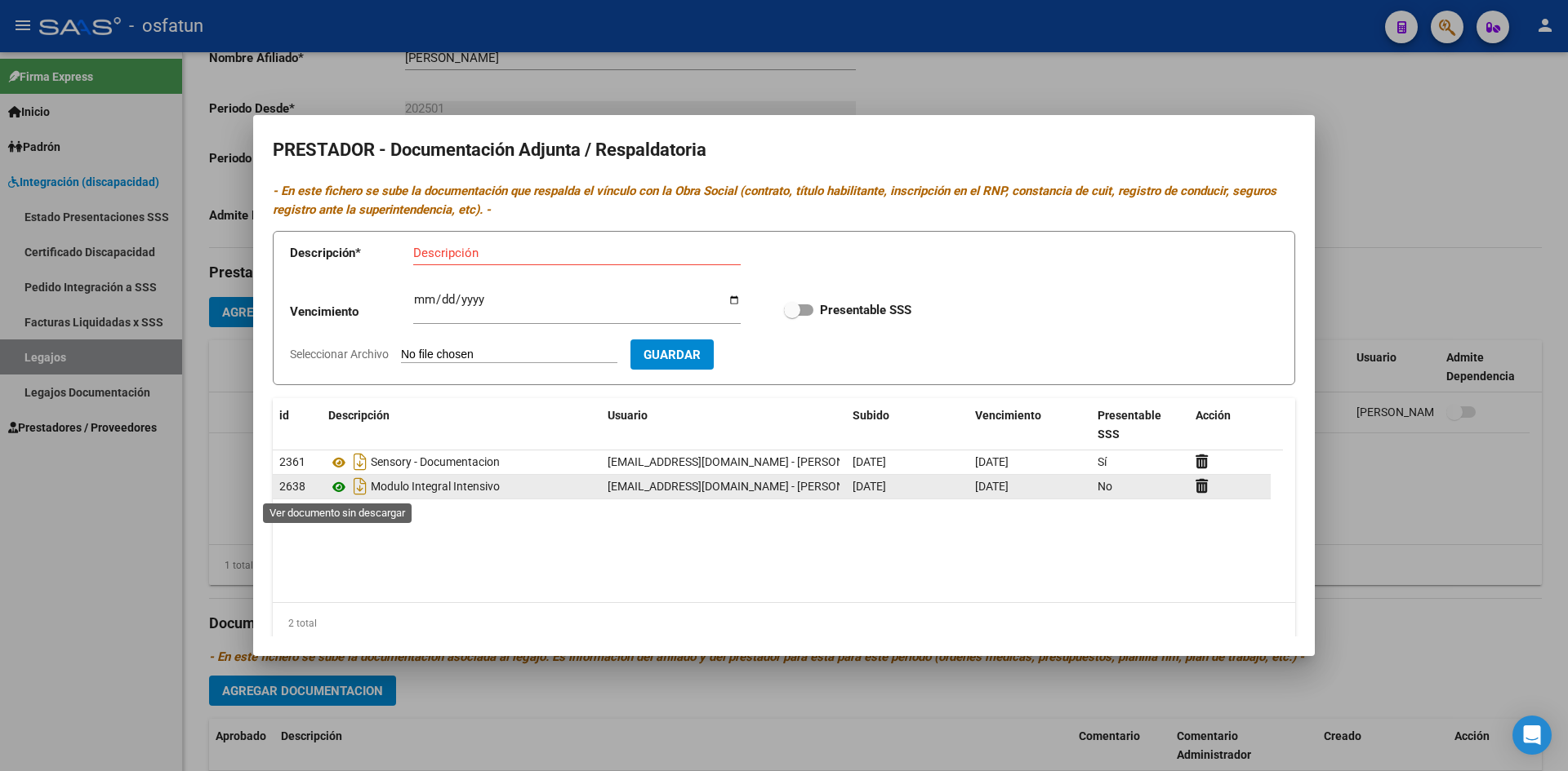
click at [339, 485] on icon at bounding box center [338, 487] width 21 height 19
drag, startPoint x: 865, startPoint y: 79, endPoint x: 867, endPoint y: 229, distance: 150.0
click at [865, 81] on div at bounding box center [784, 385] width 1568 height 771
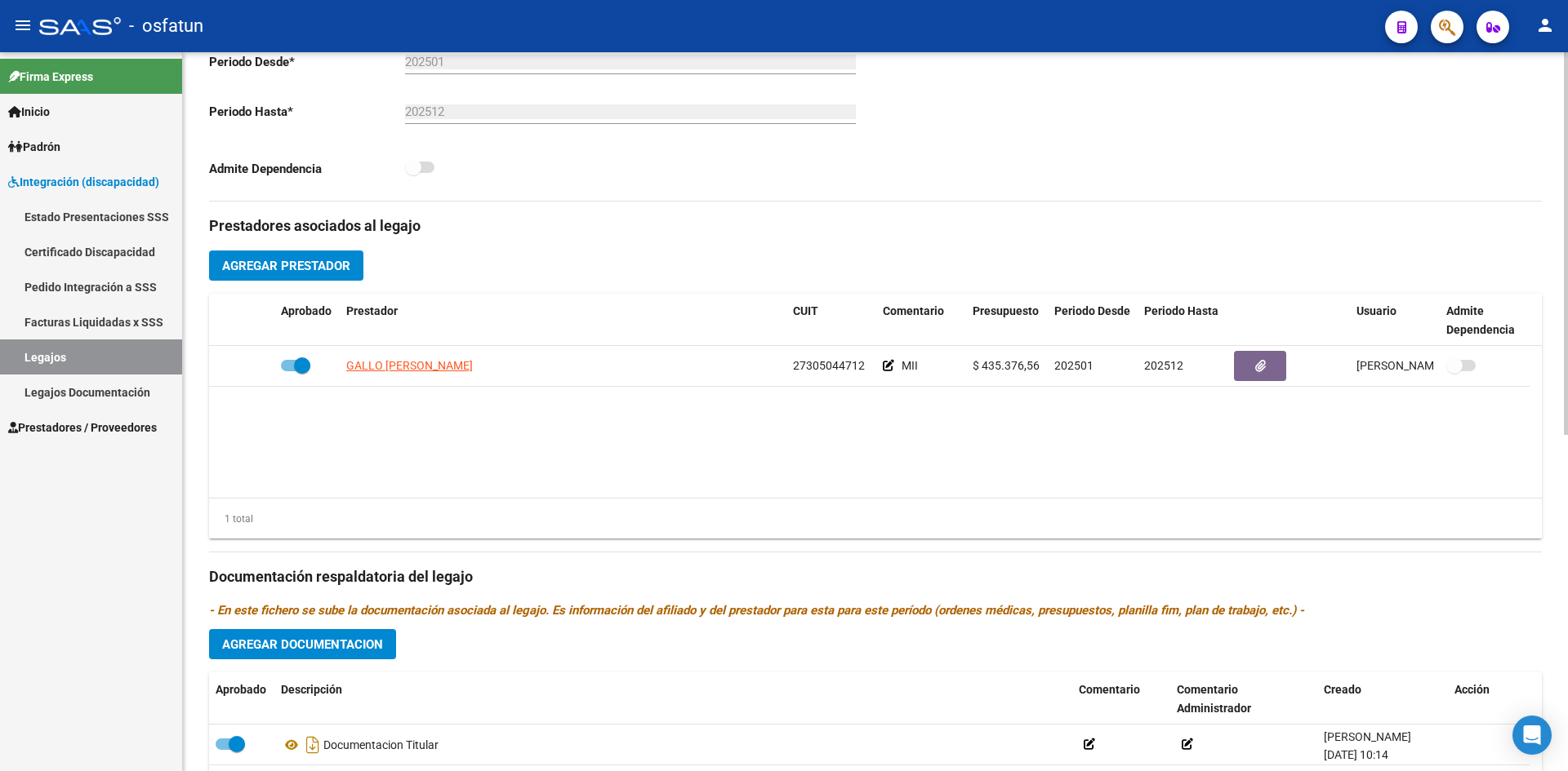
scroll to position [632, 0]
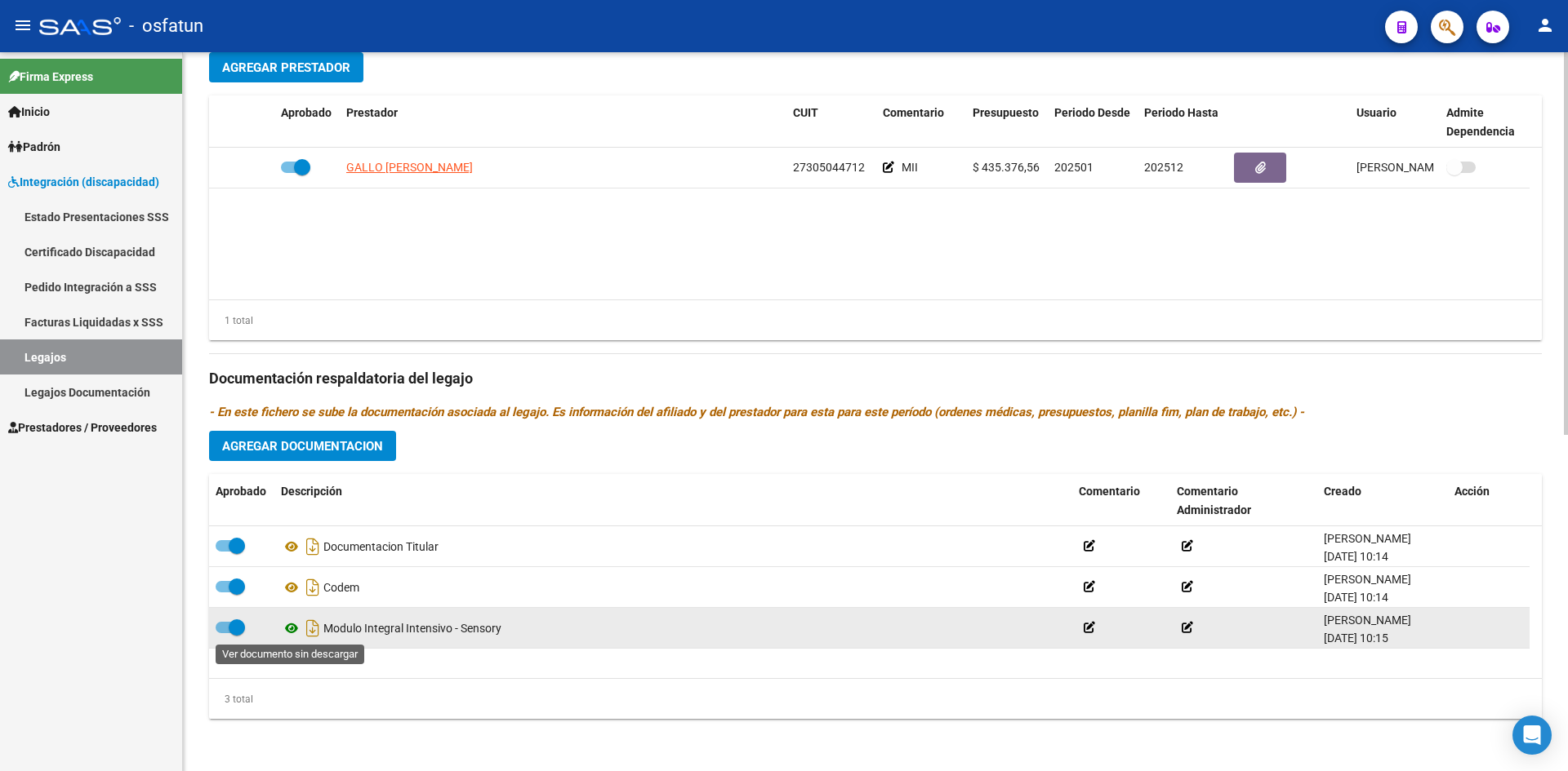
click at [286, 630] on icon at bounding box center [291, 628] width 21 height 19
